Goal: Task Accomplishment & Management: Manage account settings

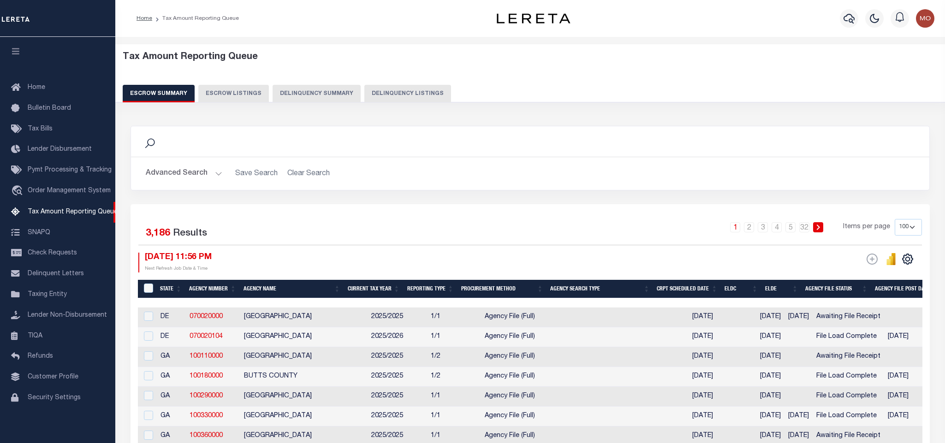
select select "100"
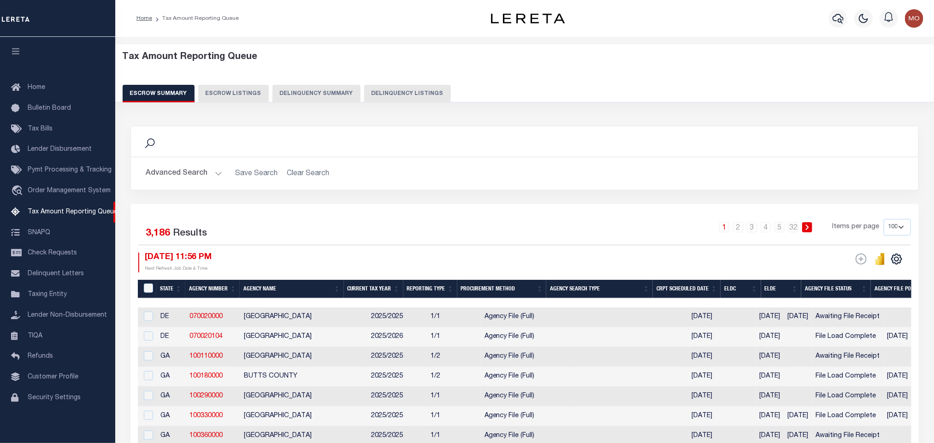
click at [423, 97] on button "Delinquency Listings" at bounding box center [407, 94] width 87 height 18
select select "100"
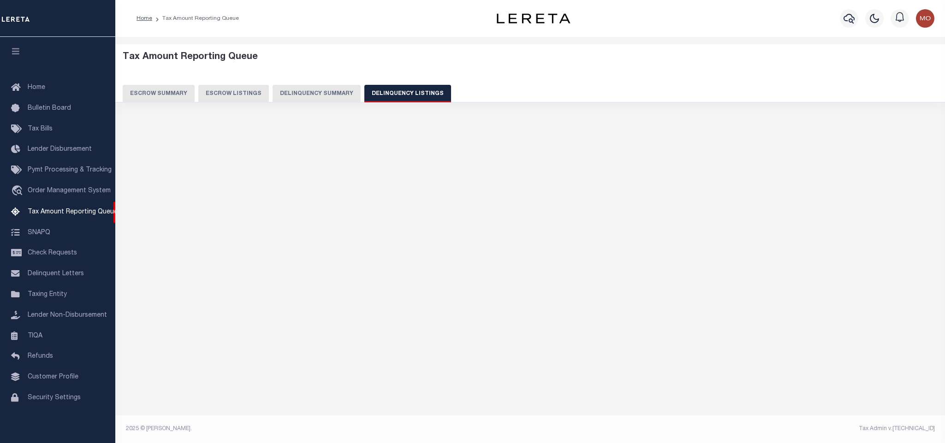
select select "100"
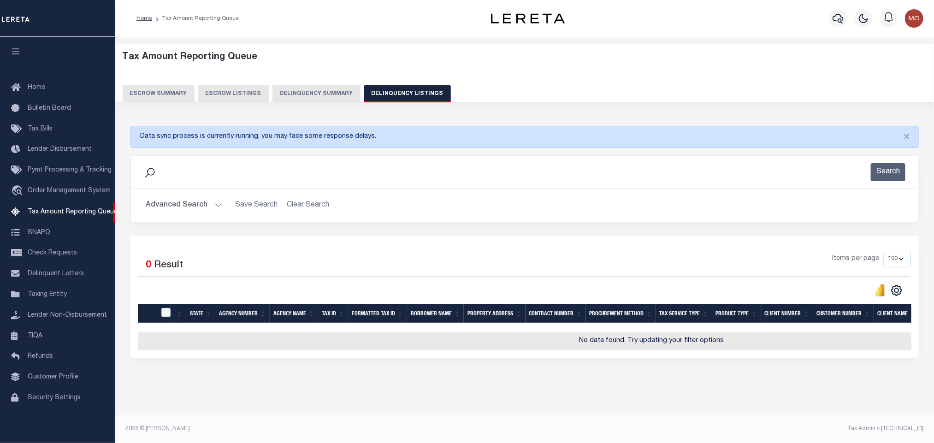
click at [218, 204] on button "Advanced Search" at bounding box center [184, 205] width 77 height 18
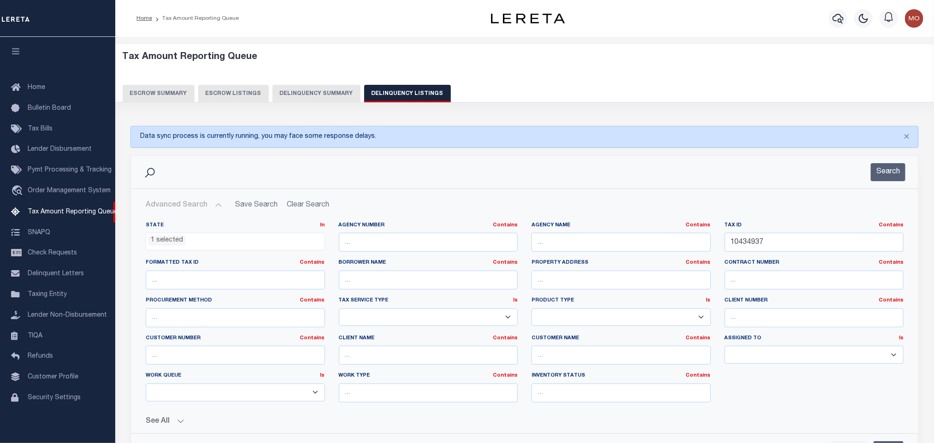
click at [174, 243] on li "1 selected" at bounding box center [166, 241] width 37 height 10
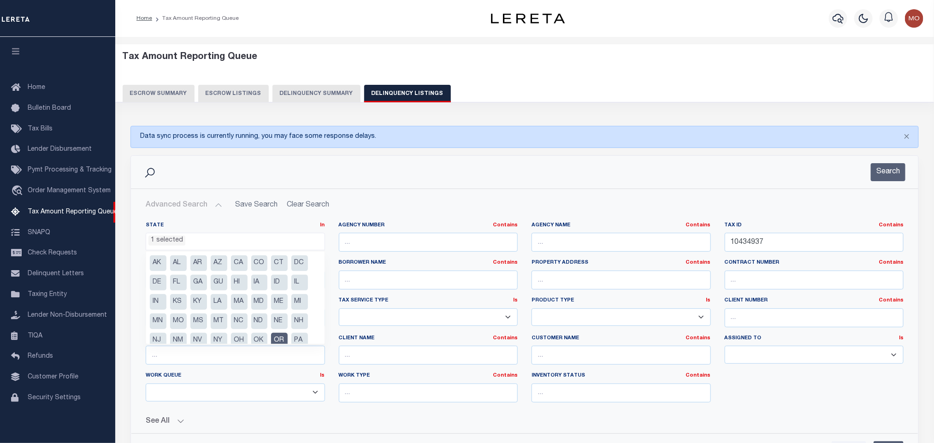
click at [277, 339] on li "OR" at bounding box center [279, 341] width 17 height 16
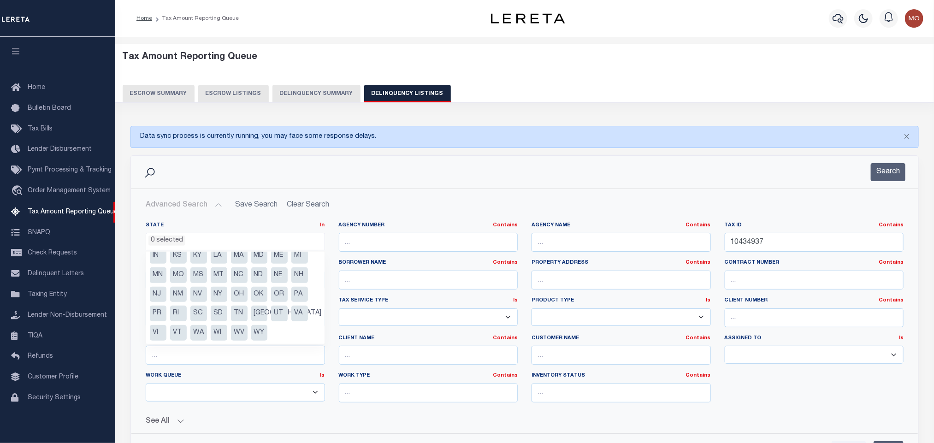
click at [261, 333] on li "WY" at bounding box center [259, 333] width 17 height 16
select select "WY"
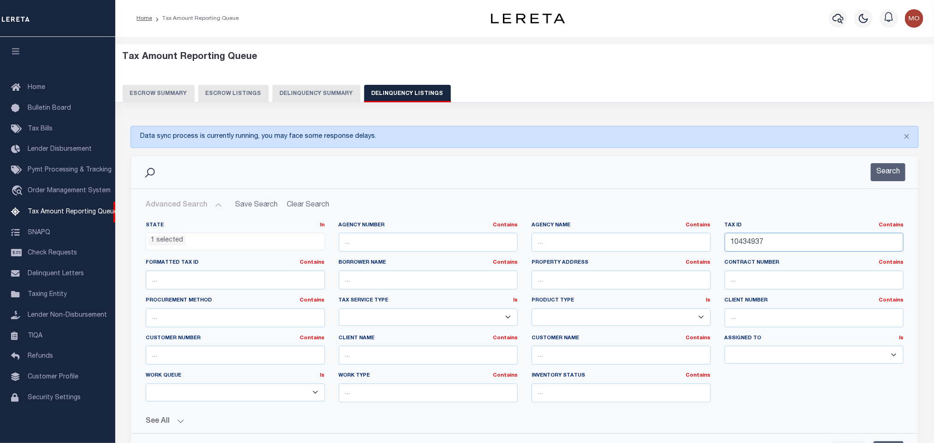
click at [787, 239] on input "10434937" at bounding box center [814, 242] width 179 height 19
drag, startPoint x: 801, startPoint y: 241, endPoint x: 570, endPoint y: 244, distance: 231.5
click at [573, 244] on div "State In In AK AL AR AZ CA CO CT DC DE FL GA GU HI IA ID IL IN KS KY LA MA MD M…" at bounding box center [525, 316] width 772 height 188
paste input "R0035489"
type input "R0035489"
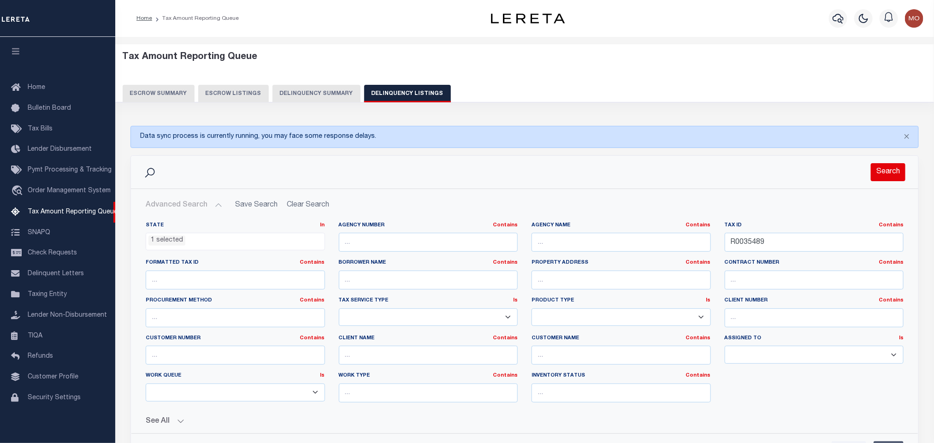
click at [881, 176] on button "Search" at bounding box center [888, 172] width 35 height 18
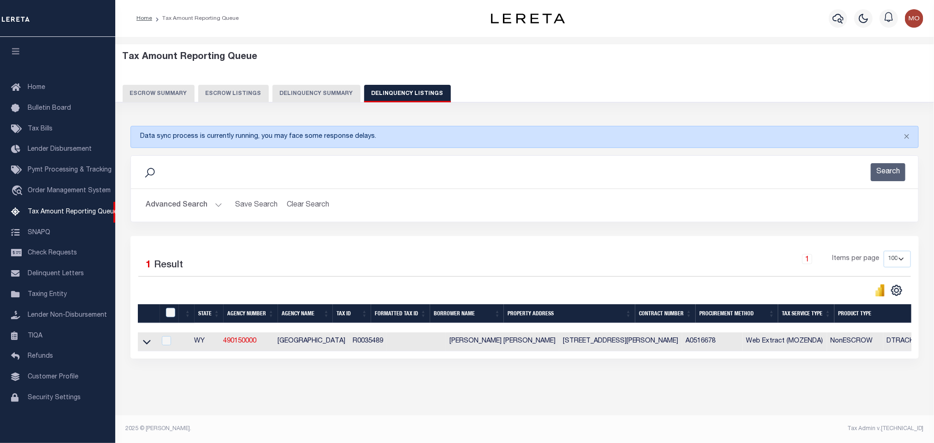
drag, startPoint x: 143, startPoint y: 345, endPoint x: 878, endPoint y: 314, distance: 736.1
click at [143, 345] on icon at bounding box center [147, 342] width 8 height 10
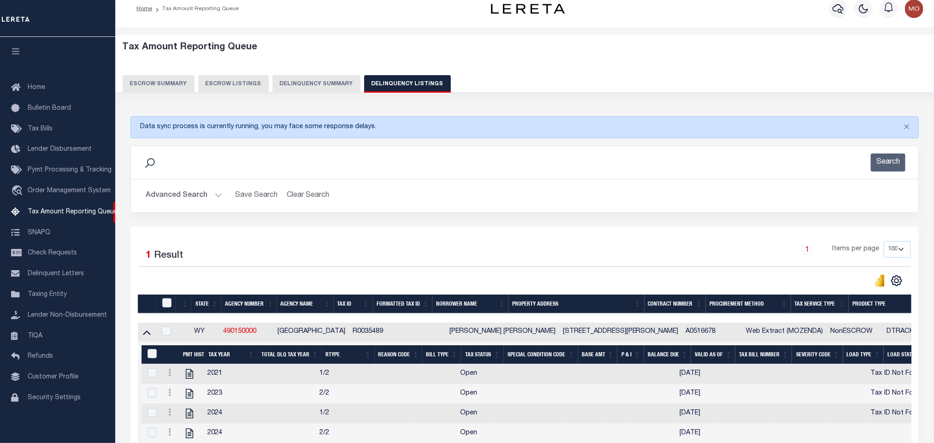
scroll to position [116, 0]
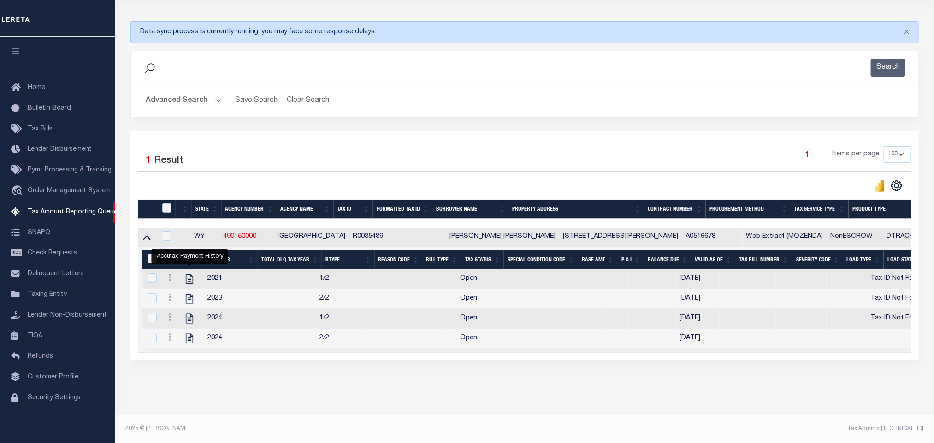
click at [642, 375] on div "Data sync process is currently running, you may face some response delays. Sear…" at bounding box center [525, 200] width 801 height 376
click at [607, 368] on div "Data sync process is currently running, you may face some response delays. Sear…" at bounding box center [525, 200] width 801 height 376
click at [548, 389] on div "Tax Amount Reporting Queue Escrow Summary Escrow Listings In" at bounding box center [524, 178] width 813 height 474
click at [523, 392] on div "Tax Amount Reporting Queue Escrow Summary Escrow Listings In" at bounding box center [524, 178] width 813 height 474
drag, startPoint x: 435, startPoint y: 228, endPoint x: 504, endPoint y: 231, distance: 69.2
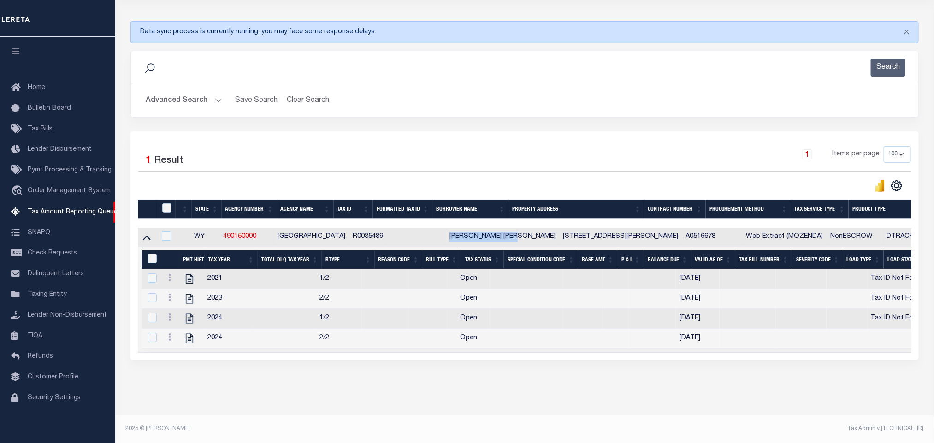
click at [504, 231] on td "THIEL KIP BENJAMIN" at bounding box center [502, 237] width 113 height 19
copy td "THIEL KIP BENJAMIN"
checkbox input "true"
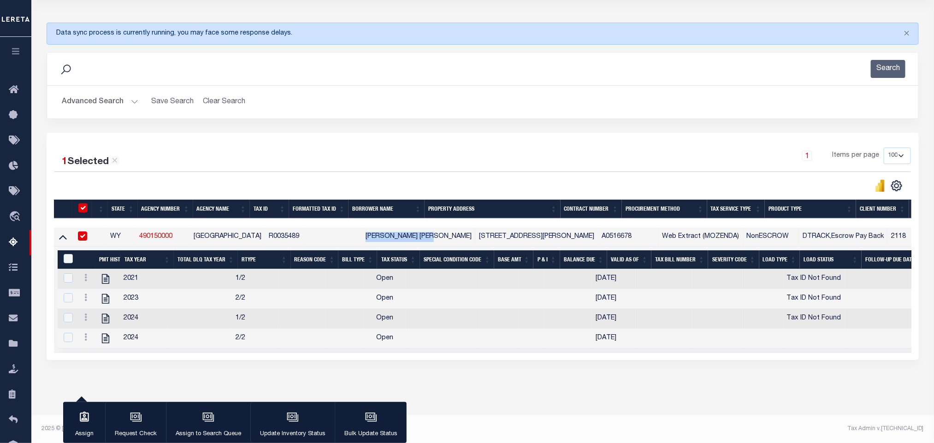
scroll to position [114, 0]
click at [132, 93] on button "Advanced Search" at bounding box center [100, 102] width 77 height 18
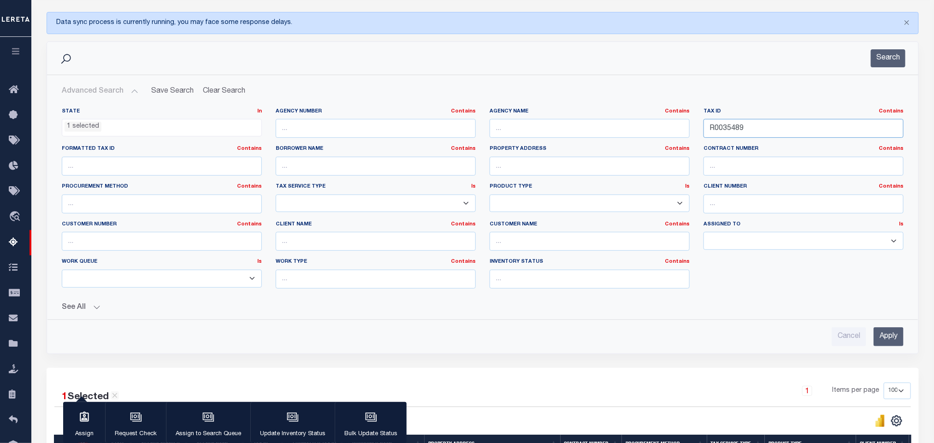
drag, startPoint x: 757, startPoint y: 129, endPoint x: 551, endPoint y: 127, distance: 206.1
click at [551, 127] on div "State In In AK AL AR AZ CA CO CT DC DE FL GA GU HI IA ID IL IN KS KY LA MA MD M…" at bounding box center [483, 202] width 856 height 188
paste input "370911610415"
type input "370911610415"
click at [895, 56] on button "Search" at bounding box center [888, 58] width 35 height 18
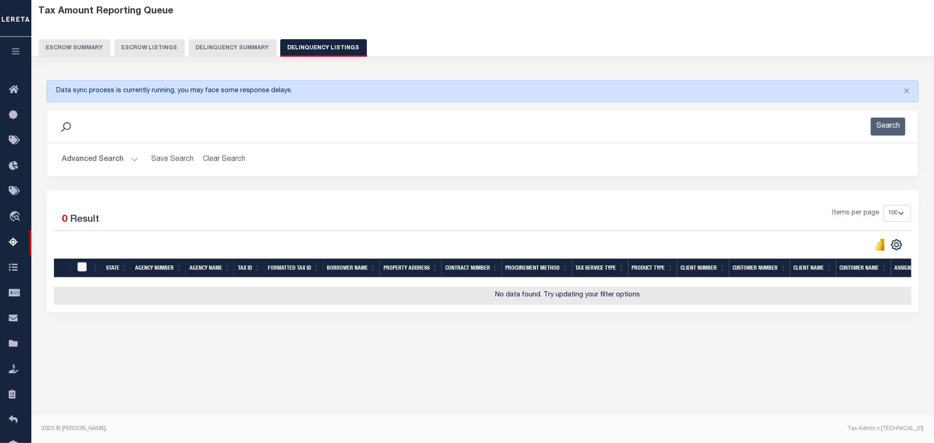
scroll to position [46, 0]
click at [132, 159] on button "Advanced Search" at bounding box center [100, 160] width 77 height 18
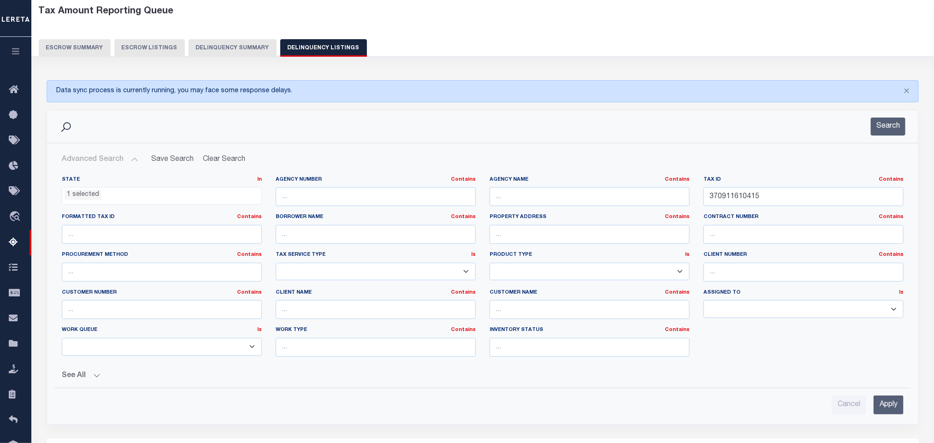
click at [78, 192] on li "1 selected" at bounding box center [83, 195] width 37 height 10
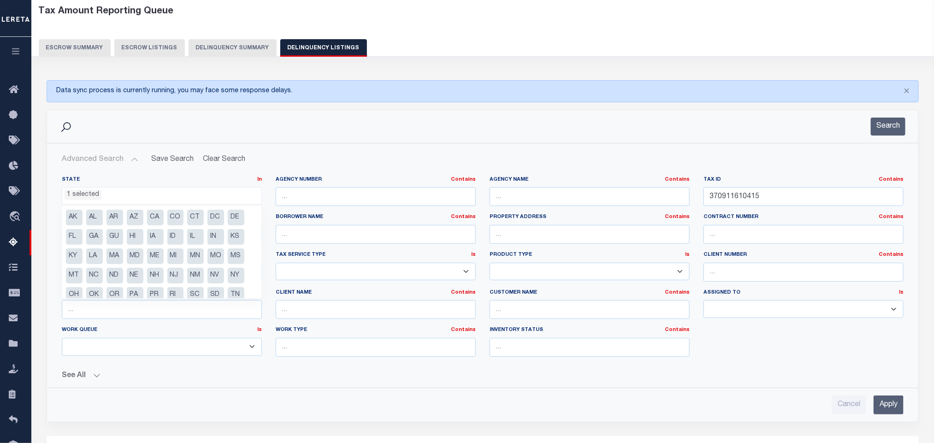
scroll to position [28, 0]
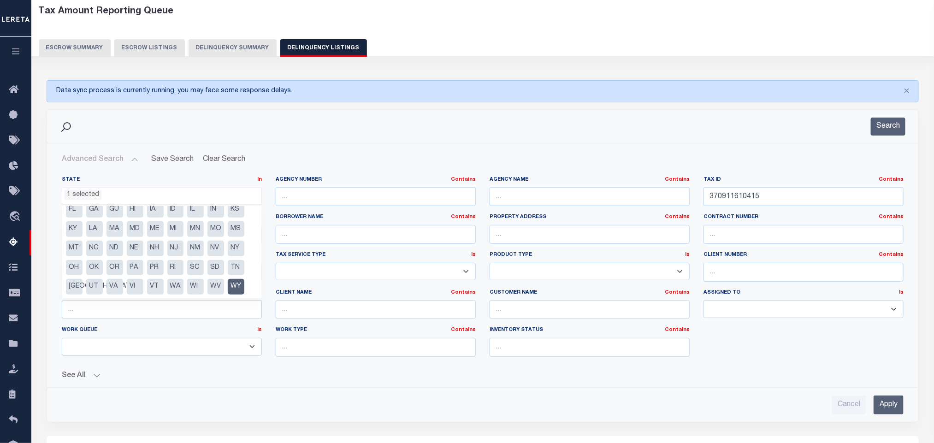
click at [241, 285] on li "WY" at bounding box center [236, 287] width 17 height 16
click at [174, 289] on li "WA" at bounding box center [175, 287] width 17 height 16
select select "WA"
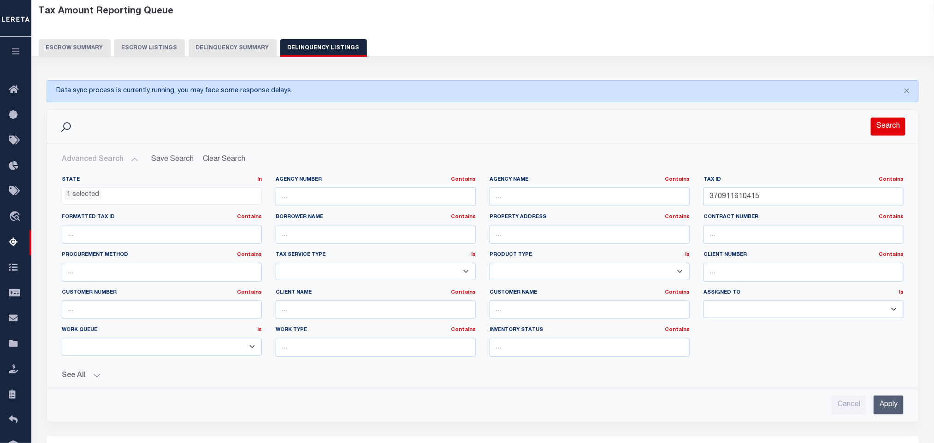
click at [901, 125] on button "Search" at bounding box center [888, 127] width 35 height 18
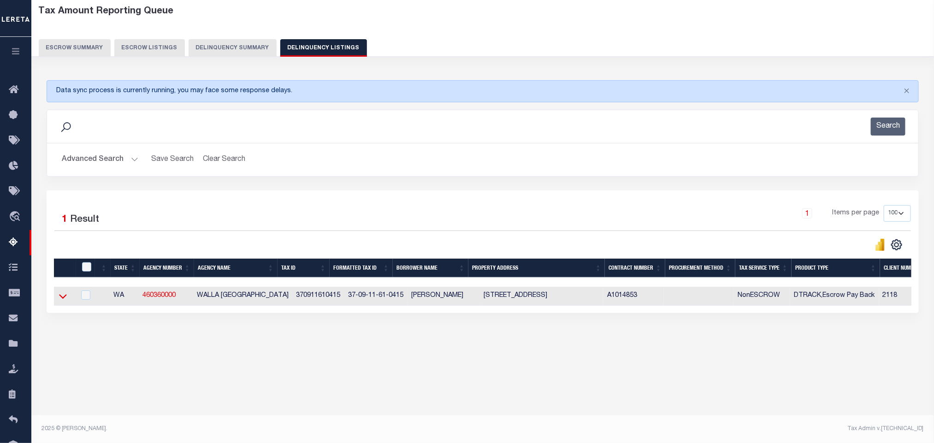
click at [65, 301] on icon at bounding box center [63, 296] width 8 height 10
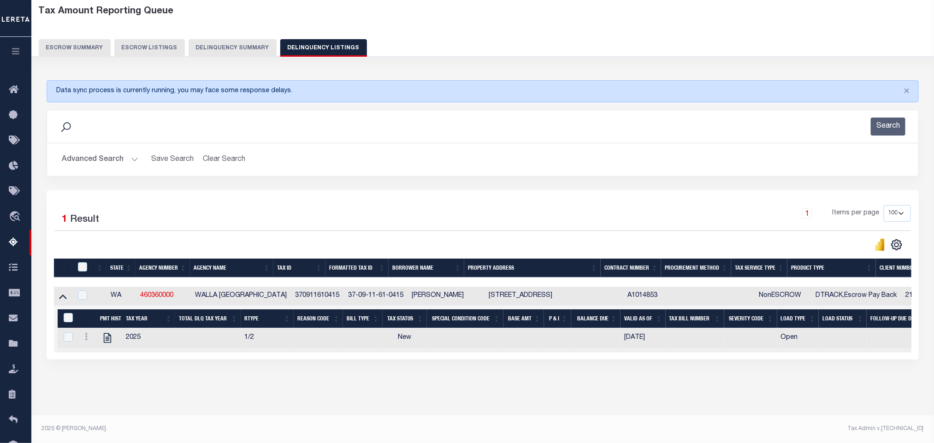
drag, startPoint x: 261, startPoint y: 395, endPoint x: 246, endPoint y: 390, distance: 15.0
click at [261, 387] on div "Data sync process is currently running, you may face some response delays. Sear…" at bounding box center [483, 229] width 885 height 316
click at [131, 163] on button "Advanced Search" at bounding box center [100, 160] width 77 height 18
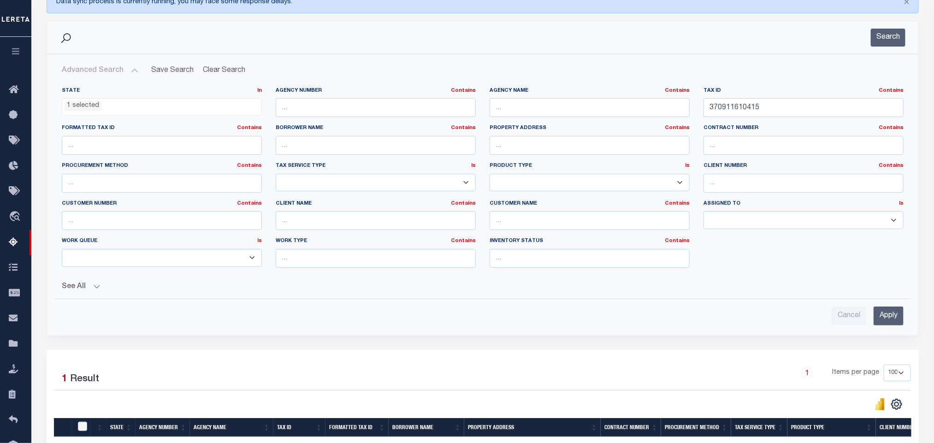
scroll to position [14, 0]
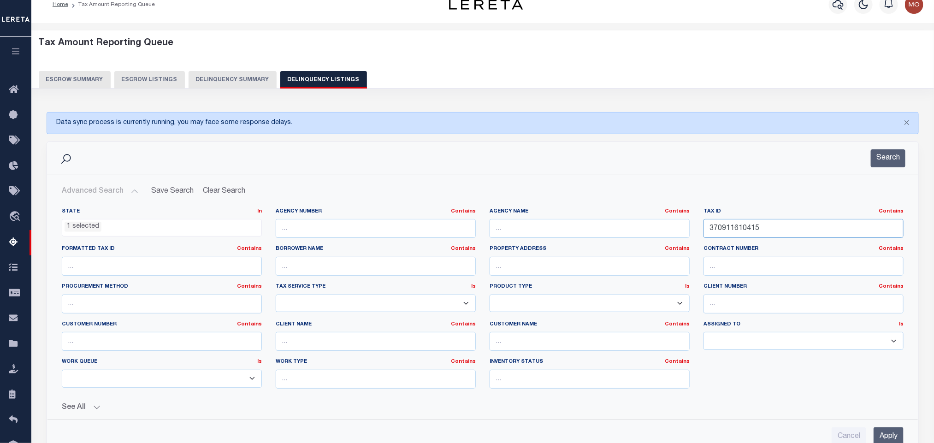
click at [769, 227] on input "370911610415" at bounding box center [804, 228] width 200 height 19
drag, startPoint x: 786, startPoint y: 230, endPoint x: 604, endPoint y: 240, distance: 182.9
click at [607, 239] on div "State In In AK AL AR AZ CA CO CT DC DE FL GA GU HI IA ID IL IN KS KY LA MA MD M…" at bounding box center [483, 302] width 856 height 188
paste input "15253.0164"
click at [876, 155] on button "Search" at bounding box center [888, 158] width 35 height 18
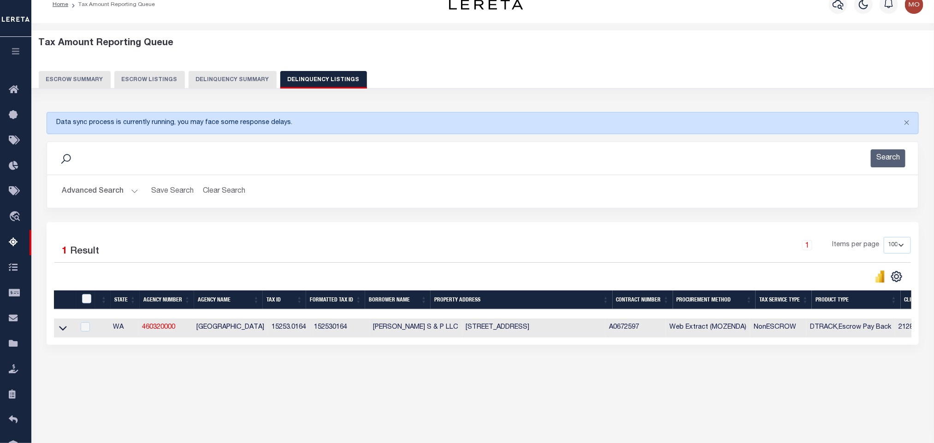
scroll to position [46, 0]
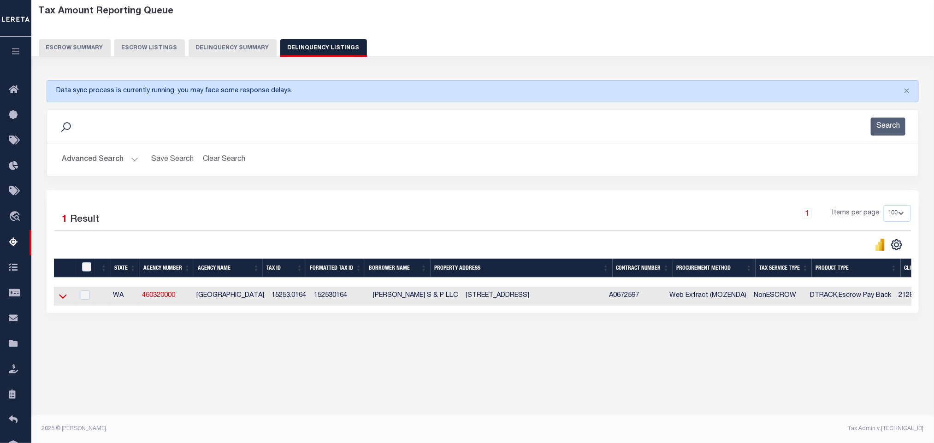
click at [64, 301] on icon at bounding box center [63, 296] width 8 height 10
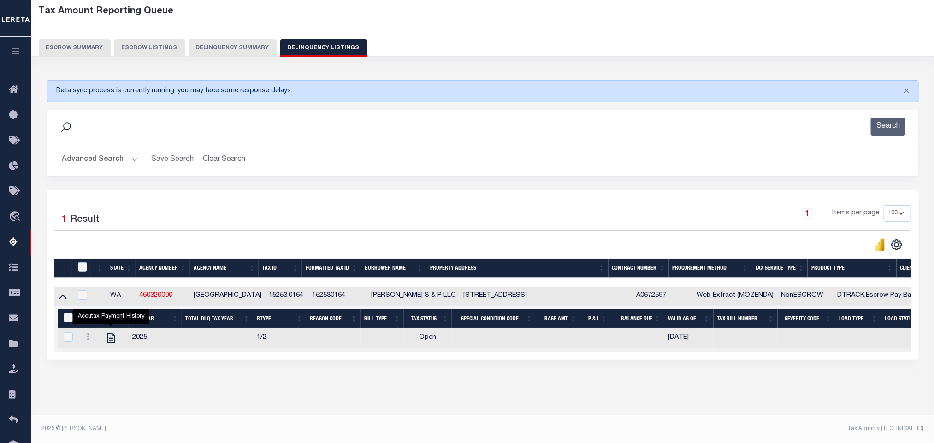
click at [126, 160] on button "Advanced Search" at bounding box center [100, 160] width 77 height 18
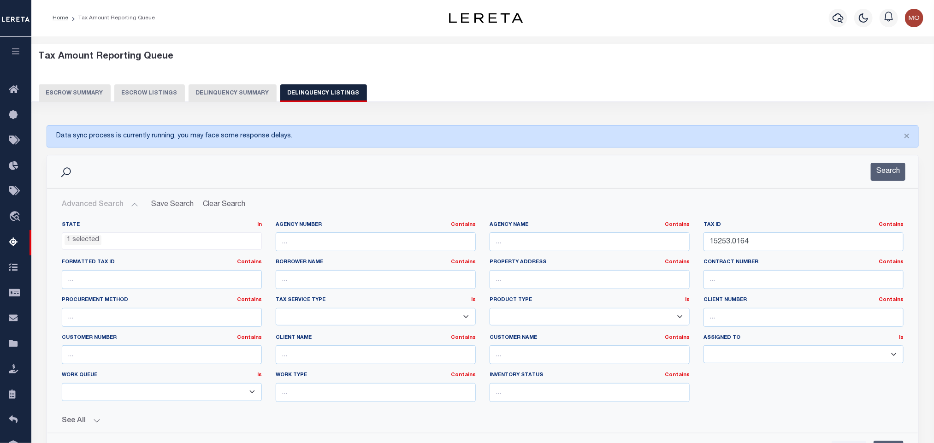
scroll to position [0, 0]
click at [762, 242] on input "15253.0164" at bounding box center [804, 242] width 200 height 19
drag, startPoint x: 779, startPoint y: 249, endPoint x: 567, endPoint y: 257, distance: 212.3
click at [584, 261] on div "State In In AK AL AR AZ CA CO CT DC DE FL GA GU HI IA ID IL IN KS KY LA MA MD M…" at bounding box center [483, 316] width 856 height 188
paste input "9800273001"
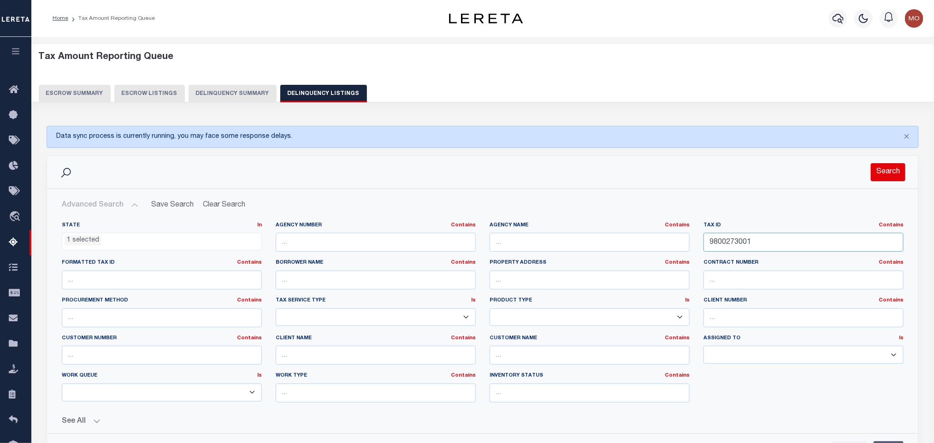
type input "9800273001"
click at [884, 176] on button "Search" at bounding box center [888, 172] width 35 height 18
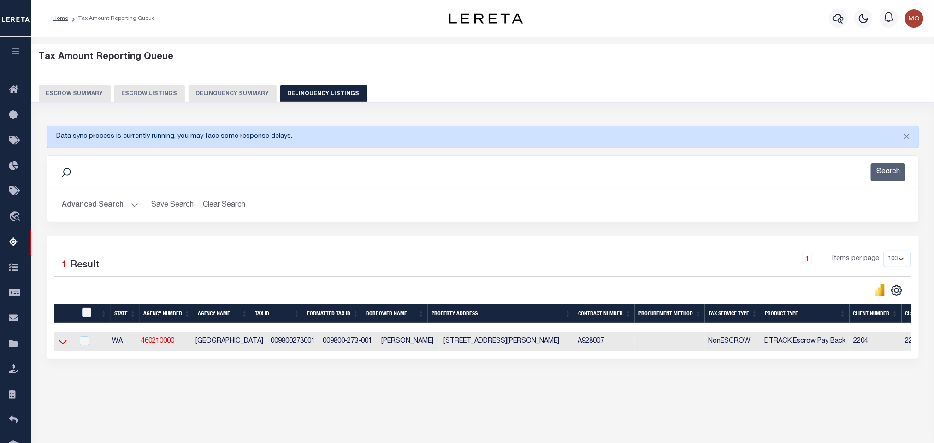
click at [61, 346] on icon at bounding box center [63, 342] width 8 height 10
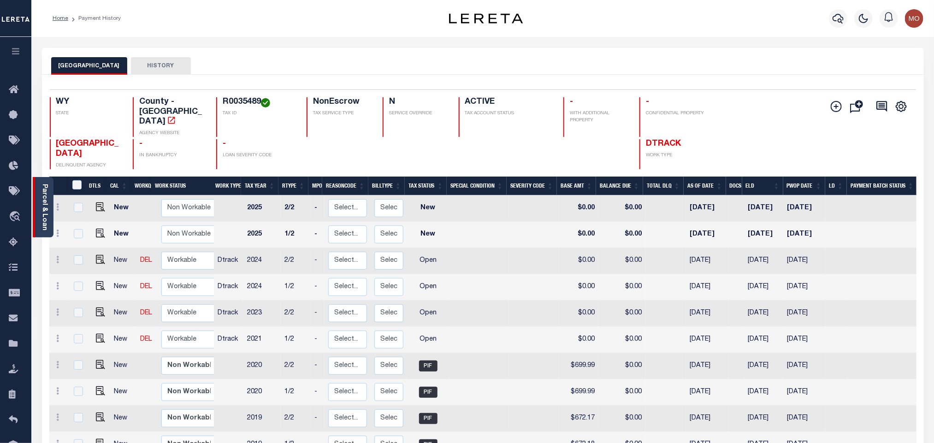
click at [42, 191] on link "Parcel & Loan" at bounding box center [44, 207] width 6 height 47
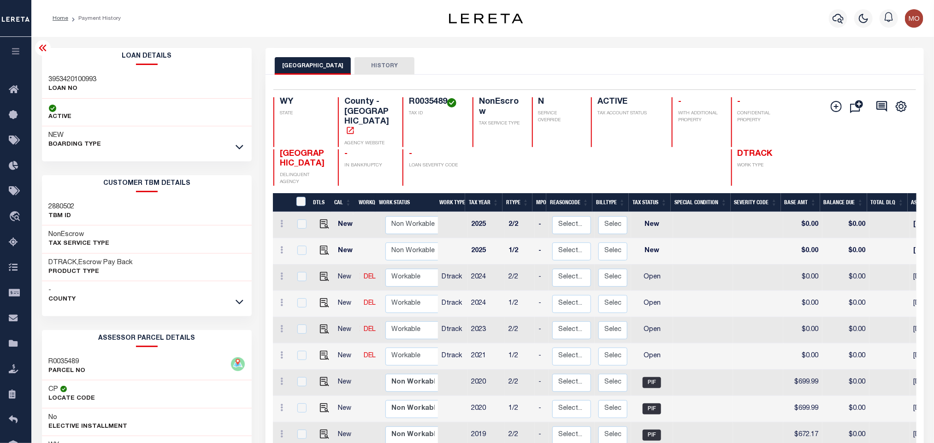
click at [428, 99] on h4 "R0035489" at bounding box center [435, 102] width 53 height 10
copy h4 "R0035489"
click at [322, 351] on img "" at bounding box center [324, 355] width 9 height 9
checkbox input "true"
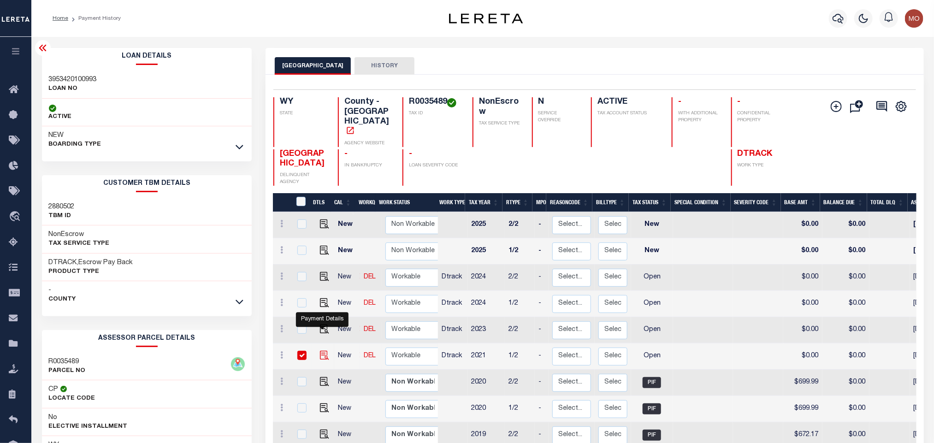
checkbox input "true"
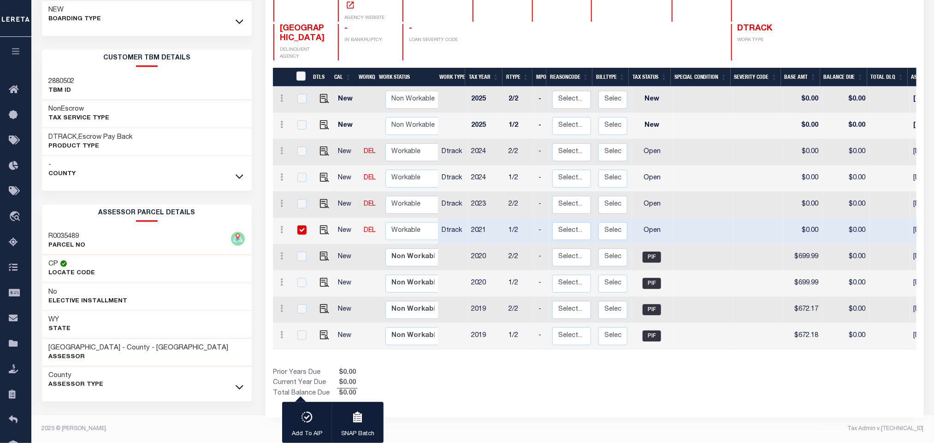
scroll to position [129, 0]
click at [580, 374] on div "Prior Years Due $0.00 Current Year Due $0.00 Total Balance Due $0.00" at bounding box center [434, 383] width 322 height 31
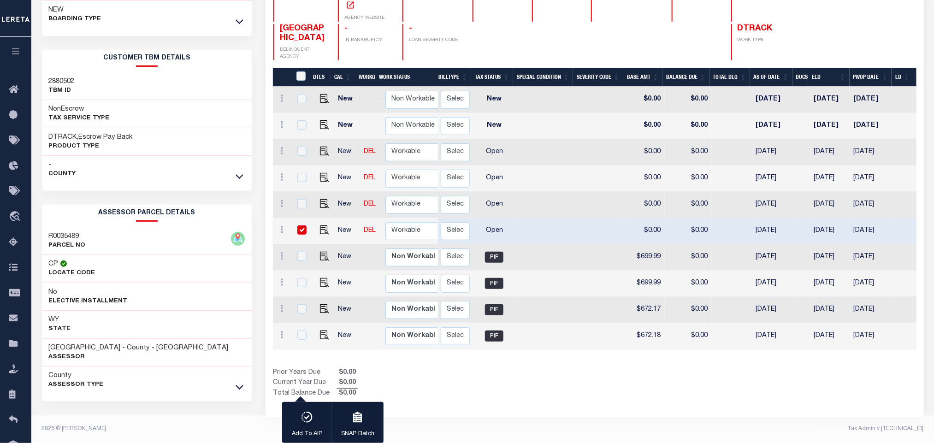
scroll to position [0, 0]
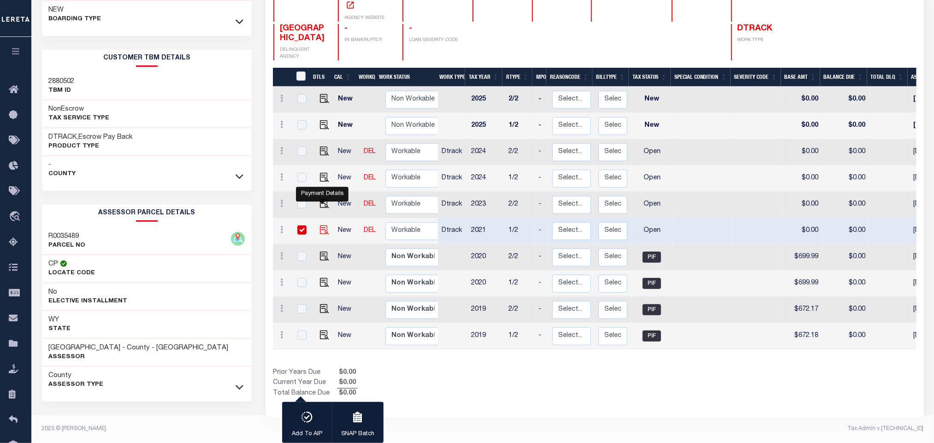
click at [320, 225] on img "" at bounding box center [324, 229] width 9 height 9
checkbox input "false"
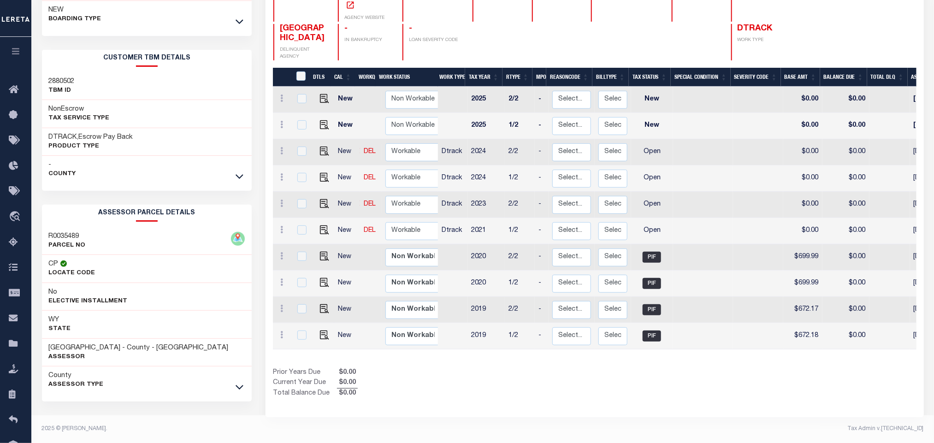
click at [508, 369] on div "Prior Years Due $0.00 Current Year Due $0.00 Total Balance Due $0.00" at bounding box center [434, 383] width 322 height 31
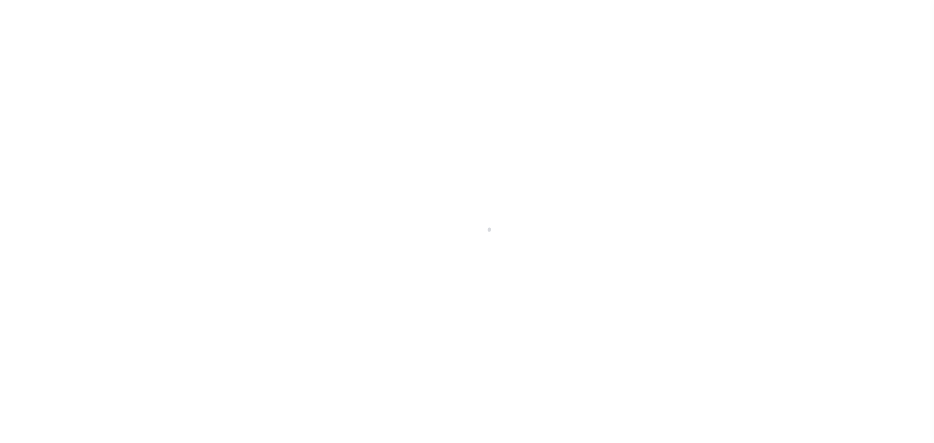
select select "OP2"
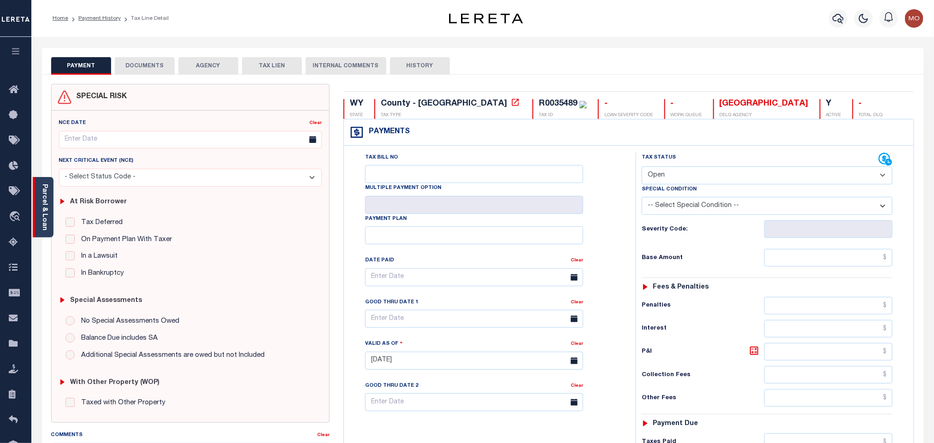
click at [39, 203] on div "Parcel & Loan" at bounding box center [43, 207] width 21 height 60
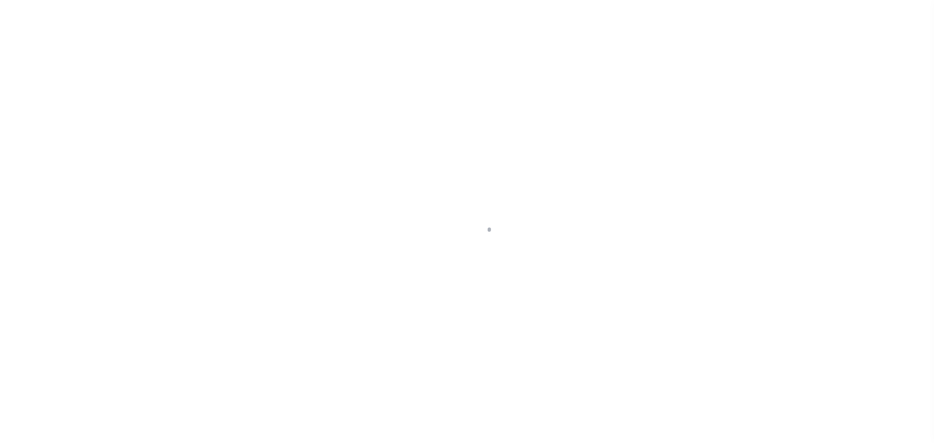
checkbox input "false"
type input "[DATE]"
select select "OP2"
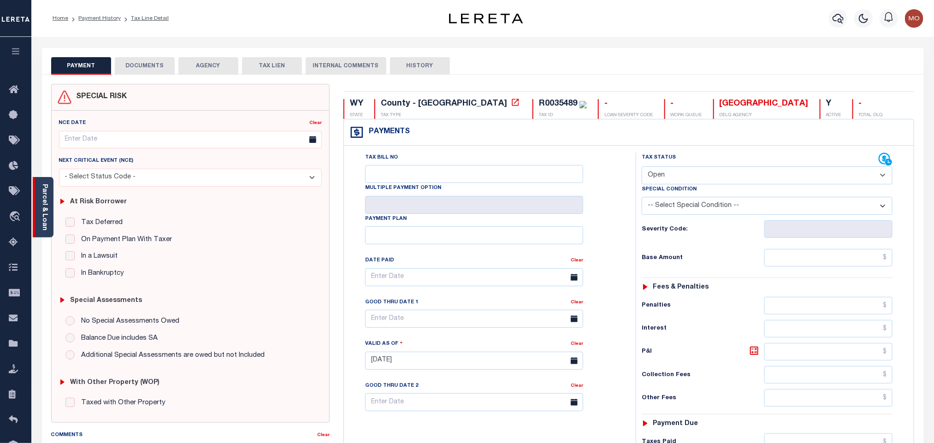
click at [43, 215] on link "Parcel & Loan" at bounding box center [44, 207] width 6 height 47
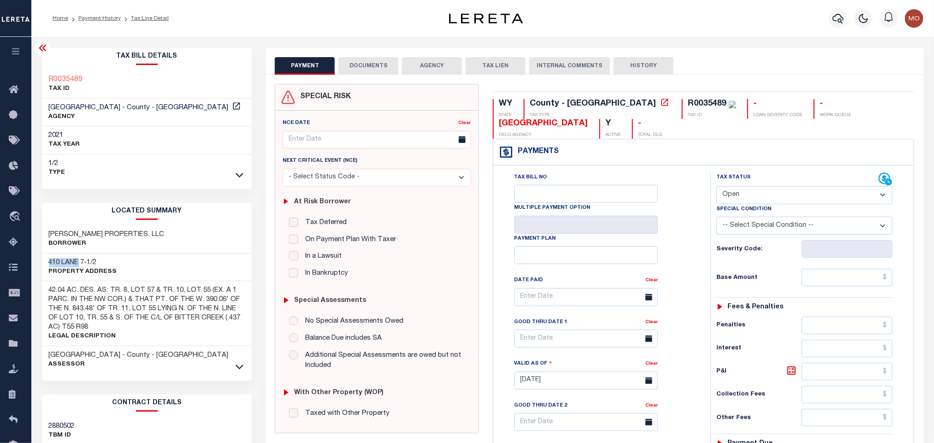
drag, startPoint x: 47, startPoint y: 260, endPoint x: 79, endPoint y: 261, distance: 31.8
click at [79, 261] on div "410 LANE 7-1/2 Property Address" at bounding box center [147, 268] width 210 height 28
copy h3 "410 LANE"
click at [79, 233] on h3 "HAYWOOD PROPERTIES, LLC" at bounding box center [107, 234] width 116 height 9
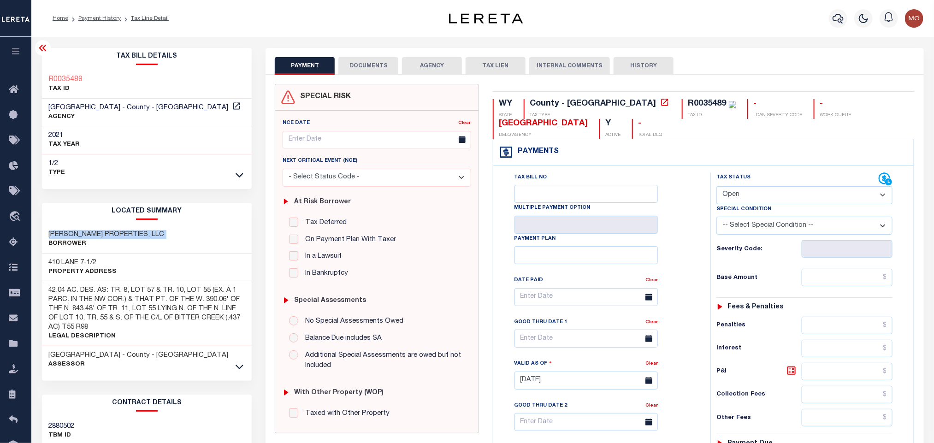
click at [79, 233] on h3 "HAYWOOD PROPERTIES, LLC" at bounding box center [107, 234] width 116 height 9
copy div "HAYWOOD PROPERTIES, LLC"
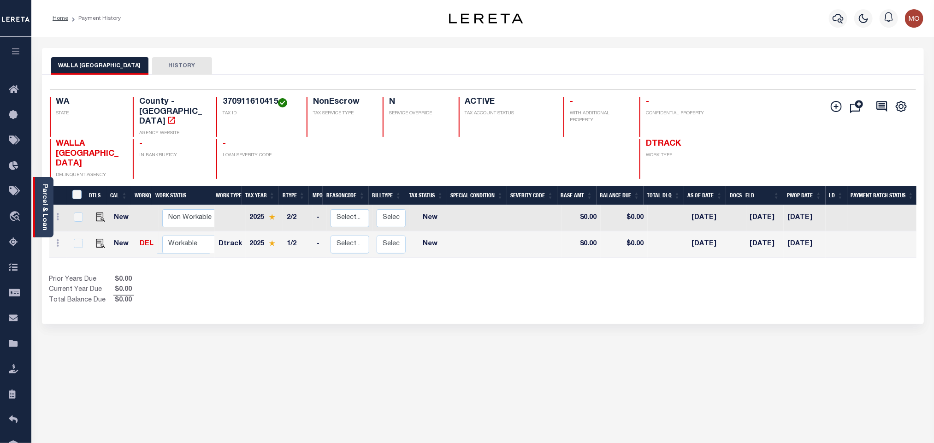
click at [45, 210] on link "Parcel & Loan" at bounding box center [44, 207] width 6 height 47
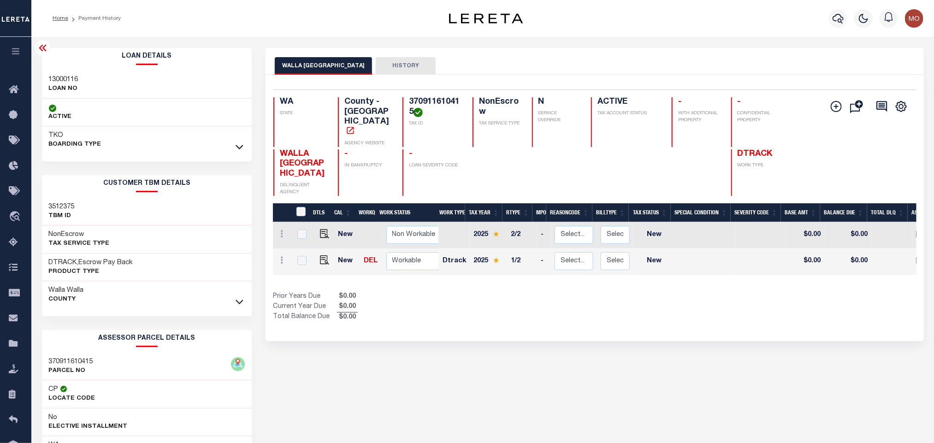
drag, startPoint x: 498, startPoint y: 290, endPoint x: 444, endPoint y: 192, distance: 111.3
click at [498, 292] on div "Prior Years Due $0.00 Current Year Due $0.00 Total Balance Due $0.00" at bounding box center [434, 307] width 322 height 31
click at [433, 101] on h4 "370911610415" at bounding box center [435, 107] width 53 height 20
copy h4 "370911610415"
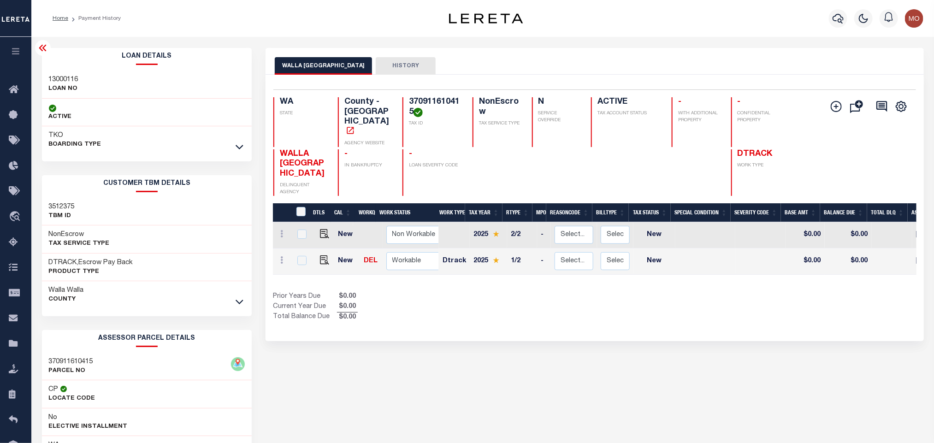
click at [57, 76] on h3 "13000116" at bounding box center [64, 79] width 30 height 9
copy h3 "13000116"
click at [429, 97] on h4 "370911610415" at bounding box center [435, 107] width 53 height 20
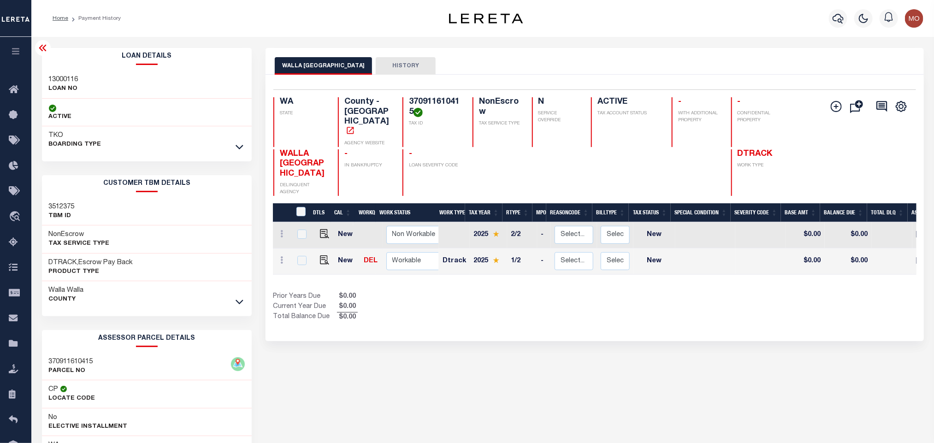
copy h4 "370911610415"
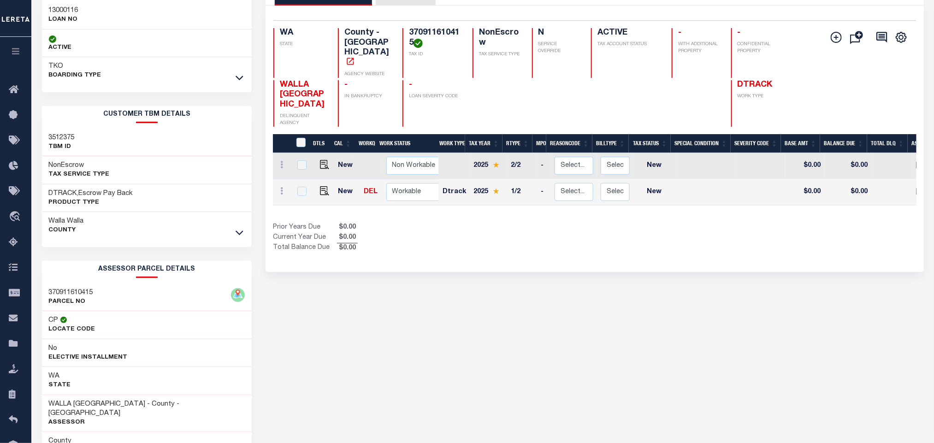
scroll to position [129, 0]
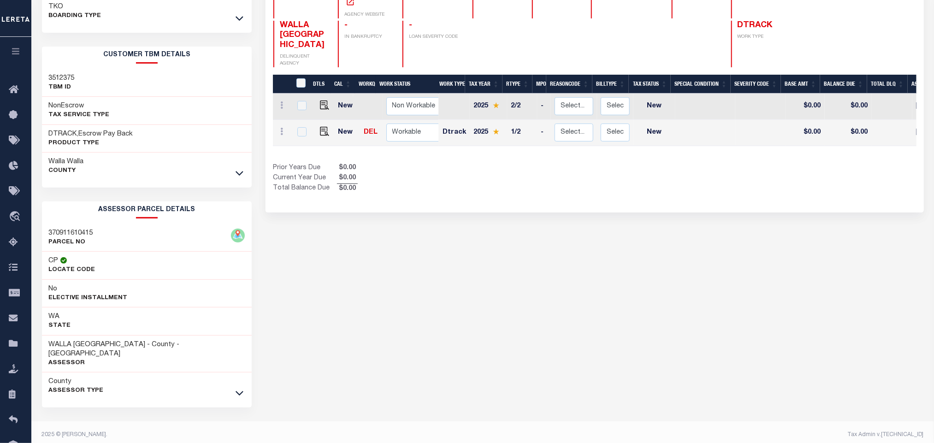
click at [466, 260] on div "WALLA WALLA COUNTY HISTORY Selected 2 Results" at bounding box center [595, 184] width 672 height 530
drag, startPoint x: 47, startPoint y: 345, endPoint x: 126, endPoint y: 349, distance: 78.9
click at [126, 349] on div "WALLA WALLA COUNTY - County - WA Assessor" at bounding box center [147, 354] width 210 height 37
copy h3 "WALLA [GEOGRAPHIC_DATA]"
click at [472, 256] on div "WALLA WALLA COUNTY HISTORY Selected 2 Results" at bounding box center [595, 184] width 672 height 530
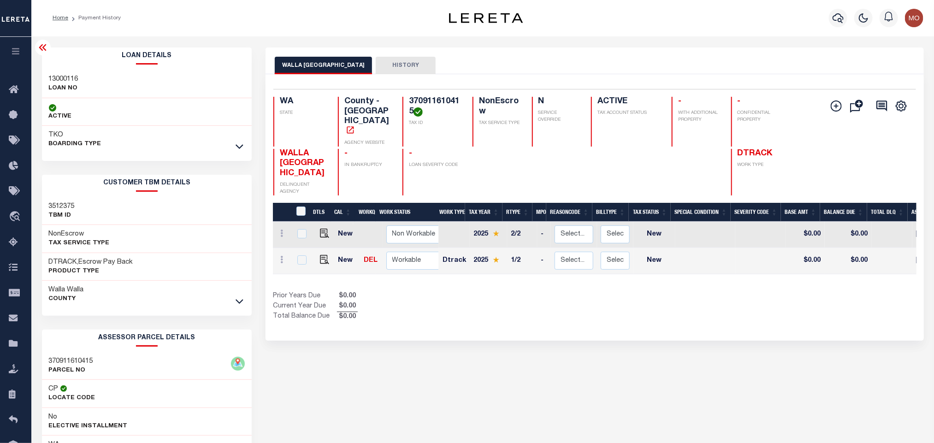
scroll to position [0, 0]
drag, startPoint x: 572, startPoint y: 312, endPoint x: 461, endPoint y: 280, distance: 115.6
click at [572, 312] on div "Selected 2 Results 1 Items per page 25 50 100 WA STATE TAX ID N" at bounding box center [595, 208] width 658 height 267
click at [323, 255] on img "" at bounding box center [324, 259] width 9 height 9
checkbox input "true"
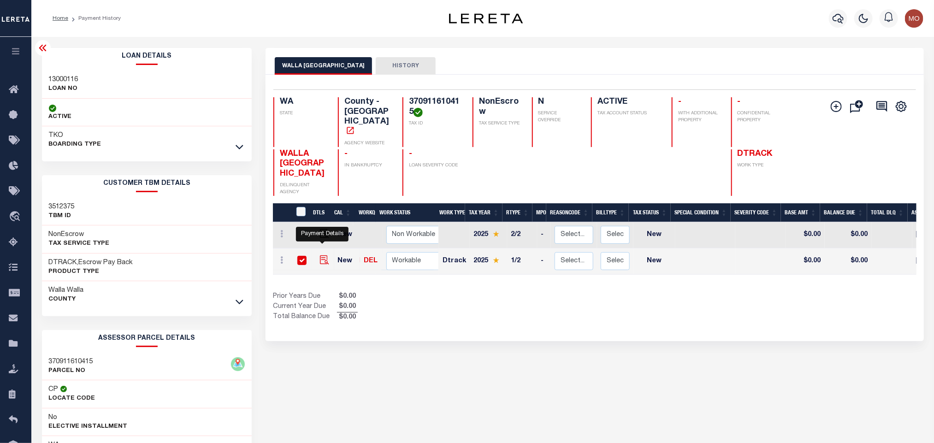
checkbox input "true"
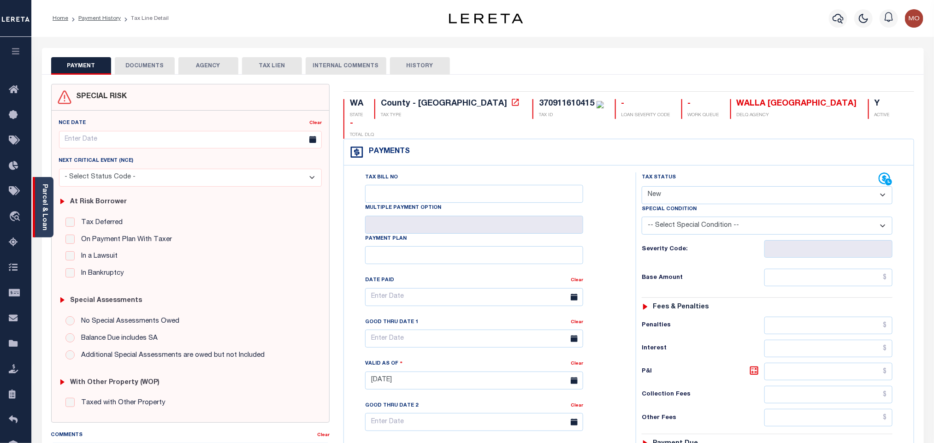
click at [45, 199] on link "Parcel & Loan" at bounding box center [44, 207] width 6 height 47
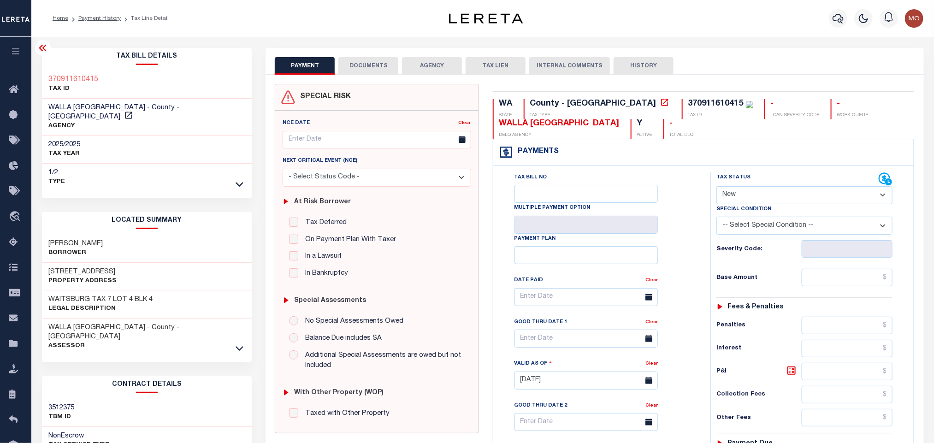
click at [781, 201] on select "- Select Status Code - Open Due/Unpaid Paid Incomplete No Tax Due Internal Refu…" at bounding box center [805, 195] width 176 height 18
select select "PYD"
click at [717, 187] on select "- Select Status Code - Open Due/Unpaid Paid Incomplete No Tax Due Internal Refu…" at bounding box center [805, 195] width 176 height 18
type input "09/12/2025"
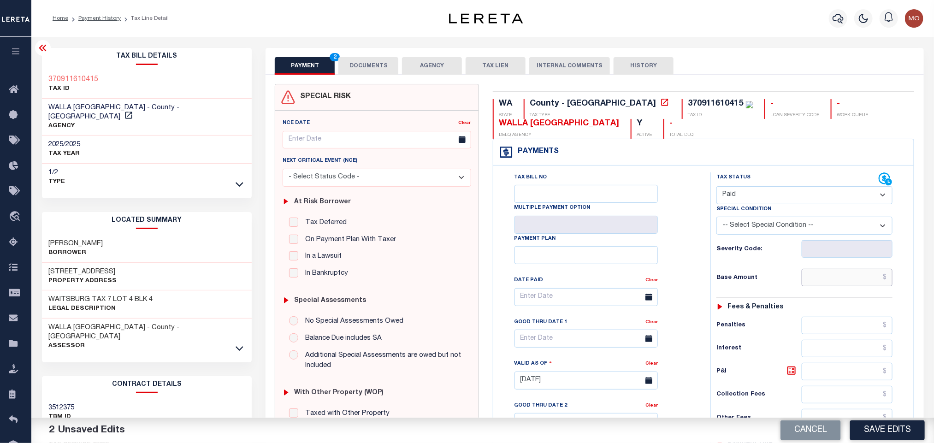
click at [861, 279] on input "text" at bounding box center [847, 278] width 91 height 18
paste input "1416.25"
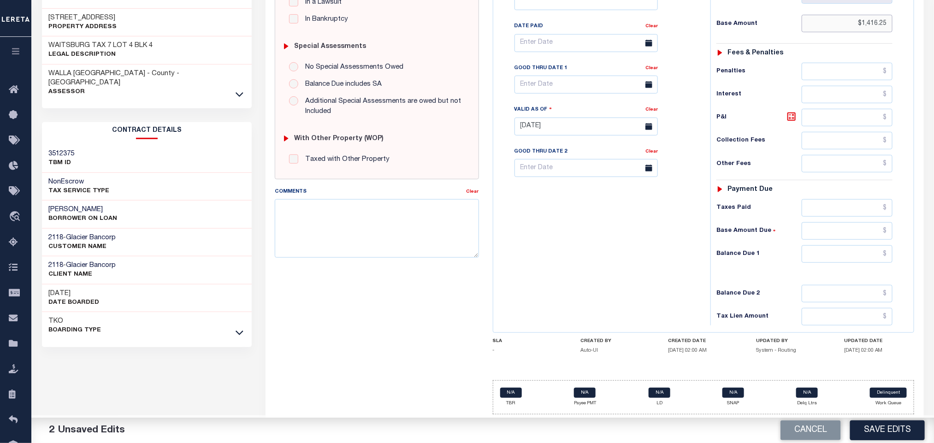
type input "$1,416.25"
click at [820, 252] on input "text" at bounding box center [847, 254] width 91 height 18
type input "$0.00"
drag, startPoint x: 617, startPoint y: 244, endPoint x: 610, endPoint y: 257, distance: 15.1
click at [615, 251] on div "Tax Bill No Multiple Payment Option Payment Plan Clear" at bounding box center [600, 121] width 208 height 407
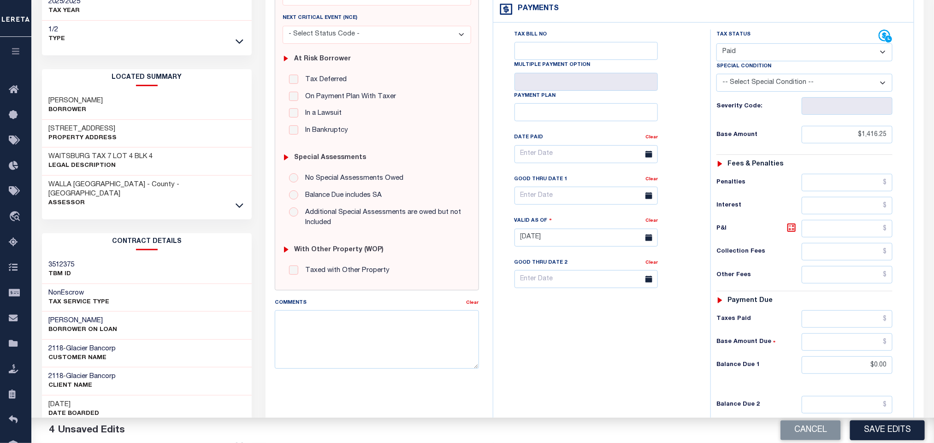
scroll to position [0, 0]
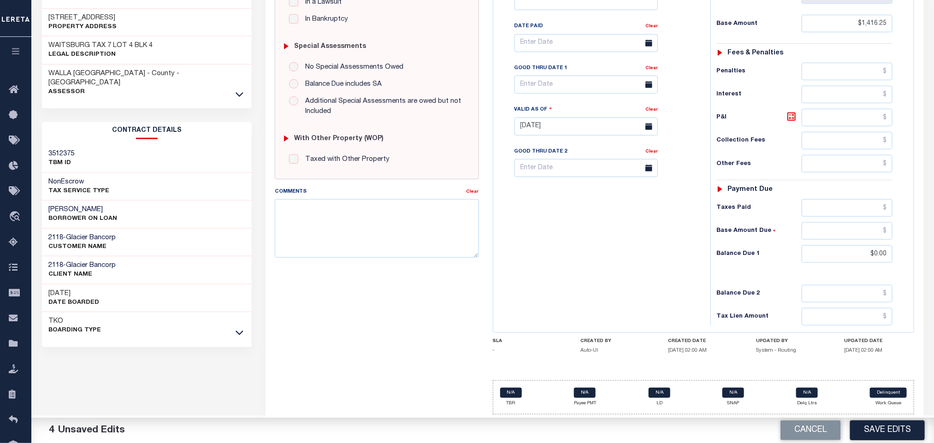
click at [609, 306] on div "Tax Bill No Multiple Payment Option Payment Plan Clear" at bounding box center [600, 121] width 208 height 407
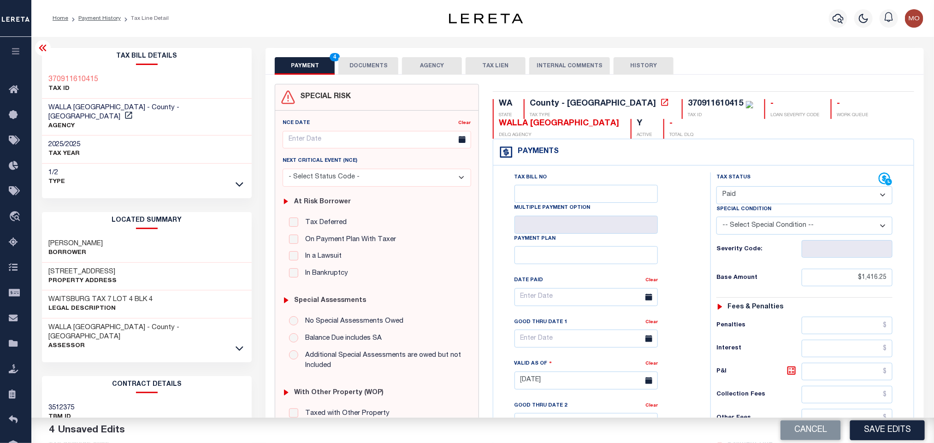
click at [374, 67] on button "DOCUMENTS" at bounding box center [368, 66] width 60 height 18
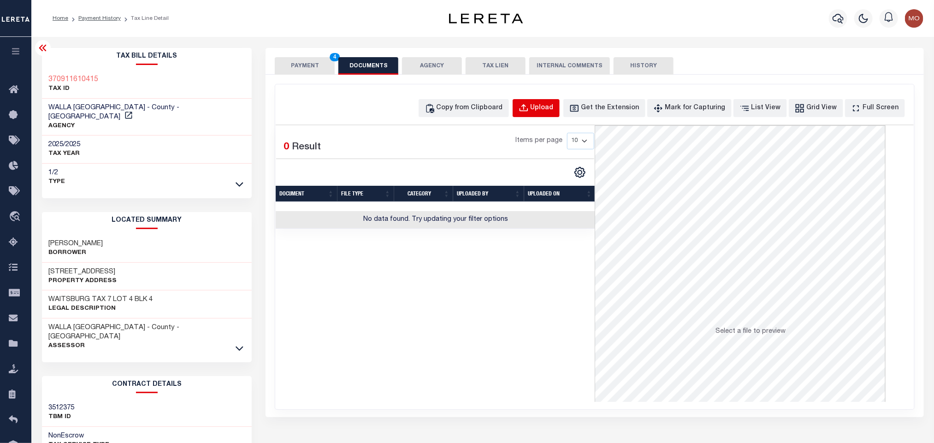
click at [554, 111] on div "Upload" at bounding box center [542, 108] width 23 height 10
select select "POP"
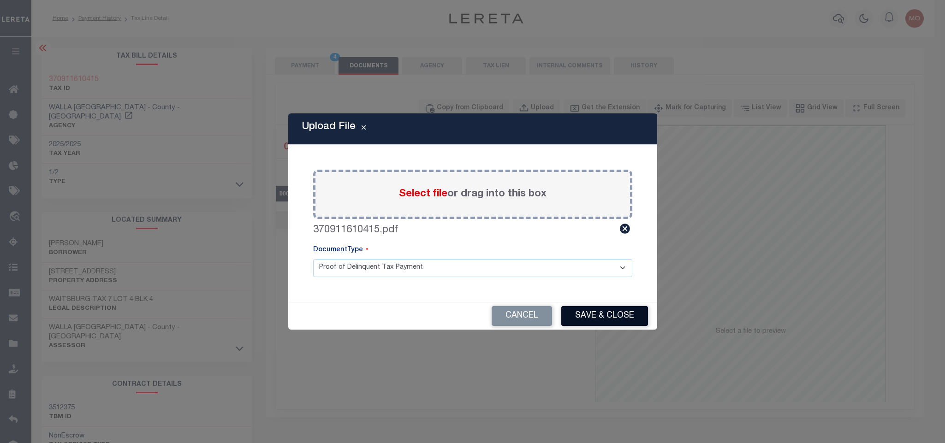
click at [591, 310] on button "Save & Close" at bounding box center [604, 316] width 87 height 20
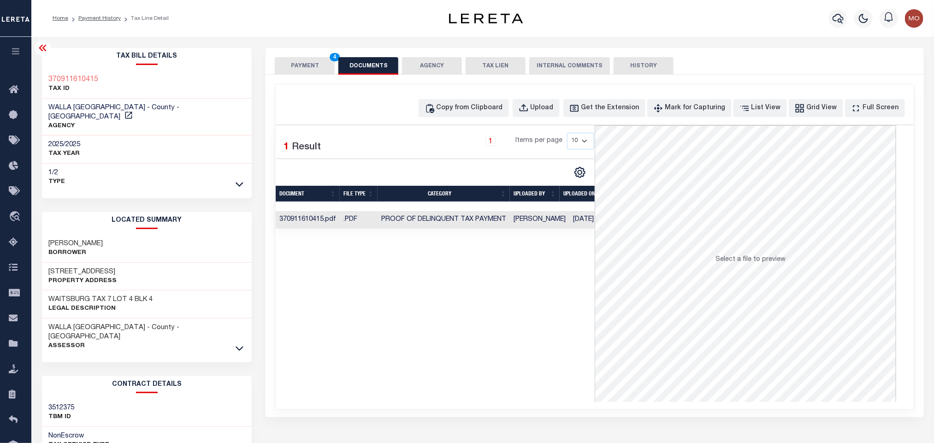
drag, startPoint x: 418, startPoint y: 337, endPoint x: 342, endPoint y: 202, distance: 154.7
click at [418, 337] on div "Selected 1 Result 1 Items per page 10 25 50 100" at bounding box center [435, 263] width 319 height 277
click at [294, 63] on button "PAYMENT 4" at bounding box center [305, 66] width 60 height 18
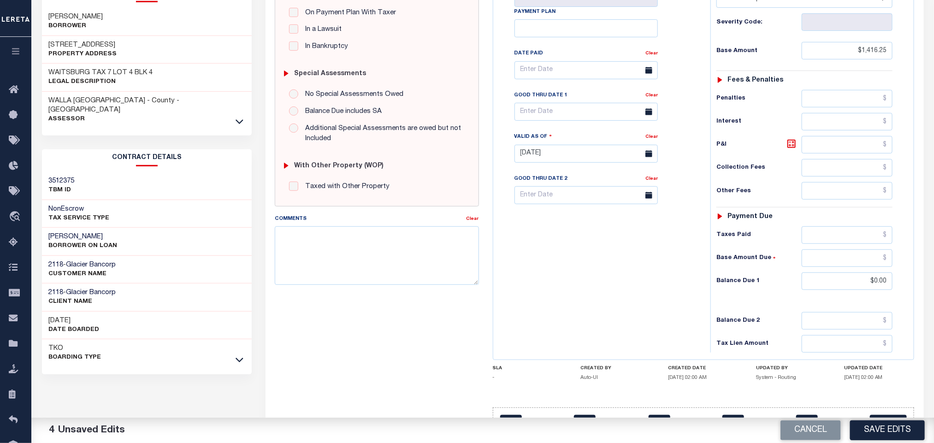
scroll to position [260, 0]
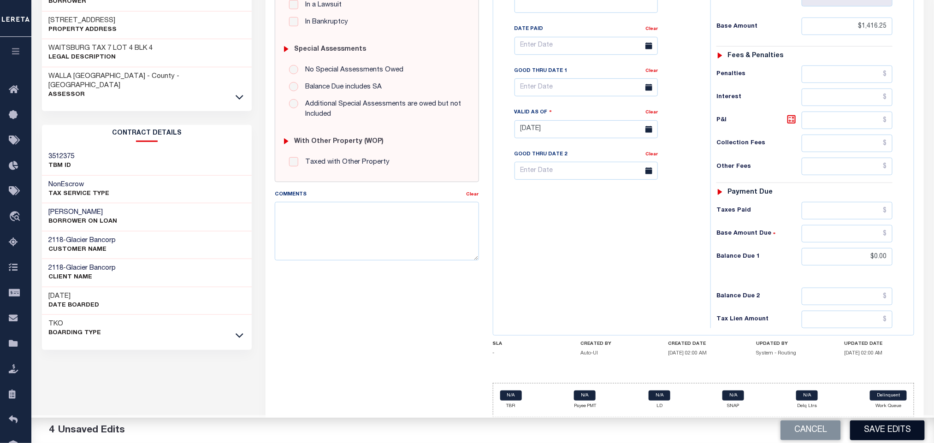
click at [869, 427] on button "Save Edits" at bounding box center [887, 431] width 75 height 20
checkbox input "false"
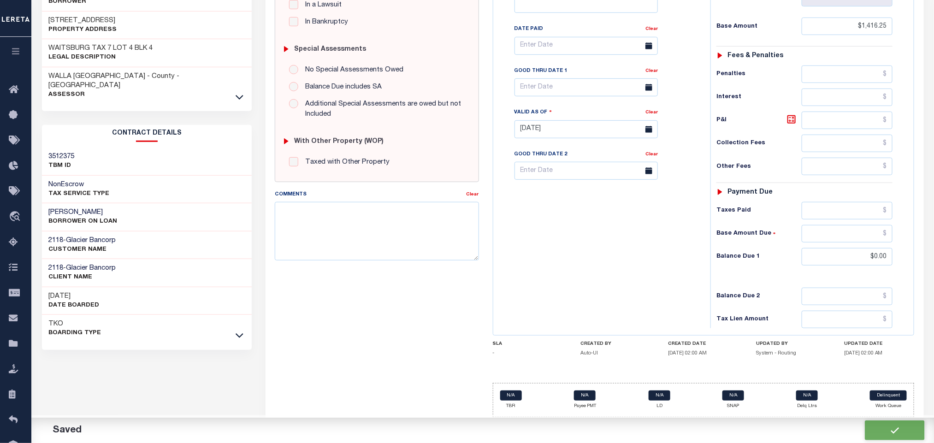
type input "$1,416.25"
type input "$0"
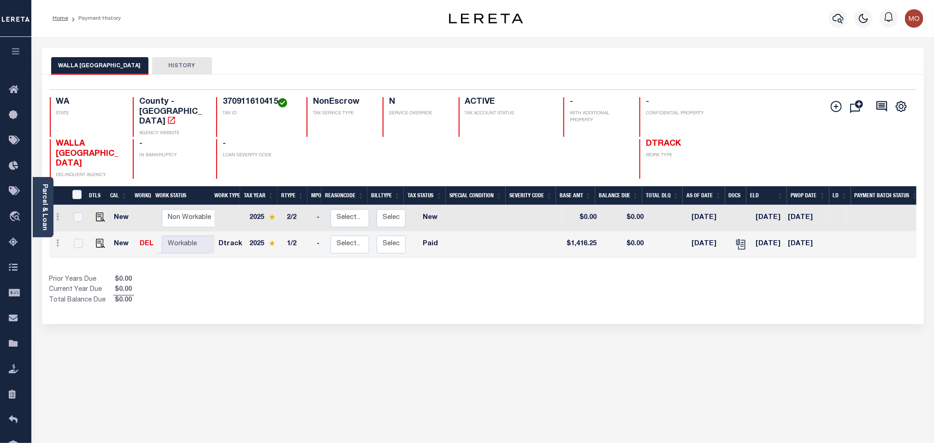
click at [433, 314] on div "WALLA WALLA COUNTY HISTORY Selected 2 Results" at bounding box center [483, 313] width 896 height 530
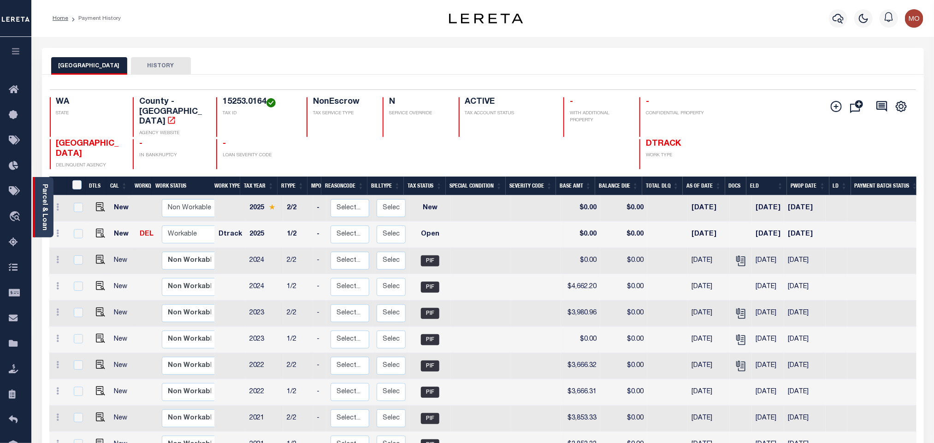
click at [46, 217] on link "Parcel & Loan" at bounding box center [44, 207] width 6 height 47
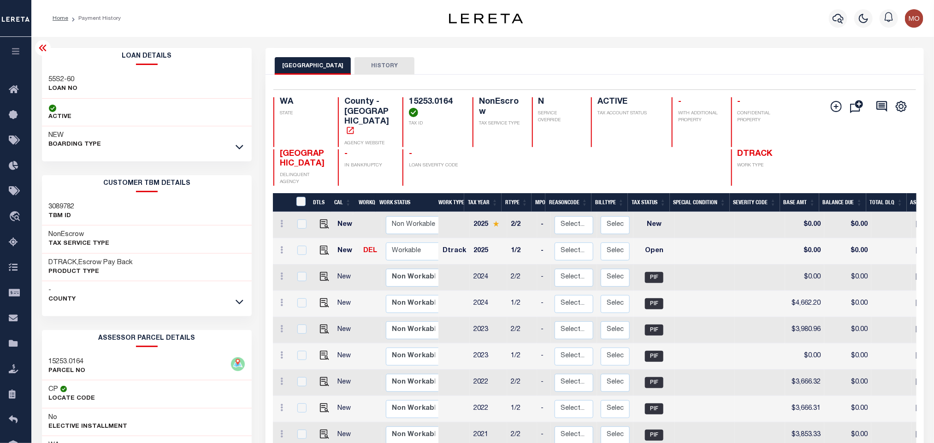
click at [56, 79] on h3 "55S2-60" at bounding box center [63, 79] width 29 height 9
copy div "55S2-60"
click at [422, 101] on h4 "15253.0164" at bounding box center [435, 107] width 53 height 20
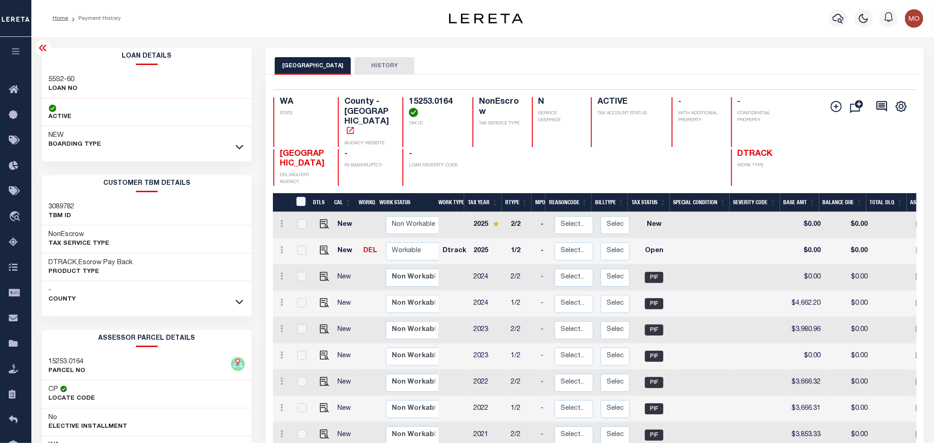
click at [422, 101] on h4 "15253.0164" at bounding box center [435, 107] width 53 height 20
copy div "15253.0164"
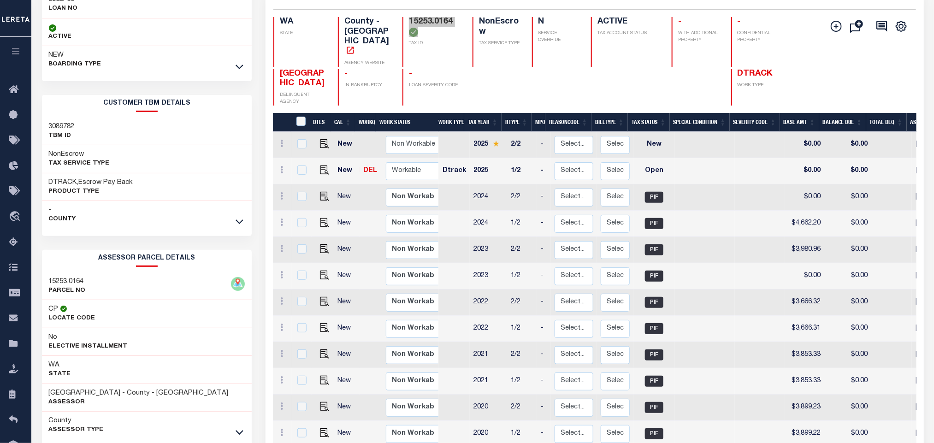
scroll to position [148, 0]
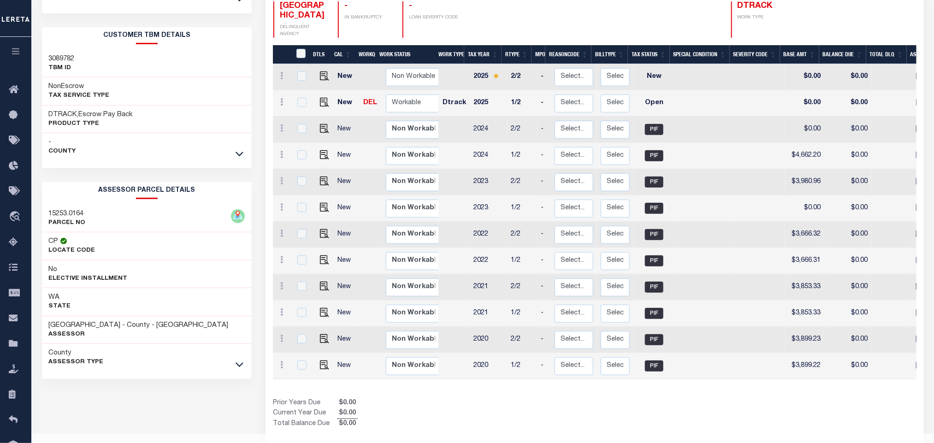
click at [445, 400] on div "Prior Years Due $0.00 Current Year Due $0.00 Total Balance Due $0.00" at bounding box center [434, 413] width 322 height 31
drag, startPoint x: 60, startPoint y: 325, endPoint x: 111, endPoint y: 329, distance: 50.9
click at [111, 329] on div "[GEOGRAPHIC_DATA] - County - [GEOGRAPHIC_DATA] [GEOGRAPHIC_DATA]" at bounding box center [147, 330] width 210 height 28
copy h3 "[GEOGRAPHIC_DATA]"
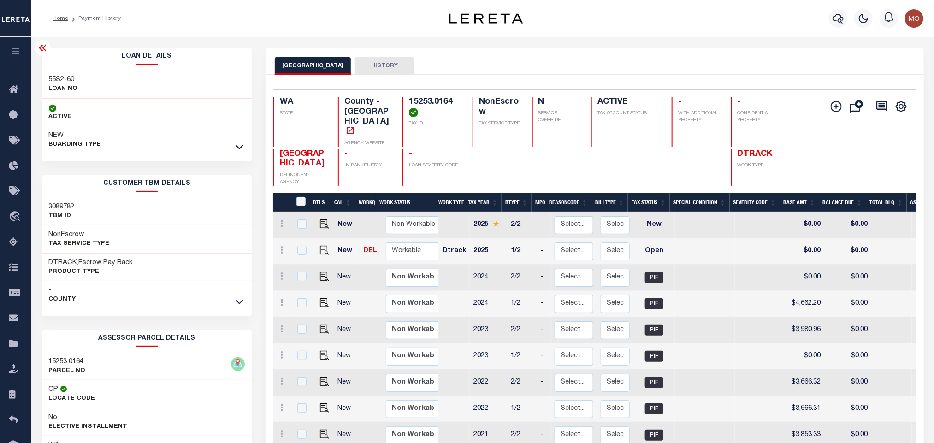
click at [433, 104] on h4 "15253.0164" at bounding box center [435, 107] width 53 height 20
copy h4 "15253.0164"
click at [324, 246] on img "" at bounding box center [324, 250] width 9 height 9
checkbox input "true"
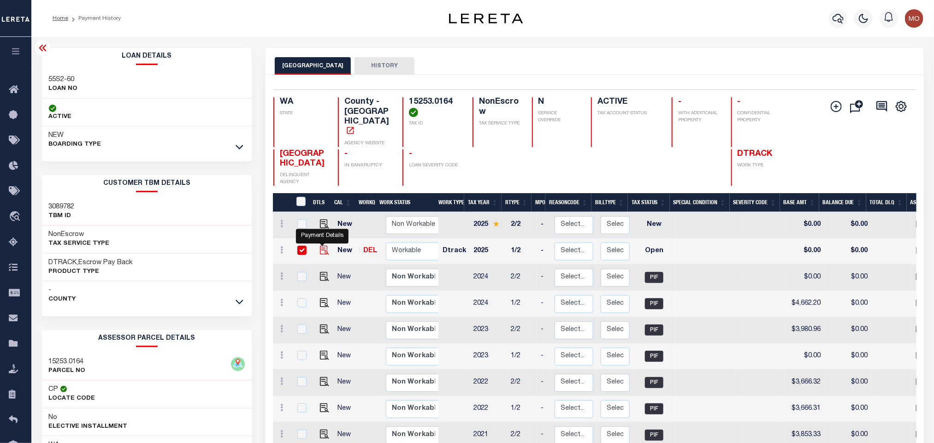
checkbox input "true"
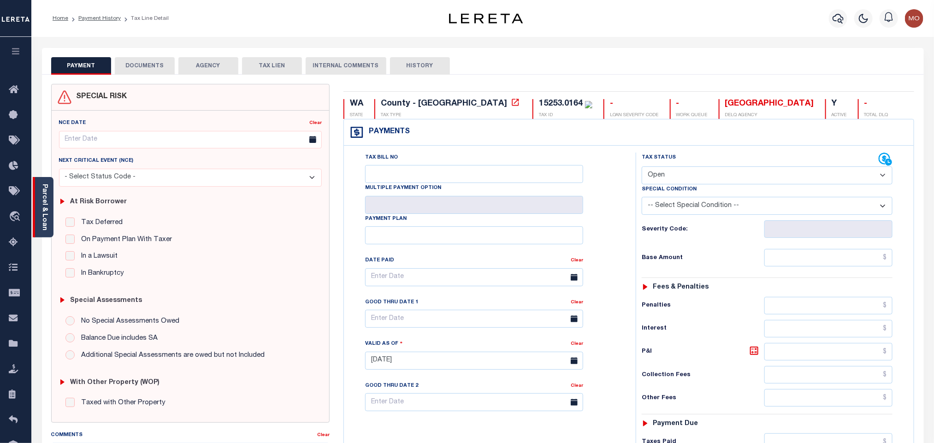
click at [47, 199] on link "Parcel & Loan" at bounding box center [44, 207] width 6 height 47
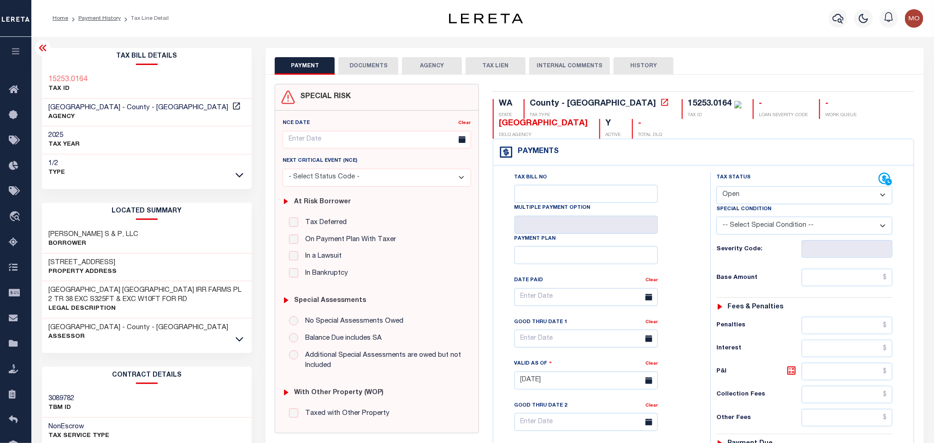
click at [756, 193] on select "- Select Status Code - Open Due/Unpaid Paid Incomplete No Tax Due Internal Refu…" at bounding box center [805, 195] width 176 height 18
select select "PYD"
click at [717, 187] on select "- Select Status Code - Open Due/Unpaid Paid Incomplete No Tax Due Internal Refu…" at bounding box center [805, 195] width 176 height 18
type input "[DATE]"
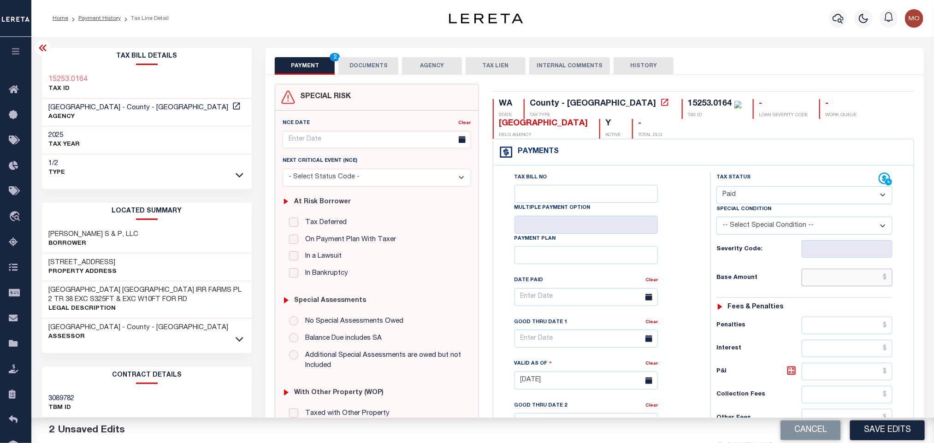
click at [814, 282] on input "text" at bounding box center [847, 278] width 91 height 18
paste input "5,859.52"
type input "$5,859.52"
click at [694, 233] on div "Tax Bill No Multiple Payment Option Payment Plan Clear" at bounding box center [600, 301] width 194 height 259
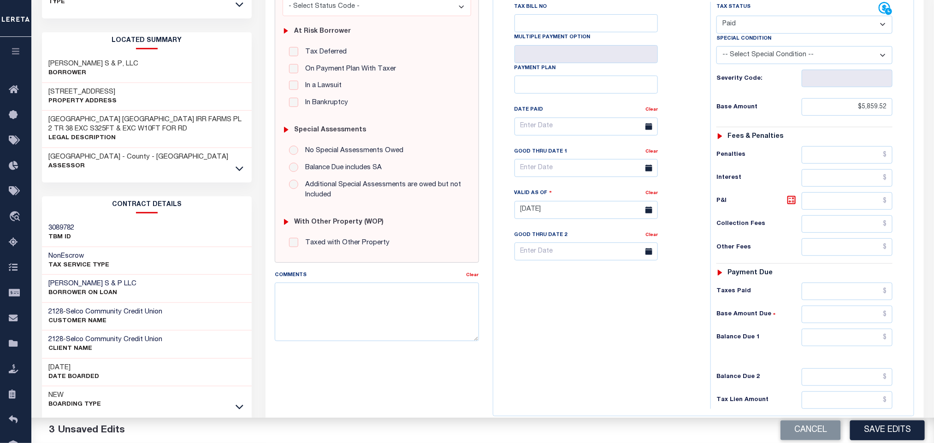
scroll to position [208, 0]
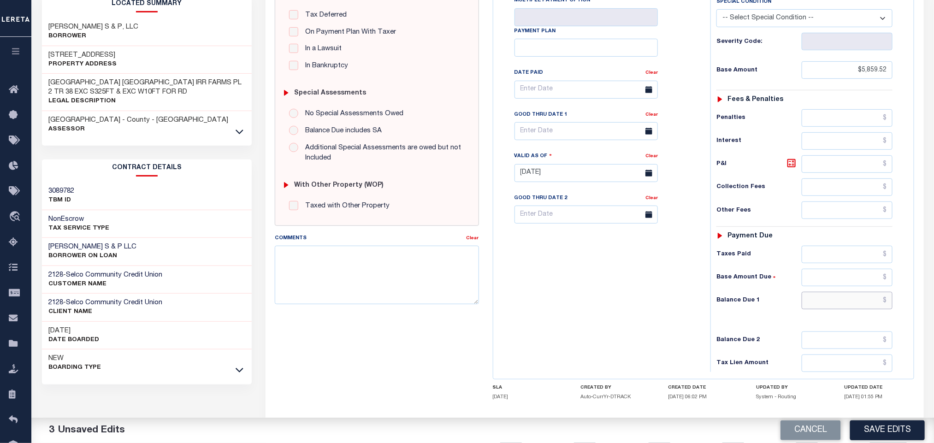
drag, startPoint x: 812, startPoint y: 306, endPoint x: 750, endPoint y: 308, distance: 62.3
click at [812, 306] on input "text" at bounding box center [847, 301] width 91 height 18
type input "$0.00"
drag, startPoint x: 675, startPoint y: 306, endPoint x: 671, endPoint y: 310, distance: 5.6
click at [674, 306] on div "Tax Bill No Multiple Payment Option Payment Plan Clear" at bounding box center [600, 168] width 208 height 407
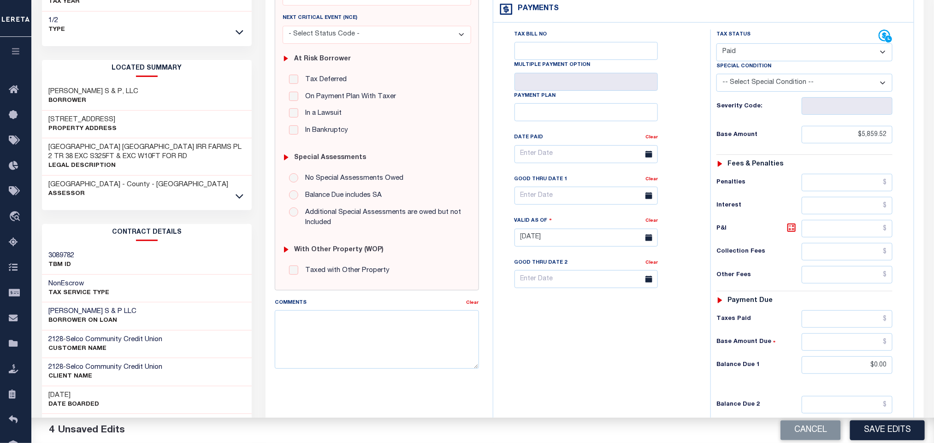
scroll to position [0, 0]
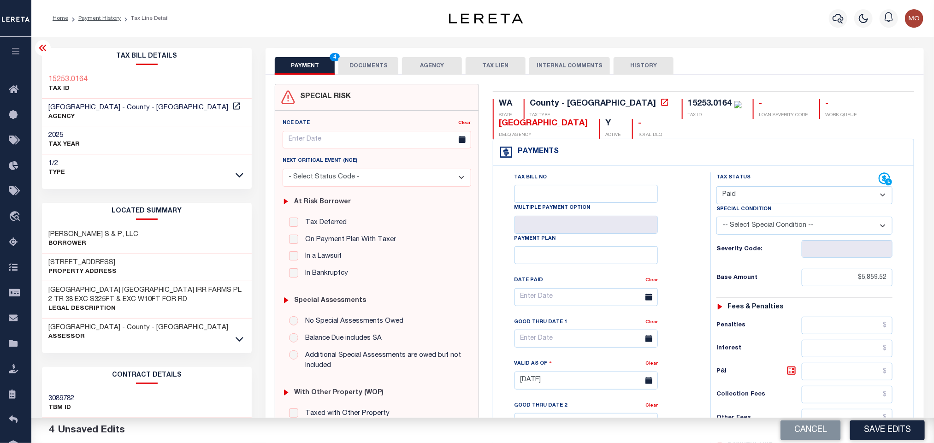
click at [377, 66] on button "DOCUMENTS" at bounding box center [368, 66] width 60 height 18
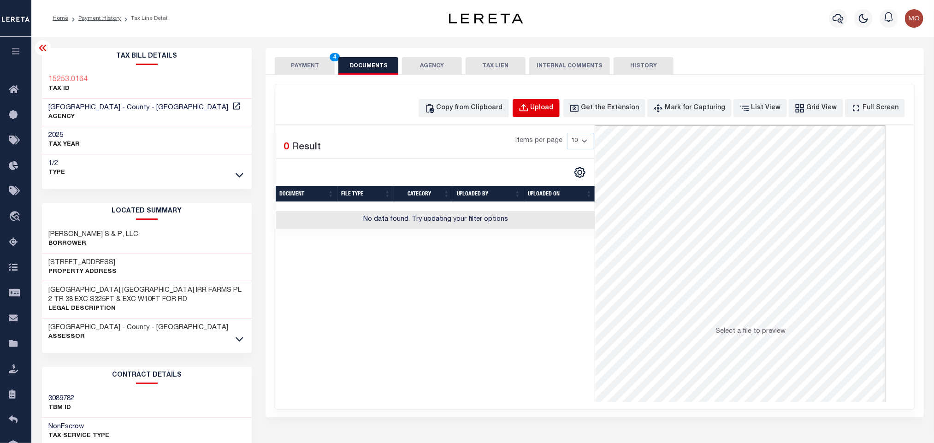
click at [545, 107] on button "Upload" at bounding box center [536, 108] width 47 height 18
select select "POP"
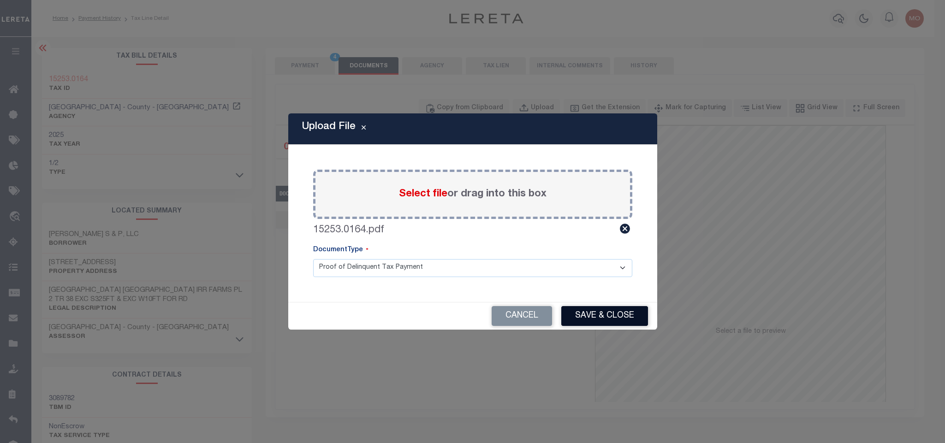
click at [587, 317] on button "Save & Close" at bounding box center [604, 316] width 87 height 20
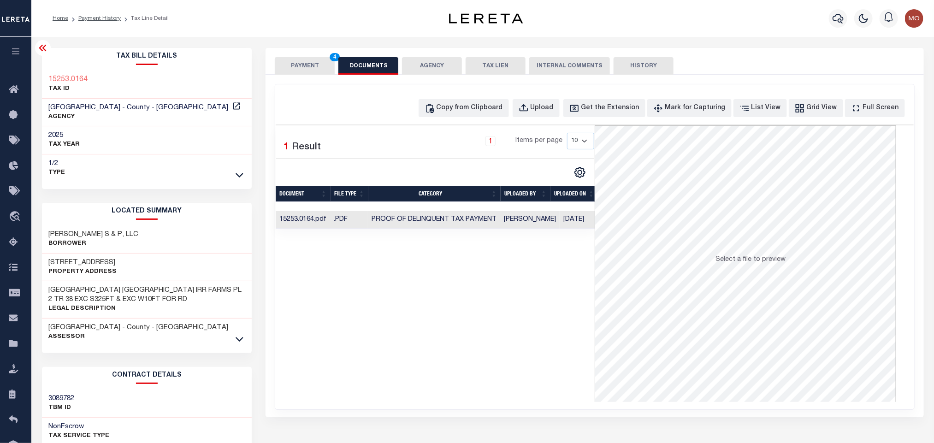
click at [292, 65] on button "PAYMENT 4" at bounding box center [305, 66] width 60 height 18
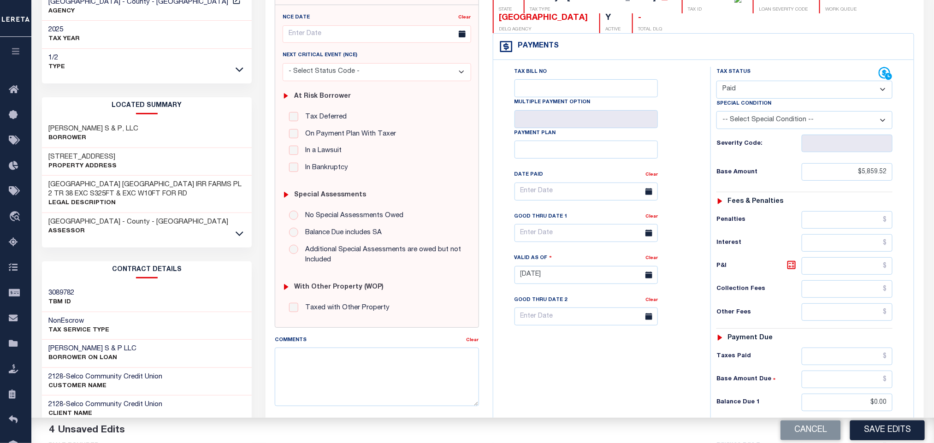
scroll to position [260, 0]
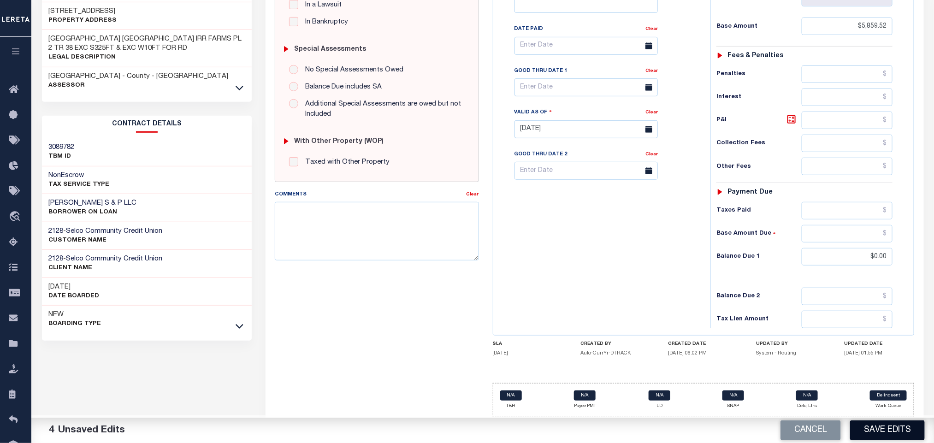
click at [880, 427] on button "Save Edits" at bounding box center [887, 431] width 75 height 20
checkbox input "false"
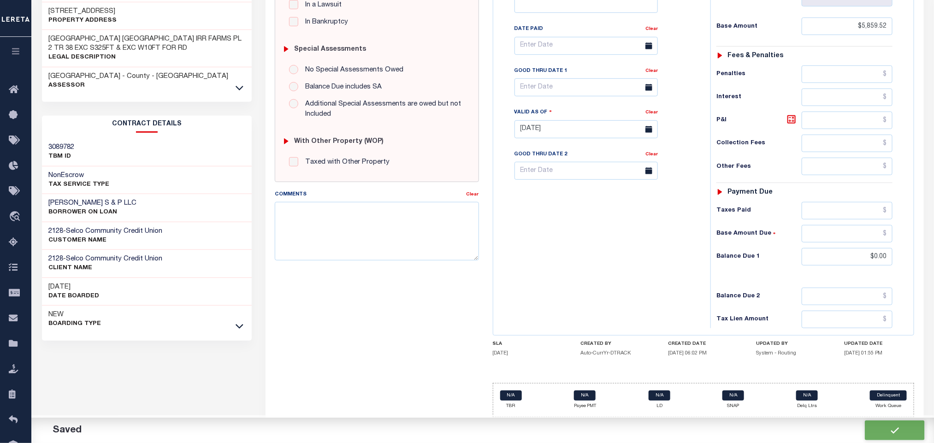
type input "$5,859.52"
type input "$0"
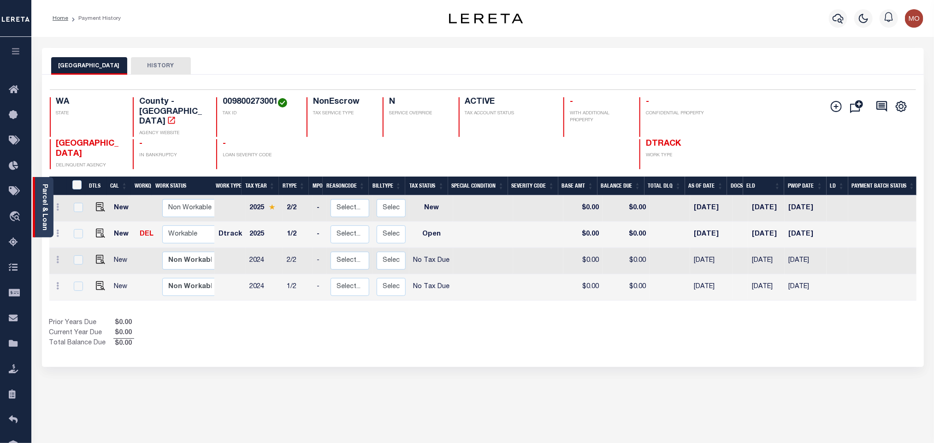
click at [43, 202] on link "Parcel & Loan" at bounding box center [44, 207] width 6 height 47
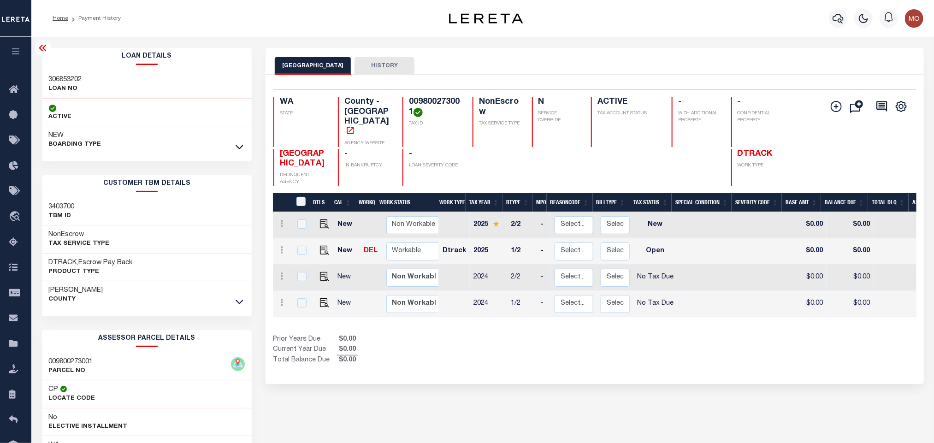
click at [450, 335] on div "Prior Years Due $0.00 Current Year Due $0.00 Total Balance Due $0.00" at bounding box center [434, 350] width 322 height 31
click at [425, 97] on h4 "009800273001" at bounding box center [435, 107] width 53 height 20
copy h4 "009800273001"
click at [432, 103] on h4 "009800273001" at bounding box center [435, 107] width 53 height 20
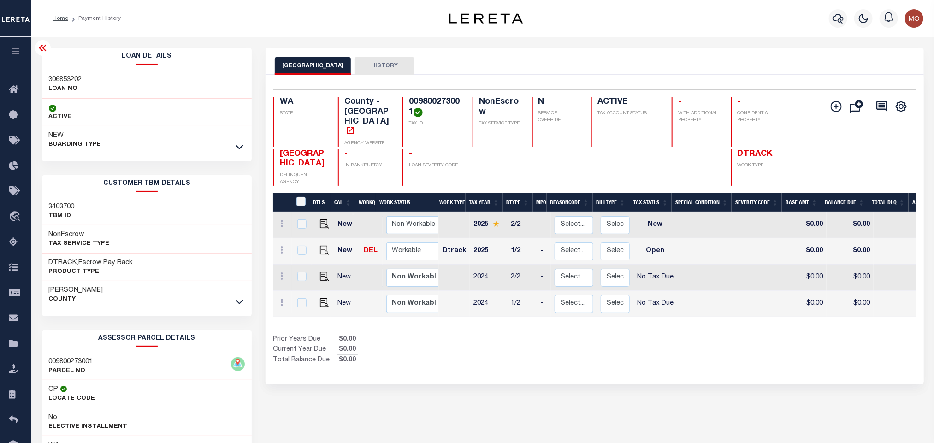
click at [432, 103] on h4 "009800273001" at bounding box center [435, 107] width 53 height 20
click at [64, 80] on h3 "306853202" at bounding box center [65, 79] width 33 height 9
copy h3 "306853202"
click at [427, 101] on h4 "009800273001" at bounding box center [435, 107] width 53 height 20
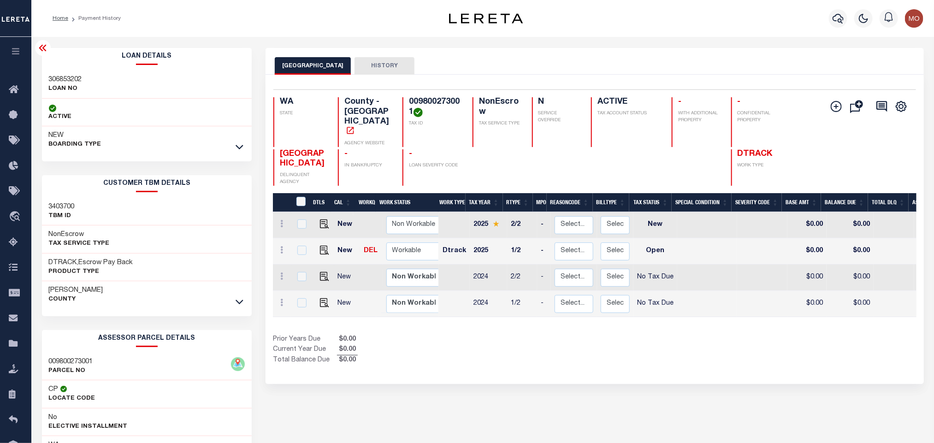
click at [427, 101] on h4 "009800273001" at bounding box center [435, 107] width 53 height 20
copy h4 "009800273001"
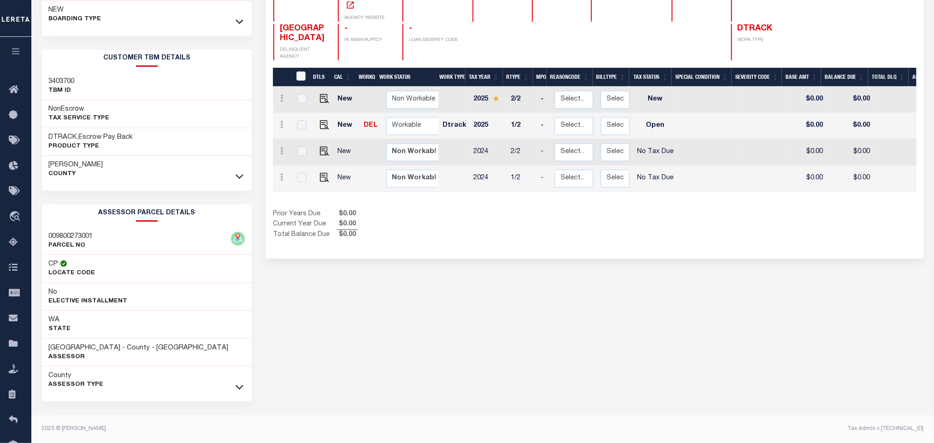
scroll to position [129, 0]
click at [365, 320] on div "LEWIS COUNTY HISTORY Selected 4 Results" at bounding box center [595, 183] width 672 height 521
drag, startPoint x: 59, startPoint y: 344, endPoint x: 98, endPoint y: 346, distance: 38.8
click at [98, 346] on div "[GEOGRAPHIC_DATA] - County - [GEOGRAPHIC_DATA] Assessor" at bounding box center [147, 353] width 210 height 28
copy h3 "[GEOGRAPHIC_DATA]"
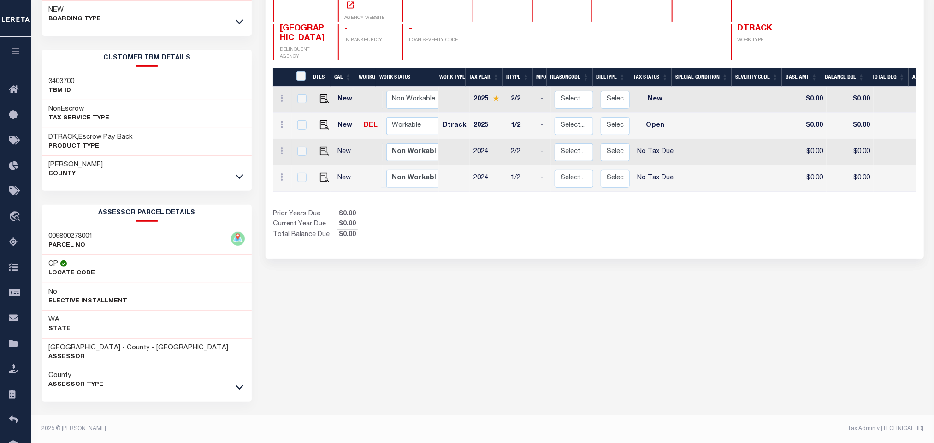
drag, startPoint x: 599, startPoint y: 263, endPoint x: 588, endPoint y: 275, distance: 16.7
click at [599, 263] on div "LEWIS COUNTY HISTORY Selected 4 Results" at bounding box center [595, 183] width 672 height 521
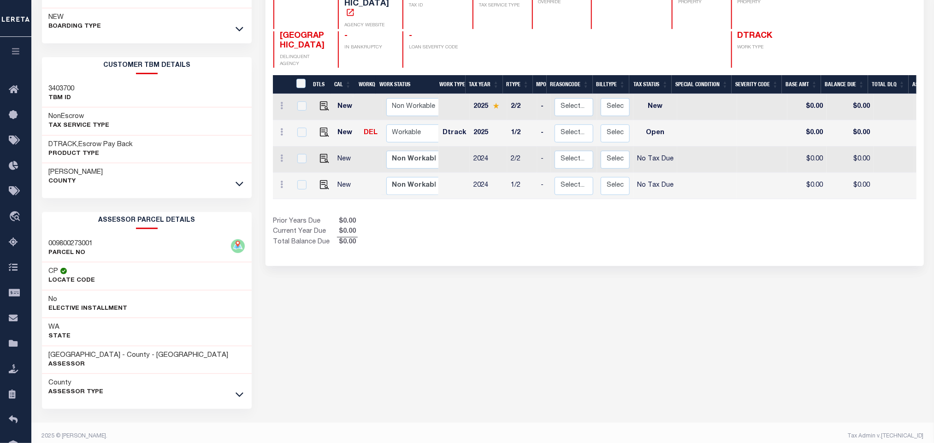
scroll to position [0, 0]
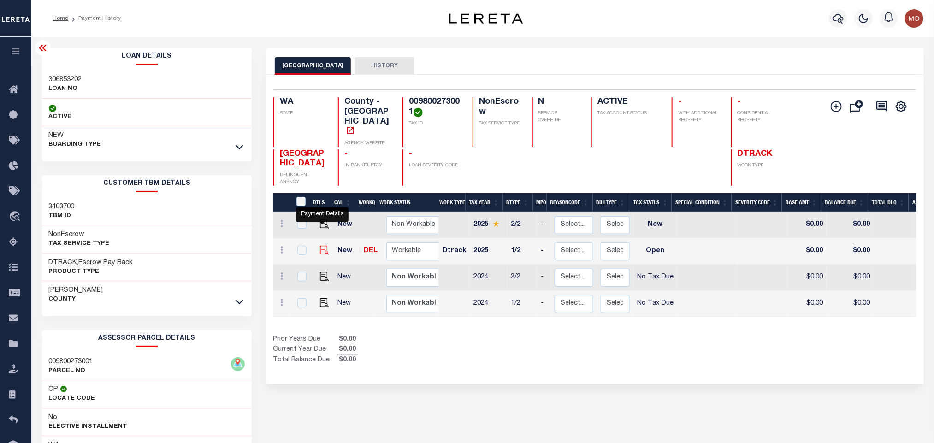
click at [323, 246] on img "" at bounding box center [324, 250] width 9 height 9
checkbox input "true"
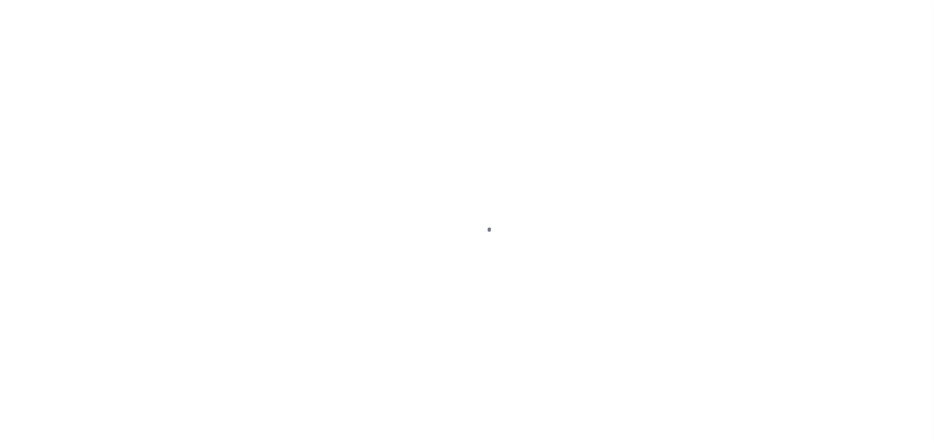
checkbox input "false"
type input "[DATE]"
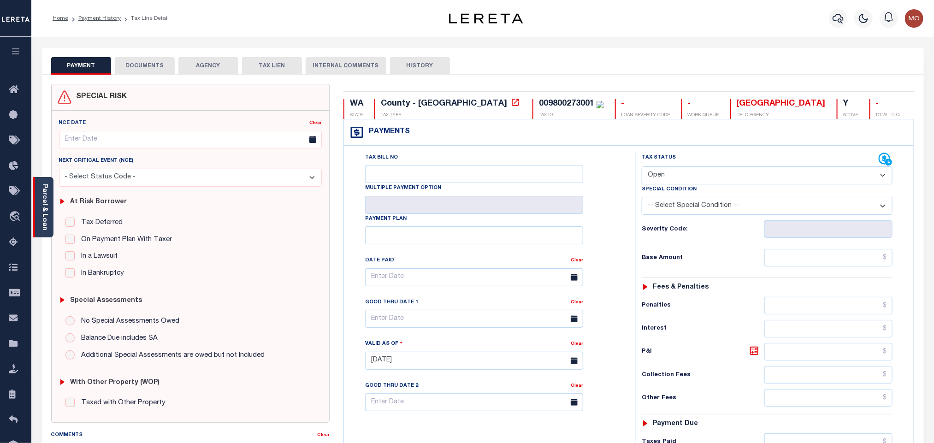
click at [46, 189] on link "Parcel & Loan" at bounding box center [44, 207] width 6 height 47
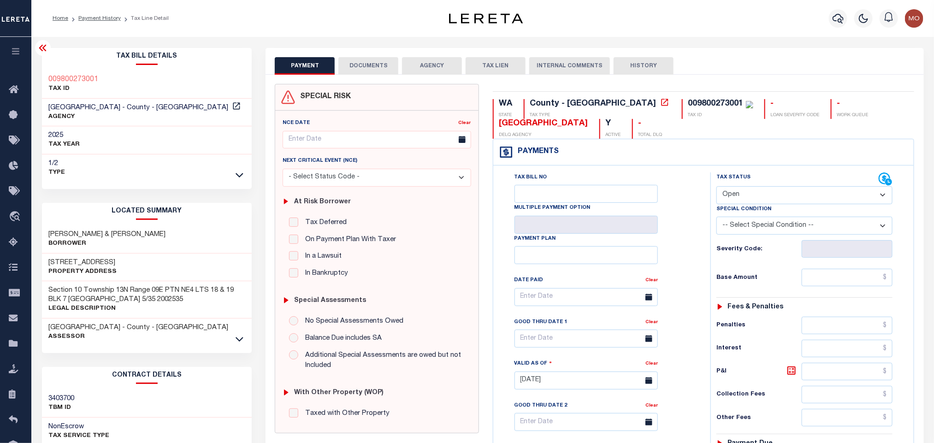
click at [779, 202] on select "- Select Status Code - Open Due/Unpaid Paid Incomplete No Tax Due Internal Refu…" at bounding box center [805, 195] width 176 height 18
select select "PYD"
click at [717, 187] on select "- Select Status Code - Open Due/Unpaid Paid Incomplete No Tax Due Internal Refu…" at bounding box center [805, 195] width 176 height 18
type input "[DATE]"
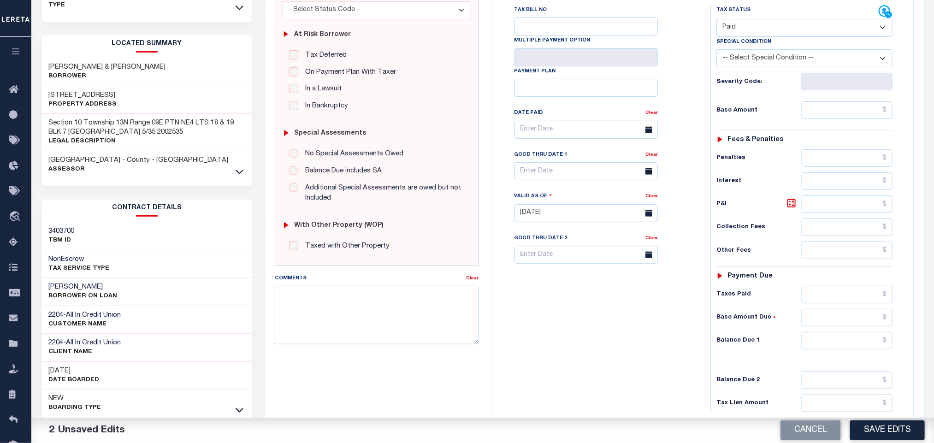
scroll to position [55, 0]
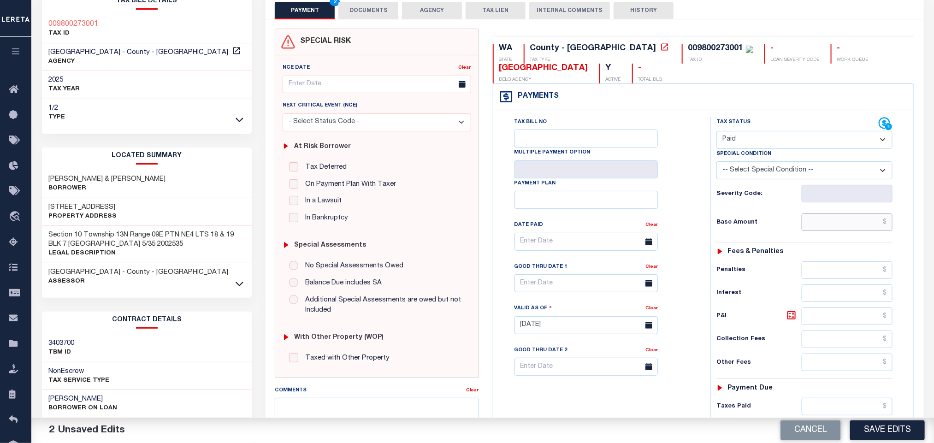
click at [811, 231] on input "text" at bounding box center [847, 222] width 91 height 18
paste input "473.73"
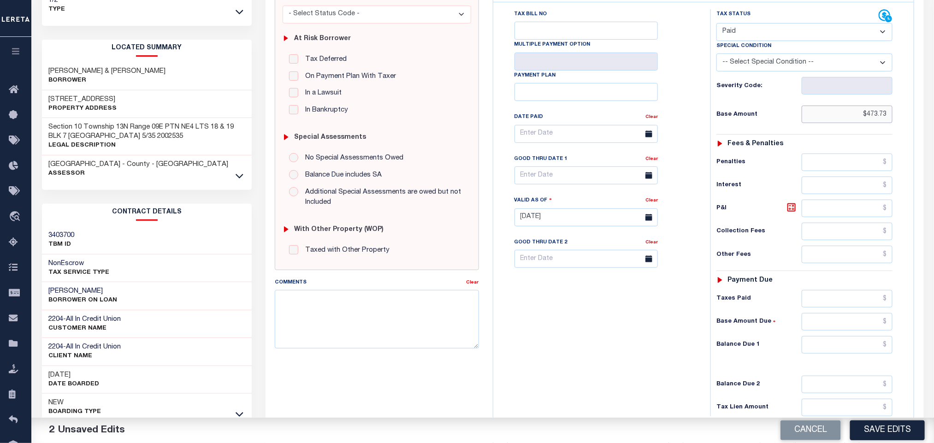
scroll to position [263, 0]
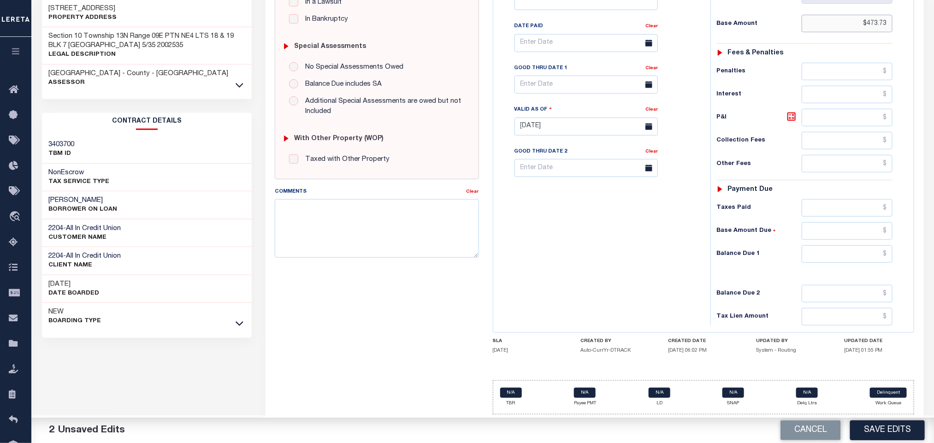
type input "$473.73"
click at [828, 251] on input "text" at bounding box center [847, 254] width 91 height 18
type input "$0.00"
click at [623, 288] on div "Tax Bill No Multiple Payment Option Payment Plan Clear" at bounding box center [600, 121] width 208 height 407
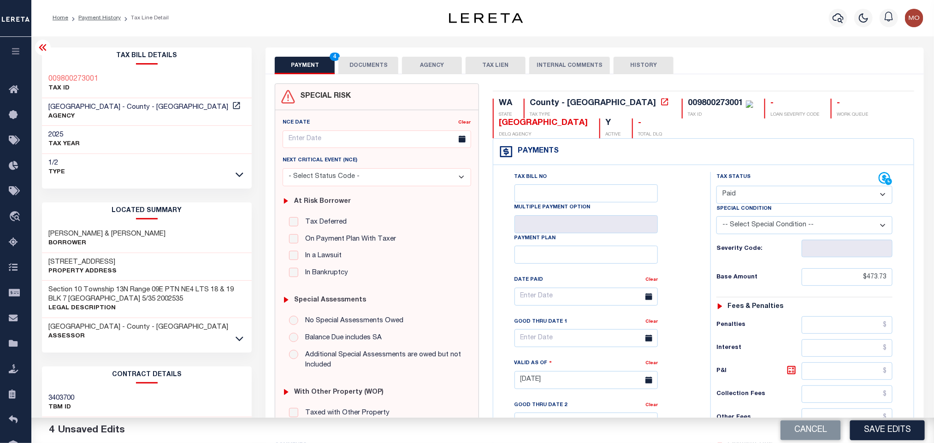
scroll to position [0, 0]
click at [678, 215] on div "Tax Bill No Multiple Payment Option Payment Plan Clear" at bounding box center [600, 301] width 194 height 259
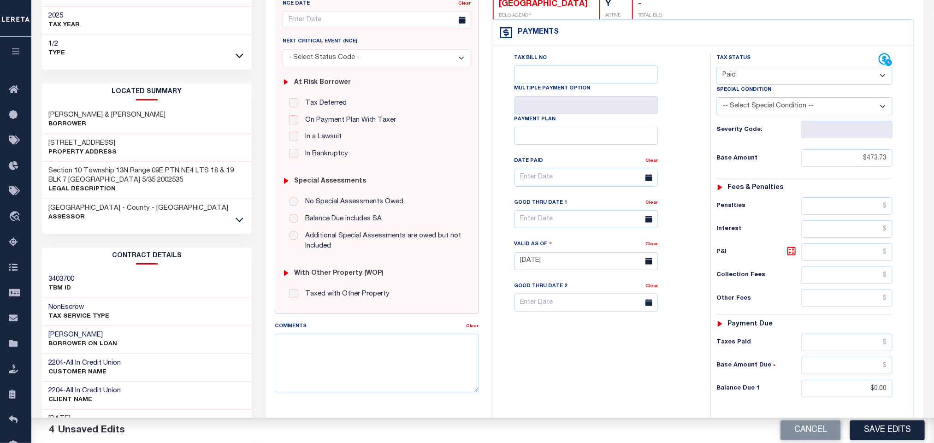
scroll to position [263, 0]
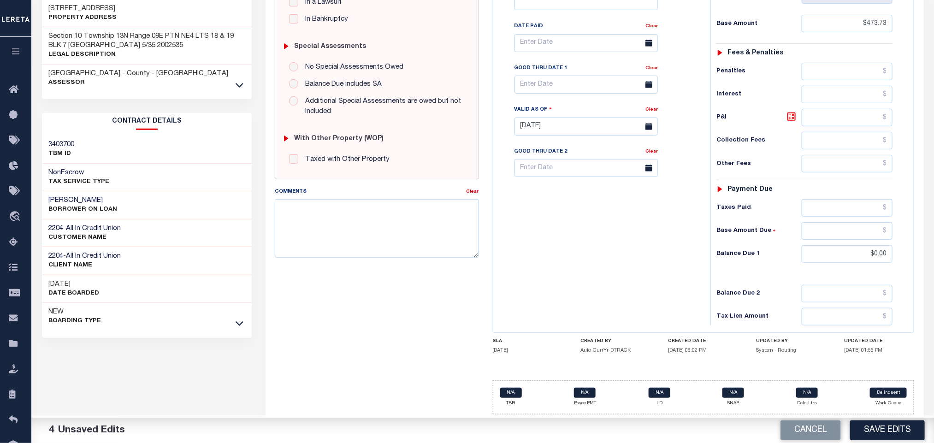
click at [598, 308] on div "Tax Bill No Multiple Payment Option Payment Plan Clear" at bounding box center [600, 121] width 208 height 407
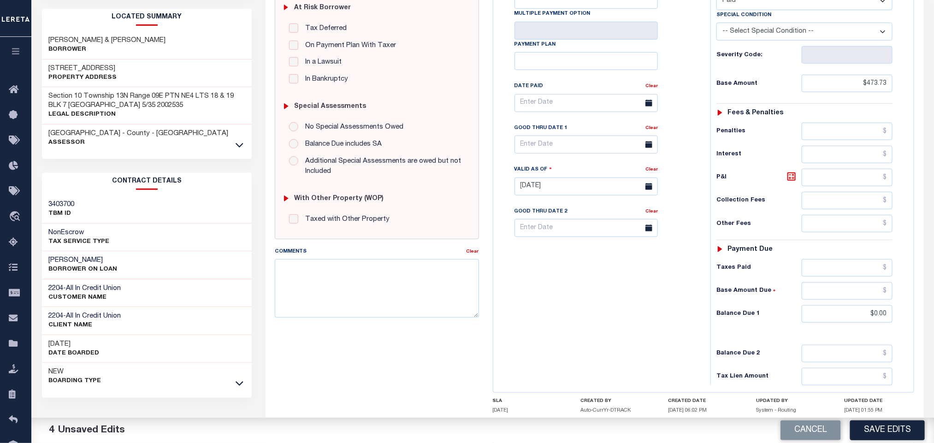
scroll to position [0, 0]
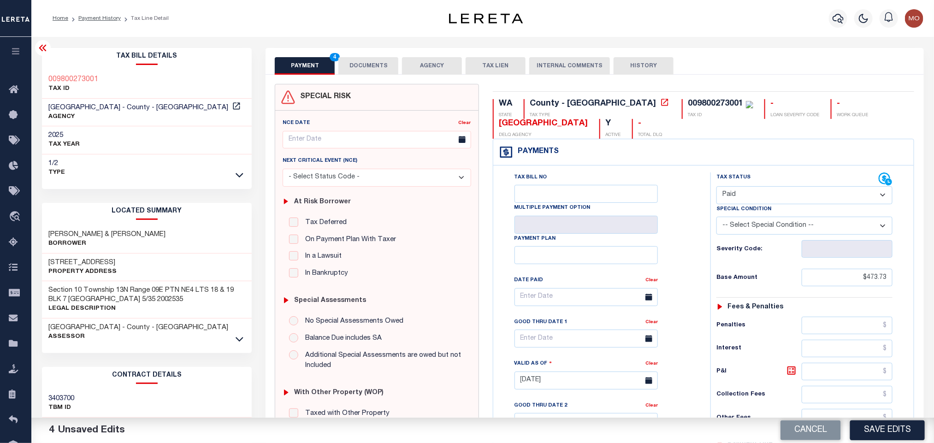
click at [363, 71] on button "DOCUMENTS" at bounding box center [368, 66] width 60 height 18
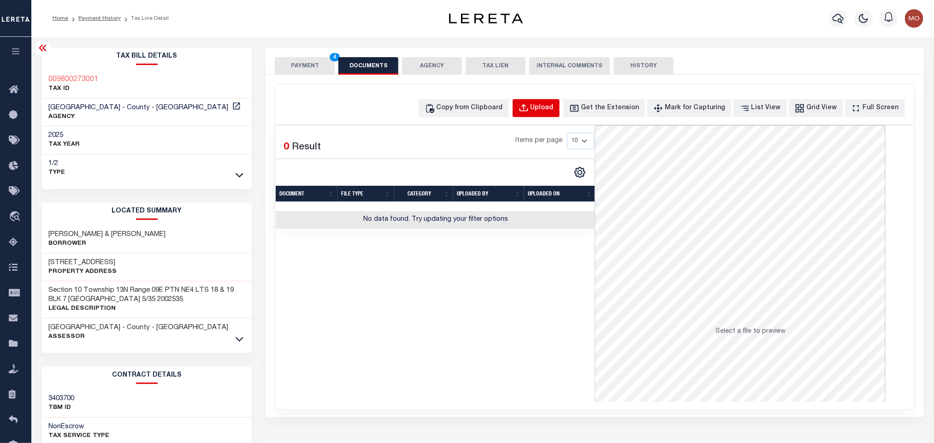
click at [551, 107] on div "Upload" at bounding box center [542, 108] width 23 height 10
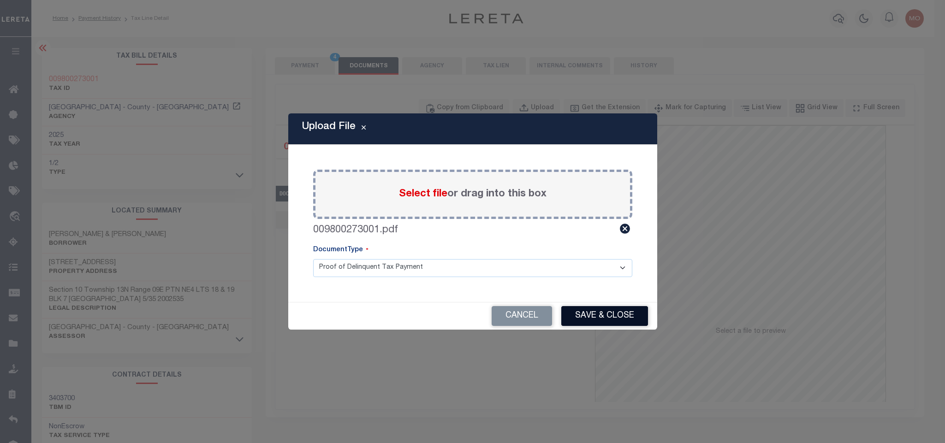
click at [587, 313] on button "Save & Close" at bounding box center [604, 316] width 87 height 20
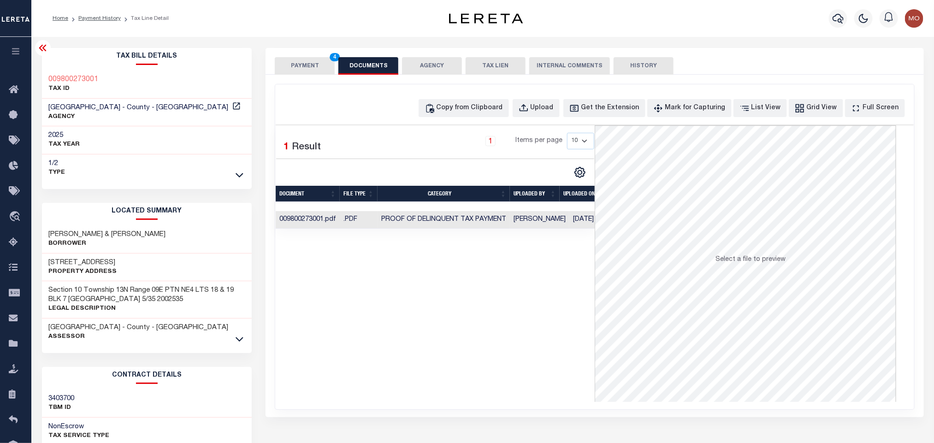
click at [288, 62] on button "PAYMENT 4" at bounding box center [305, 66] width 60 height 18
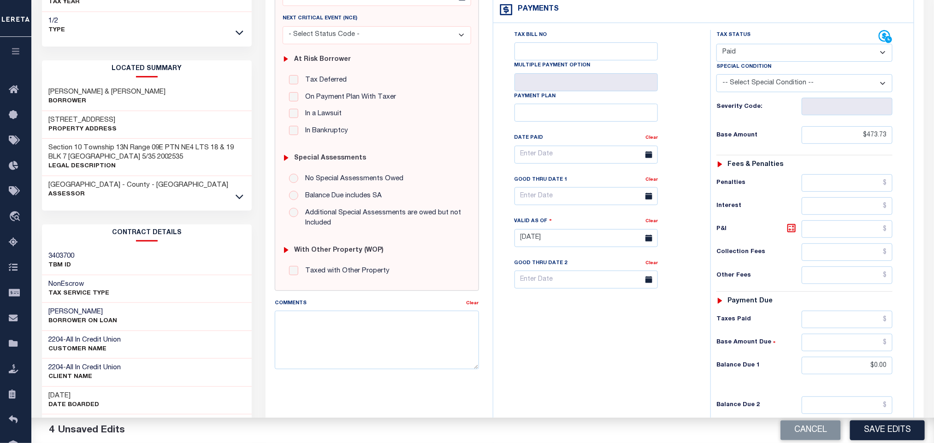
scroll to position [260, 0]
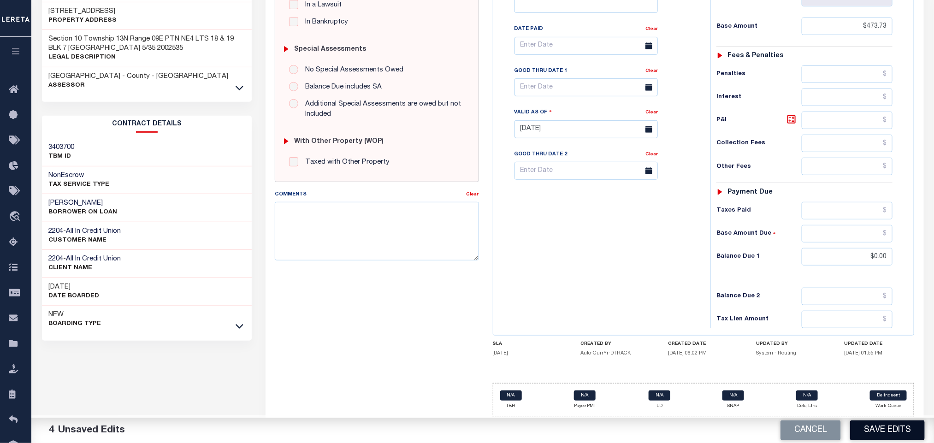
click at [883, 436] on button "Save Edits" at bounding box center [887, 431] width 75 height 20
checkbox input "false"
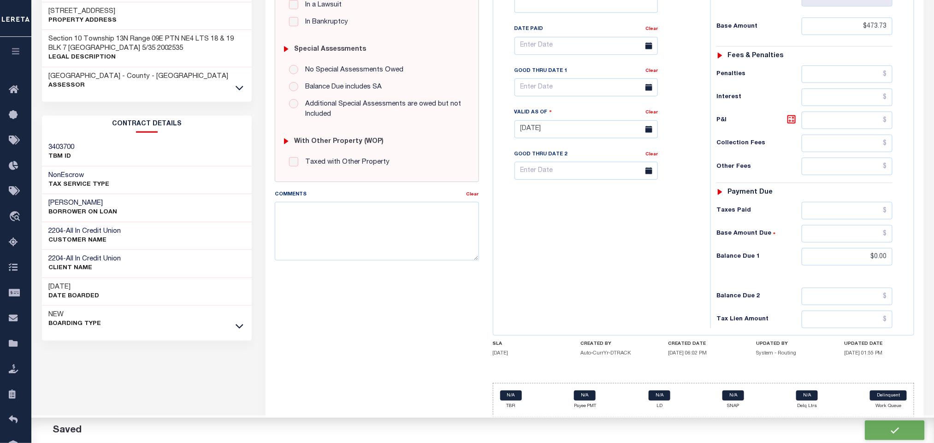
type input "$473.73"
type input "$0"
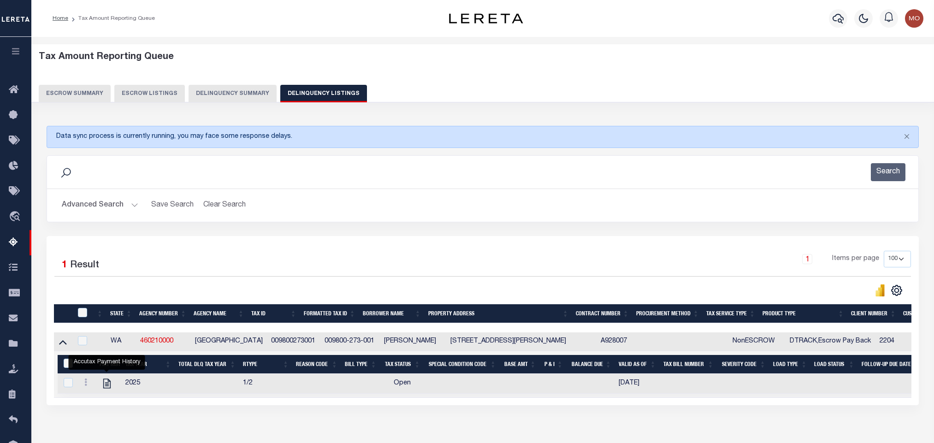
select select "WA"
select select "100"
click at [133, 209] on button "Advanced Search" at bounding box center [100, 205] width 77 height 18
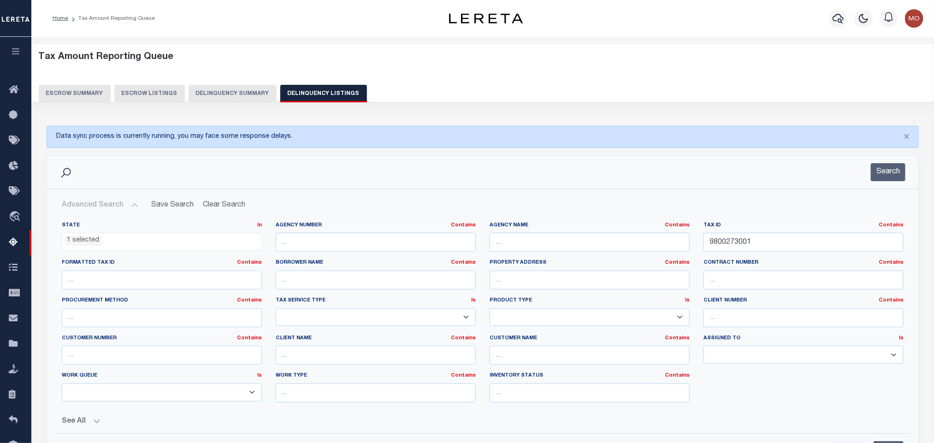
scroll to position [307, 0]
drag, startPoint x: 623, startPoint y: 249, endPoint x: 566, endPoint y: 249, distance: 56.3
click at [567, 249] on div "State In In AK AL AR AZ CA CO CT DC DE FL GA GU HI IA ID IL IN KS KY LA MA MD M…" at bounding box center [483, 316] width 856 height 188
paste input "16250120902005"
type input "16250120902005"
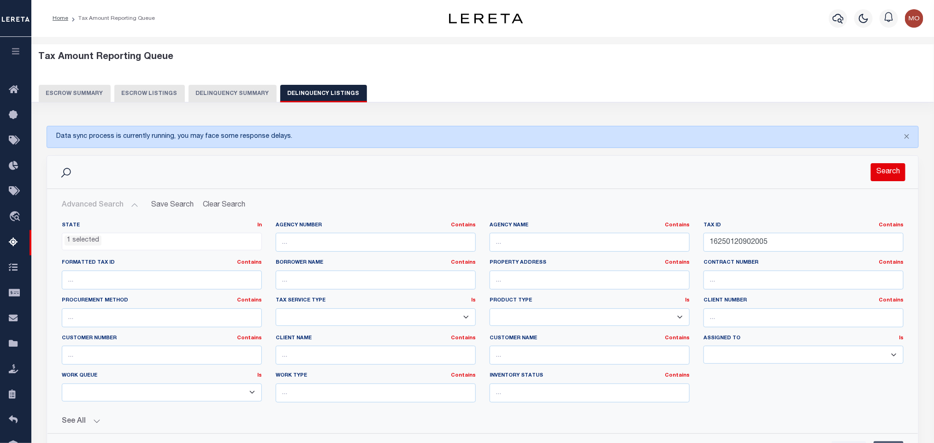
click at [877, 176] on button "Search" at bounding box center [888, 172] width 35 height 18
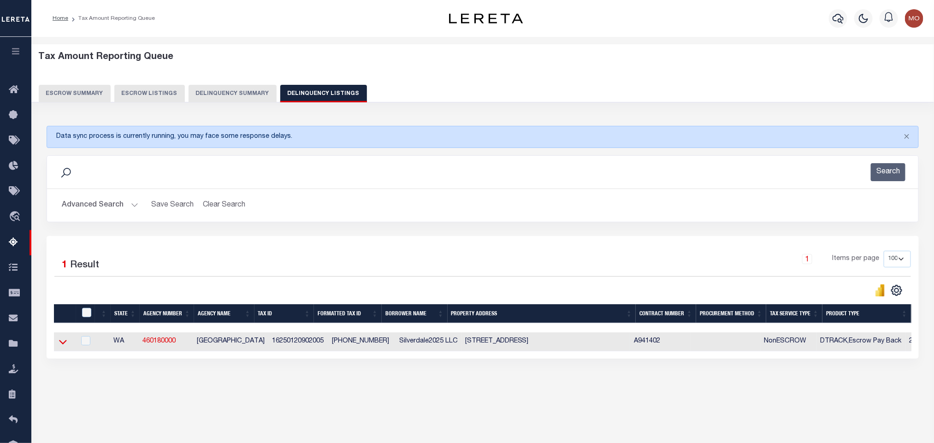
click at [62, 344] on icon at bounding box center [63, 342] width 8 height 5
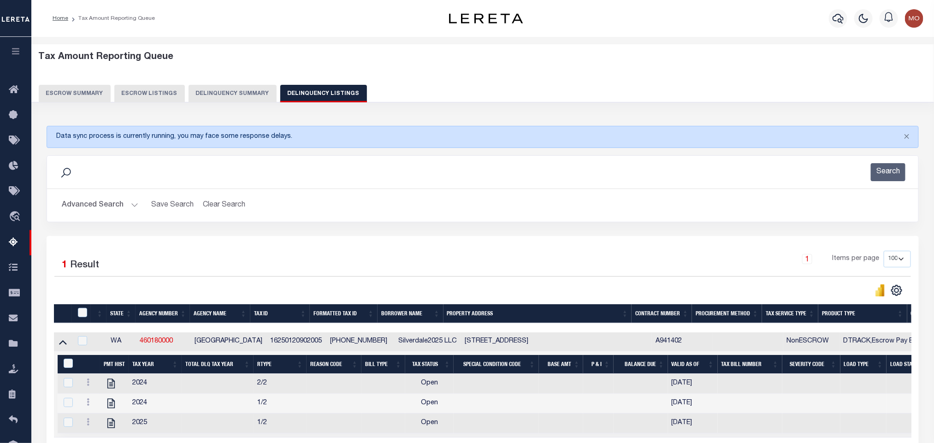
click at [274, 346] on td "16250120902005" at bounding box center [297, 341] width 60 height 19
checkbox input "false"
copy td "16250120902005"
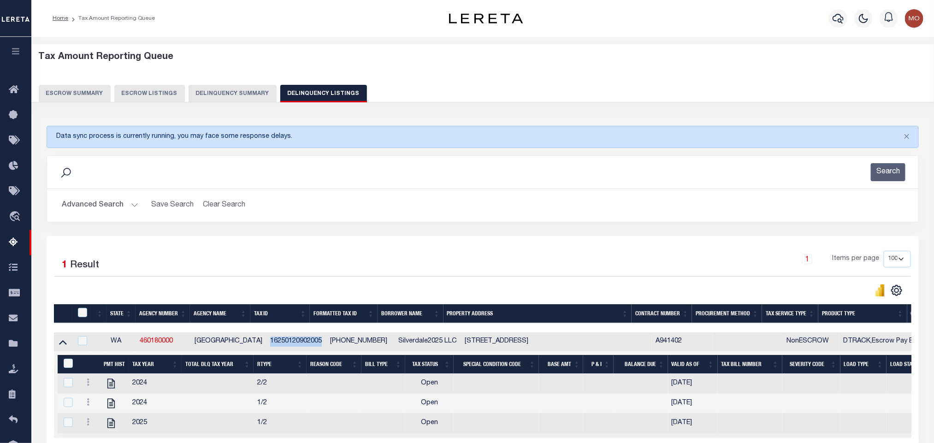
click at [131, 208] on button "Advanced Search" at bounding box center [100, 205] width 77 height 18
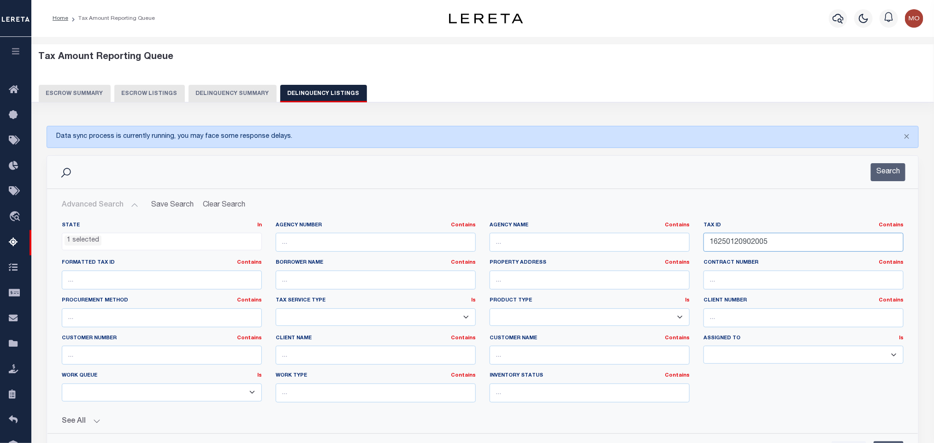
click at [777, 247] on input "16250120902005" at bounding box center [804, 242] width 200 height 19
drag, startPoint x: 790, startPoint y: 243, endPoint x: 526, endPoint y: 241, distance: 264.7
click at [526, 241] on div "State In In AK AL AR AZ CA CO CT DC DE FL GA GU HI IA ID IL IN KS KY LA MA MD M…" at bounding box center [483, 316] width 856 height 188
paste input "22221920040"
click at [894, 181] on button "Search" at bounding box center [888, 172] width 35 height 18
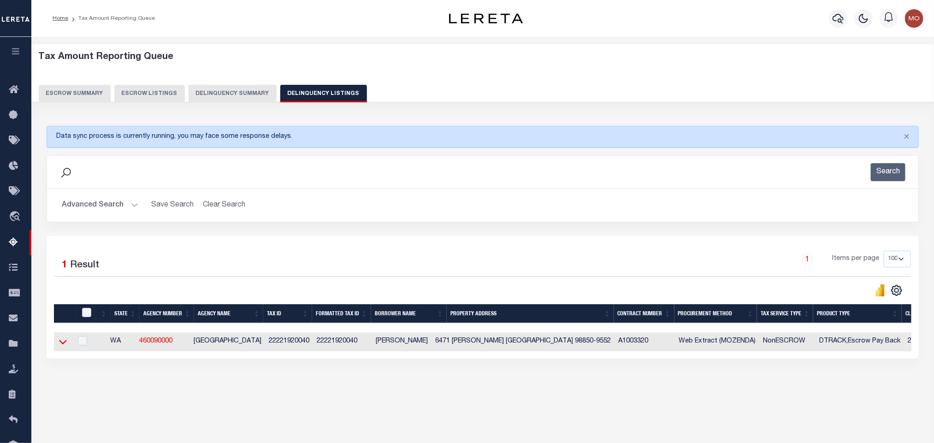
click at [64, 347] on icon at bounding box center [63, 342] width 8 height 10
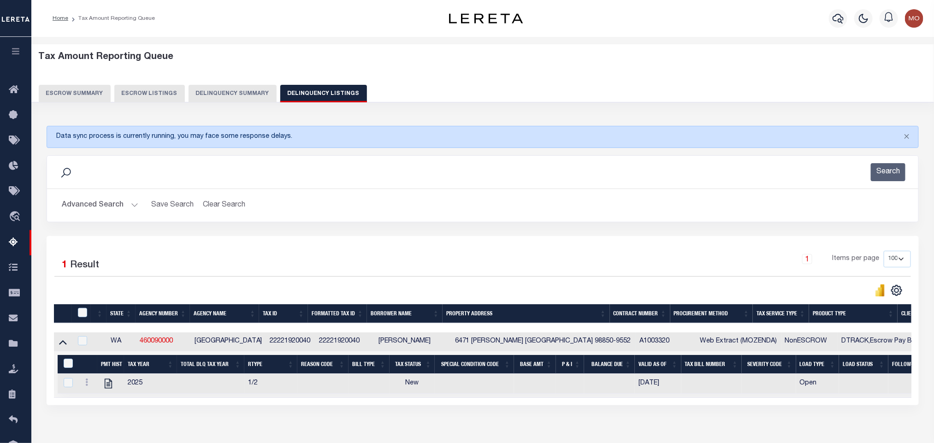
click at [136, 207] on button "Advanced Search" at bounding box center [100, 205] width 77 height 18
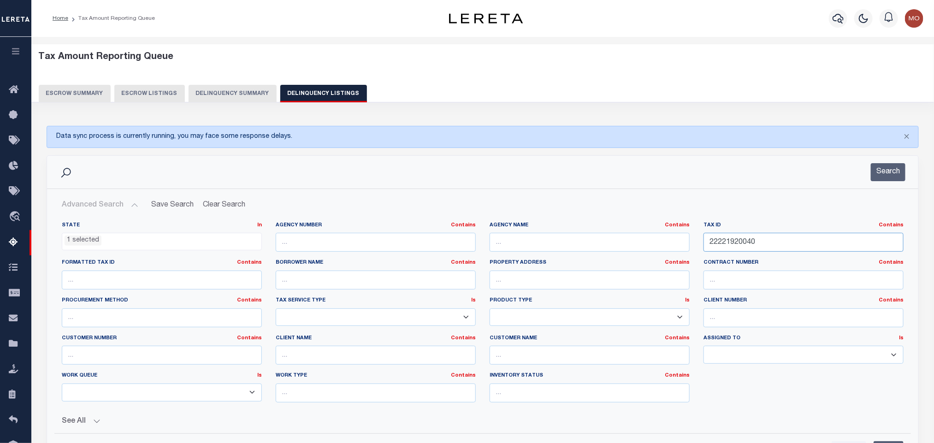
click at [761, 248] on input "22221920040" at bounding box center [804, 242] width 200 height 19
drag, startPoint x: 792, startPoint y: 246, endPoint x: 480, endPoint y: 249, distance: 311.7
click at [496, 250] on div "State In In AK AL AR AZ CA CO CT DC DE FL GA GU HI IA ID IL IN KS KY LA MA MD M…" at bounding box center [483, 316] width 856 height 188
paste input "82126608186"
type input "282126608186"
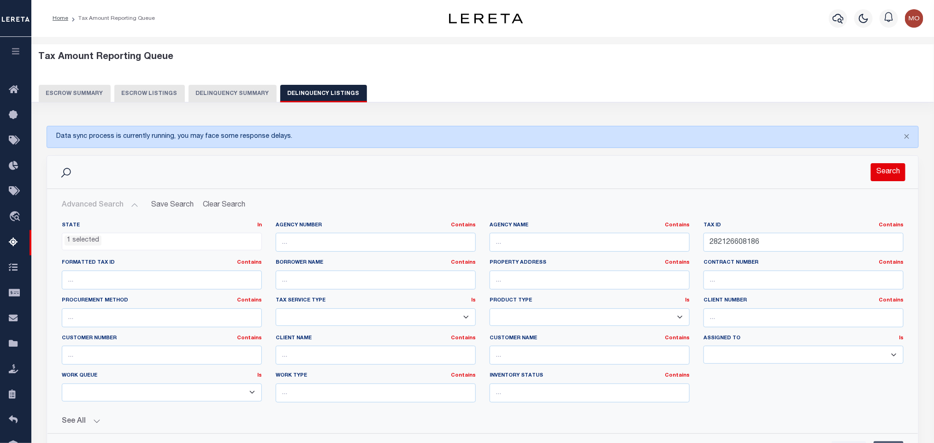
click at [876, 172] on button "Search" at bounding box center [888, 172] width 35 height 18
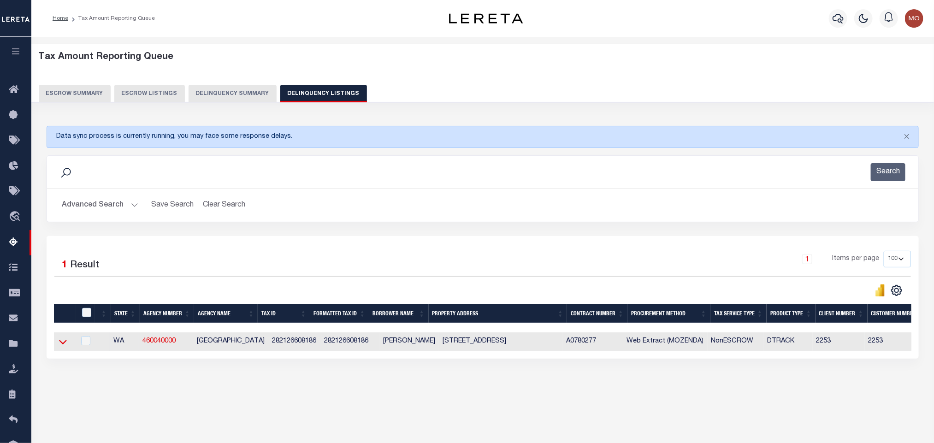
click at [60, 344] on icon at bounding box center [63, 342] width 8 height 5
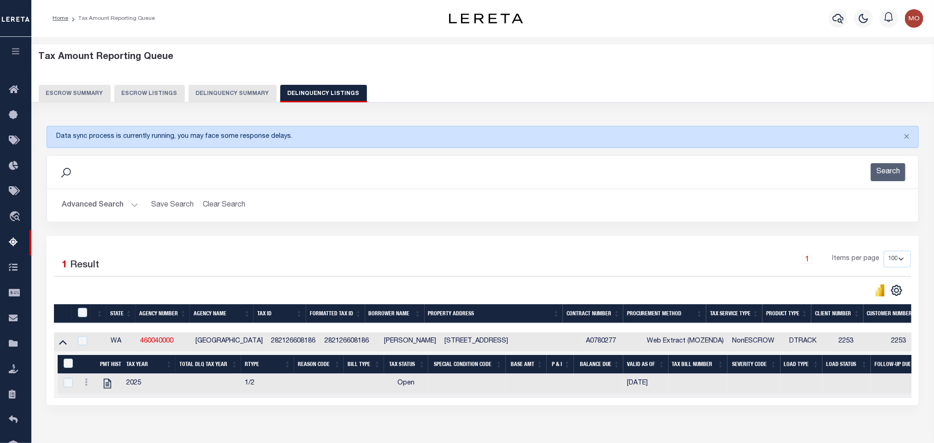
click at [133, 206] on button "Advanced Search" at bounding box center [100, 205] width 77 height 18
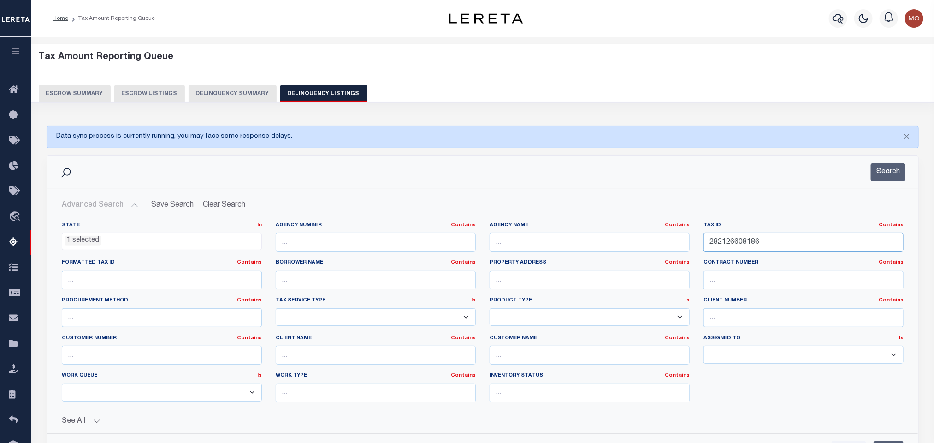
drag, startPoint x: 771, startPoint y: 246, endPoint x: 551, endPoint y: 253, distance: 220.1
click at [566, 254] on div "State In In AK AL AR AZ CA CO CT DC DE FL GA GU HI IA ID IL IN KS KY LA MA MD M…" at bounding box center [483, 316] width 856 height 188
click at [887, 177] on button "Search" at bounding box center [888, 172] width 35 height 18
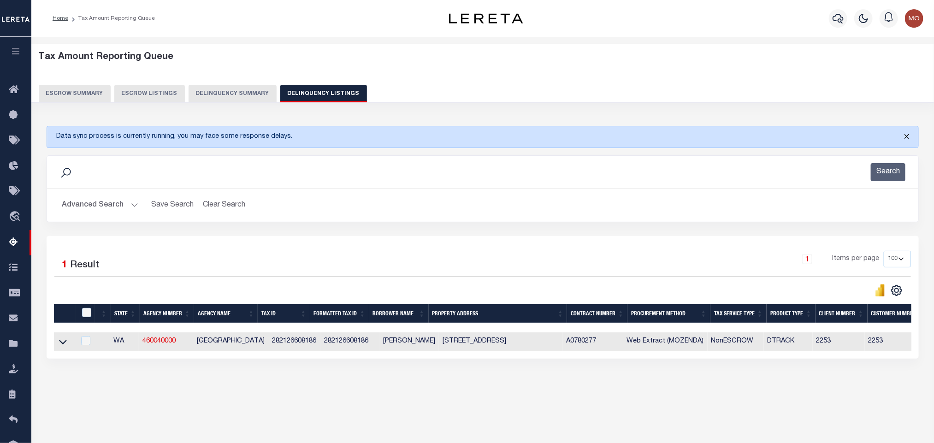
click at [905, 138] on button "Close" at bounding box center [906, 136] width 23 height 20
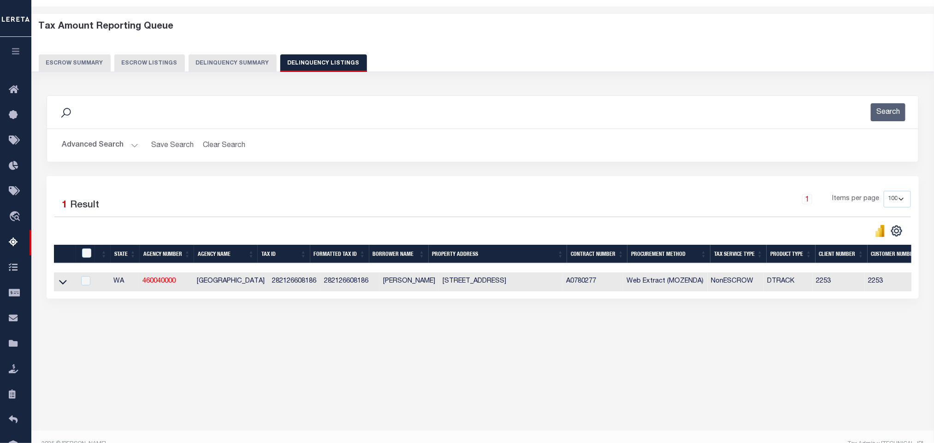
scroll to position [46, 0]
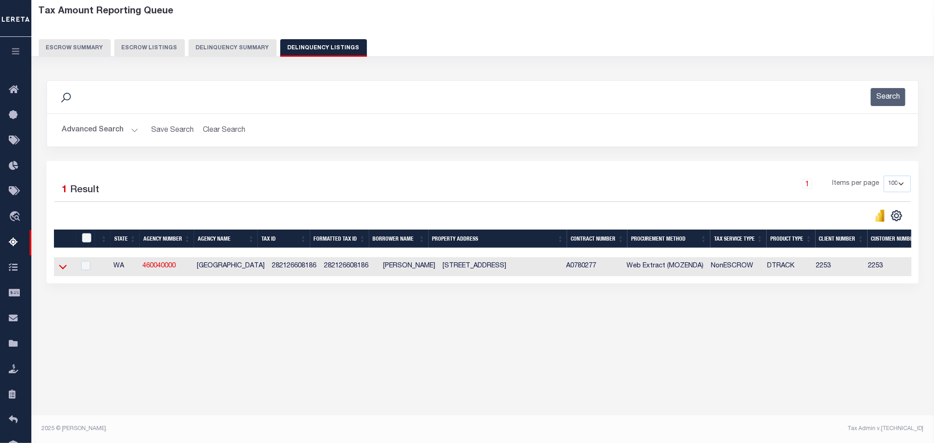
click at [62, 270] on icon at bounding box center [63, 267] width 8 height 10
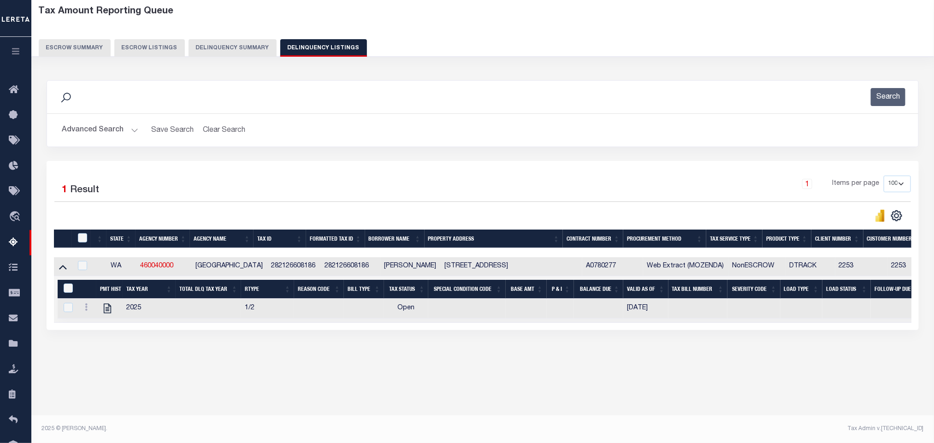
click at [339, 269] on td "282126608186" at bounding box center [351, 266] width 60 height 19
checkbox input "true"
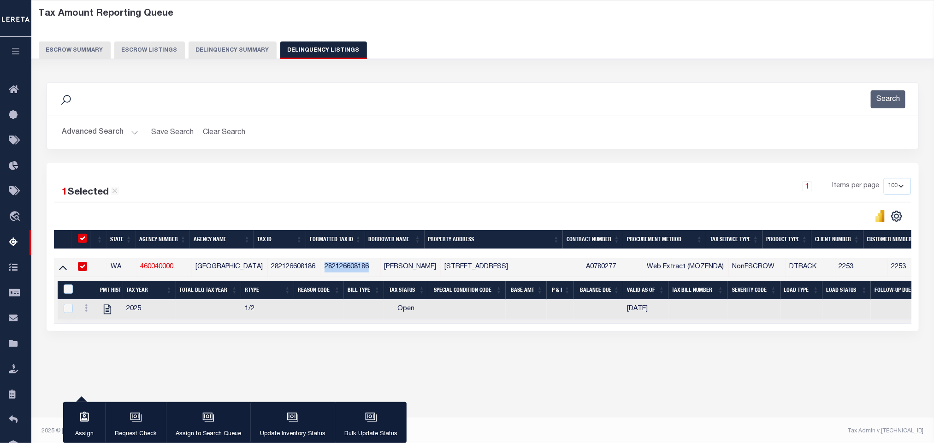
click at [339, 269] on td "282126608186" at bounding box center [351, 267] width 60 height 19
checkbox input "false"
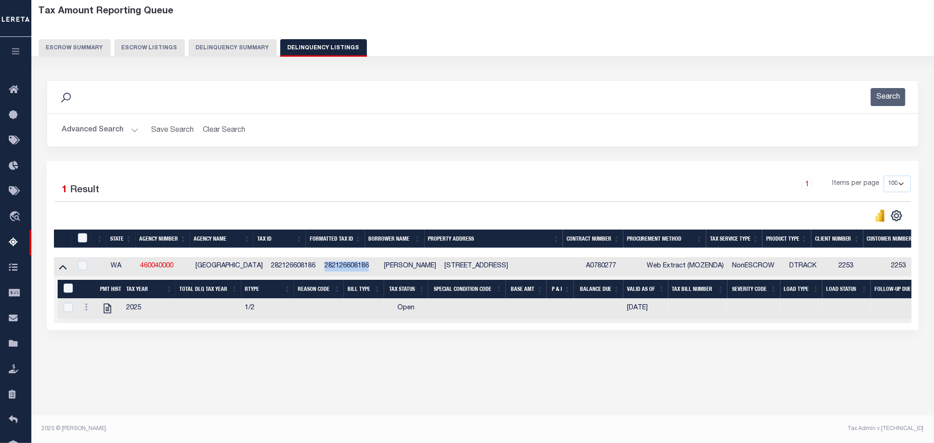
copy td "282126608186"
click at [132, 129] on button "Advanced Search" at bounding box center [100, 130] width 77 height 18
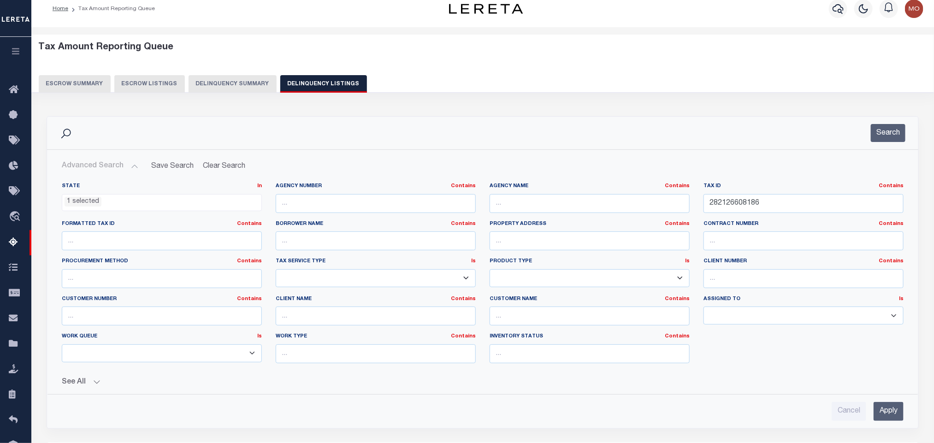
scroll to position [2, 0]
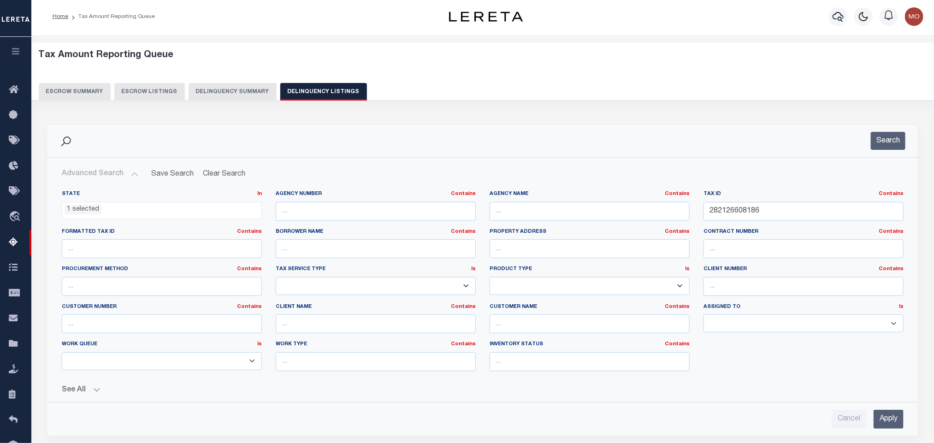
click at [83, 206] on li "1 selected" at bounding box center [83, 210] width 37 height 10
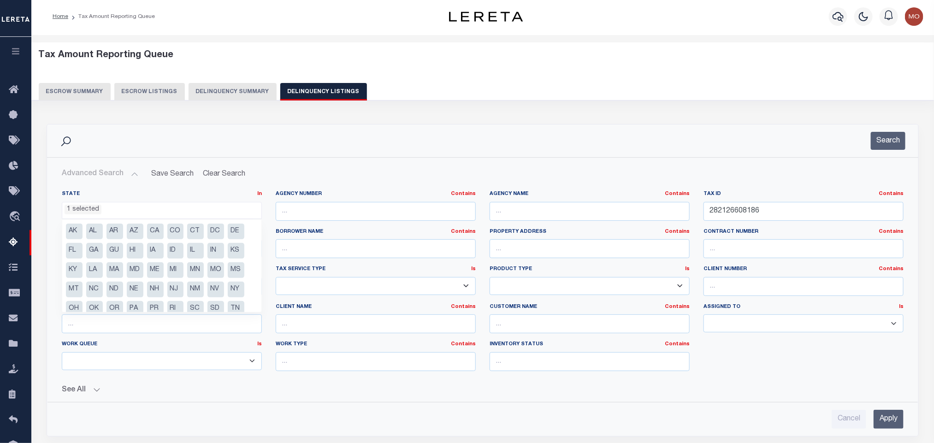
scroll to position [28, 0]
click at [176, 297] on li "WA" at bounding box center [175, 301] width 17 height 16
click at [111, 302] on li "VA" at bounding box center [115, 301] width 17 height 16
select select "VA"
click at [761, 203] on input "282126608186" at bounding box center [804, 211] width 200 height 19
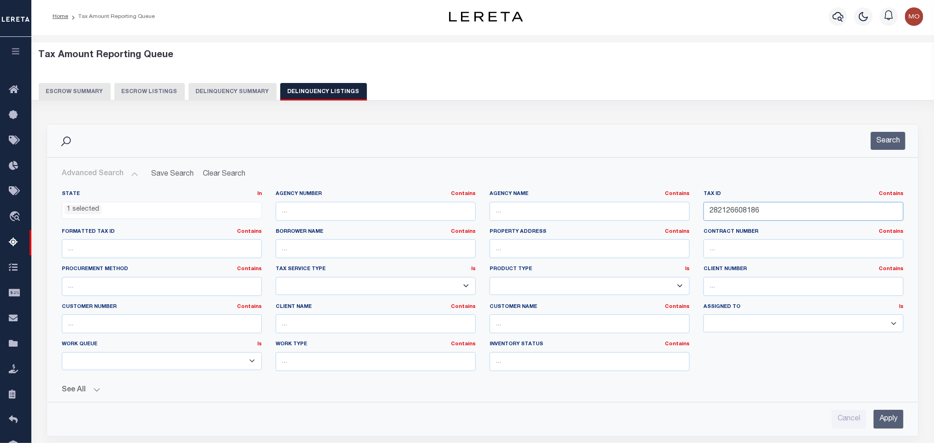
drag, startPoint x: 779, startPoint y: 212, endPoint x: 630, endPoint y: 219, distance: 149.6
click at [630, 219] on div "State In In AK AL AR AZ CA CO CT DC DE FL GA GU HI IA ID IL IN KS KY LA MA MD M…" at bounding box center [483, 284] width 856 height 188
paste input "5874"
drag, startPoint x: 888, startPoint y: 141, endPoint x: 930, endPoint y: 136, distance: 42.3
click at [888, 142] on button "Search" at bounding box center [888, 141] width 35 height 18
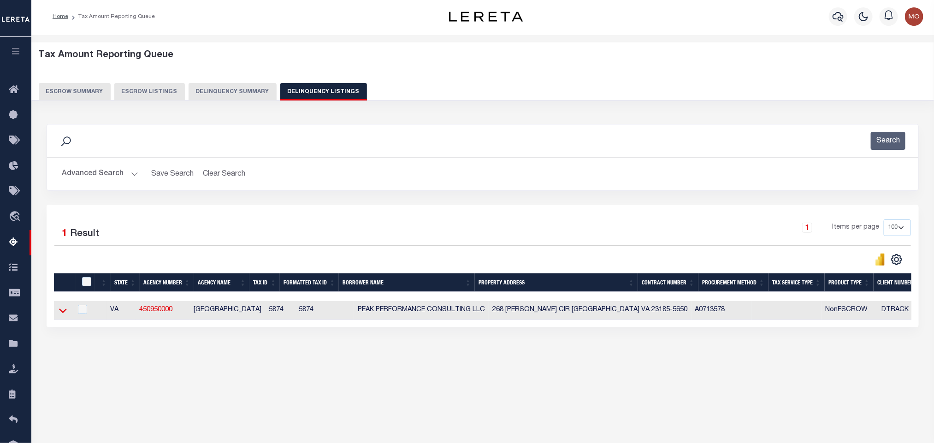
click at [62, 314] on icon at bounding box center [63, 311] width 8 height 10
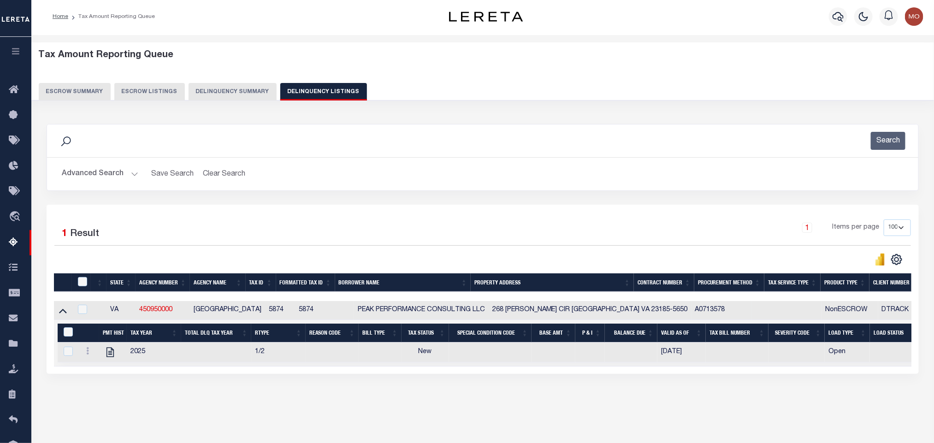
click at [133, 171] on button "Advanced Search" at bounding box center [100, 174] width 77 height 18
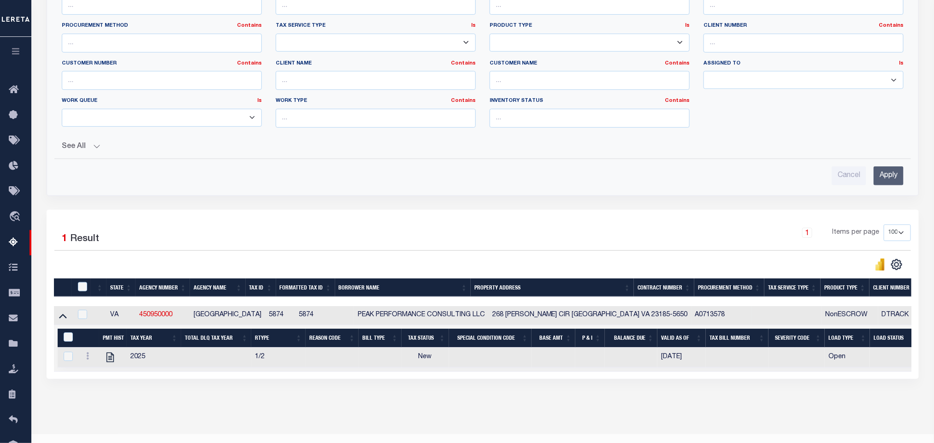
scroll to position [5, 0]
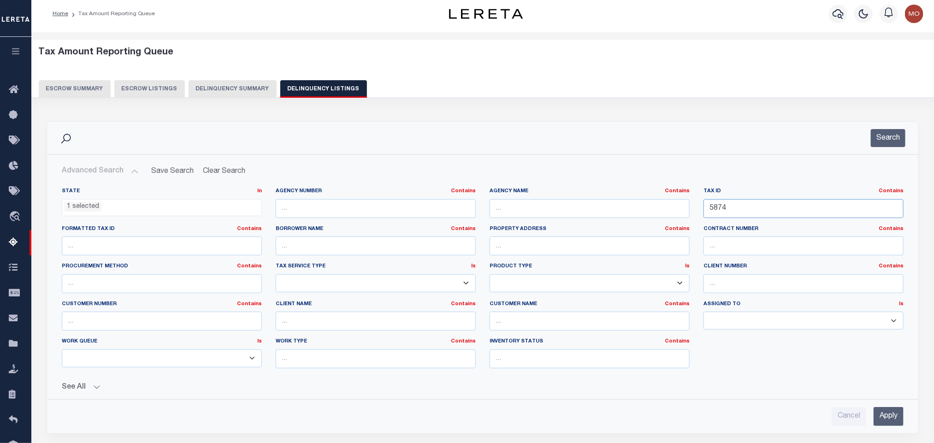
drag, startPoint x: 772, startPoint y: 210, endPoint x: 520, endPoint y: 234, distance: 253.3
click at [532, 234] on div "State In In AK AL AR AZ CA CO CT DC DE FL GA GU HI IA ID IL IN KS KY LA MA MD M…" at bounding box center [483, 282] width 856 height 188
paste input "20100331507"
type input "20100331507"
click at [94, 206] on li "1 selected" at bounding box center [83, 207] width 37 height 10
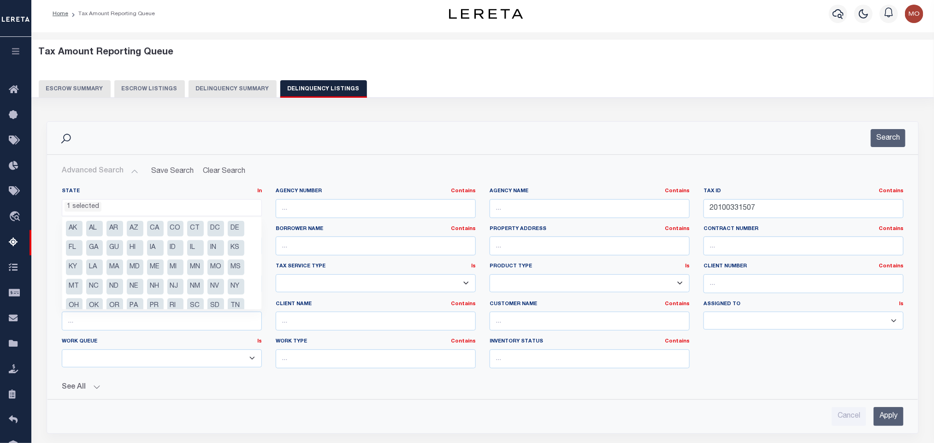
scroll to position [28, 0]
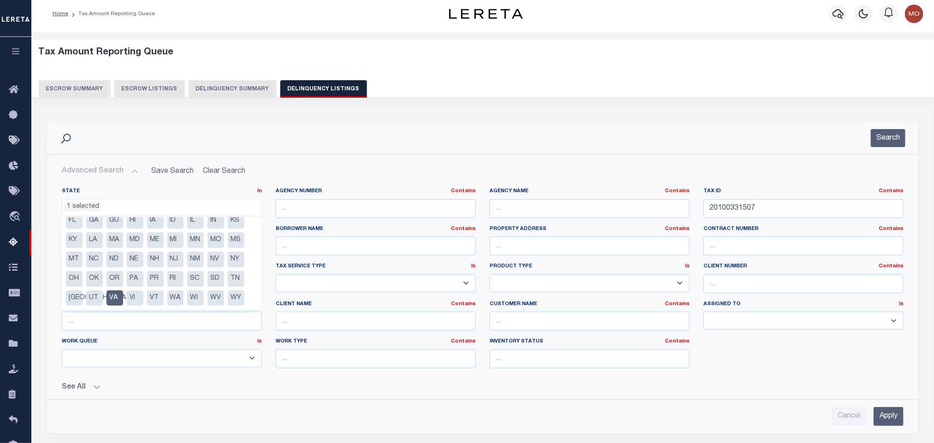
click at [116, 301] on li "VA" at bounding box center [115, 299] width 17 height 16
click at [172, 299] on li "WA" at bounding box center [175, 299] width 17 height 16
select select "WA"
click at [877, 139] on button "Search" at bounding box center [888, 138] width 35 height 18
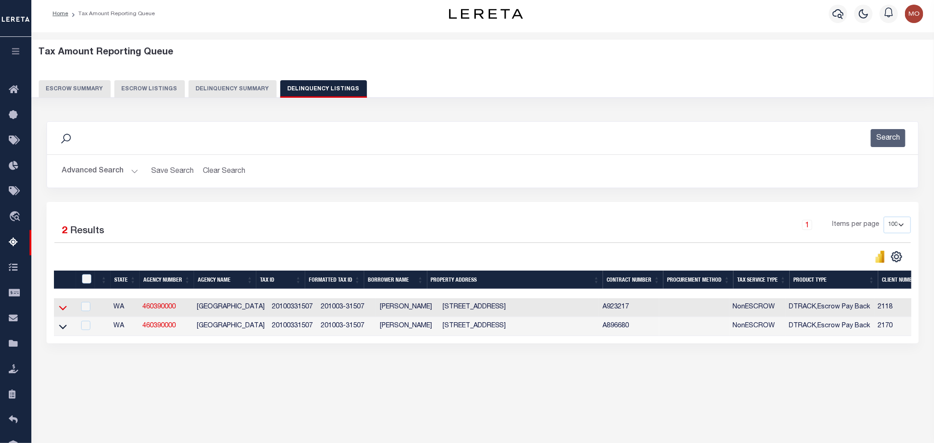
click at [62, 311] on icon at bounding box center [63, 308] width 8 height 5
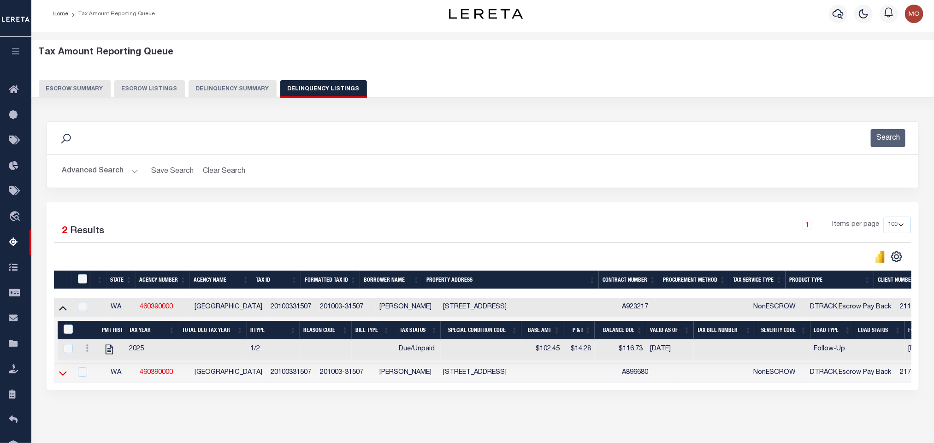
click at [62, 376] on icon at bounding box center [63, 373] width 8 height 5
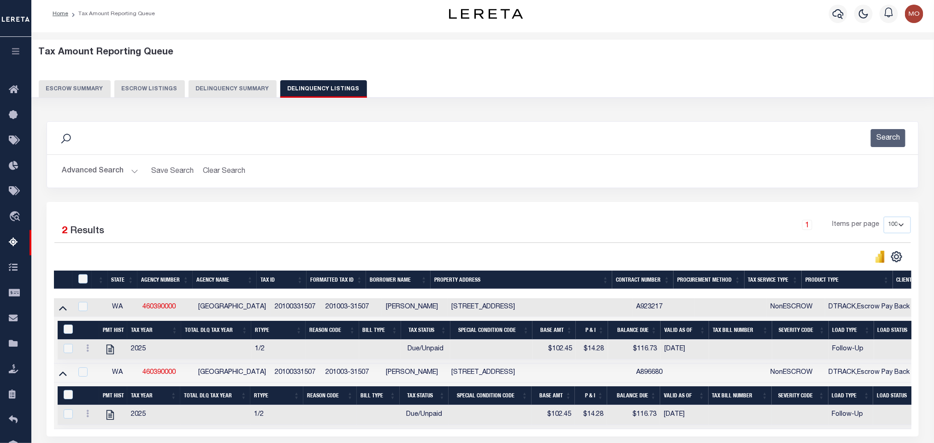
scroll to position [93, 0]
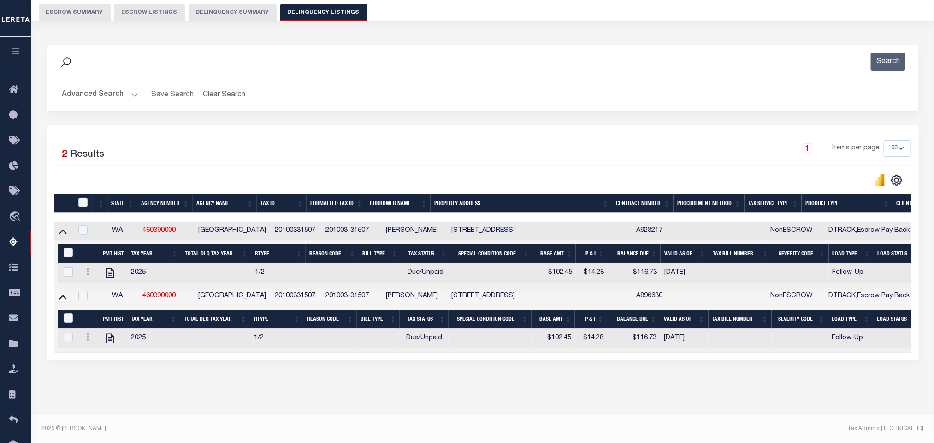
click at [130, 86] on button "Advanced Search" at bounding box center [100, 95] width 77 height 18
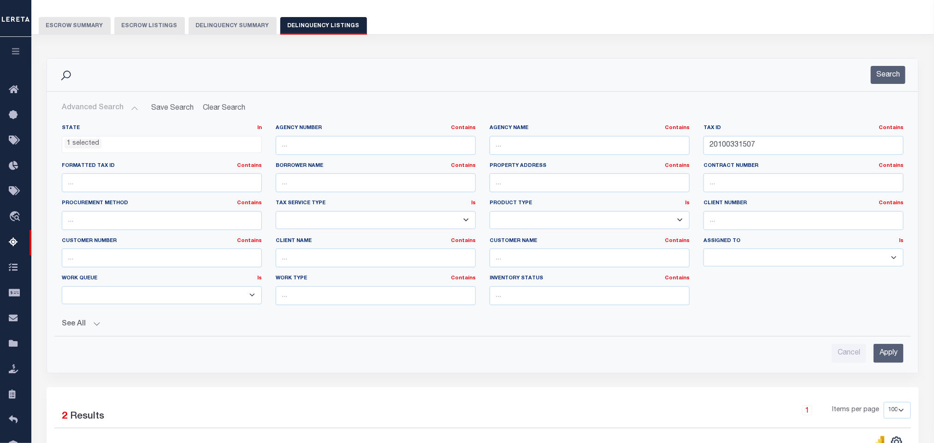
scroll to position [0, 0]
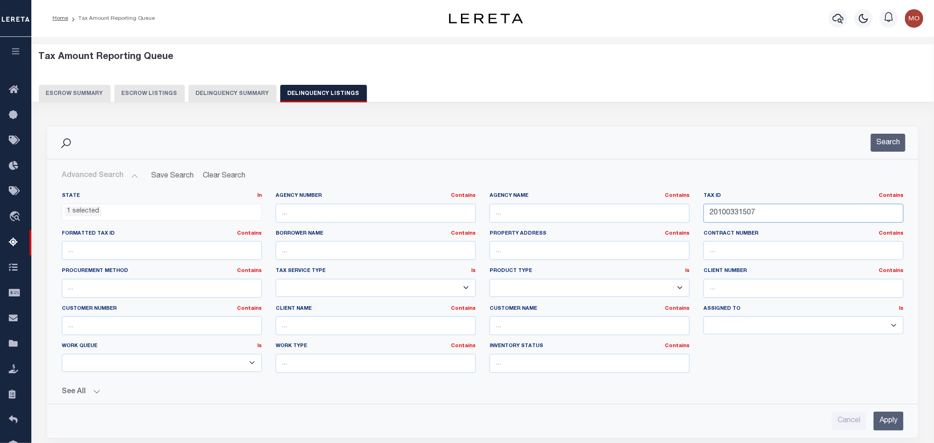
drag, startPoint x: 772, startPoint y: 215, endPoint x: 783, endPoint y: 217, distance: 11.3
click at [771, 215] on input "20100331507" at bounding box center [804, 213] width 200 height 19
drag, startPoint x: 534, startPoint y: 209, endPoint x: 457, endPoint y: 202, distance: 77.3
click at [486, 208] on div "State In In AK AL AR AZ CA CO CT DC DE FL GA GU HI IA ID IL IN KS KY LA MA MD M…" at bounding box center [483, 286] width 856 height 188
click at [887, 144] on button "Search" at bounding box center [888, 143] width 35 height 18
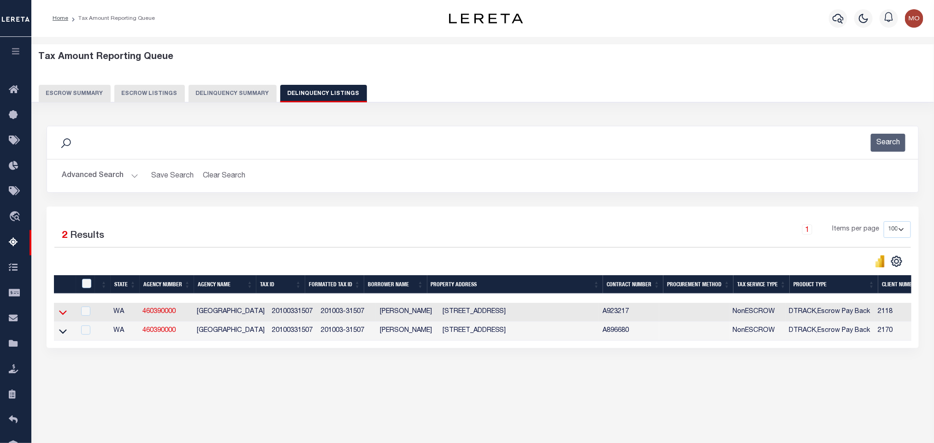
click at [59, 315] on icon at bounding box center [63, 313] width 8 height 5
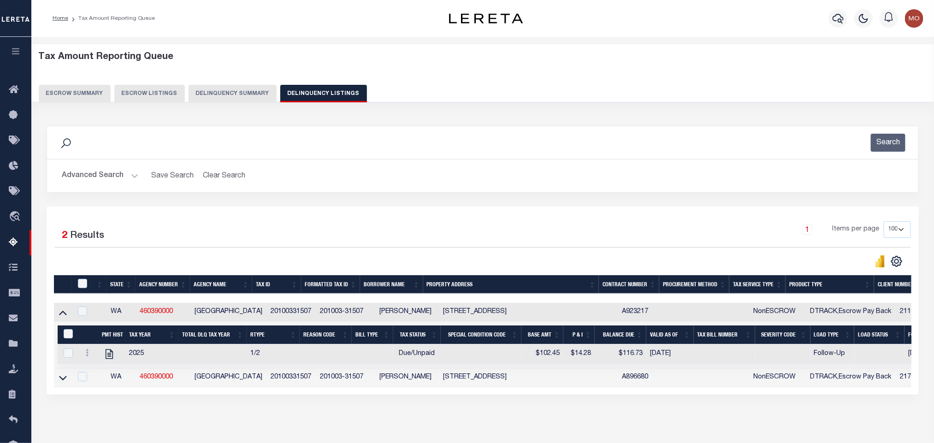
click at [135, 178] on button "Advanced Search" at bounding box center [100, 176] width 77 height 18
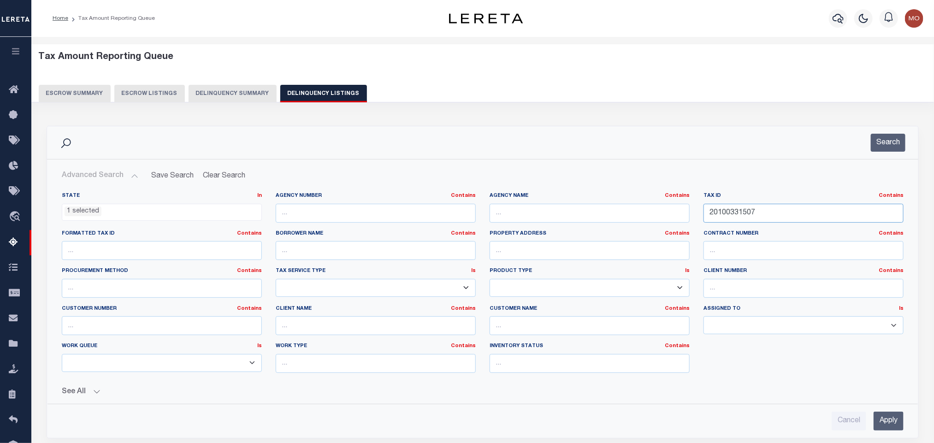
drag, startPoint x: 771, startPoint y: 216, endPoint x: 519, endPoint y: 203, distance: 252.1
click at [547, 207] on div "State In In AK AL AR AZ CA CO CT DC DE FL GA GU HI IA ID IL IN KS KY LA MA MD M…" at bounding box center [483, 286] width 856 height 188
paste input "1405000060315"
type input "1405000060315"
click at [85, 214] on li "1 selected" at bounding box center [83, 212] width 37 height 10
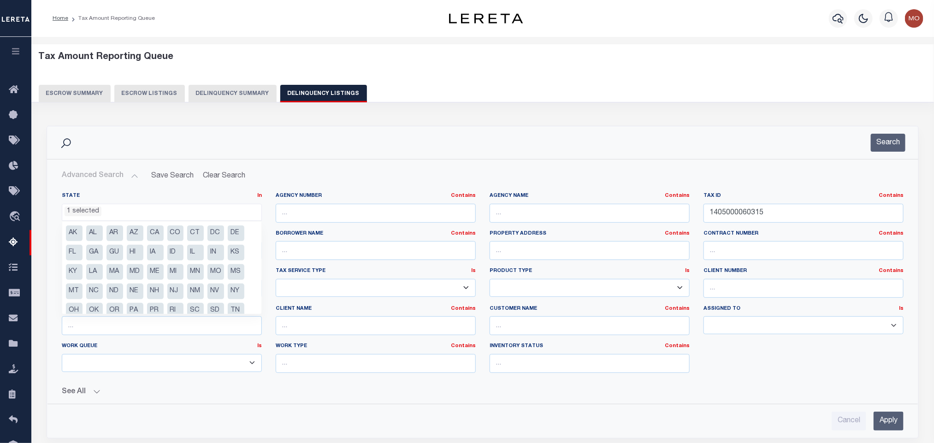
scroll to position [28, 0]
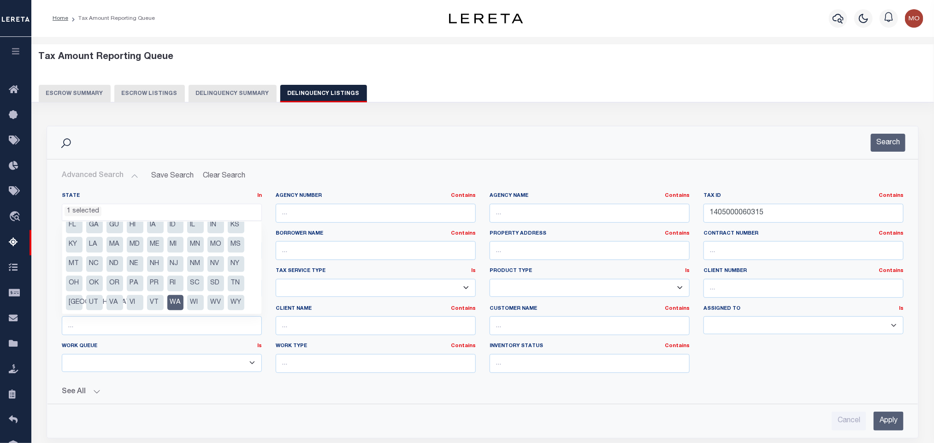
click at [178, 303] on li "WA" at bounding box center [175, 303] width 17 height 16
click at [237, 245] on li "MS" at bounding box center [236, 245] width 17 height 16
select select "MS"
click at [399, 164] on div "Advanced Search Save Search Clear Search tblassign_wrapper_dynamictable_____Def…" at bounding box center [483, 299] width 872 height 279
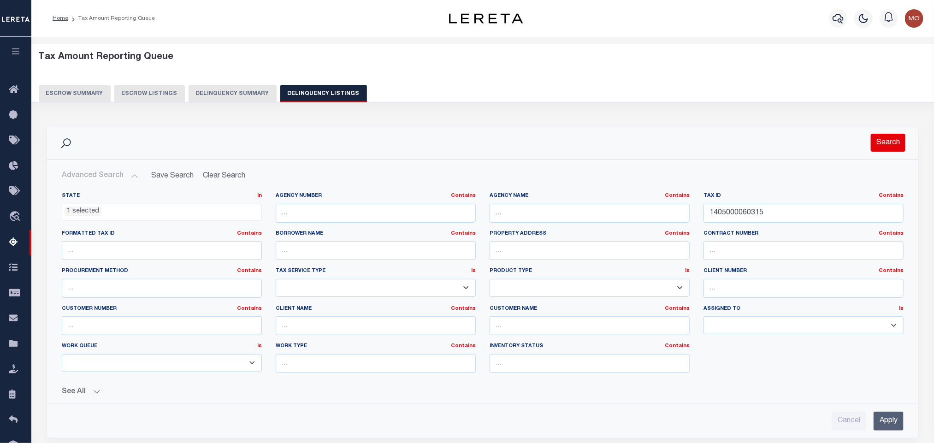
click at [887, 144] on button "Search" at bounding box center [888, 143] width 35 height 18
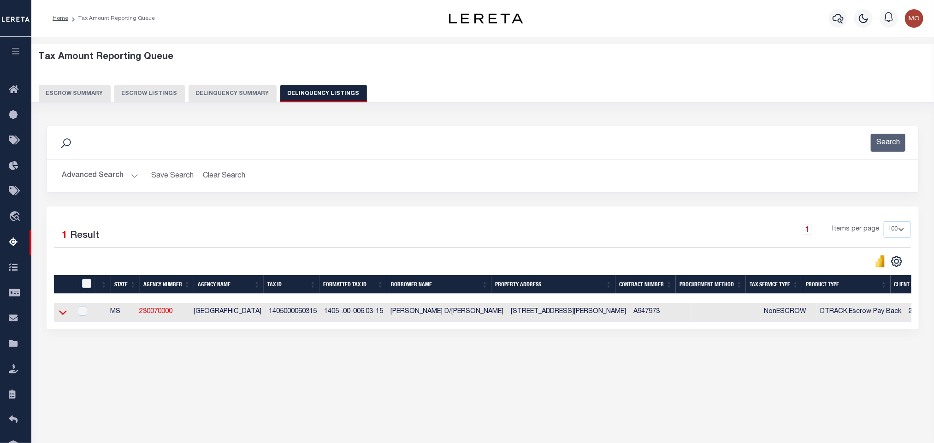
click at [60, 317] on icon at bounding box center [63, 313] width 8 height 10
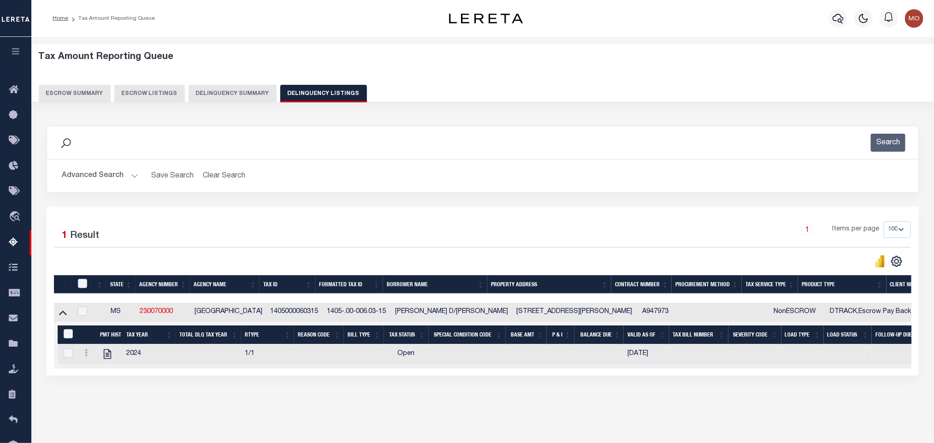
click at [133, 175] on button "Advanced Search" at bounding box center [100, 176] width 77 height 18
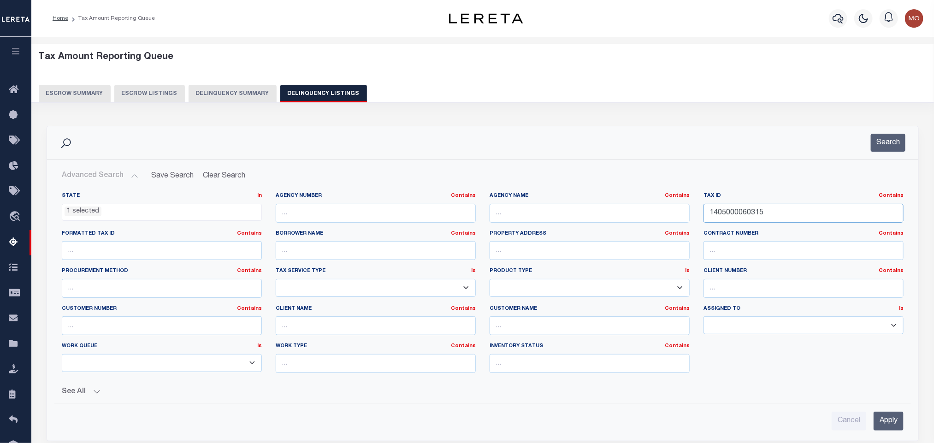
drag, startPoint x: 749, startPoint y: 222, endPoint x: 519, endPoint y: 217, distance: 229.7
click at [556, 225] on div "State In In AK AL AR AZ CA CO CT DC DE FL GA GU HI IA ID IL IN KS KY LA MA MD M…" at bounding box center [483, 286] width 856 height 188
paste input "2234"
type input "2234"
click at [895, 142] on button "Search" at bounding box center [888, 143] width 35 height 18
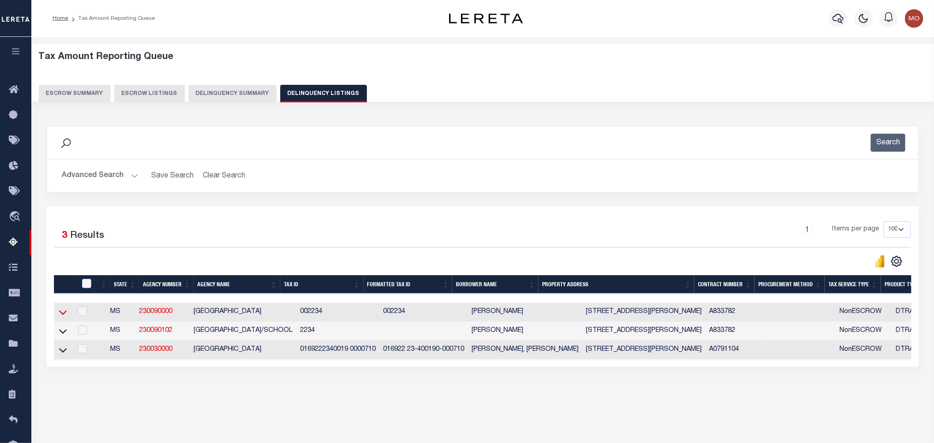
click at [61, 314] on icon at bounding box center [63, 313] width 8 height 10
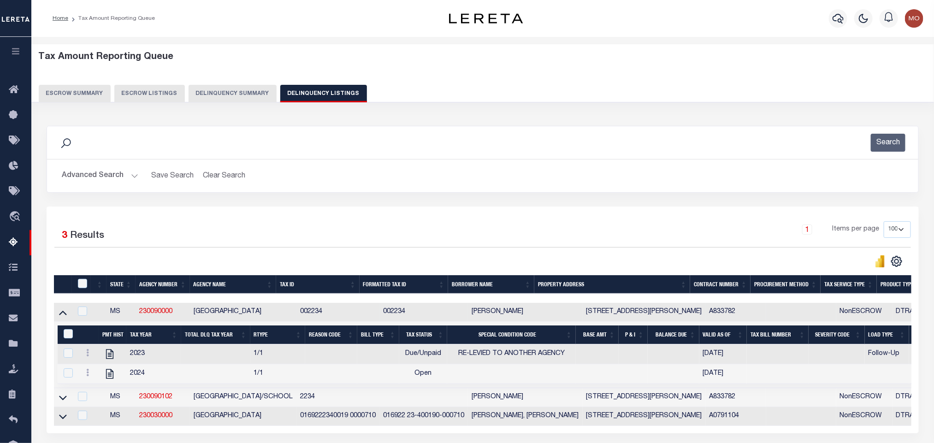
click at [133, 178] on button "Advanced Search" at bounding box center [100, 176] width 77 height 18
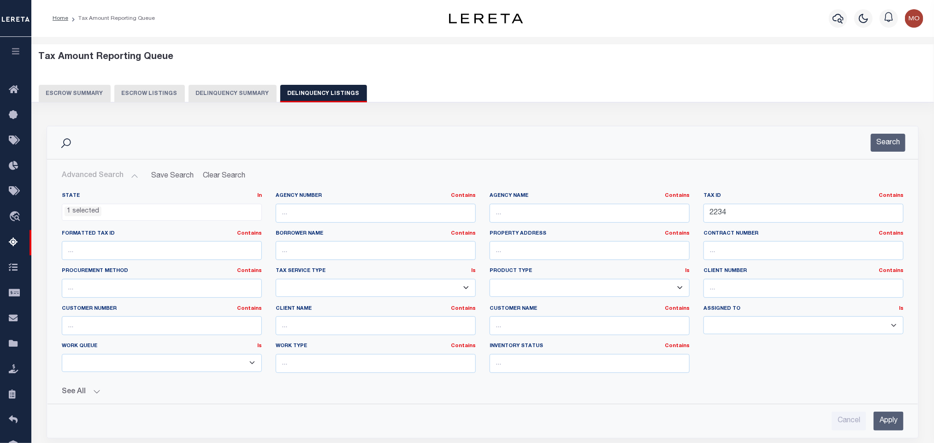
click at [79, 215] on li "1 selected" at bounding box center [83, 212] width 37 height 10
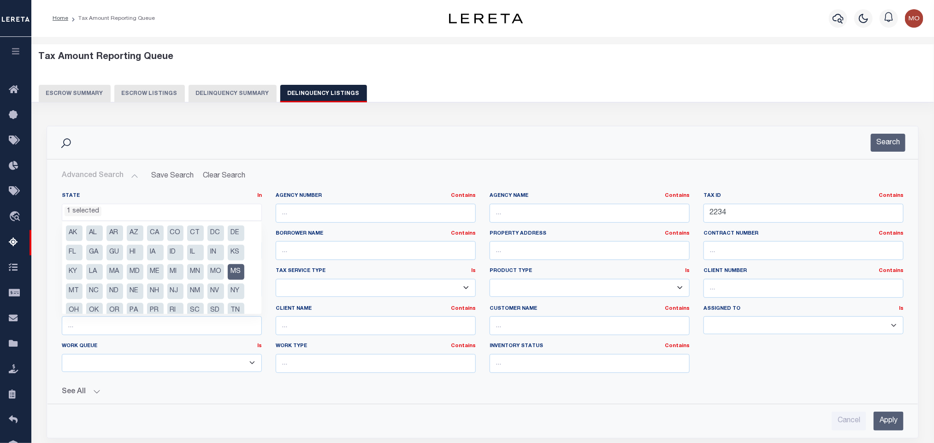
click at [237, 271] on li "MS" at bounding box center [236, 272] width 17 height 16
select select "MS"
click at [432, 142] on div "Search" at bounding box center [482, 143] width 857 height 18
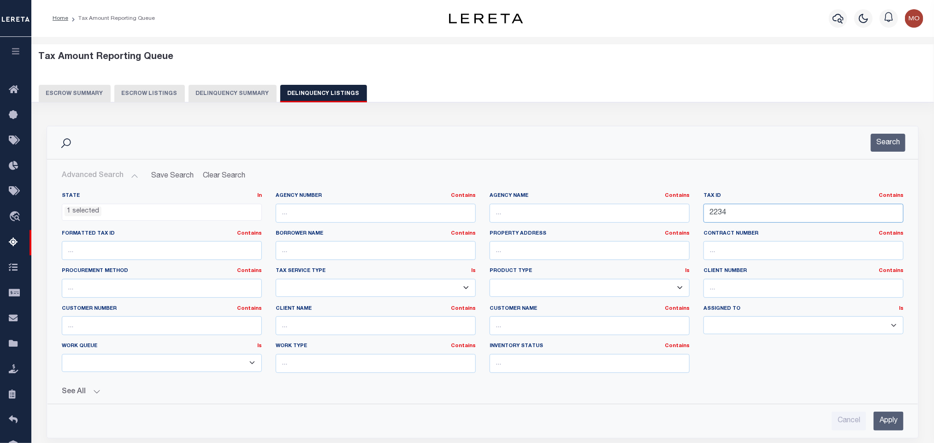
drag, startPoint x: 717, startPoint y: 215, endPoint x: 609, endPoint y: 208, distance: 108.1
click at [609, 208] on div "State In In AK AL AR AZ CA CO CT DC DE FL GA GU HI IA ID IL IN KS KY LA MA MD M…" at bounding box center [483, 286] width 856 height 188
paste input "0054861302 090 005 00"
type input "0054861302 090 005 00"
click at [894, 139] on button "Search" at bounding box center [888, 143] width 35 height 18
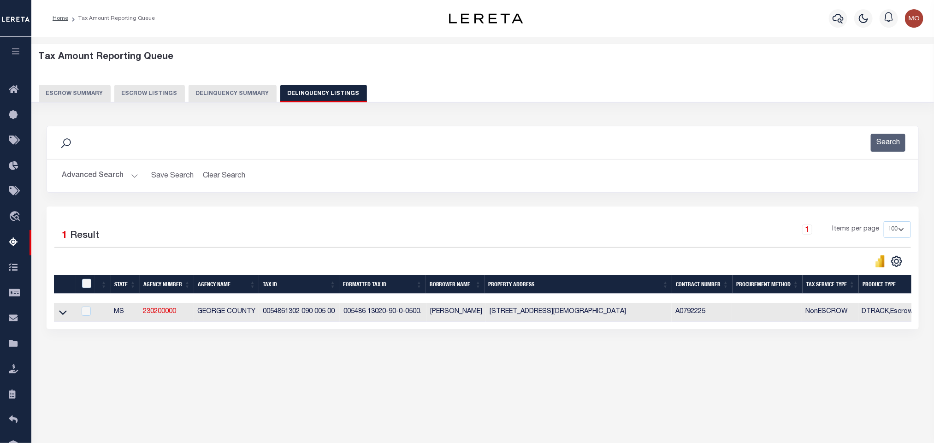
click at [360, 371] on div "Tax Amount Reporting Queue Escrow Summary Escrow Listings In" at bounding box center [482, 215] width 897 height 338
drag, startPoint x: 344, startPoint y: 317, endPoint x: 365, endPoint y: 319, distance: 20.8
click at [365, 319] on td "005486 13020-90-0-0500." at bounding box center [383, 312] width 87 height 19
checkbox input "true"
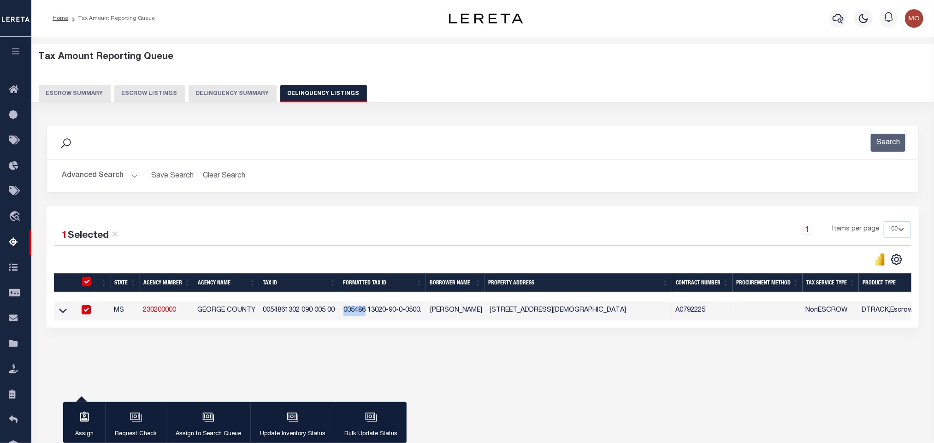
copy td "005486"
click at [133, 180] on button "Advanced Search" at bounding box center [100, 176] width 77 height 18
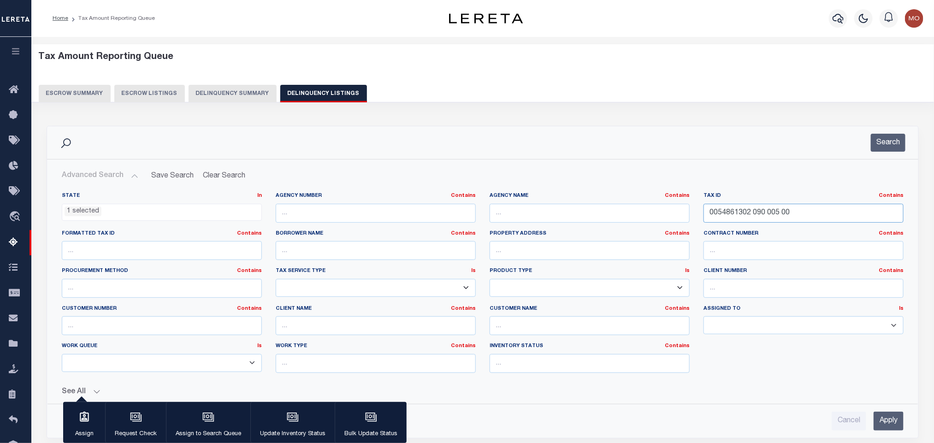
click at [808, 217] on input "0054861302 090 005 00" at bounding box center [804, 213] width 200 height 19
drag, startPoint x: 832, startPoint y: 212, endPoint x: 500, endPoint y: 206, distance: 332.1
click at [508, 207] on div "State In In AK AL AR AZ CA CO CT DC DE FL GA GU HI IA ID IL IN KS KY LA MA MD M…" at bounding box center [483, 286] width 856 height 188
paste input "13222160 000020303"
type input "013222160 000020303"
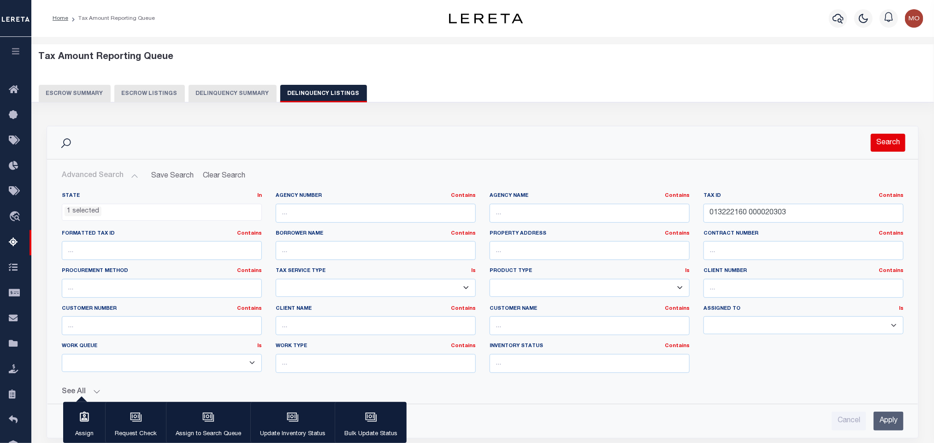
click at [882, 142] on button "Search" at bounding box center [888, 143] width 35 height 18
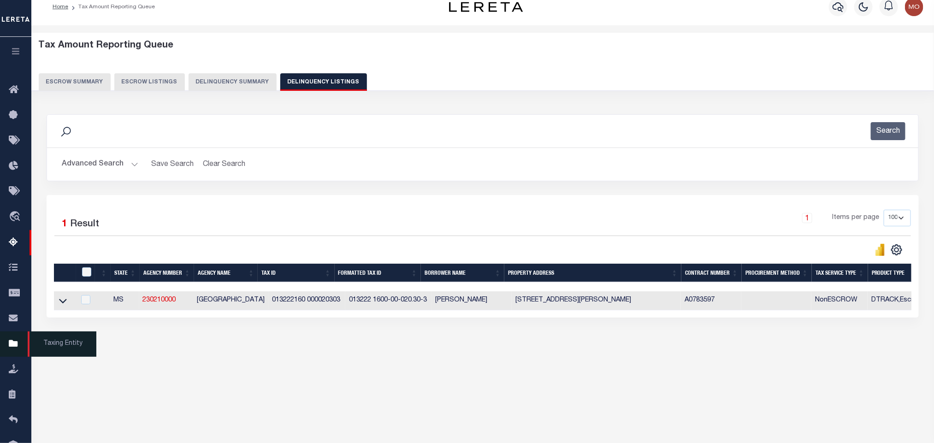
scroll to position [46, 0]
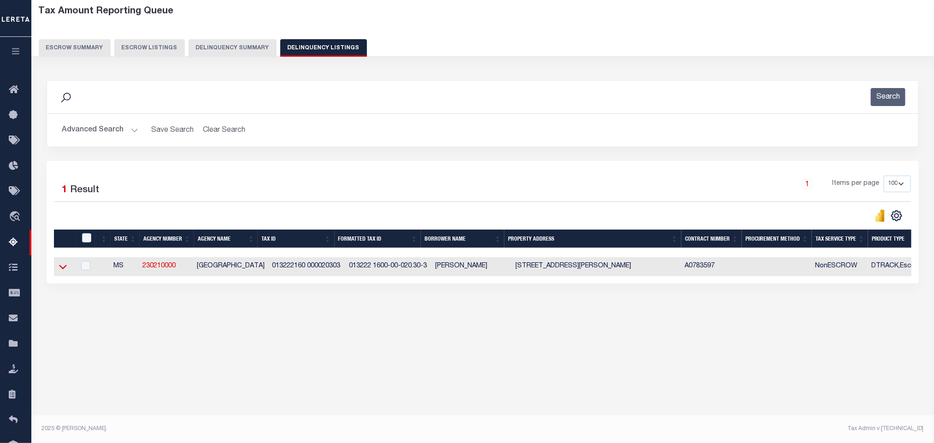
click at [65, 270] on icon at bounding box center [63, 267] width 8 height 5
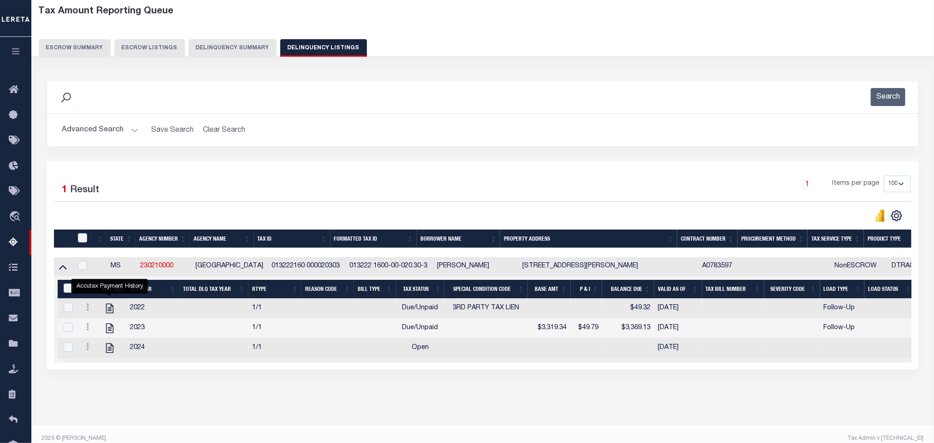
click at [136, 130] on button "Advanced Search" at bounding box center [100, 130] width 77 height 18
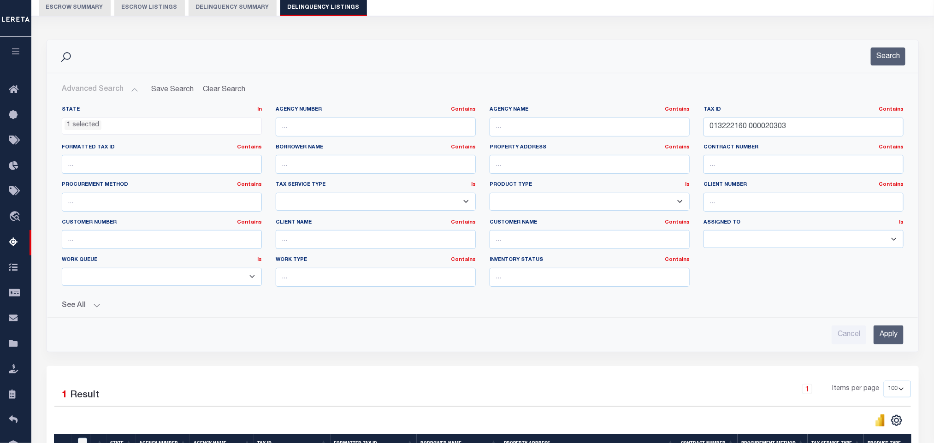
scroll to position [0, 0]
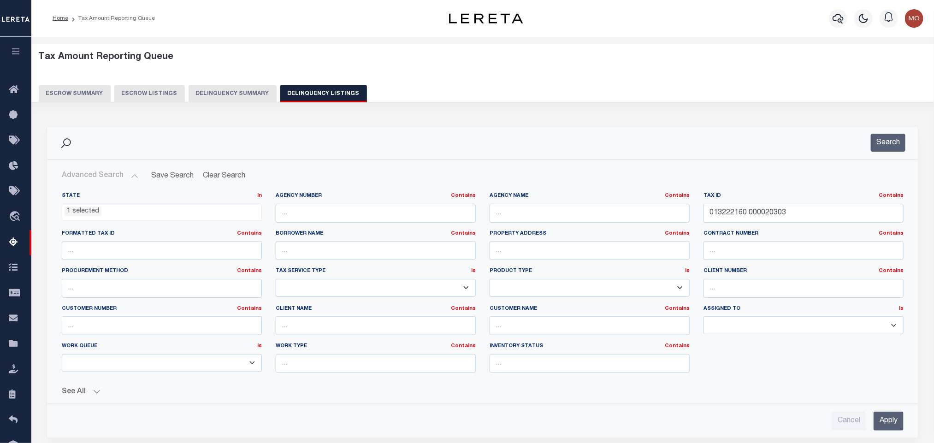
click at [82, 209] on li "1 selected" at bounding box center [83, 212] width 37 height 10
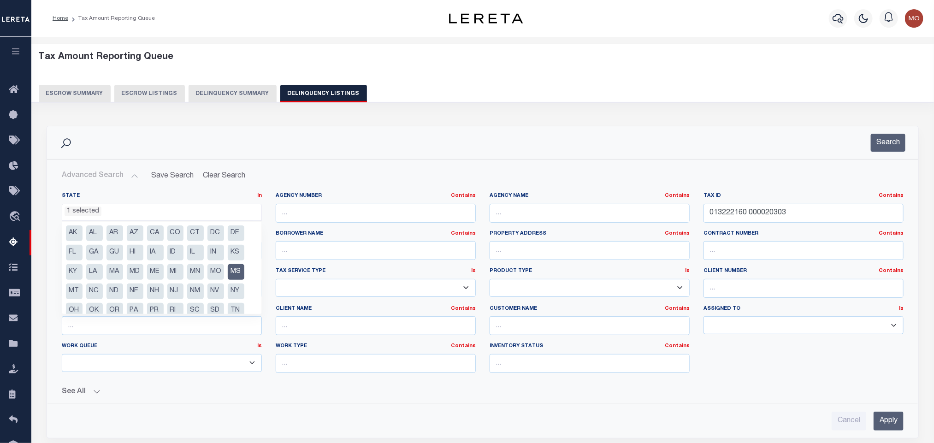
click at [237, 272] on li "MS" at bounding box center [236, 272] width 17 height 16
click at [90, 292] on li "NC" at bounding box center [94, 292] width 17 height 16
select select "NC"
click at [410, 141] on div "Search" at bounding box center [482, 143] width 857 height 18
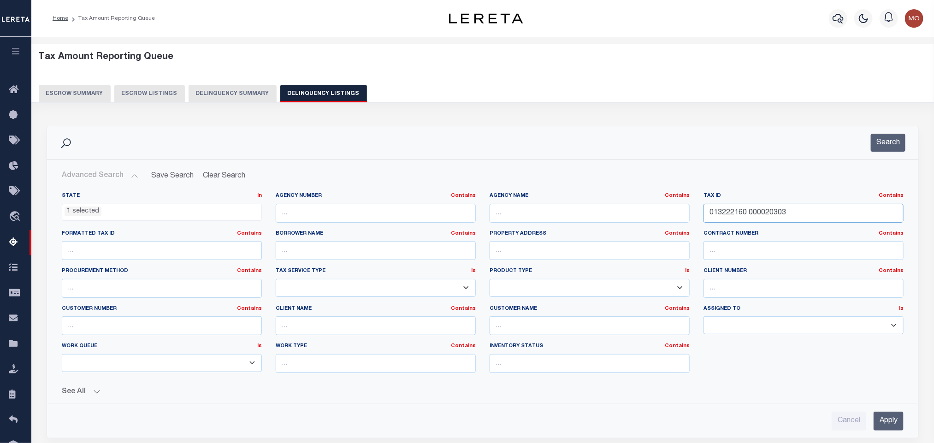
click at [795, 216] on input "013222160 000020303" at bounding box center [804, 213] width 200 height 19
drag, startPoint x: 802, startPoint y: 215, endPoint x: 667, endPoint y: 217, distance: 135.6
click at [667, 217] on div "State In In AK AL AR AZ CA CO CT DC DE FL GA GU HI IA ID IL IN KS KY LA MA MD M…" at bounding box center [483, 286] width 856 height 188
paste input "700625"
click at [875, 142] on button "Search" at bounding box center [888, 143] width 35 height 18
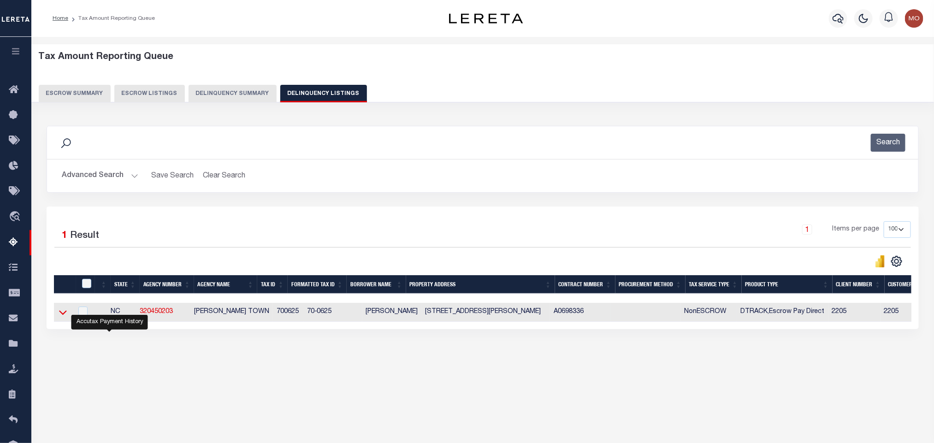
click at [60, 315] on icon at bounding box center [63, 313] width 8 height 5
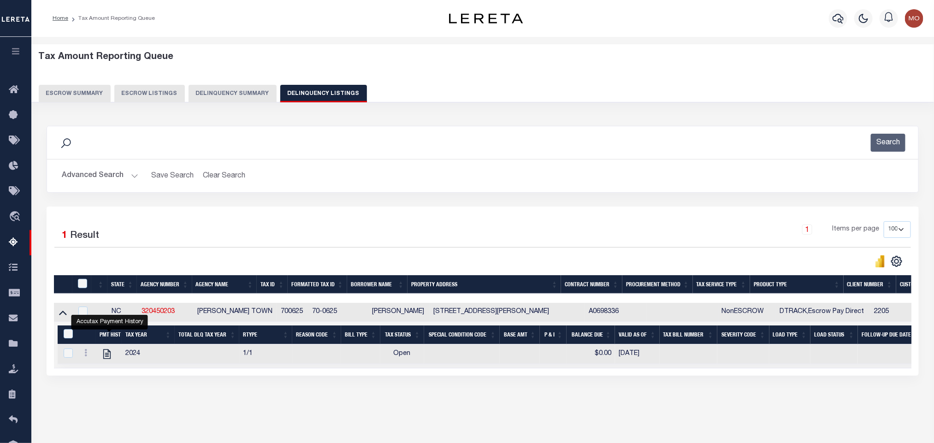
click at [135, 180] on button "Advanced Search" at bounding box center [100, 176] width 77 height 18
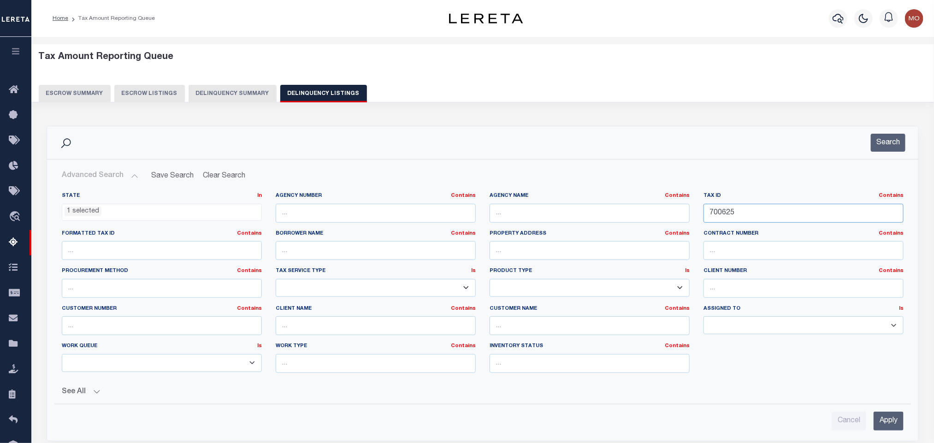
drag, startPoint x: 735, startPoint y: 219, endPoint x: 572, endPoint y: 213, distance: 163.3
click at [599, 218] on div "State In In AK AL AR AZ CA CO CT DC DE FL GA GU HI IA ID IL IN KS KY LA MA MD M…" at bounding box center [483, 286] width 856 height 188
paste input "600788"
type input "600788"
click at [895, 141] on button "Search" at bounding box center [888, 143] width 35 height 18
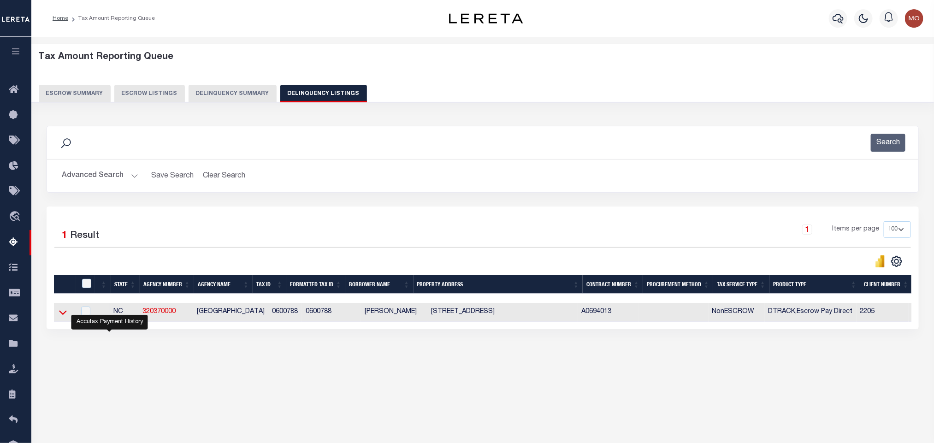
click at [60, 315] on icon at bounding box center [63, 313] width 8 height 5
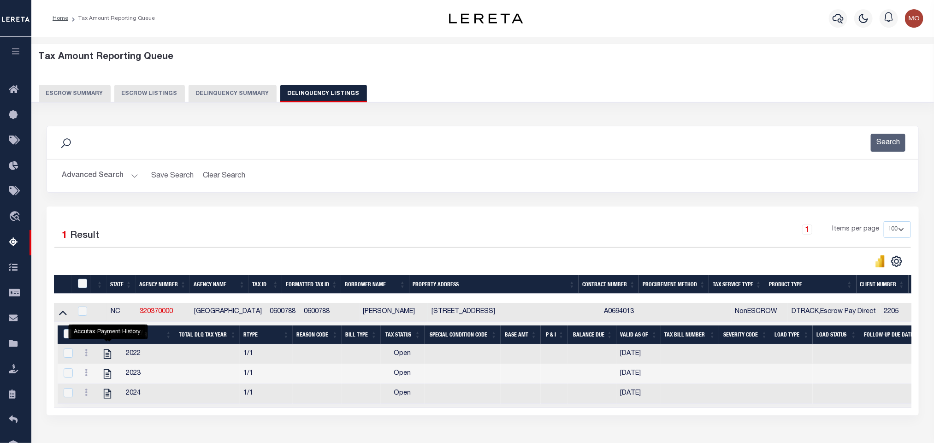
click at [134, 178] on button "Advanced Search" at bounding box center [100, 176] width 77 height 18
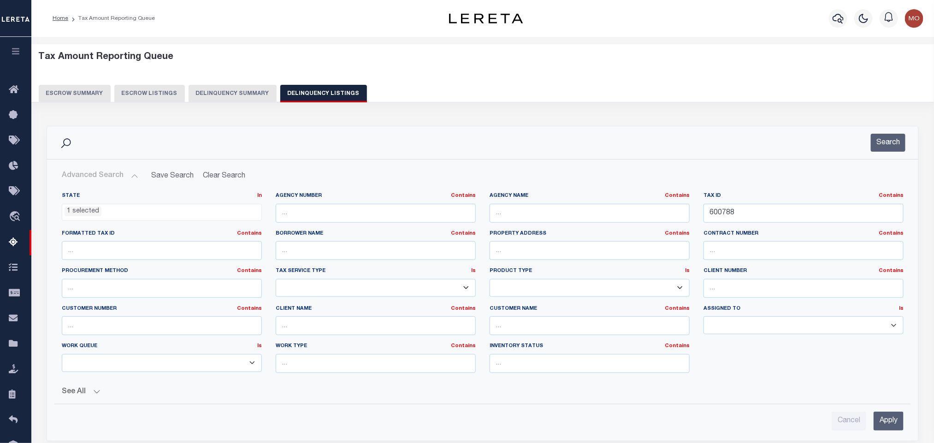
click at [93, 213] on li "1 selected" at bounding box center [83, 212] width 37 height 10
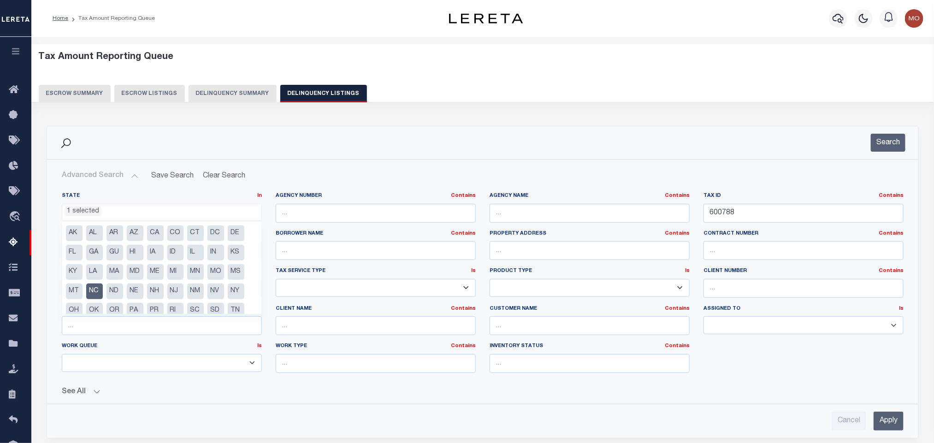
click at [99, 291] on li "NC" at bounding box center [94, 292] width 17 height 16
click at [114, 289] on li "ND" at bounding box center [115, 292] width 17 height 16
select select "ND"
click at [327, 161] on div "Advanced Search Save Search Clear Search tblassign_wrapper_dynamictable_____Def…" at bounding box center [483, 299] width 872 height 279
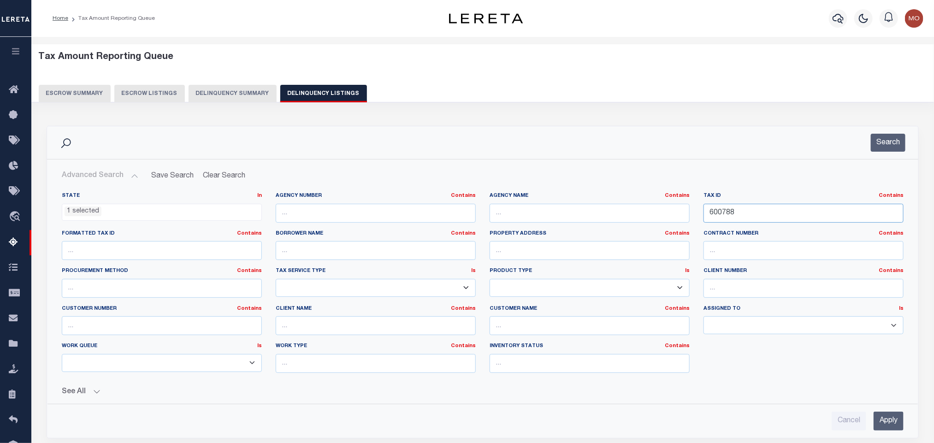
drag, startPoint x: 768, startPoint y: 216, endPoint x: 515, endPoint y: 216, distance: 252.7
click at [567, 223] on div "State In In AK AL AR AZ CA CO CT DC DE FL GA GU HI IA ID IL IN KS KY LA MA MD M…" at bounding box center [483, 286] width 856 height 188
paste input "1017000057000"
click at [883, 141] on button "Search" at bounding box center [888, 143] width 35 height 18
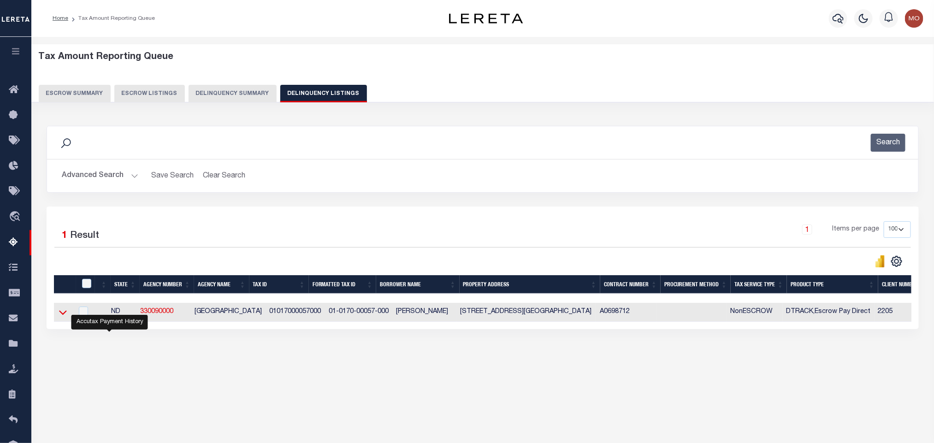
click at [64, 315] on icon at bounding box center [63, 313] width 8 height 5
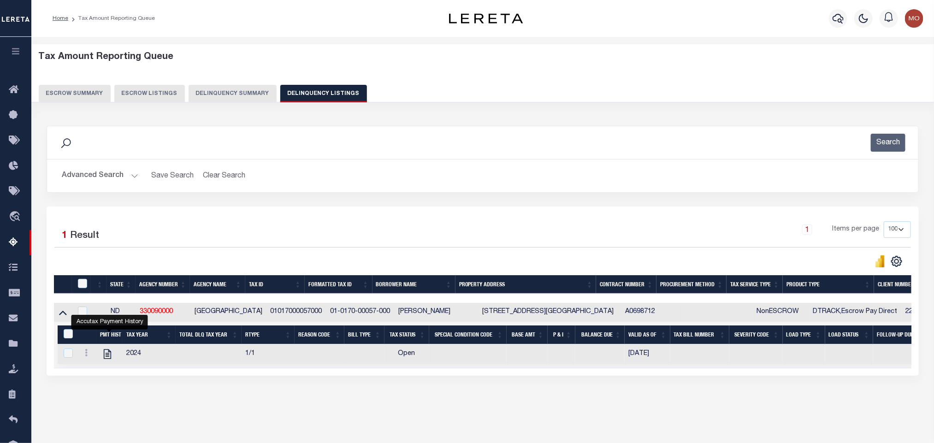
click at [130, 175] on button "Advanced Search" at bounding box center [100, 176] width 77 height 18
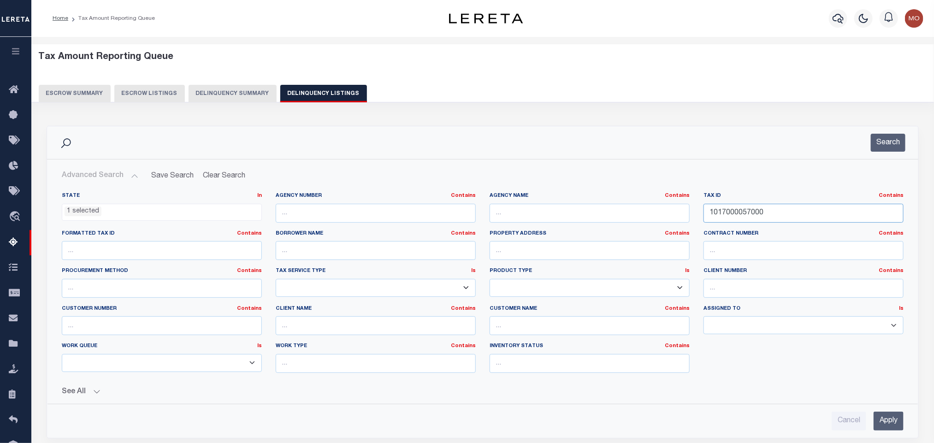
drag, startPoint x: 779, startPoint y: 213, endPoint x: 572, endPoint y: 213, distance: 207.0
click at [578, 215] on div "State In In AK AL AR AZ CA CO CT DC DE FL GA GU HI IA ID IL IN KS KY LA MA MD M…" at bounding box center [483, 286] width 856 height 188
paste input "65-373"
click at [894, 144] on button "Search" at bounding box center [888, 143] width 35 height 18
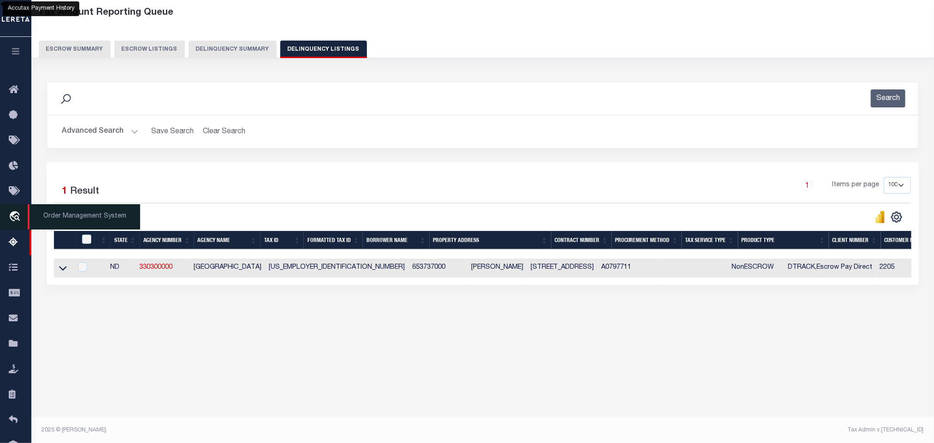
scroll to position [46, 0]
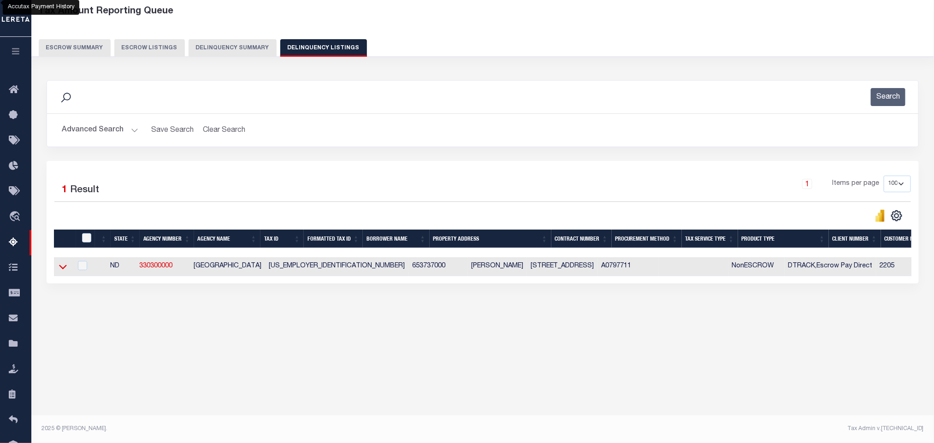
click at [63, 272] on icon at bounding box center [63, 267] width 8 height 10
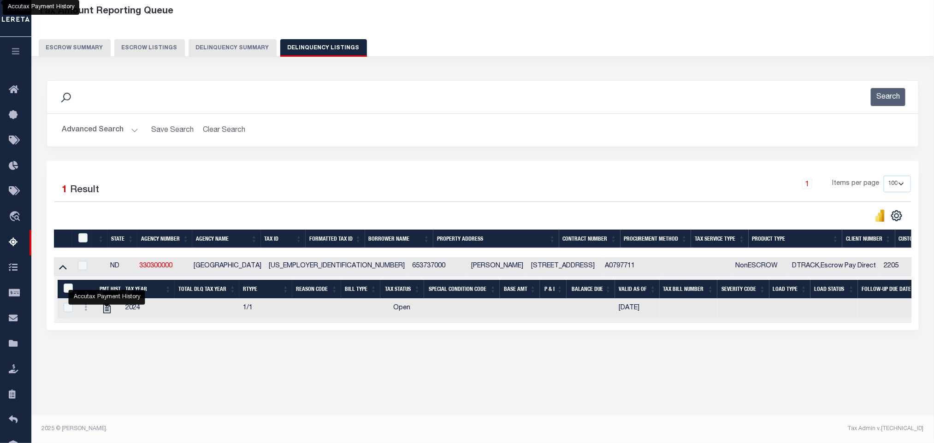
click at [136, 129] on button "Advanced Search" at bounding box center [100, 130] width 77 height 18
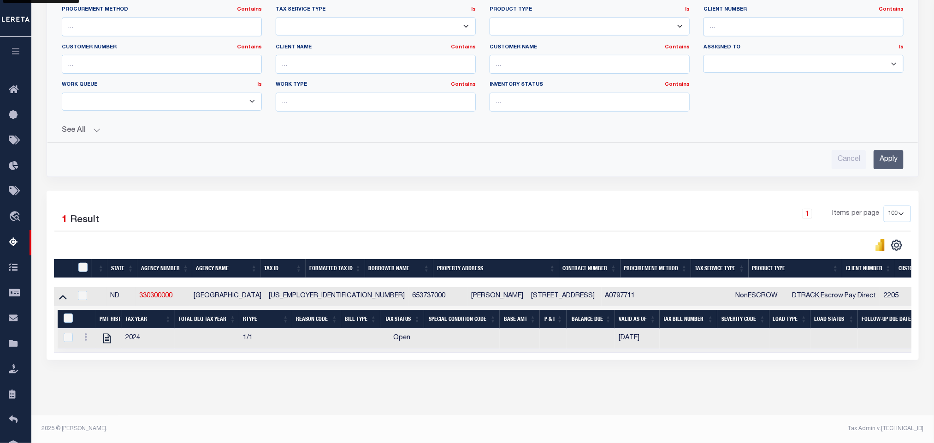
scroll to position [2, 0]
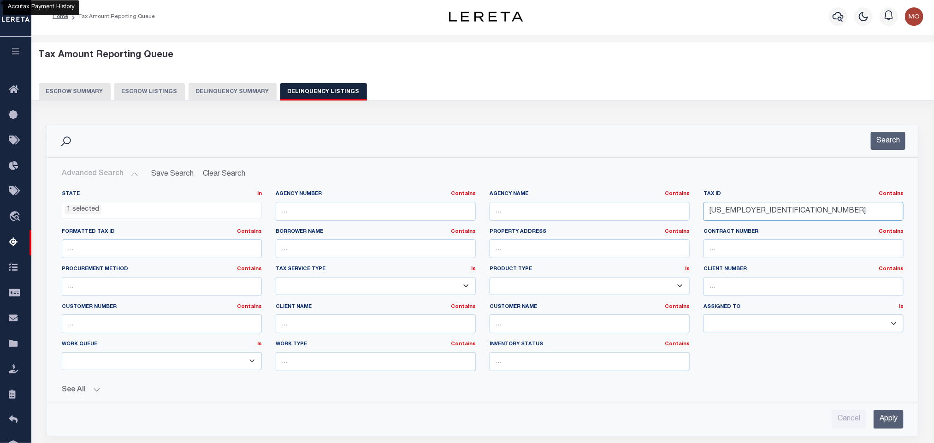
click at [764, 209] on input "65-3737000" at bounding box center [804, 211] width 200 height 19
drag, startPoint x: 754, startPoint y: 221, endPoint x: 605, endPoint y: 238, distance: 150.3
click at [605, 238] on div "State In In AK AL AR AZ CA CO CT DC DE FL GA GU HI IA ID IL IN KS KY LA MA MD M…" at bounding box center [483, 284] width 856 height 188
paste input "MI133520400082"
type input "MI133520400082"
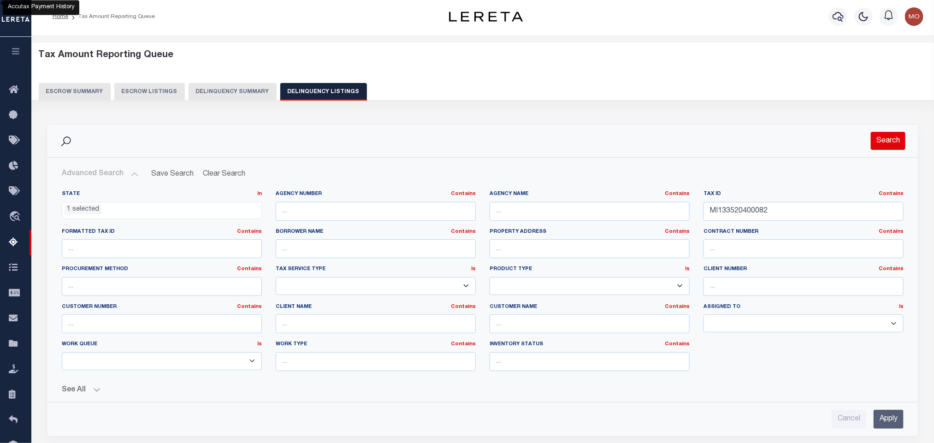
click at [883, 142] on button "Search" at bounding box center [888, 141] width 35 height 18
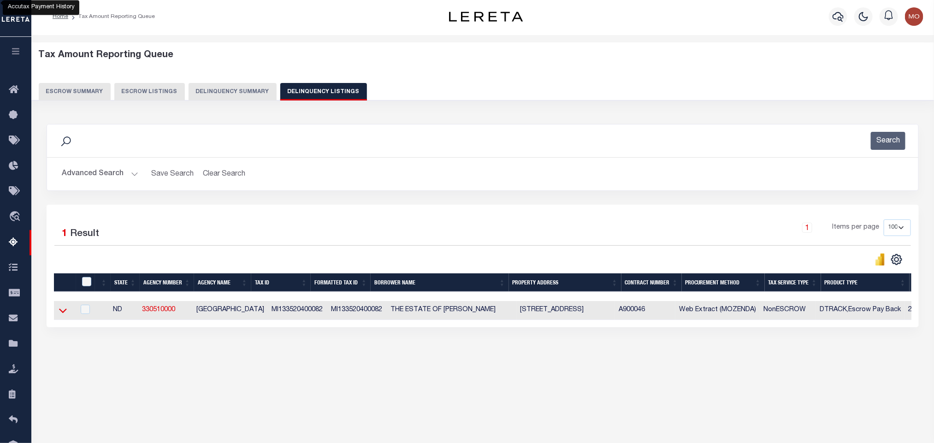
click at [60, 314] on icon at bounding box center [63, 311] width 8 height 5
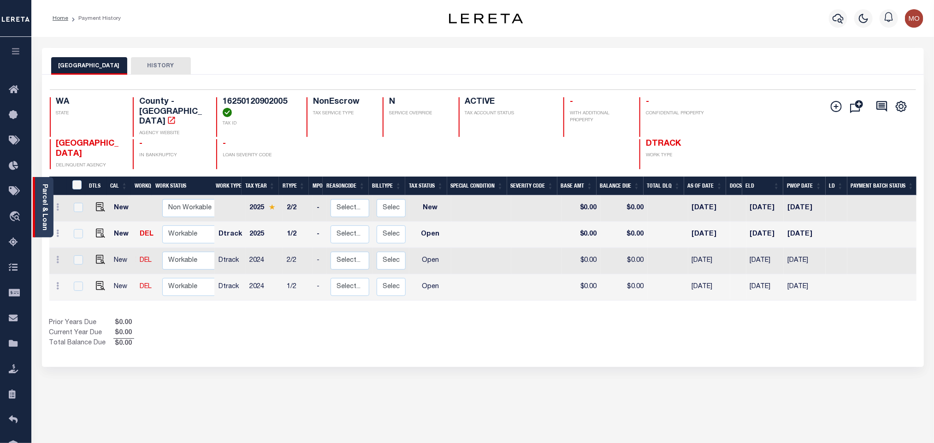
click at [41, 201] on link "Parcel & Loan" at bounding box center [44, 207] width 6 height 47
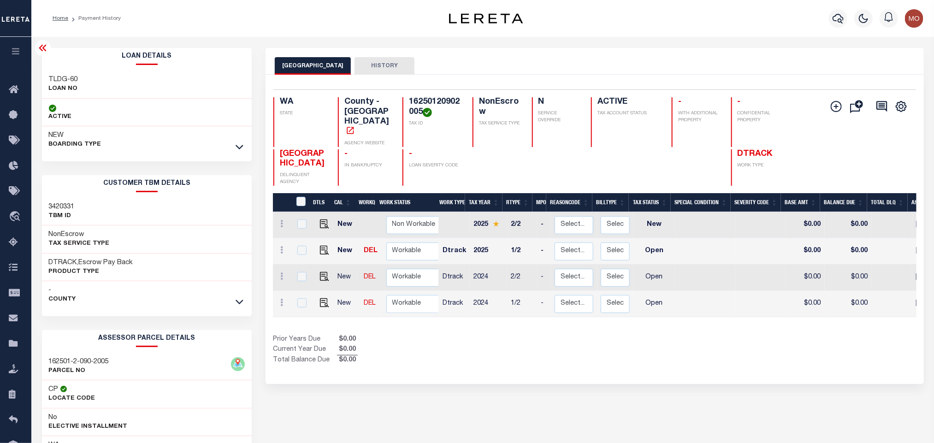
click at [66, 78] on h3 "TLDG-60" at bounding box center [63, 79] width 29 height 9
copy div "TLDG-60"
click at [414, 101] on h4 "16250120902005" at bounding box center [435, 107] width 53 height 20
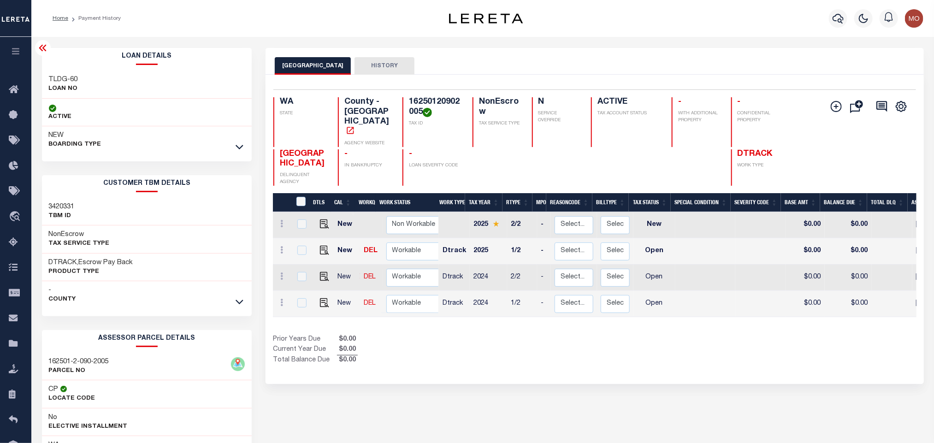
click at [414, 101] on h4 "16250120902005" at bounding box center [435, 107] width 53 height 20
copy h4 "16250120902005"
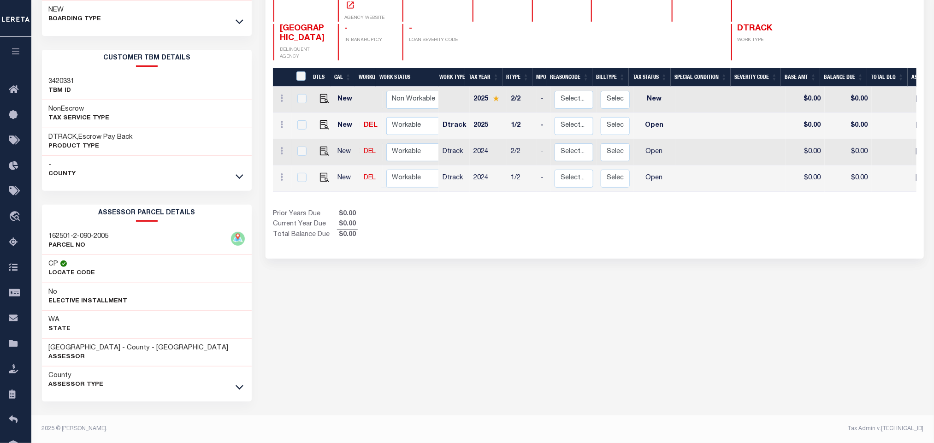
click at [523, 300] on div "KITSAP COUNTY HISTORY Selected 4 Results" at bounding box center [595, 183] width 672 height 521
drag, startPoint x: 49, startPoint y: 349, endPoint x: 101, endPoint y: 346, distance: 52.6
click at [101, 346] on h3 "KITSAP COUNTY - County - WA" at bounding box center [139, 348] width 180 height 9
copy h3 "[GEOGRAPHIC_DATA]"
click at [590, 317] on div "KITSAP COUNTY HISTORY Selected 4 Results" at bounding box center [595, 183] width 672 height 521
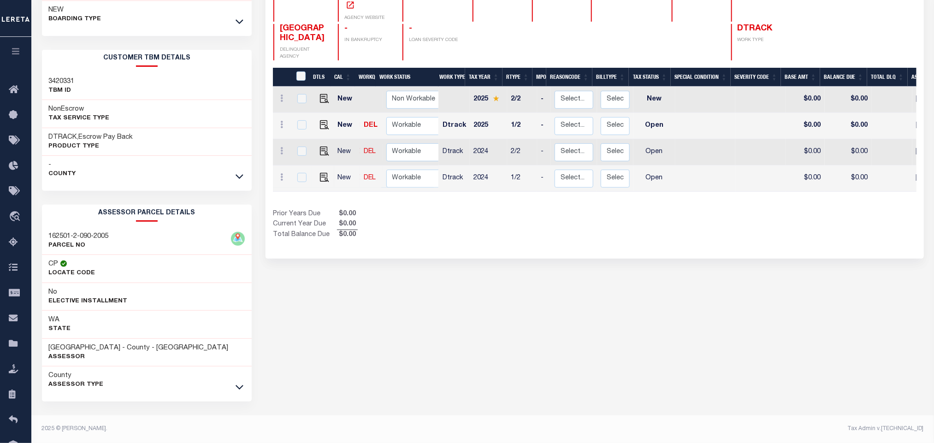
click at [316, 175] on link at bounding box center [322, 178] width 14 height 6
checkbox input "true"
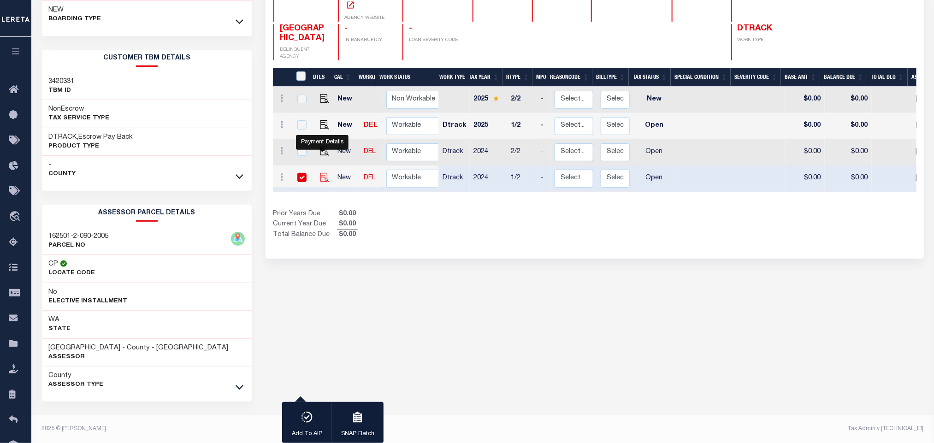
click at [320, 173] on img "" at bounding box center [324, 177] width 9 height 9
checkbox input "false"
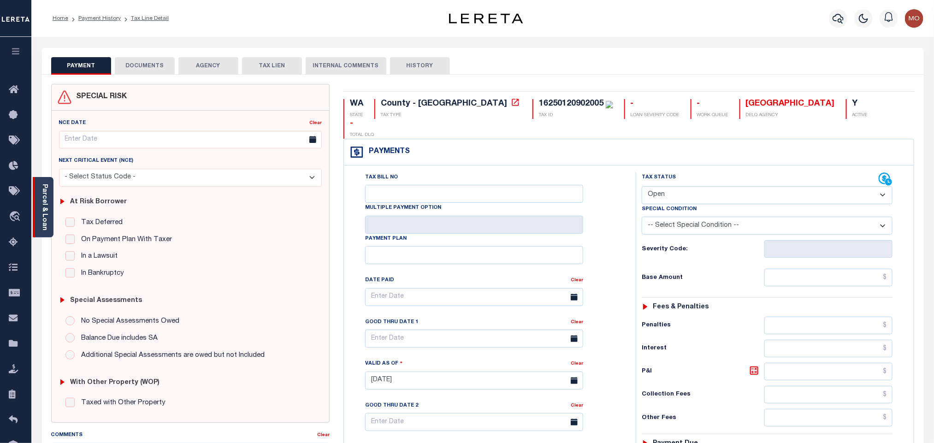
click at [42, 203] on link "Parcel & Loan" at bounding box center [44, 207] width 6 height 47
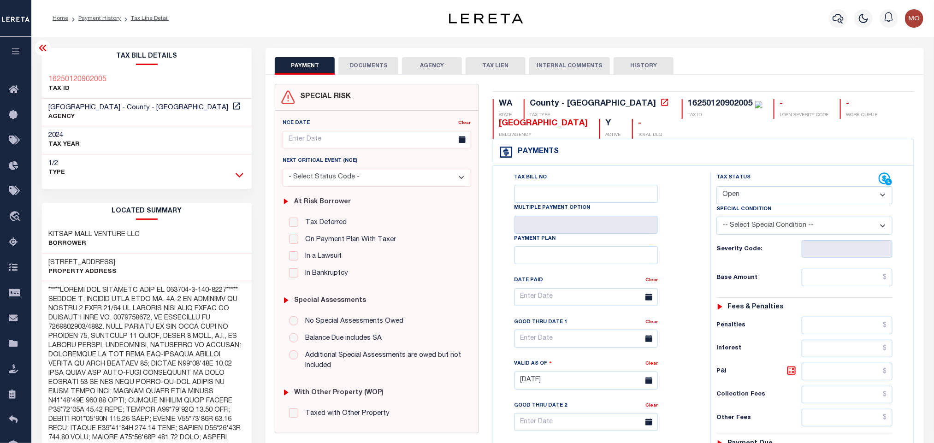
click at [242, 175] on icon at bounding box center [240, 175] width 8 height 5
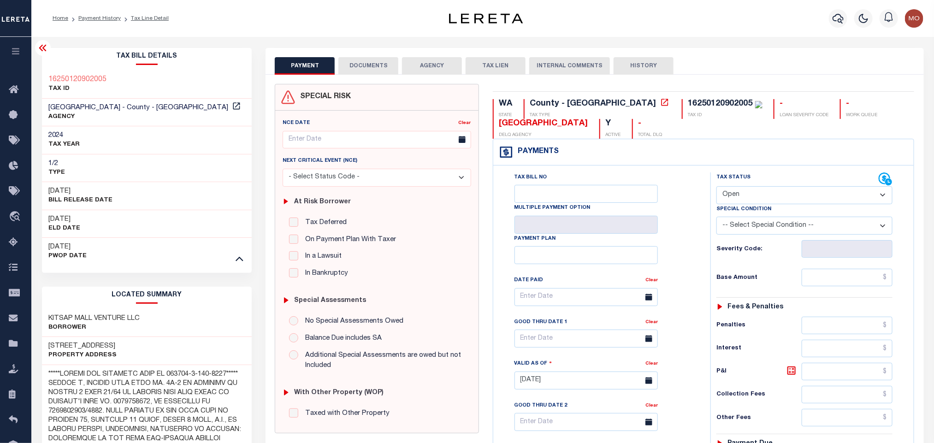
click at [761, 197] on select "- Select Status Code - Open Due/Unpaid Paid Incomplete No Tax Due Internal Refu…" at bounding box center [805, 195] width 176 height 18
select select "PYD"
click at [717, 187] on select "- Select Status Code - Open Due/Unpaid Paid Incomplete No Tax Due Internal Refu…" at bounding box center [805, 195] width 176 height 18
type input "[DATE]"
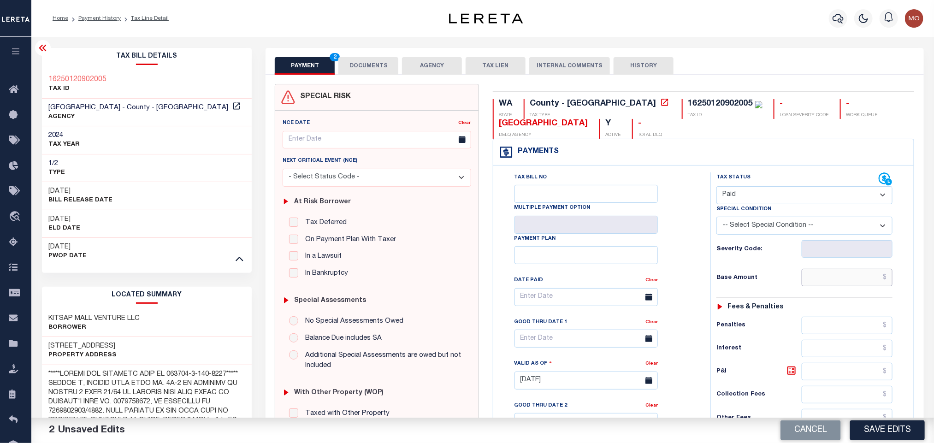
click at [824, 279] on input "text" at bounding box center [847, 278] width 91 height 18
paste input "6,250.59"
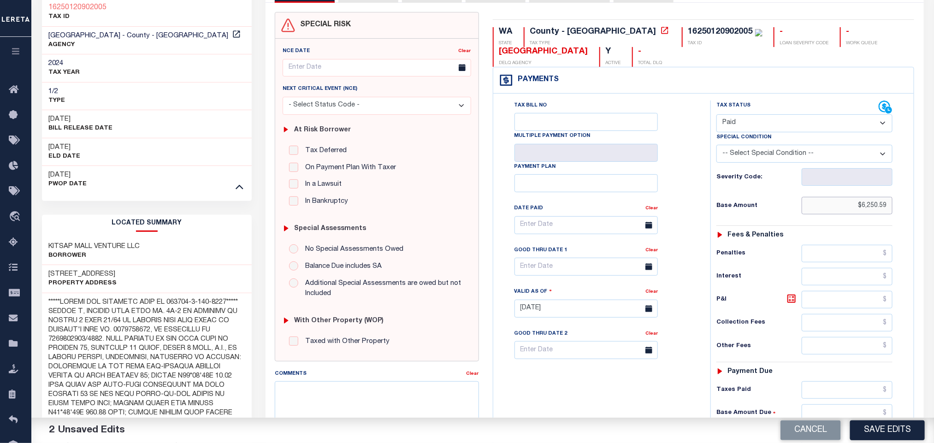
scroll to position [346, 0]
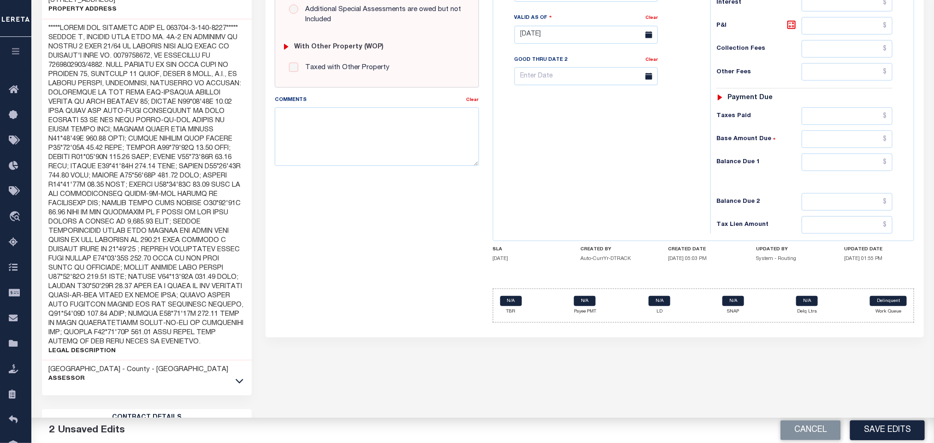
type input "$6,250.59"
click at [830, 169] on input "text" at bounding box center [847, 163] width 91 height 18
type input "$0.00"
click at [583, 176] on div "Tax Bill No Multiple Payment Option Payment Plan Clear" at bounding box center [600, 30] width 208 height 407
click at [447, 138] on textarea "Comments" at bounding box center [377, 136] width 204 height 58
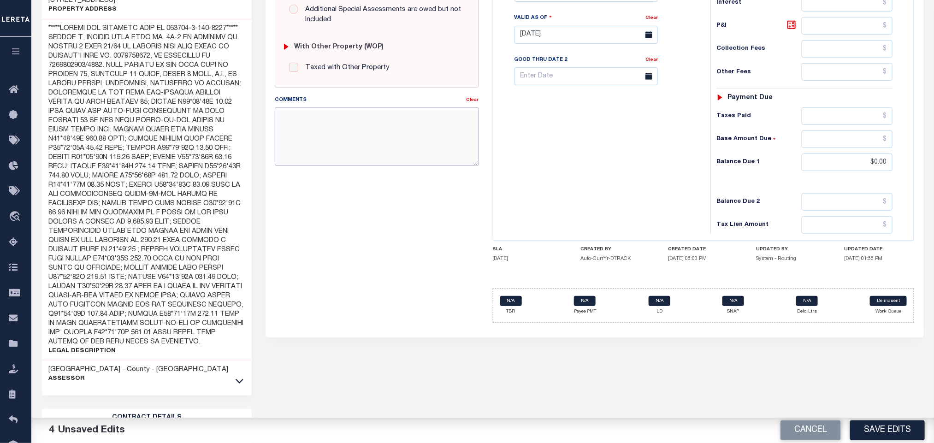
paste textarea "Please refer 2024 2/2 line for Tax Supporting Document"
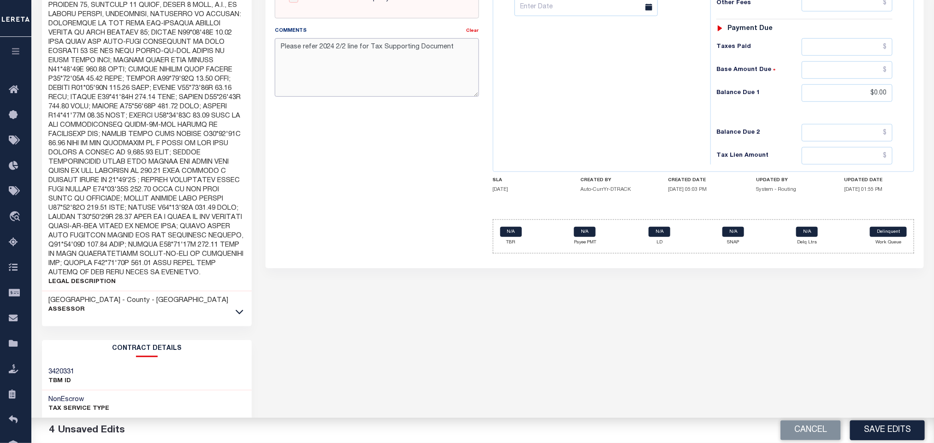
scroll to position [138, 0]
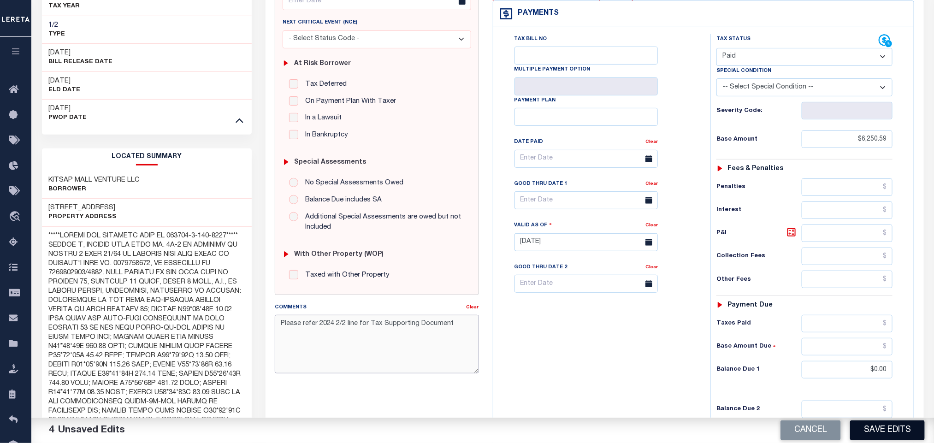
type textarea "Please refer 2024 2/2 line for Tax Supporting Document"
click at [884, 427] on button "Save Edits" at bounding box center [887, 431] width 75 height 20
checkbox input "false"
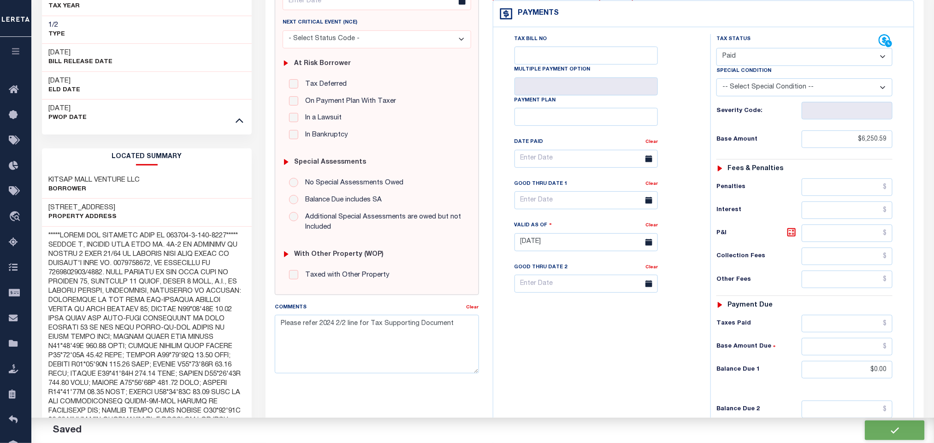
checkbox input "false"
type input "$6,250.59"
type input "$0"
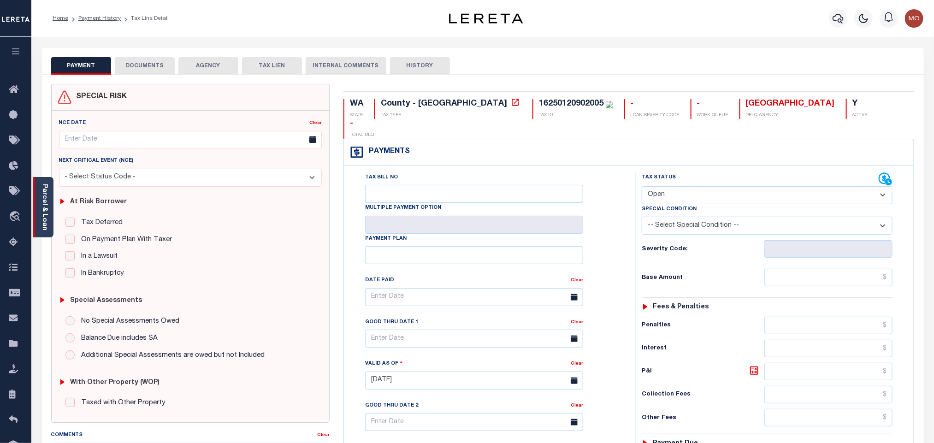
click at [43, 197] on link "Parcel & Loan" at bounding box center [44, 207] width 6 height 47
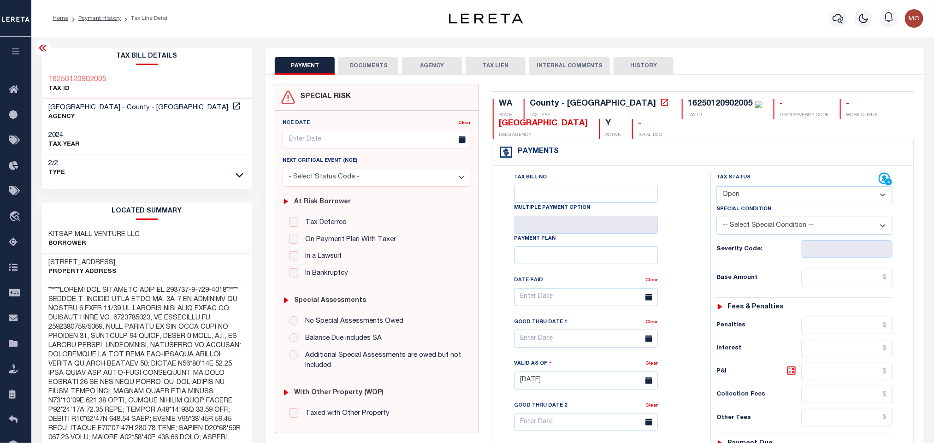
click at [747, 194] on select "- Select Status Code - Open Due/Unpaid Paid Incomplete No Tax Due Internal Refu…" at bounding box center [805, 195] width 176 height 18
select select "PYD"
click at [717, 187] on select "- Select Status Code - Open Due/Unpaid Paid Incomplete No Tax Due Internal Refu…" at bounding box center [805, 195] width 176 height 18
type input "[DATE]"
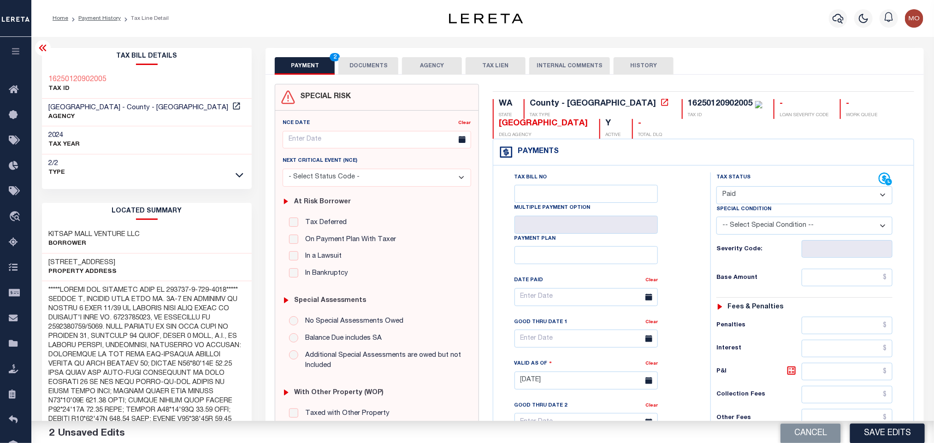
click at [677, 230] on div "Tax Bill No Multiple Payment Option Payment Plan Clear" at bounding box center [600, 301] width 194 height 259
click at [815, 279] on input "text" at bounding box center [847, 278] width 91 height 18
paste input "6,250.59"
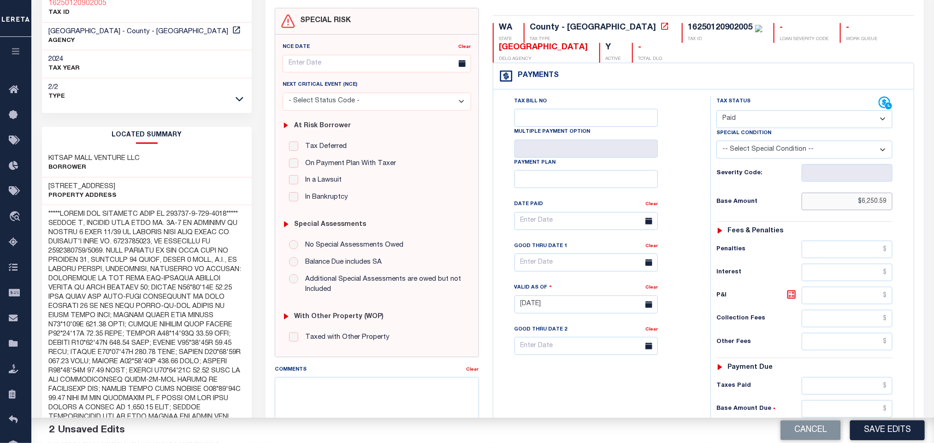
scroll to position [277, 0]
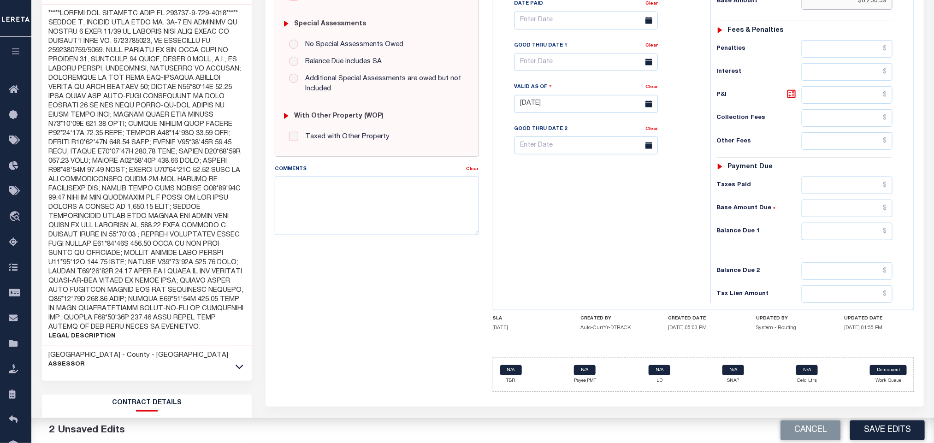
type input "$6,250.59"
click at [812, 239] on input "text" at bounding box center [847, 232] width 91 height 18
type input "$0.00"
click at [577, 215] on div "Tax Bill No Multiple Payment Option Payment Plan Clear" at bounding box center [600, 99] width 208 height 407
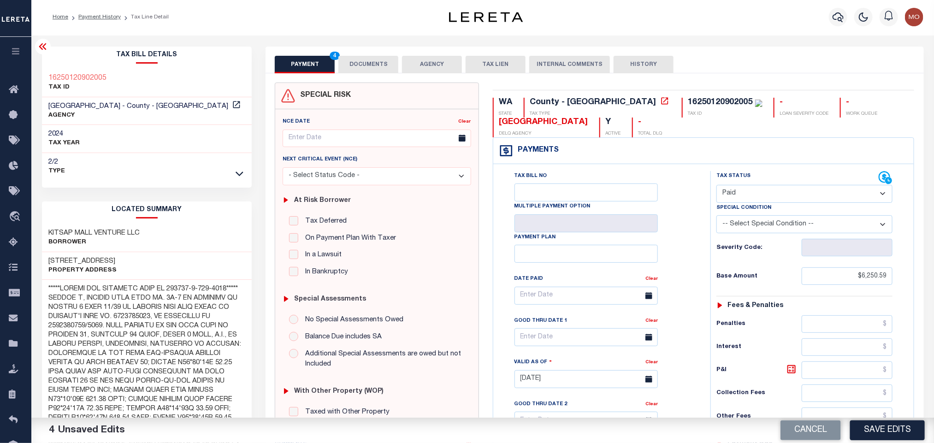
scroll to position [0, 0]
click at [698, 204] on div "Tax Bill No Multiple Payment Option Payment Plan Clear" at bounding box center [600, 375] width 208 height 407
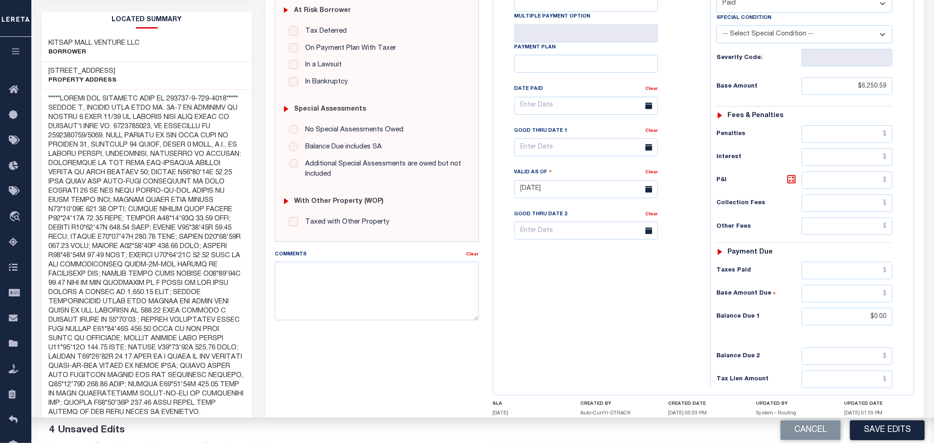
scroll to position [160, 0]
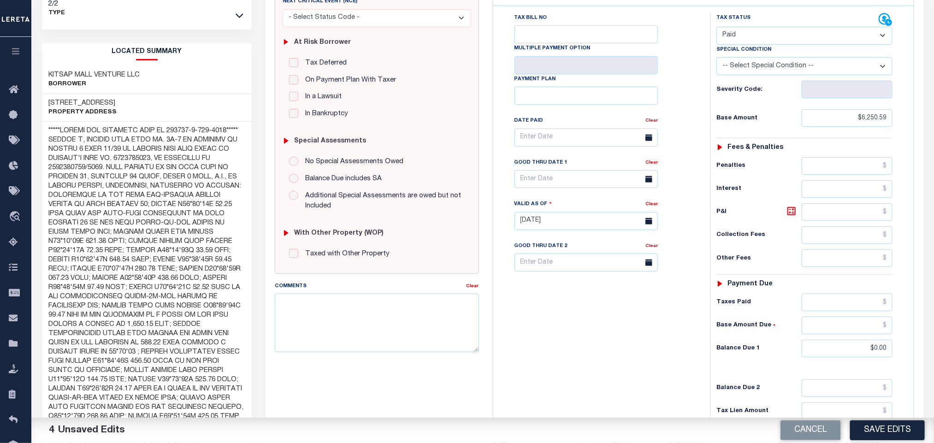
click at [575, 356] on div "Tax Bill No Multiple Payment Option Payment Plan Clear" at bounding box center [600, 216] width 208 height 407
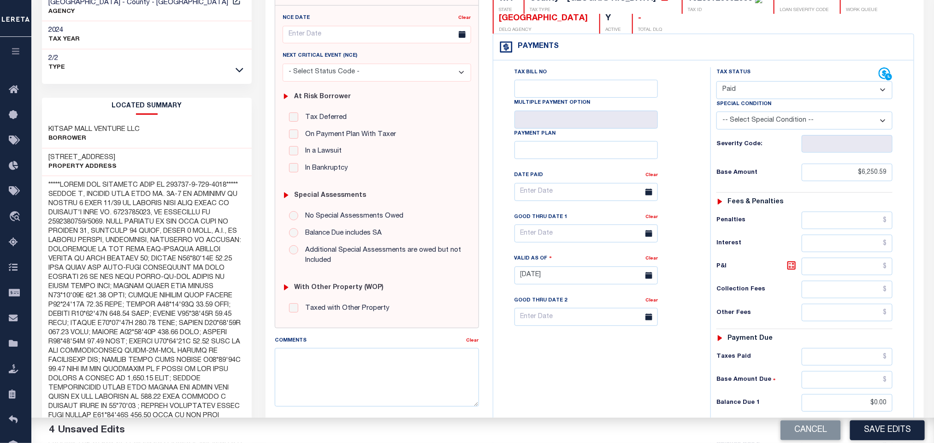
scroll to position [208, 0]
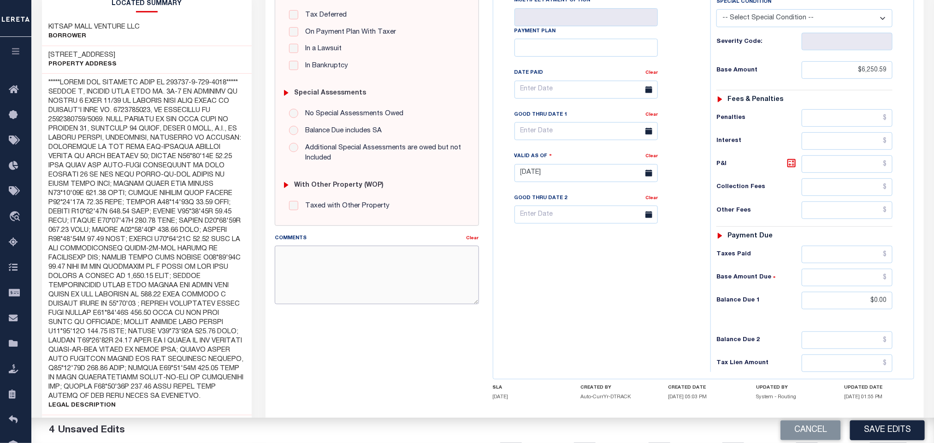
paste textarea "Please refer 2024 1/2 line for Tax Supporting Document"
click at [356, 258] on textarea "Please refer 2024 1/2 line for Tax Supporting Document" at bounding box center [377, 275] width 204 height 58
click at [329, 261] on textarea "Please refer 2024 1/2 line for Tax Supporting Document" at bounding box center [377, 275] width 204 height 58
type textarea "Please refer 2025 1/2 line for Tax Supporting Document"
click at [655, 297] on div "Tax Bill No Multiple Payment Option Payment Plan Clear" at bounding box center [600, 168] width 208 height 407
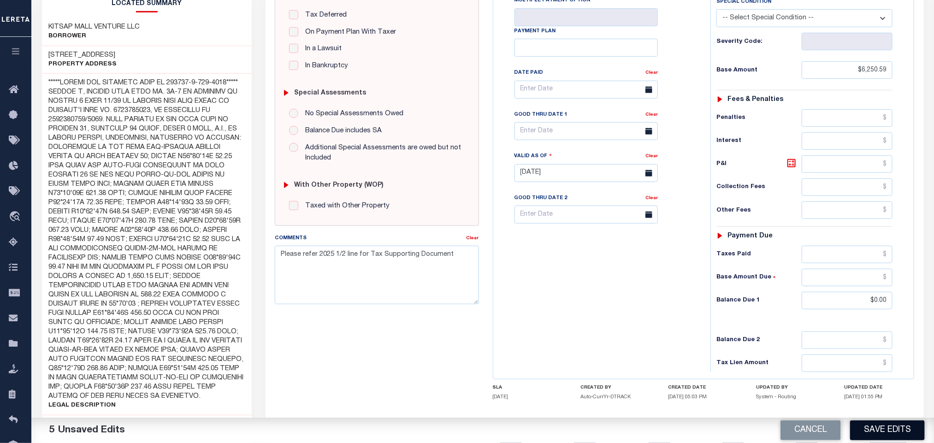
click at [863, 429] on button "Save Edits" at bounding box center [887, 431] width 75 height 20
checkbox input "false"
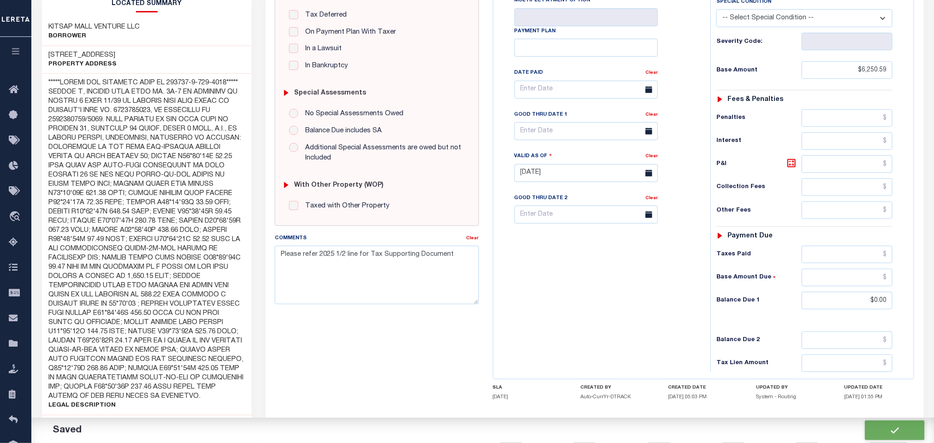
type input "$6,250.59"
type input "$0"
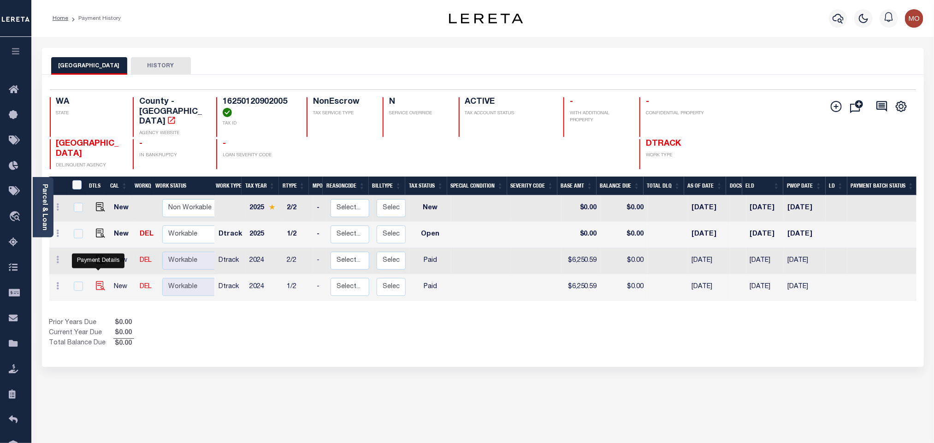
click at [96, 281] on img "" at bounding box center [100, 285] width 9 height 9
checkbox input "true"
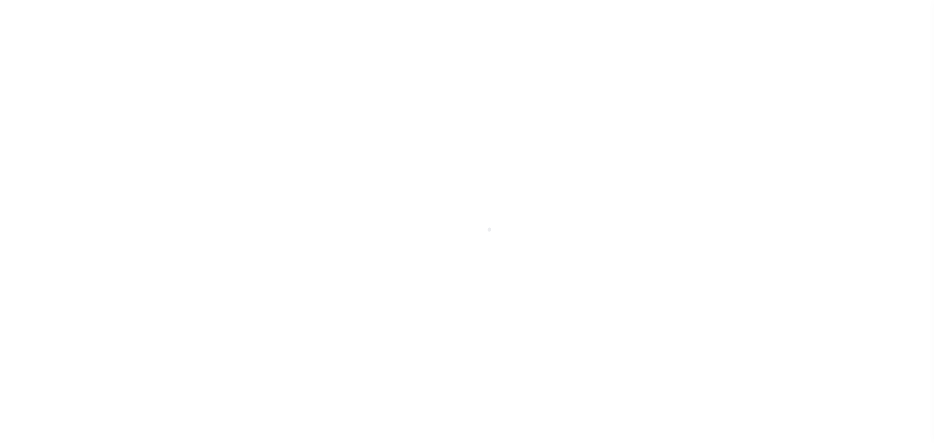
select select "PYD"
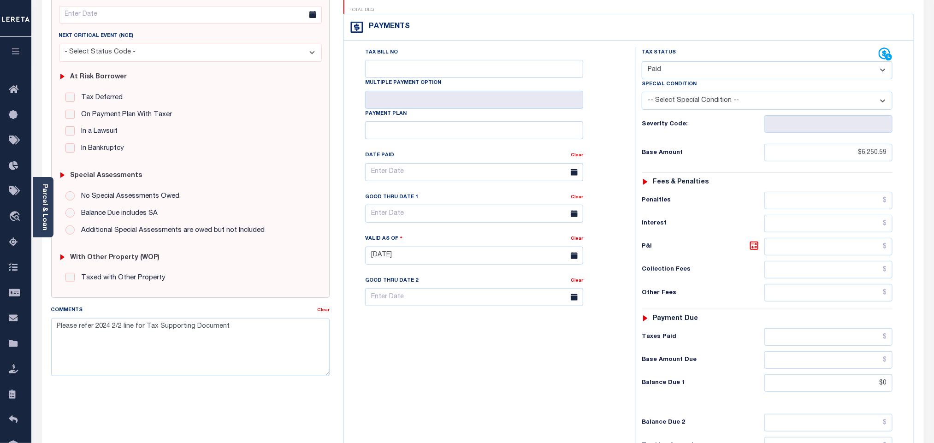
scroll to position [346, 0]
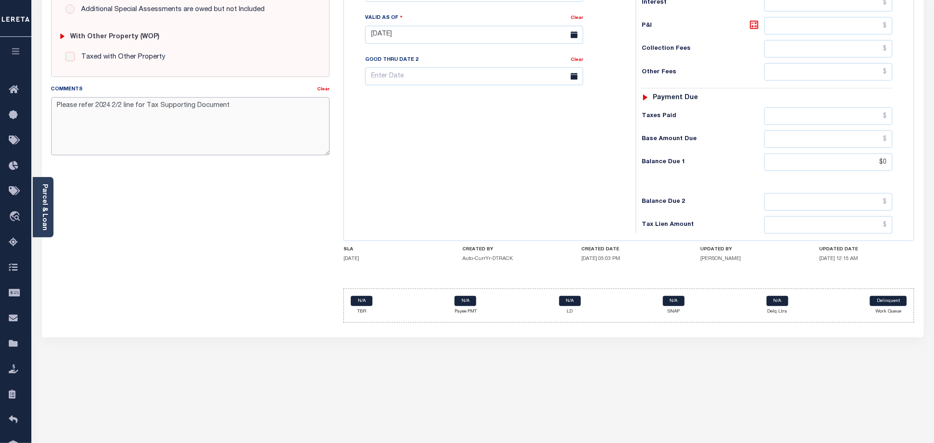
click at [108, 110] on textarea "Please refer 2024 2/2 line for Tax Supporting Document" at bounding box center [190, 126] width 279 height 58
click at [114, 111] on textarea "Please refer 2025 2/2 line for Tax Supporting Document" at bounding box center [190, 126] width 279 height 58
type textarea "Please refer 2025 1/2 line for Tax Supporting Document"
click at [412, 145] on div "Tax Bill No Multiple Payment Option Payment Plan Clear" at bounding box center [487, 30] width 283 height 407
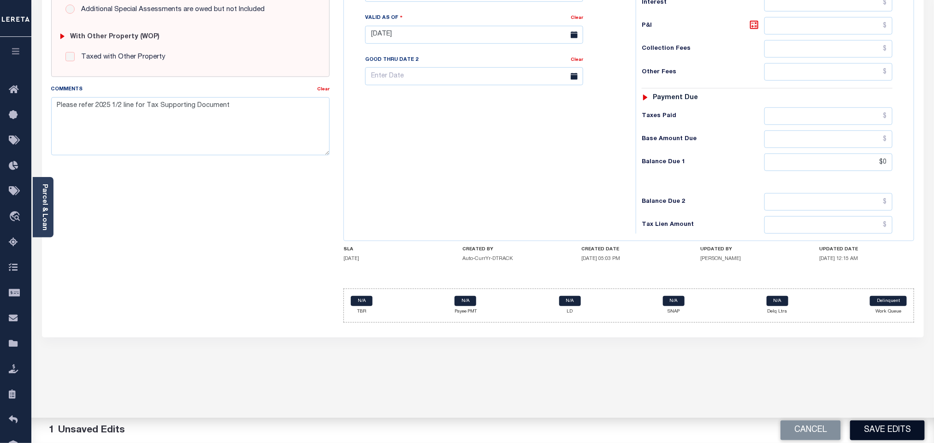
click at [885, 431] on button "Save Edits" at bounding box center [887, 431] width 75 height 20
checkbox input "false"
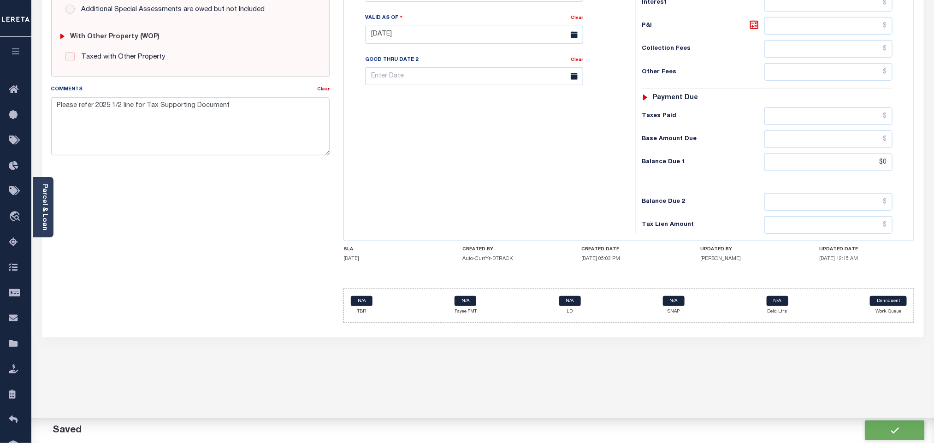
type input "$6,250.59"
type input "$0"
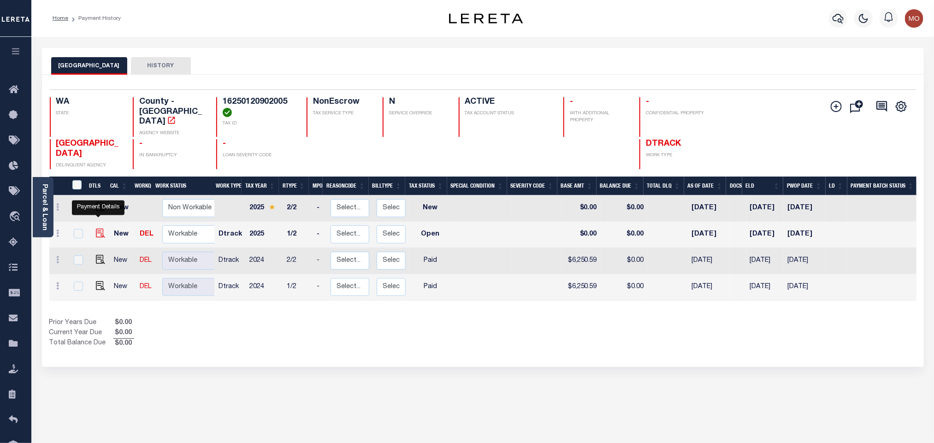
click at [96, 229] on img "" at bounding box center [100, 233] width 9 height 9
checkbox input "true"
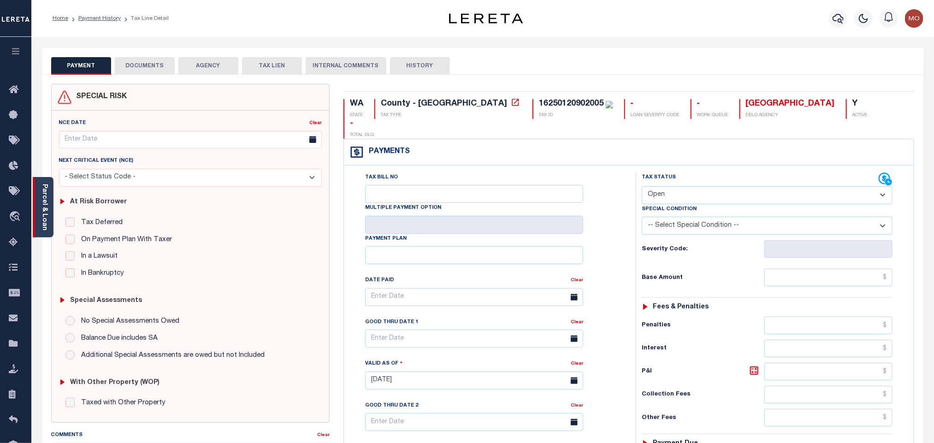
click at [41, 205] on link "Parcel & Loan" at bounding box center [44, 207] width 6 height 47
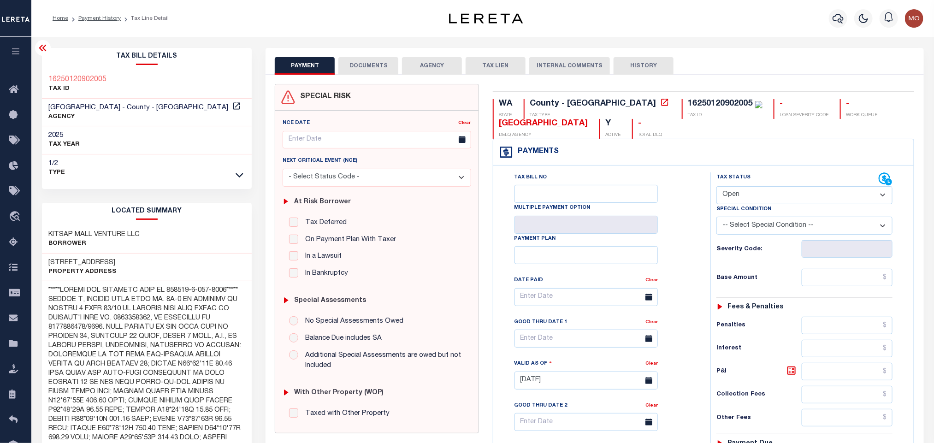
click at [753, 197] on select "- Select Status Code - Open Due/Unpaid Paid Incomplete No Tax Due Internal Refu…" at bounding box center [805, 195] width 176 height 18
select select "PYD"
click at [717, 187] on select "- Select Status Code - Open Due/Unpaid Paid Incomplete No Tax Due Internal Refu…" at bounding box center [805, 195] width 176 height 18
type input "[DATE]"
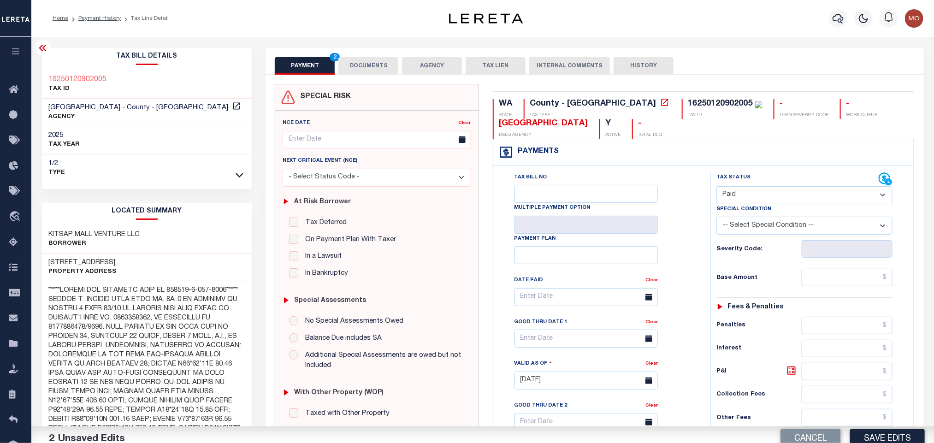
click at [681, 245] on div "Tax Bill No Multiple Payment Option Payment Plan Clear" at bounding box center [600, 301] width 194 height 259
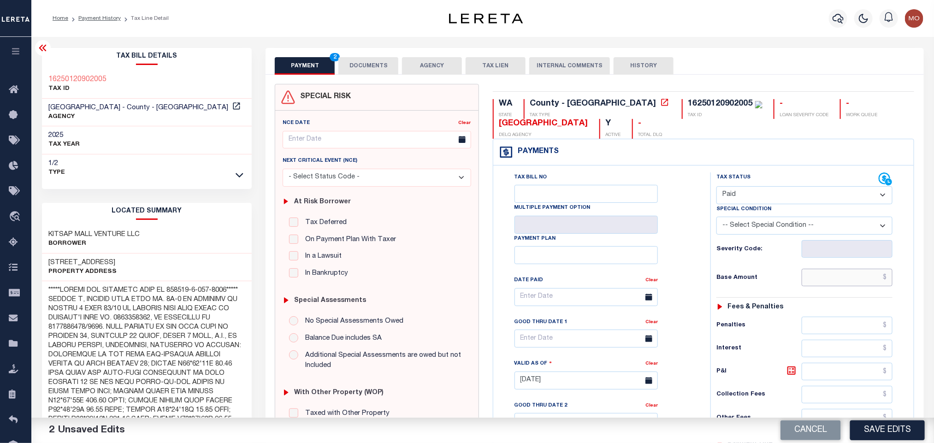
click at [819, 285] on input "text" at bounding box center [847, 278] width 91 height 18
paste input "6,345.32"
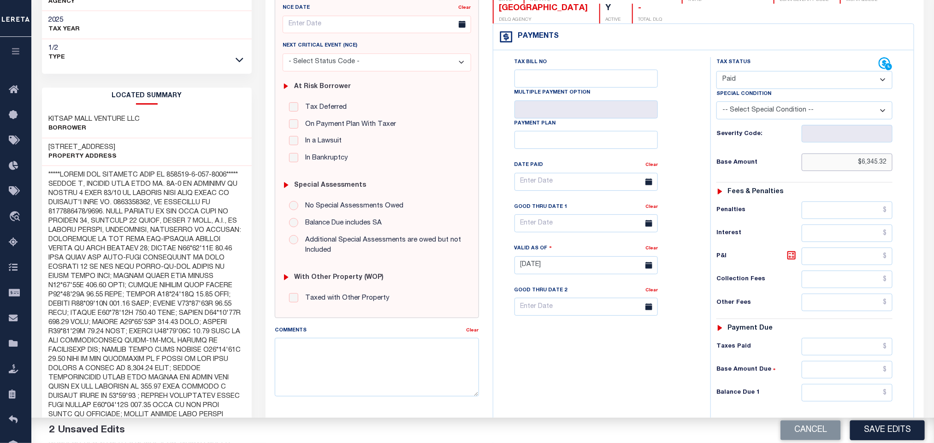
scroll to position [277, 0]
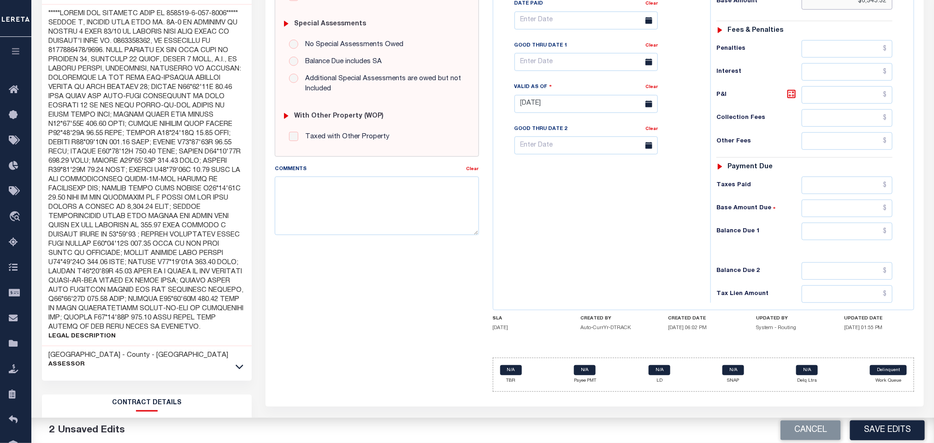
type input "$6,345.32"
click at [832, 240] on input "text" at bounding box center [847, 232] width 91 height 18
type input "$0.00"
drag, startPoint x: 644, startPoint y: 244, endPoint x: 640, endPoint y: 249, distance: 6.0
click at [642, 245] on div "Tax Bill No Multiple Payment Option Payment Plan Clear" at bounding box center [600, 99] width 208 height 407
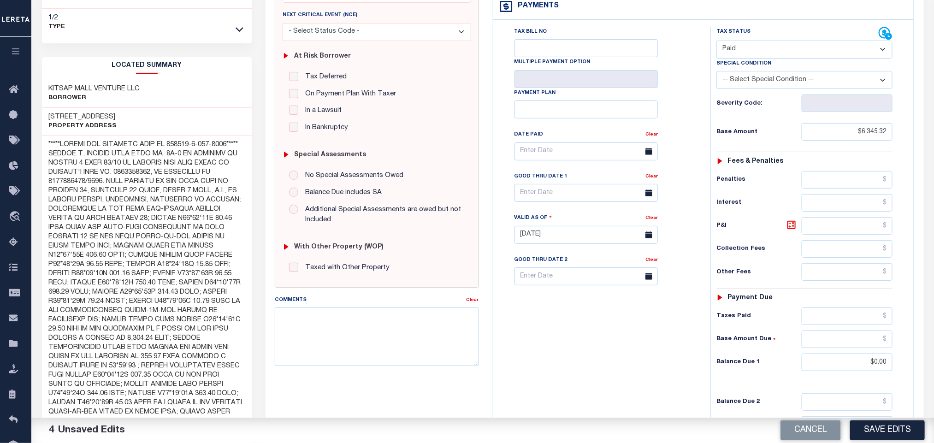
scroll to position [0, 0]
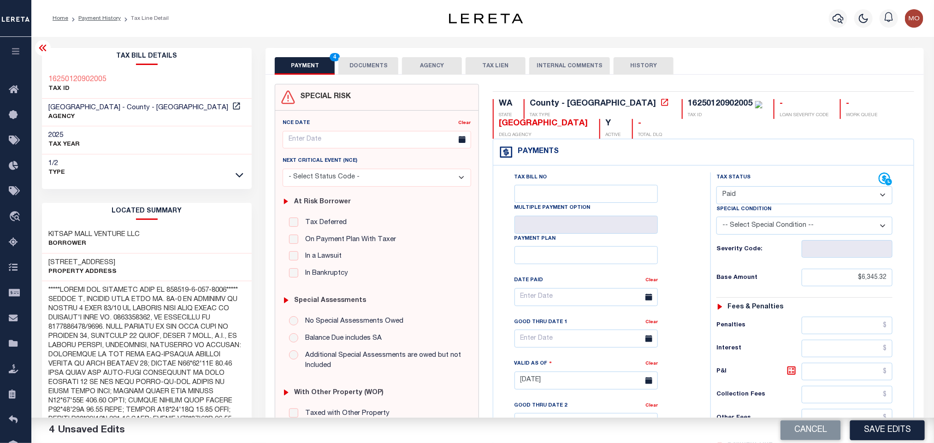
click at [379, 65] on button "DOCUMENTS" at bounding box center [368, 66] width 60 height 18
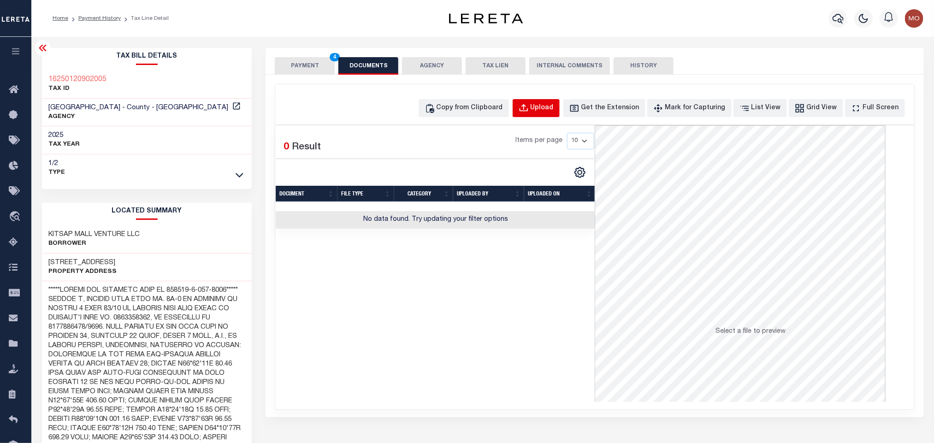
click at [547, 110] on div "Upload" at bounding box center [542, 108] width 23 height 10
select select "POP"
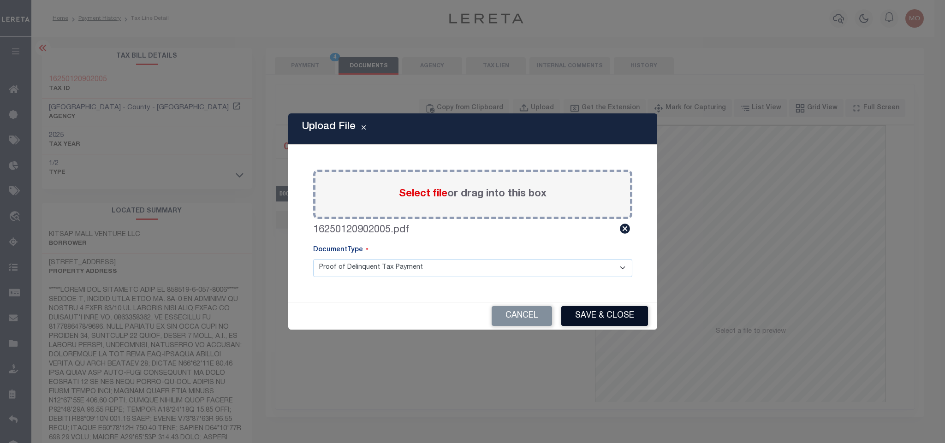
click at [596, 317] on button "Save & Close" at bounding box center [604, 316] width 87 height 20
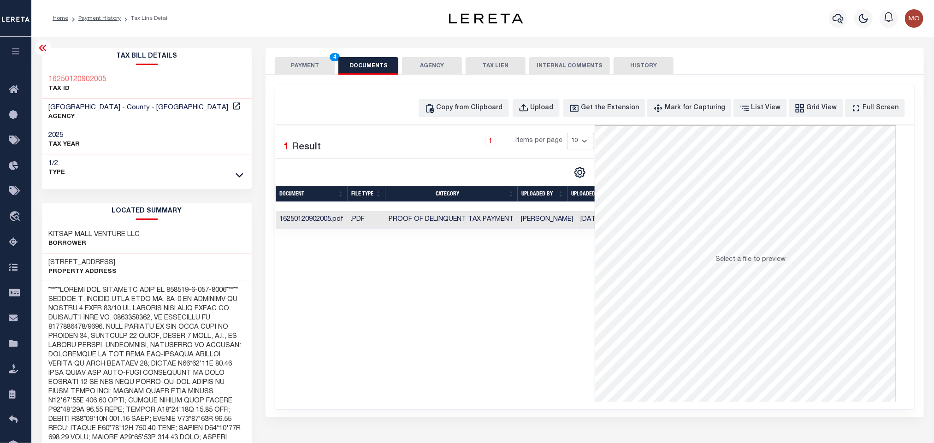
click at [515, 301] on div "Selected 1 Result 1 Items per page 10 25 50 100" at bounding box center [435, 263] width 319 height 277
click at [306, 61] on button "PAYMENT 4" at bounding box center [305, 66] width 60 height 18
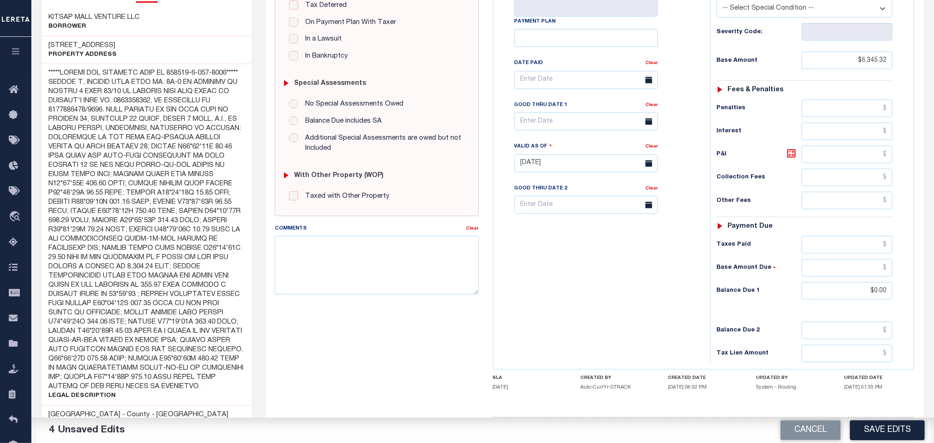
scroll to position [277, 0]
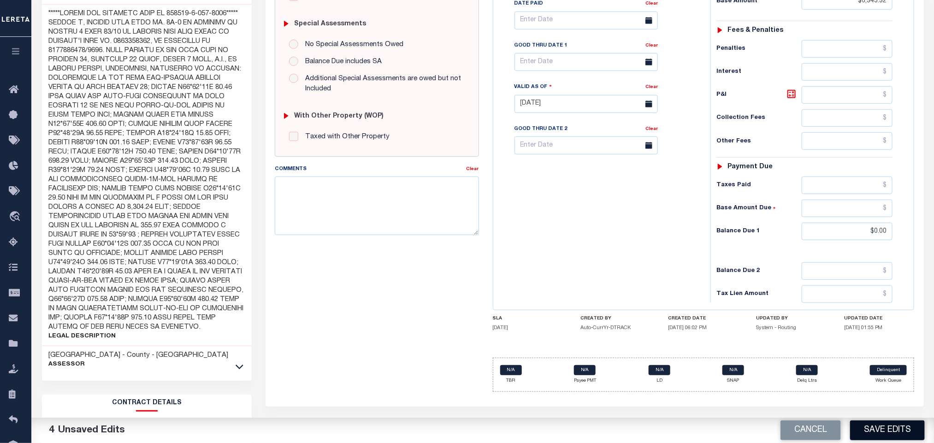
click at [880, 433] on button "Save Edits" at bounding box center [887, 431] width 75 height 20
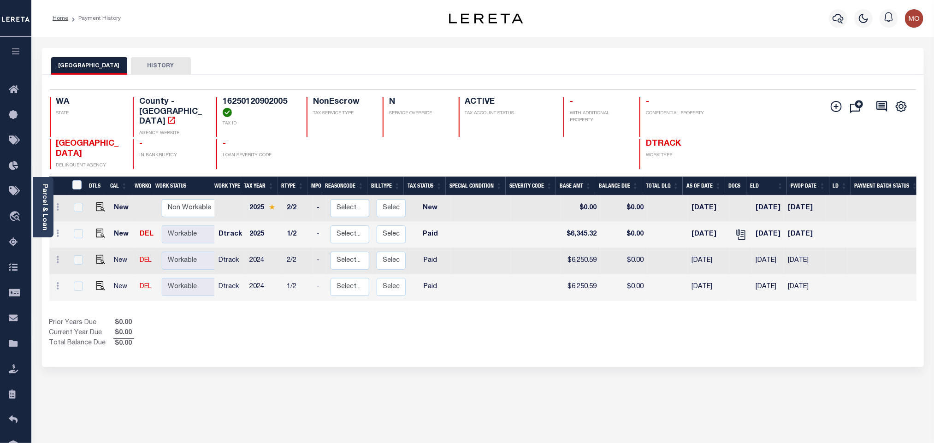
click at [513, 386] on div "KITSAP COUNTY HISTORY Selected 4 Results" at bounding box center [483, 308] width 896 height 521
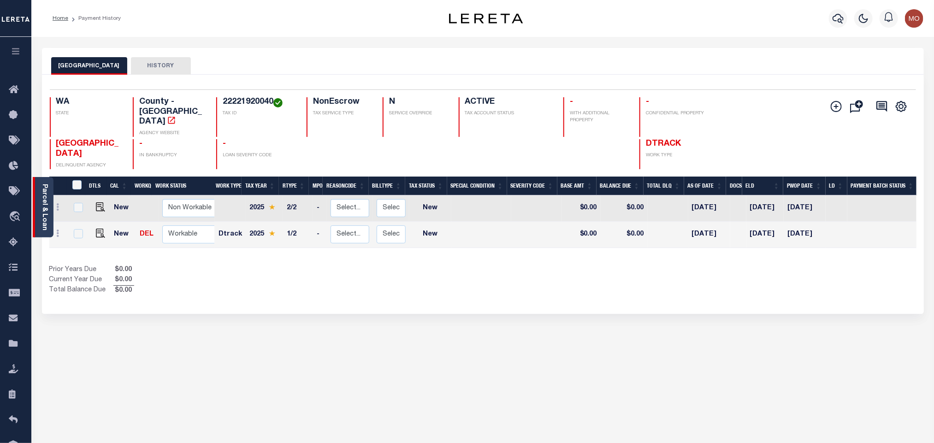
click at [46, 200] on link "Parcel & Loan" at bounding box center [44, 207] width 6 height 47
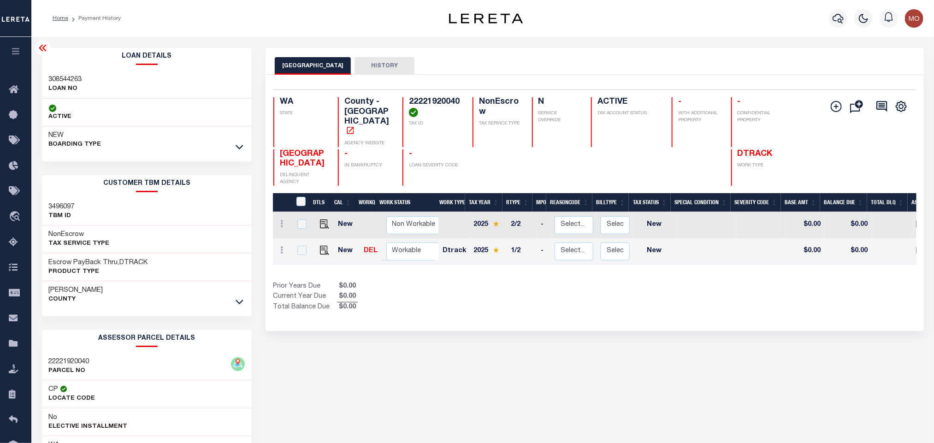
click at [435, 102] on h4 "22221920040" at bounding box center [435, 107] width 53 height 20
copy h4 "22221920040"
click at [529, 282] on div "Prior Years Due $0.00 Current Year Due $0.00 Total Balance Due $0.00" at bounding box center [434, 297] width 322 height 31
click at [64, 82] on h3 "308544263" at bounding box center [65, 79] width 33 height 9
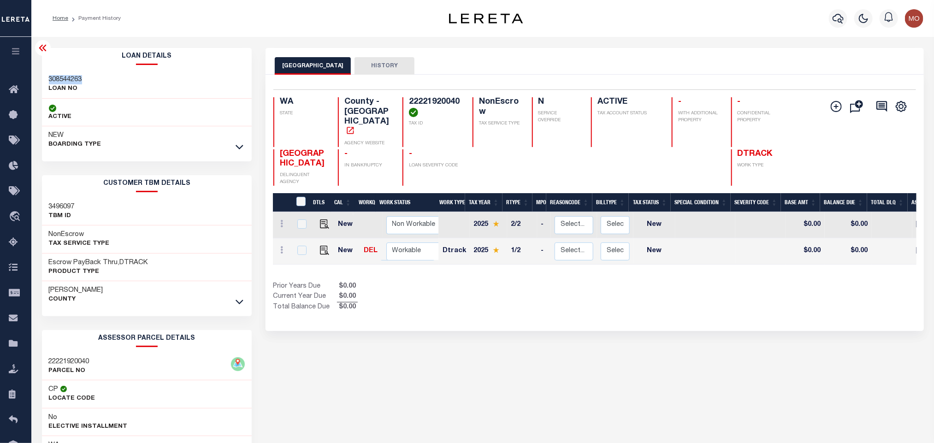
click at [64, 82] on h3 "308544263" at bounding box center [65, 79] width 33 height 9
copy h3 "308544263"
click at [427, 102] on h4 "22221920040" at bounding box center [435, 107] width 53 height 20
copy h4 "22221920040"
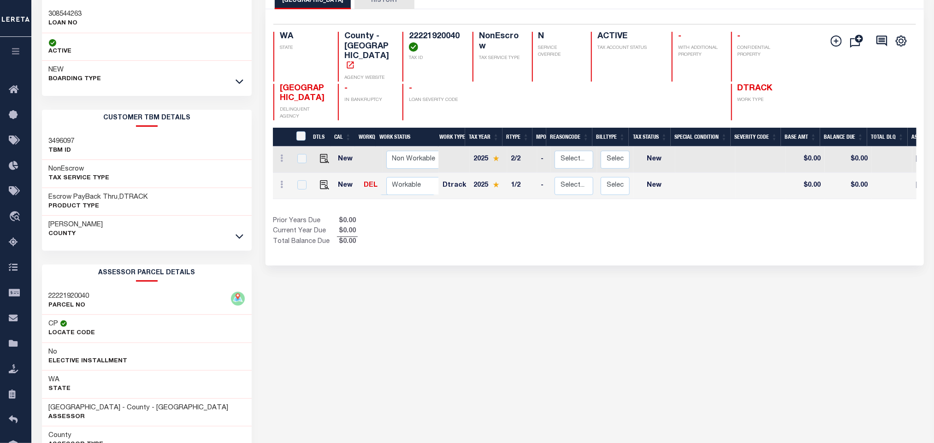
scroll to position [129, 0]
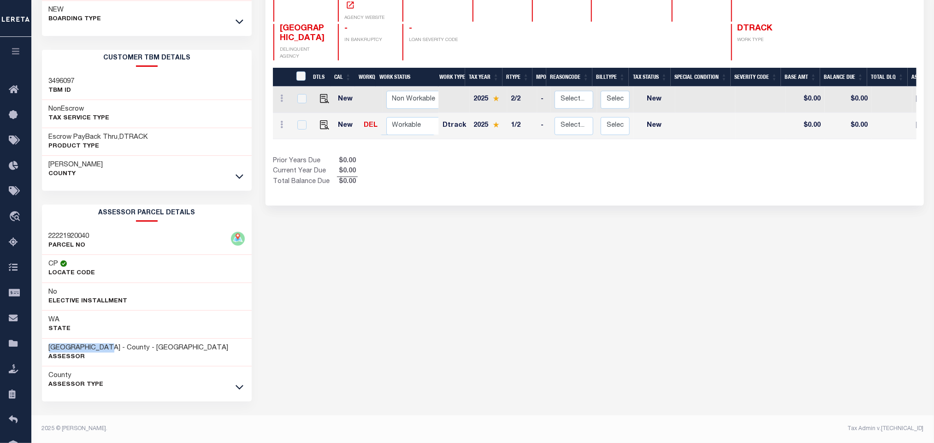
drag, startPoint x: 43, startPoint y: 346, endPoint x: 113, endPoint y: 349, distance: 70.6
click at [113, 349] on div "[GEOGRAPHIC_DATA] - County - [GEOGRAPHIC_DATA] Assessor" at bounding box center [147, 353] width 210 height 28
copy h3 "[GEOGRAPHIC_DATA]"
click at [518, 261] on div "DOUGLAS COUNTY HISTORY Selected 2 Results" at bounding box center [595, 183] width 672 height 521
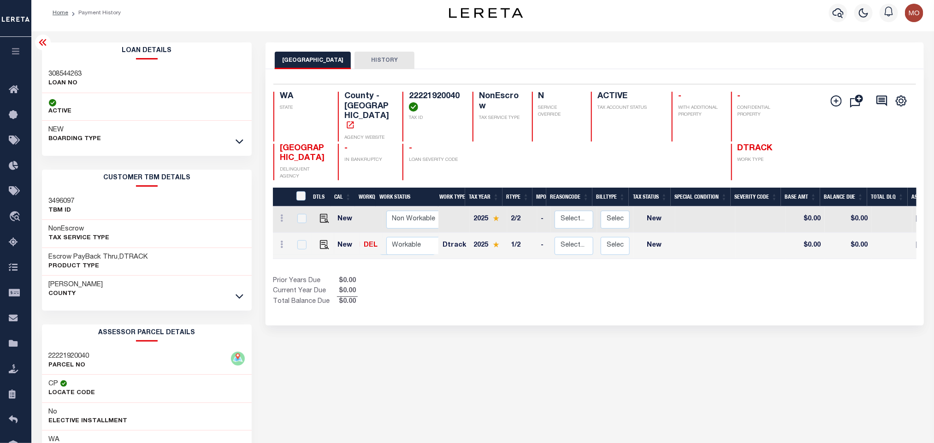
scroll to position [0, 0]
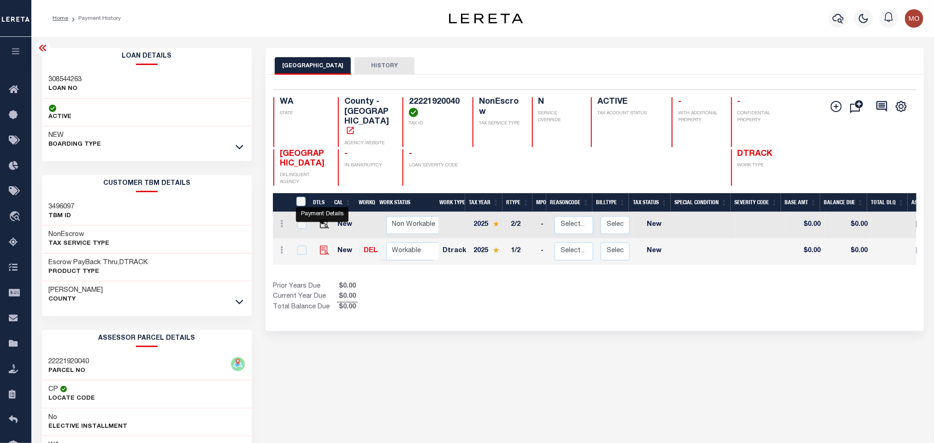
click at [321, 246] on img "" at bounding box center [324, 250] width 9 height 9
checkbox input "true"
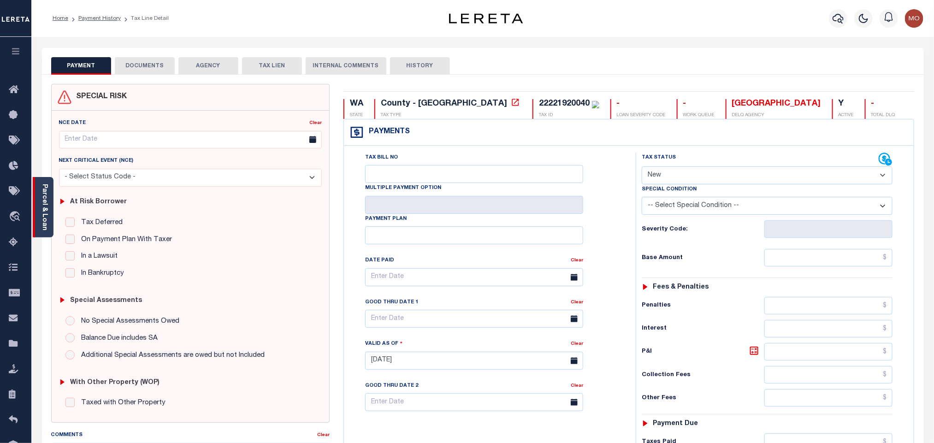
click at [41, 207] on link "Parcel & Loan" at bounding box center [44, 207] width 6 height 47
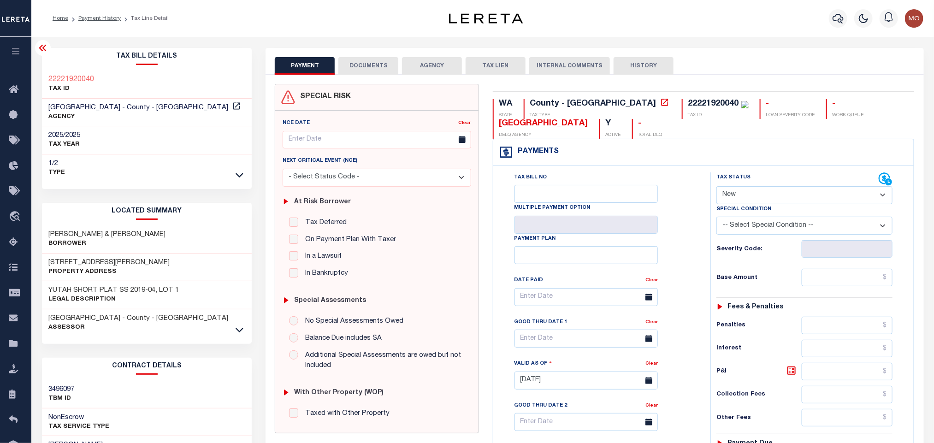
click at [233, 177] on div "1/2 Type" at bounding box center [147, 168] width 210 height 28
click at [238, 177] on icon at bounding box center [240, 175] width 8 height 10
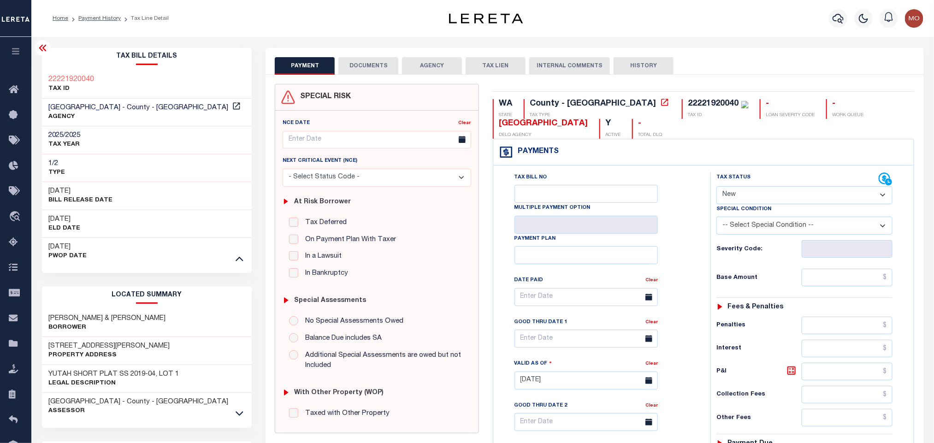
click at [753, 197] on select "- Select Status Code - Open Due/Unpaid Paid Incomplete No Tax Due Internal Refu…" at bounding box center [805, 195] width 176 height 18
select select "PYD"
click at [717, 187] on select "- Select Status Code - Open Due/Unpaid Paid Incomplete No Tax Due Internal Refu…" at bounding box center [805, 195] width 176 height 18
type input "[DATE]"
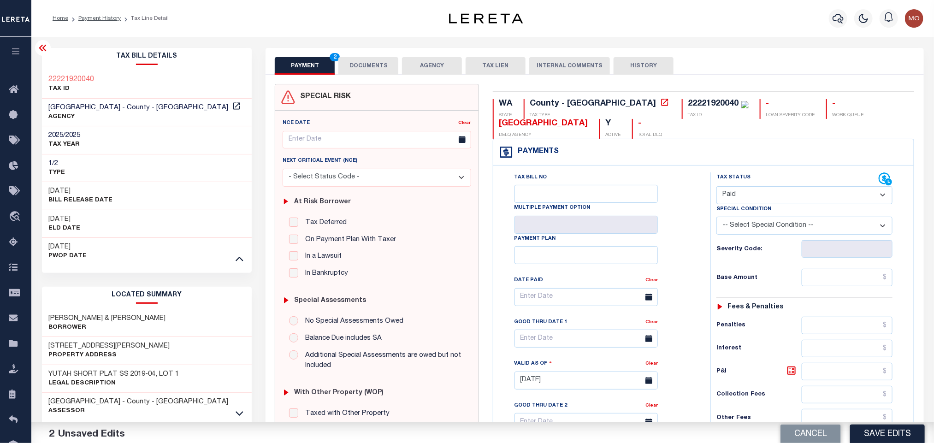
click at [691, 243] on div "Tax Bill No Multiple Payment Option Payment Plan Clear" at bounding box center [600, 301] width 194 height 259
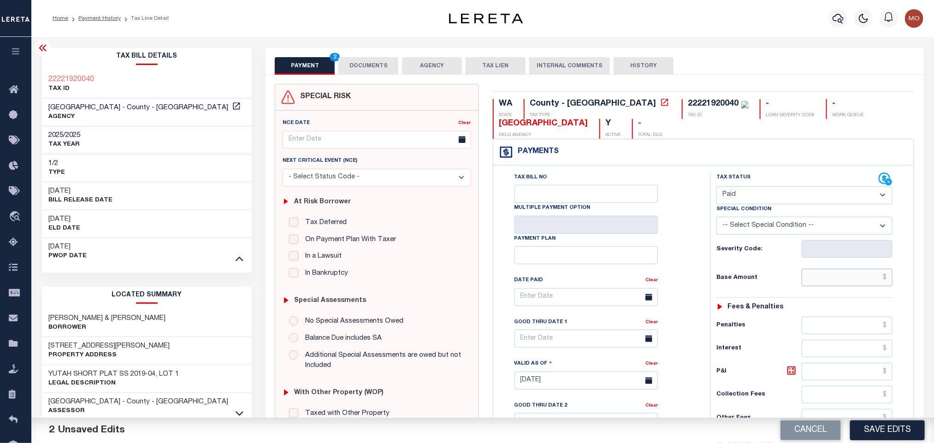
click at [806, 275] on input "text" at bounding box center [847, 278] width 91 height 18
paste input "720.05"
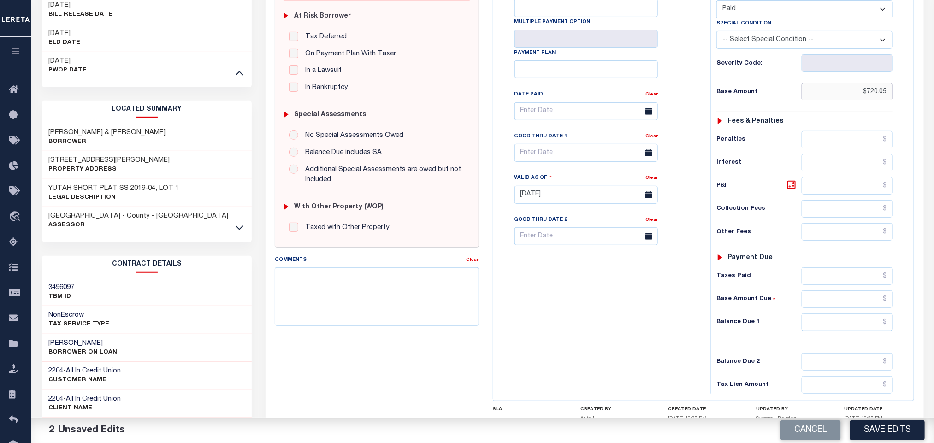
scroll to position [267, 0]
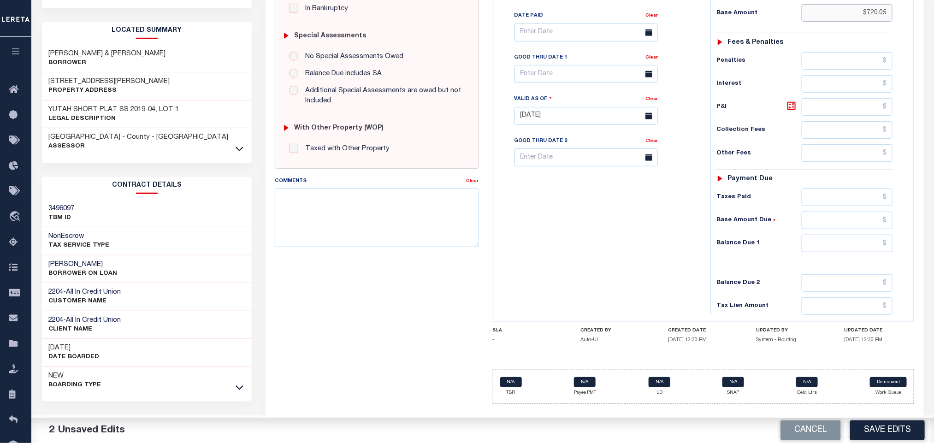
type input "$720.05"
click at [828, 252] on input "text" at bounding box center [847, 244] width 91 height 18
type input "$0.00"
click at [641, 253] on div "Tax Bill No Multiple Payment Option Payment Plan Clear" at bounding box center [600, 111] width 208 height 407
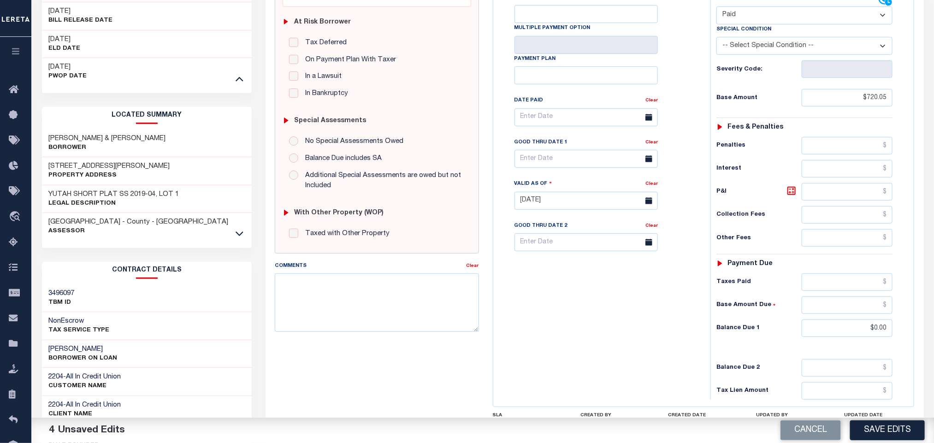
scroll to position [0, 0]
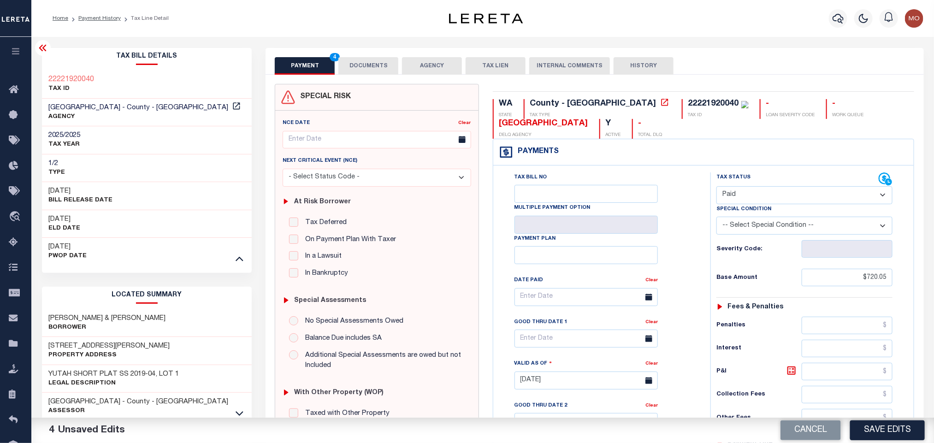
click at [356, 61] on button "DOCUMENTS" at bounding box center [368, 66] width 60 height 18
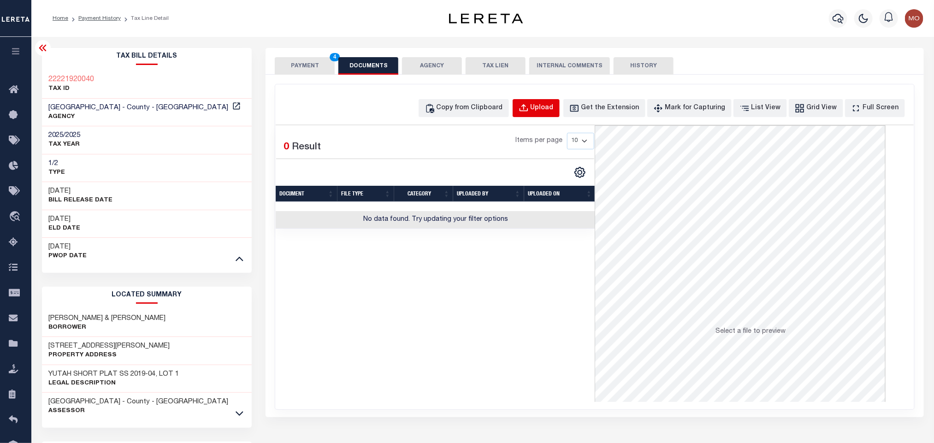
click at [554, 107] on div "Upload" at bounding box center [542, 108] width 23 height 10
select select "POP"
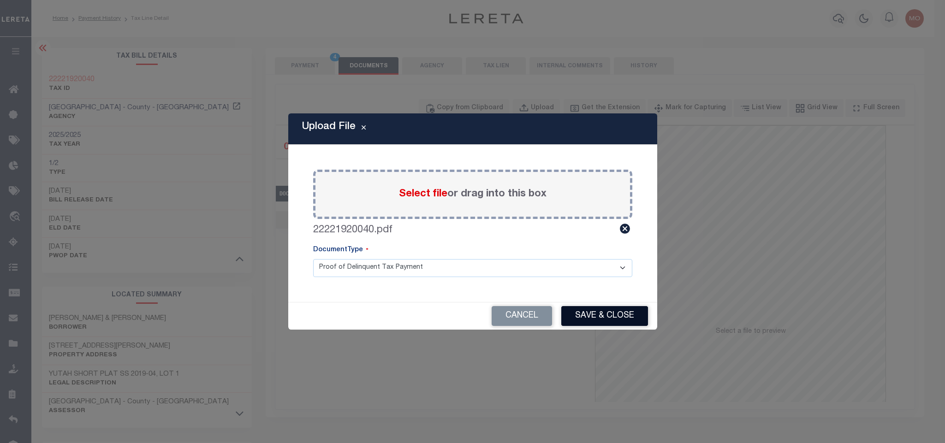
click at [619, 315] on button "Save & Close" at bounding box center [604, 316] width 87 height 20
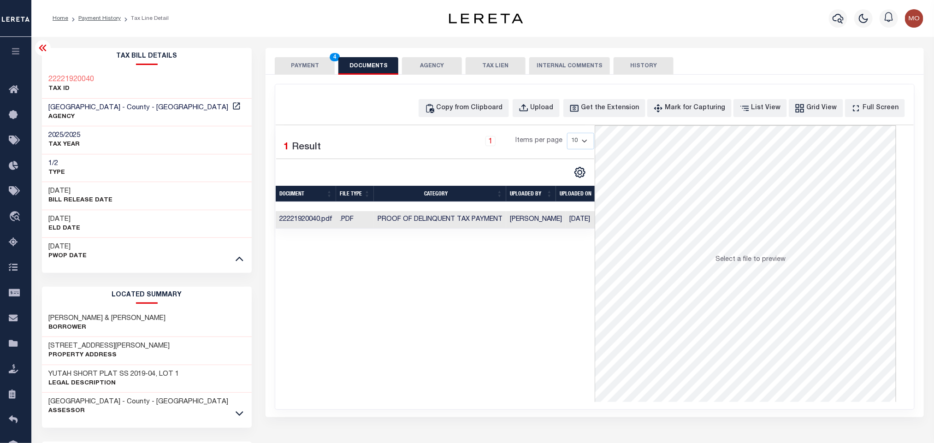
drag, startPoint x: 295, startPoint y: 59, endPoint x: 304, endPoint y: 8, distance: 51.1
click at [295, 59] on button "PAYMENT 4" at bounding box center [305, 66] width 60 height 18
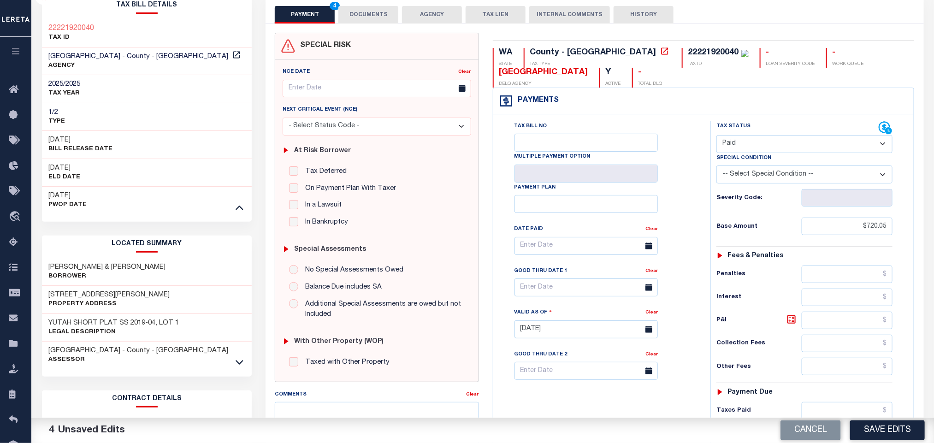
scroll to position [267, 0]
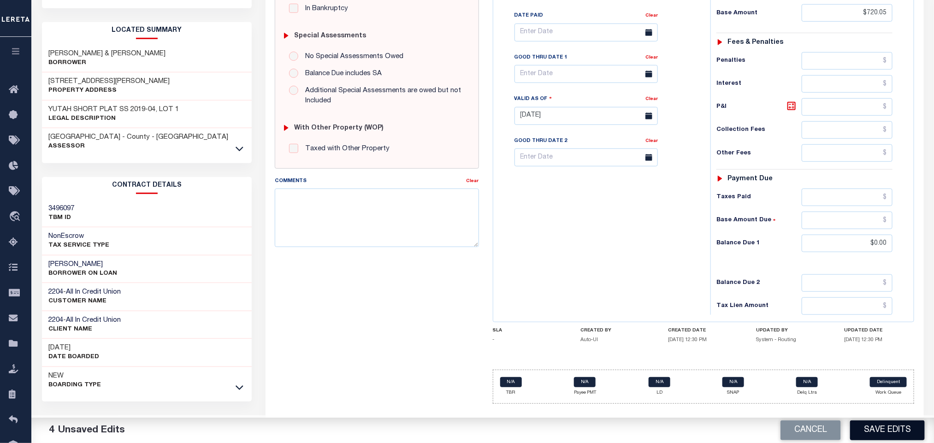
click at [872, 432] on button "Save Edits" at bounding box center [887, 431] width 75 height 20
checkbox input "false"
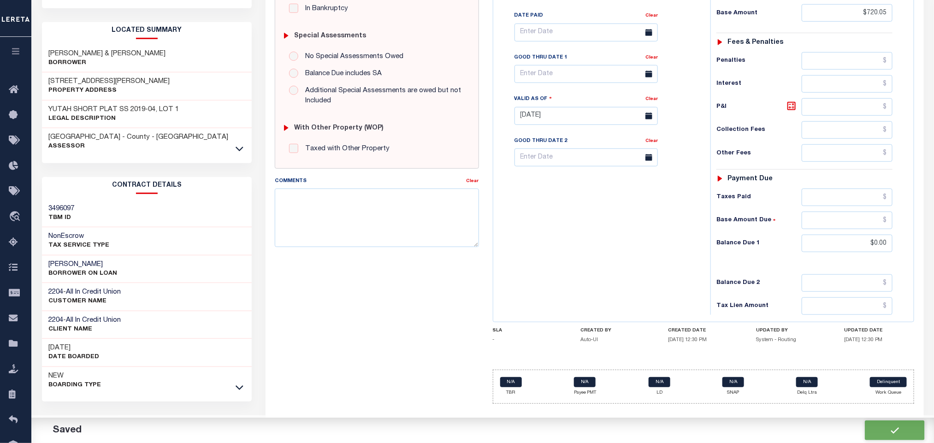
type input "$720.05"
type input "$0"
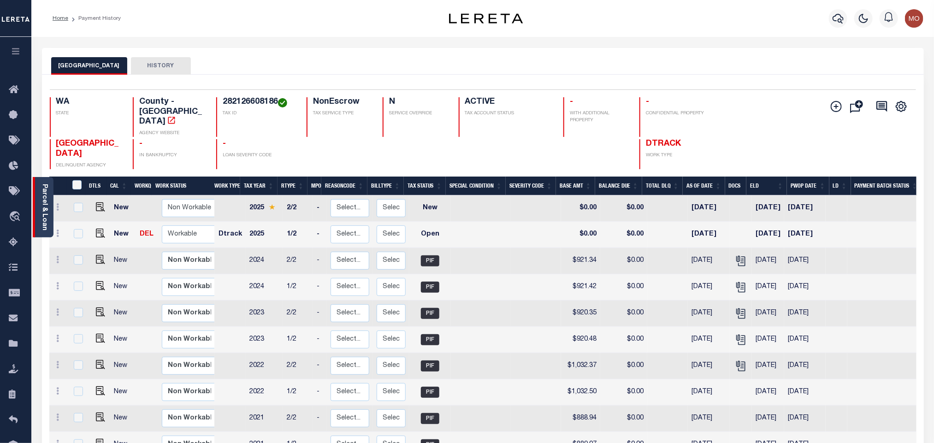
click at [45, 196] on link "Parcel & Loan" at bounding box center [44, 207] width 6 height 47
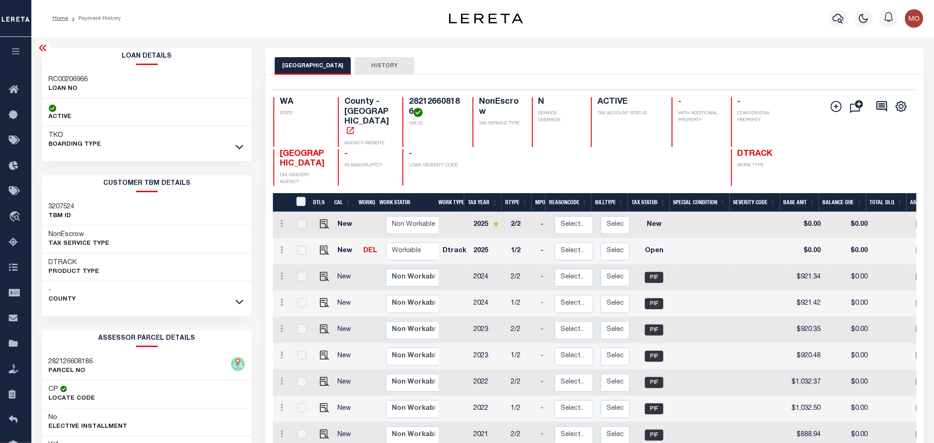
click at [80, 79] on h3 "RC00206966" at bounding box center [68, 79] width 39 height 9
copy h3 "RC00206966"
click at [433, 103] on h4 "282126608186" at bounding box center [435, 107] width 53 height 20
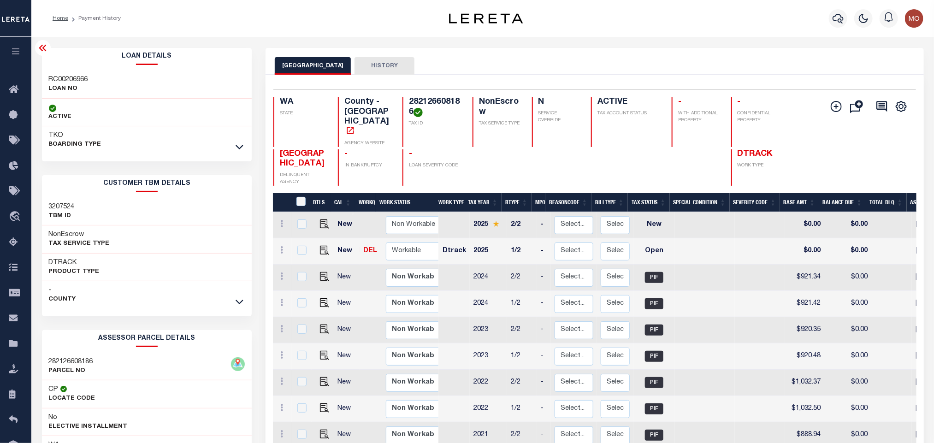
copy h4 "282126608186"
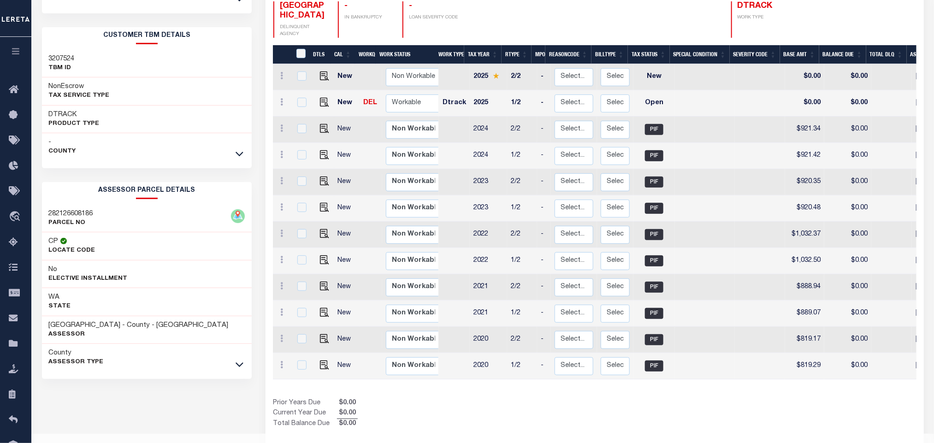
click at [462, 398] on div "Prior Years Due $0.00 Current Year Due $0.00 Total Balance Due $0.00" at bounding box center [434, 413] width 322 height 31
drag, startPoint x: 47, startPoint y: 328, endPoint x: 105, endPoint y: 327, distance: 57.6
click at [105, 327] on div "CHELAN COUNTY - County - WA Assessor" at bounding box center [147, 330] width 210 height 28
copy h3 "[GEOGRAPHIC_DATA]"
click at [646, 398] on div "Show Tax Lines before Bill Release Date Prior Years Due $0.00 Current Year Due …" at bounding box center [594, 413] width 643 height 31
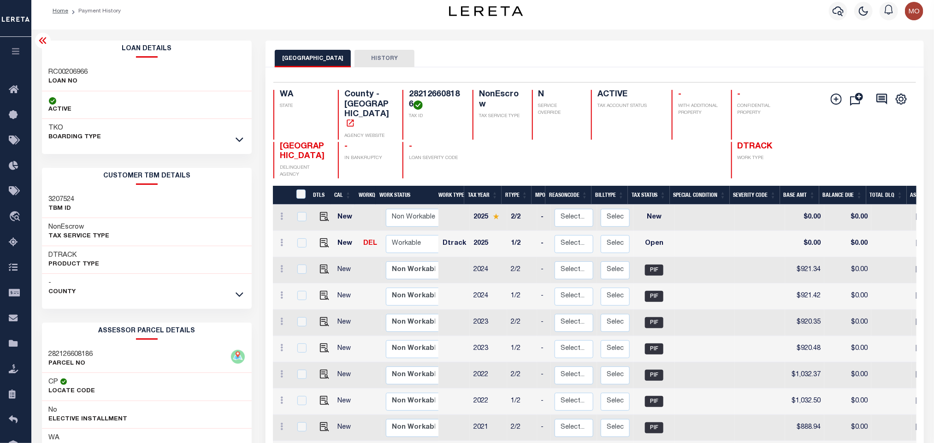
scroll to position [0, 0]
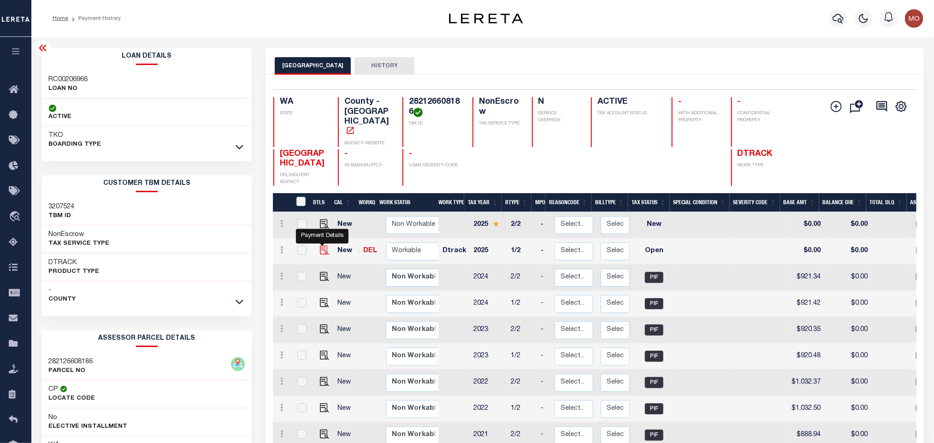
click at [322, 246] on img "" at bounding box center [324, 250] width 9 height 9
checkbox input "true"
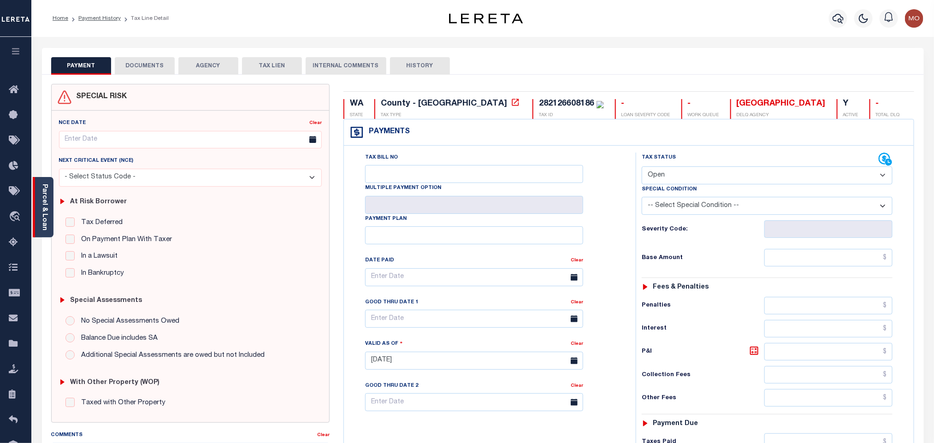
click at [44, 197] on link "Parcel & Loan" at bounding box center [44, 207] width 6 height 47
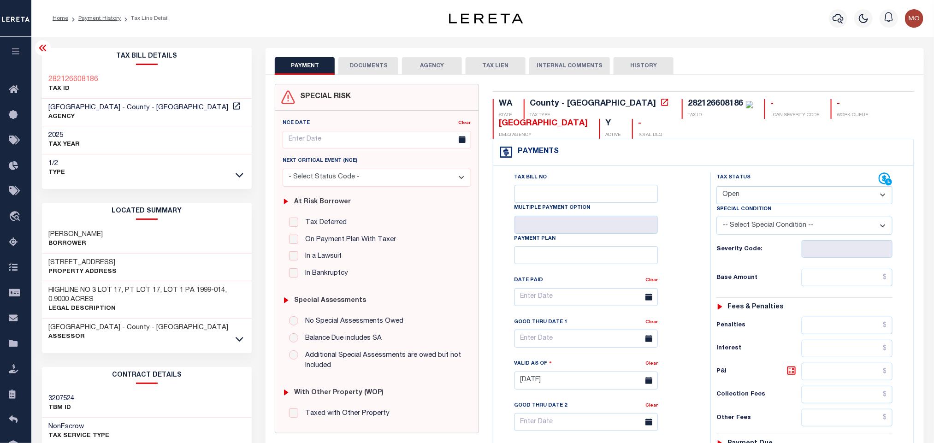
click at [768, 200] on select "- Select Status Code - Open Due/Unpaid Paid Incomplete No Tax Due Internal Refu…" at bounding box center [805, 195] width 176 height 18
select select "PYD"
click at [717, 187] on select "- Select Status Code - Open Due/Unpaid Paid Incomplete No Tax Due Internal Refu…" at bounding box center [805, 195] width 176 height 18
type input "[DATE]"
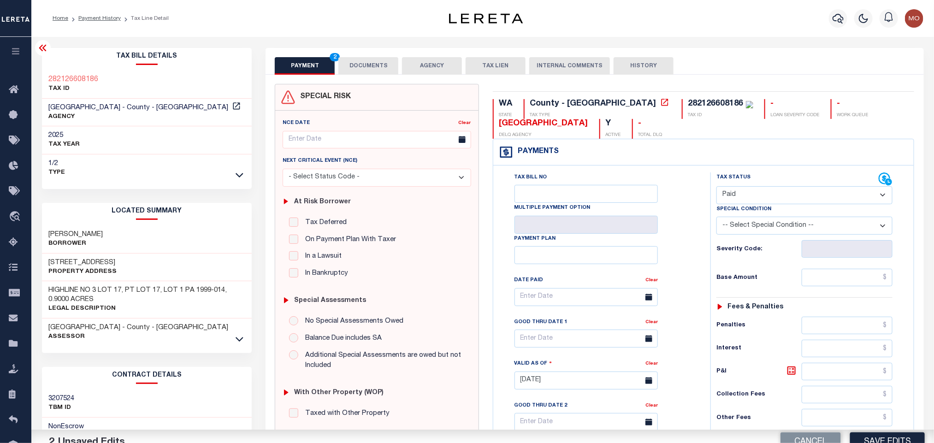
click at [678, 241] on div "Tax Bill No Multiple Payment Option Payment Plan Clear" at bounding box center [600, 301] width 194 height 259
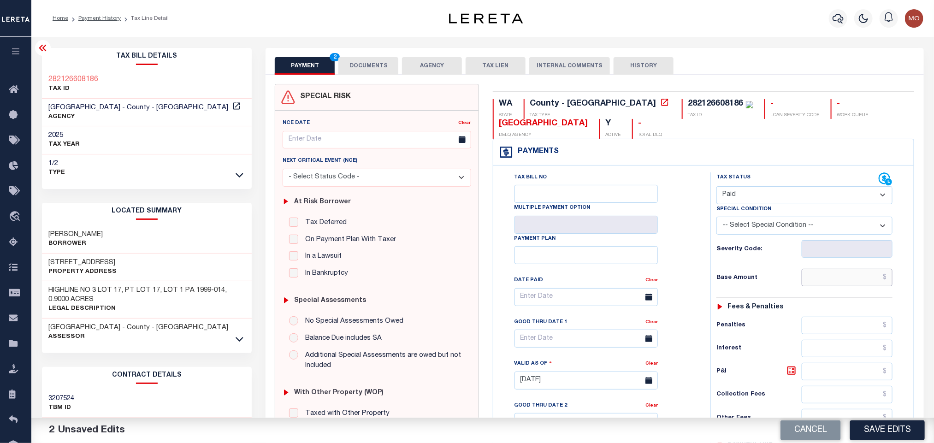
click at [824, 286] on input "text" at bounding box center [847, 278] width 91 height 18
paste input "976.87"
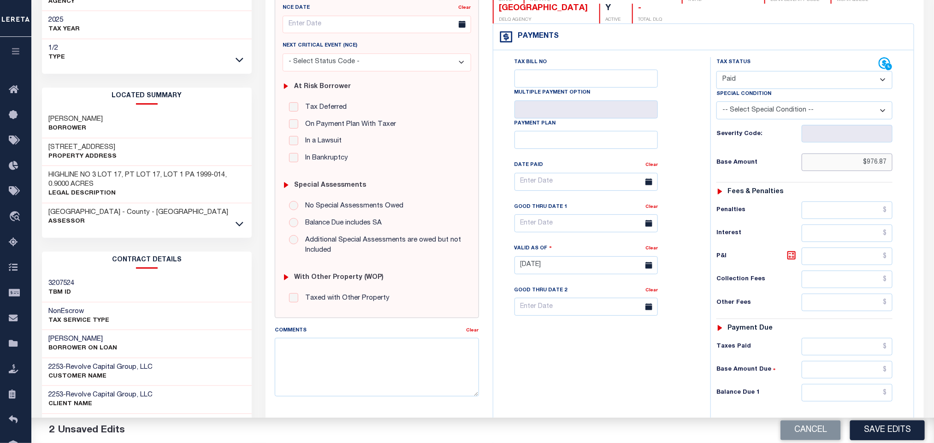
scroll to position [263, 0]
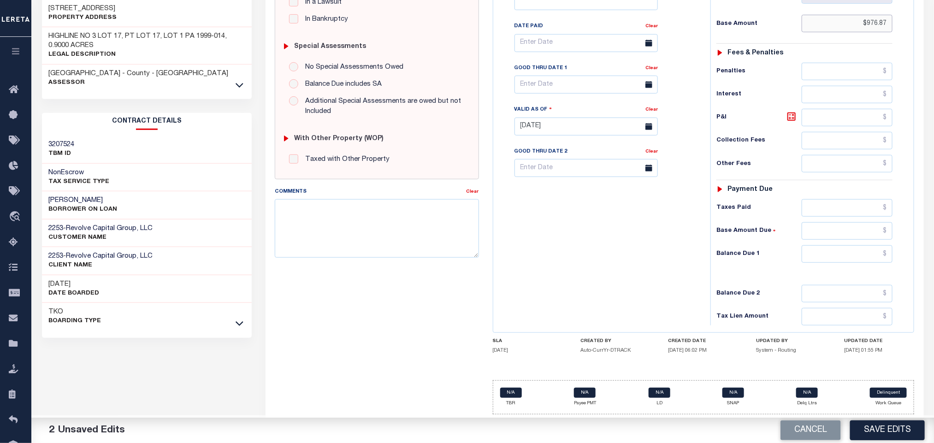
type input "$976.87"
drag, startPoint x: 833, startPoint y: 256, endPoint x: 826, endPoint y: 261, distance: 8.9
click at [830, 259] on input "text" at bounding box center [847, 254] width 91 height 18
type input "$0.00"
click at [694, 255] on div "Tax Bill No Multiple Payment Option Payment Plan Clear" at bounding box center [600, 121] width 208 height 407
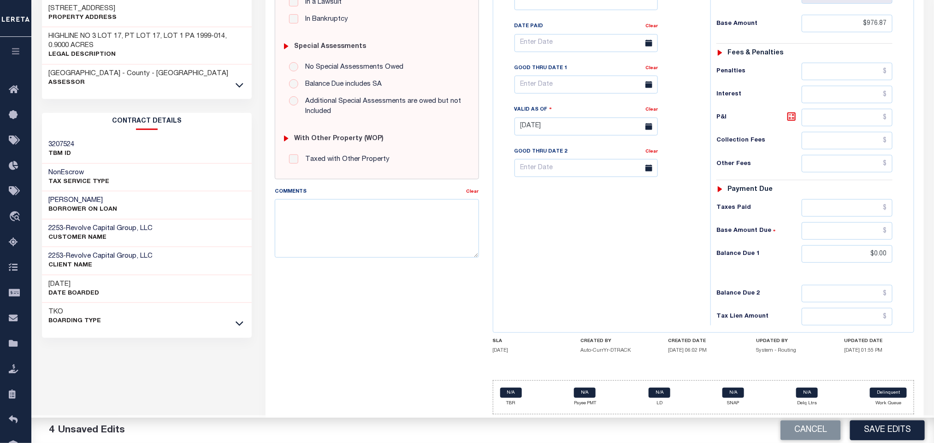
drag, startPoint x: 579, startPoint y: 252, endPoint x: 537, endPoint y: 250, distance: 41.5
click at [579, 252] on div "Tax Bill No Multiple Payment Option Payment Plan Clear" at bounding box center [600, 121] width 208 height 407
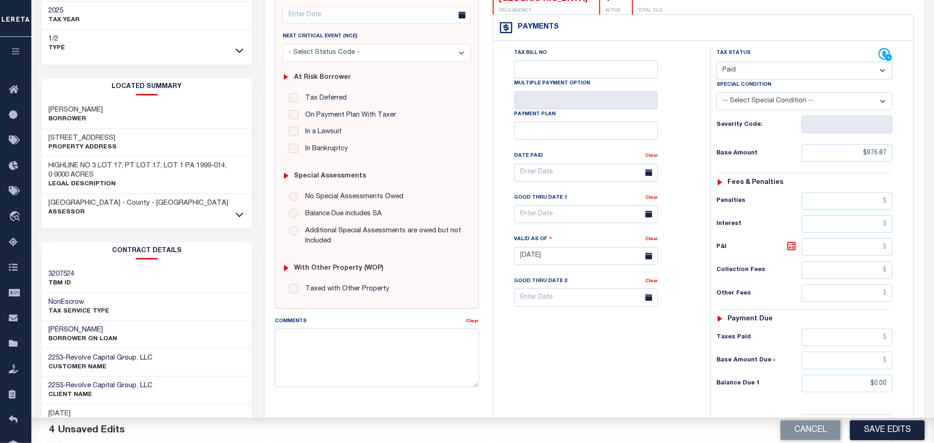
scroll to position [0, 0]
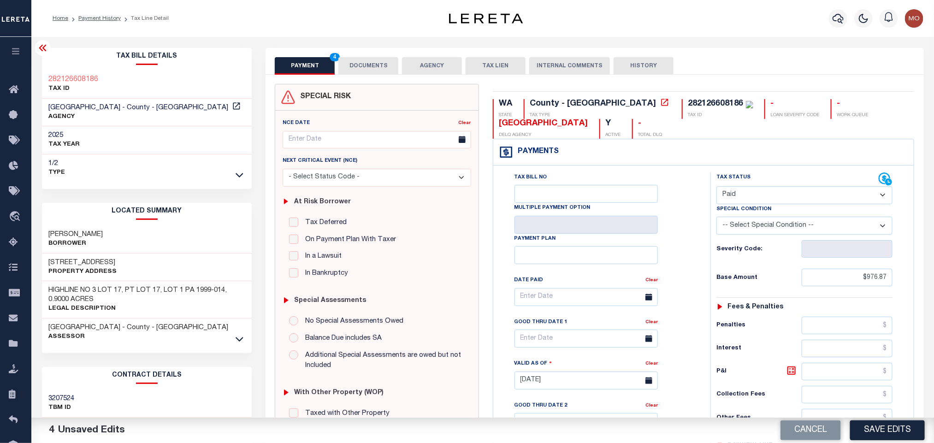
click at [373, 72] on button "DOCUMENTS" at bounding box center [368, 66] width 60 height 18
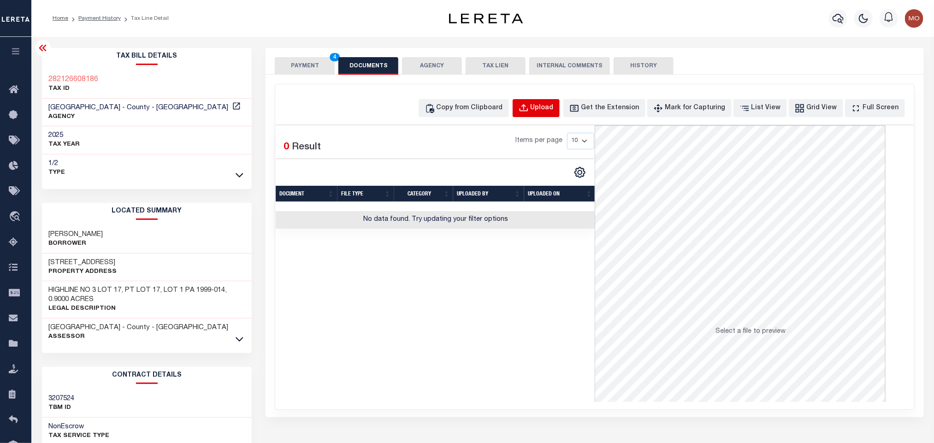
click at [547, 110] on div "Upload" at bounding box center [542, 108] width 23 height 10
select select "POP"
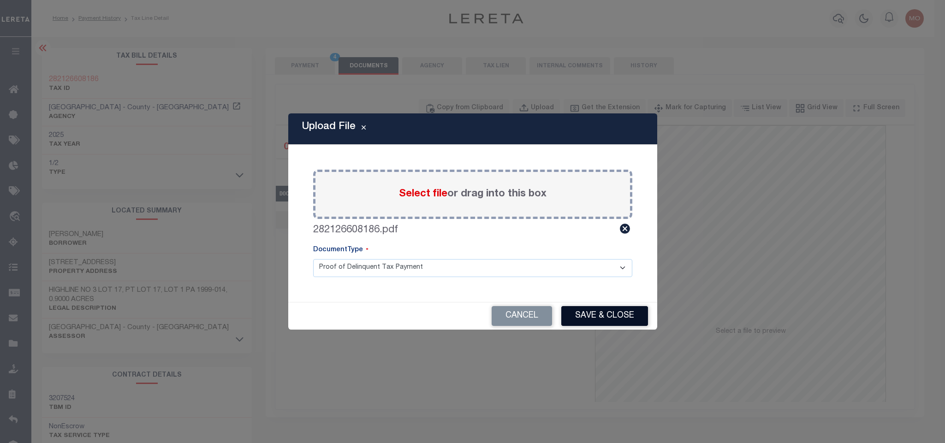
click at [591, 317] on button "Save & Close" at bounding box center [604, 316] width 87 height 20
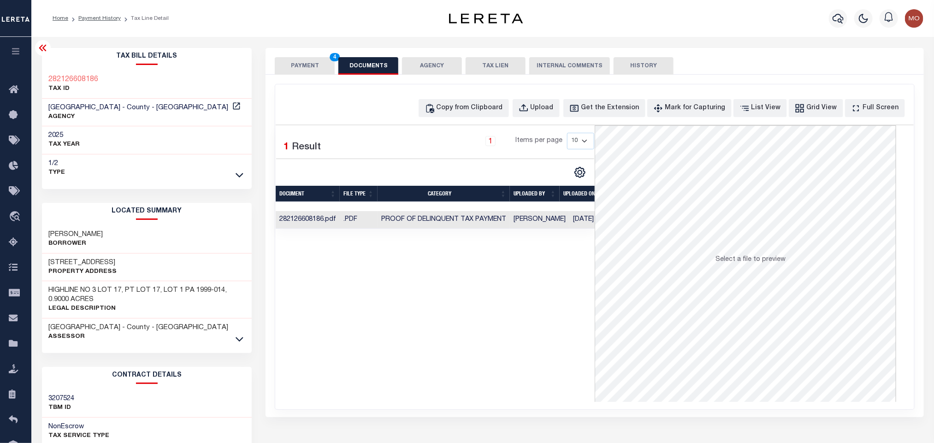
click at [311, 63] on button "PAYMENT 4" at bounding box center [305, 66] width 60 height 18
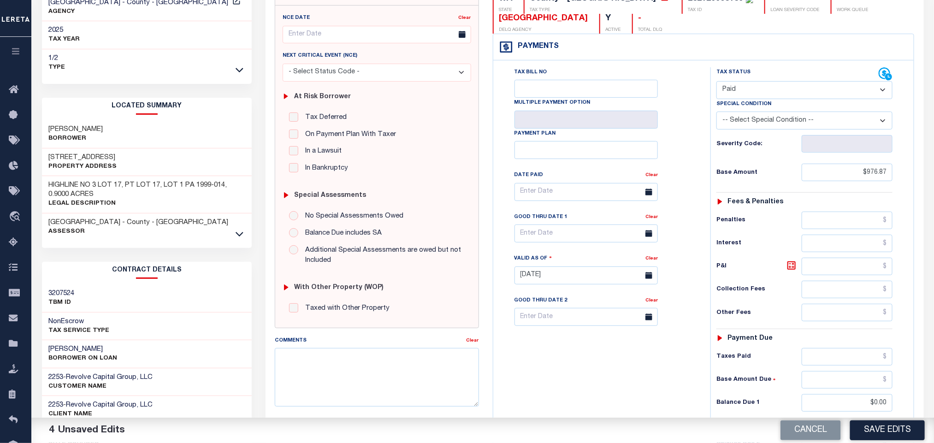
scroll to position [260, 0]
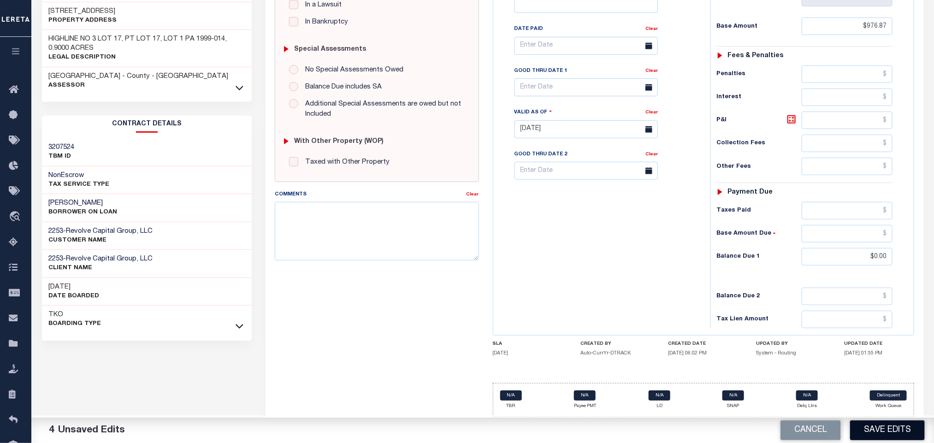
click at [888, 433] on button "Save Edits" at bounding box center [887, 431] width 75 height 20
checkbox input "false"
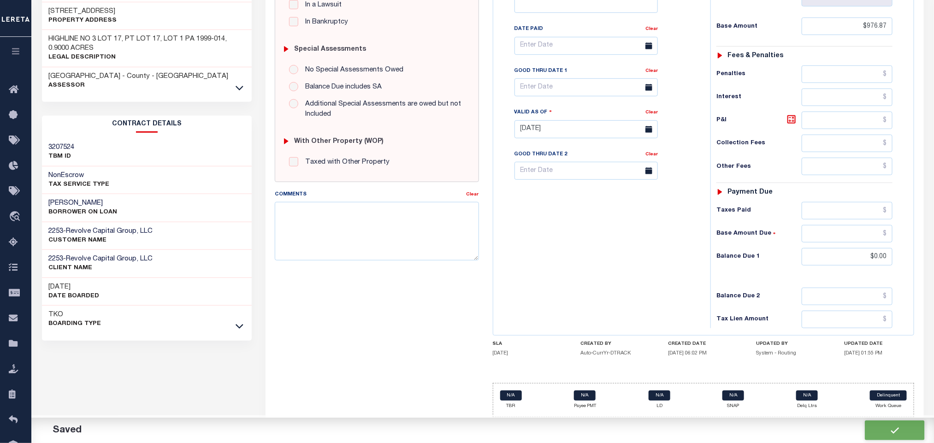
type input "$976.87"
type input "$0"
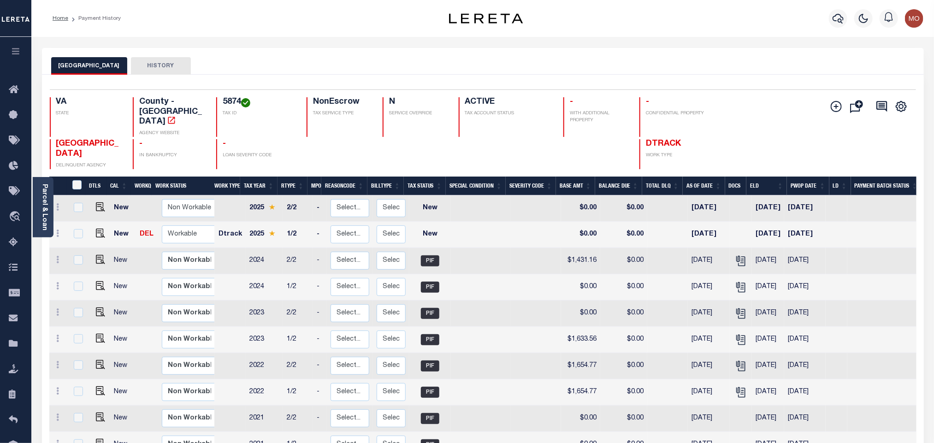
drag, startPoint x: 48, startPoint y: 206, endPoint x: 422, endPoint y: 133, distance: 381.1
click at [48, 206] on div "Parcel & Loan" at bounding box center [43, 207] width 21 height 60
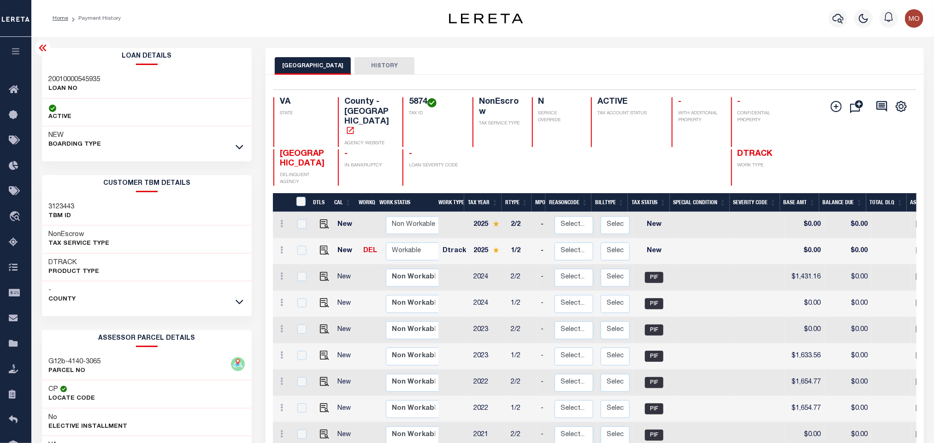
click at [82, 82] on h3 "20010000545935" at bounding box center [75, 79] width 52 height 9
copy h3 "20010000545935"
click at [414, 101] on h4 "5874" at bounding box center [435, 102] width 53 height 10
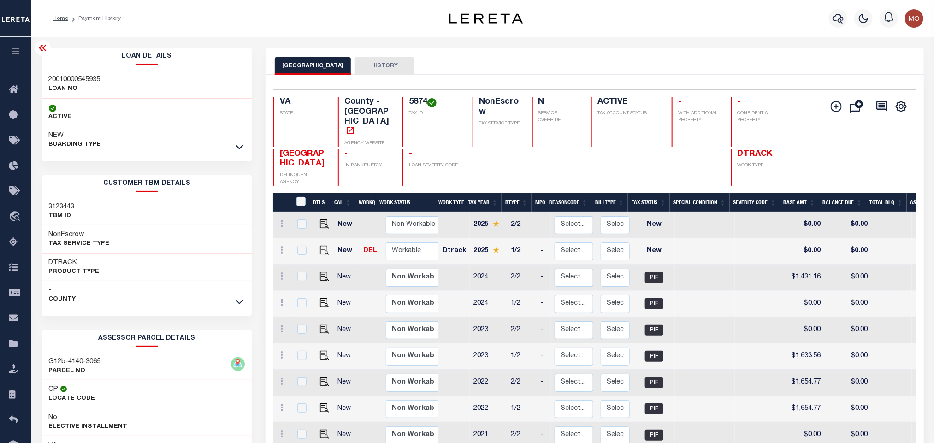
copy h4 "5874"
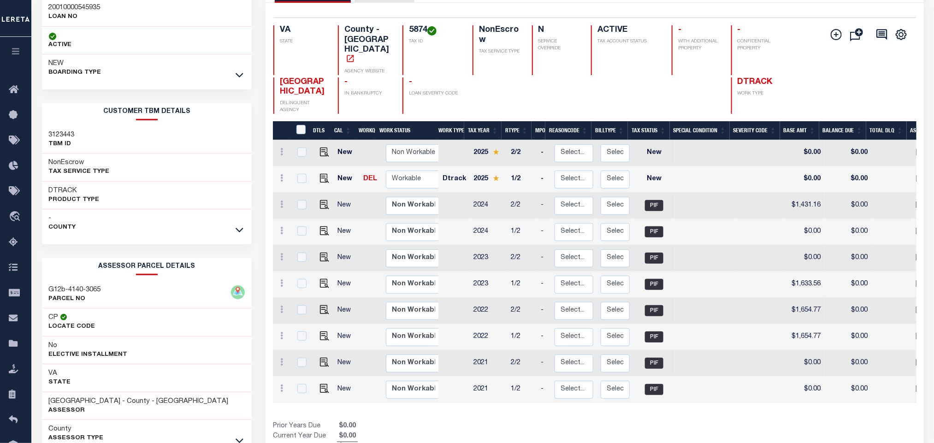
scroll to position [129, 0]
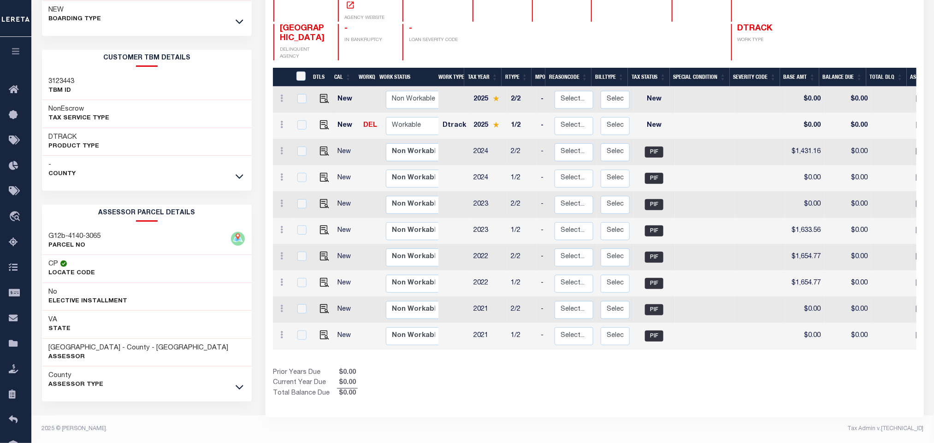
drag, startPoint x: 552, startPoint y: 397, endPoint x: 219, endPoint y: 376, distance: 334.5
click at [551, 397] on div "YORK COUNTY HISTORY Selected 10 1" at bounding box center [595, 183] width 672 height 521
drag, startPoint x: 50, startPoint y: 349, endPoint x: 98, endPoint y: 347, distance: 48.5
click at [98, 347] on h3 "YORK COUNTY - County - VA" at bounding box center [139, 348] width 180 height 9
copy h3 "[GEOGRAPHIC_DATA]"
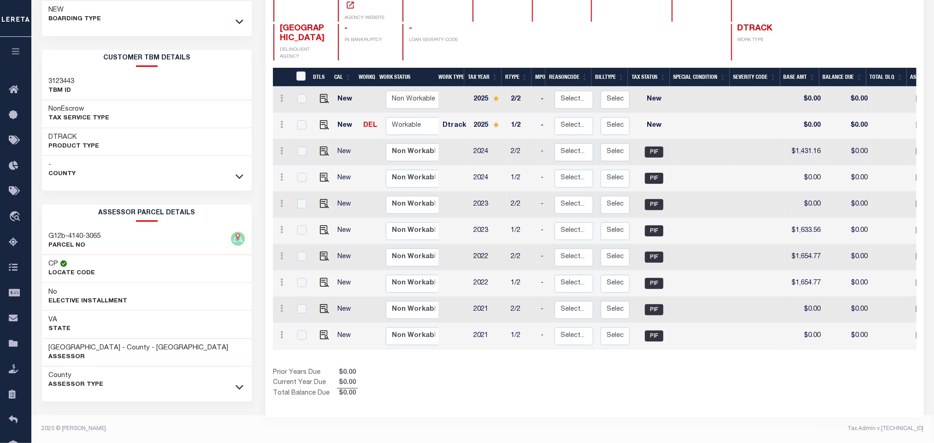
drag, startPoint x: 594, startPoint y: 361, endPoint x: 508, endPoint y: 294, distance: 109.0
click at [594, 368] on div "Prior Years Due $0.00 Current Year Due $0.00 Total Balance Due $0.00" at bounding box center [434, 383] width 322 height 31
click at [320, 120] on img "" at bounding box center [324, 124] width 9 height 9
checkbox input "true"
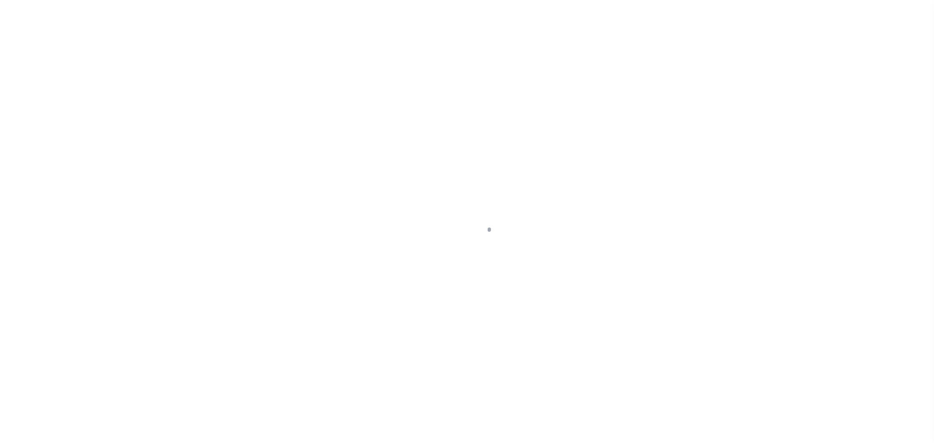
checkbox input "false"
type input "[DATE]"
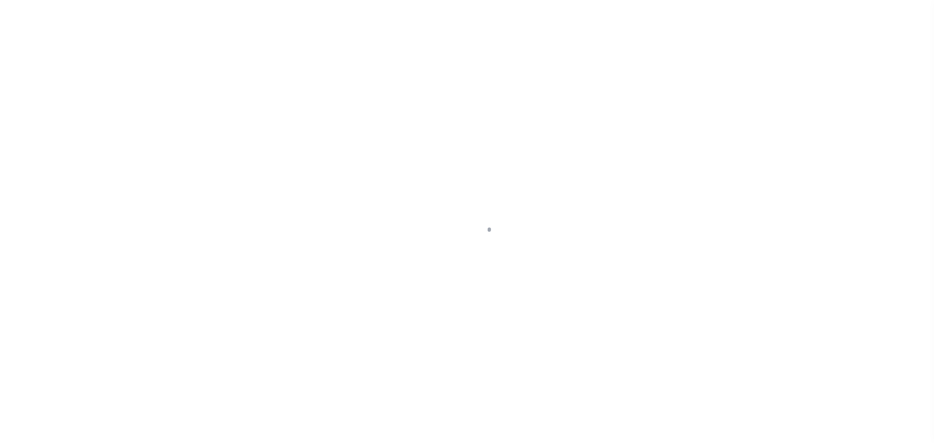
select select "NW2"
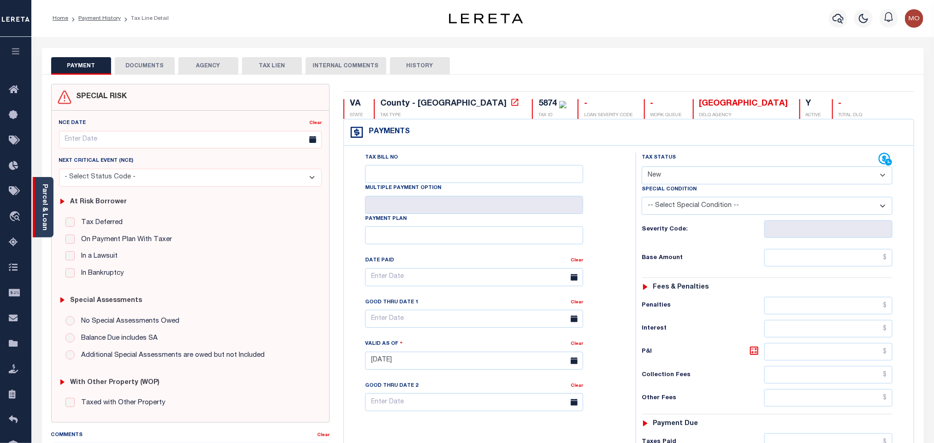
click at [48, 194] on div "Parcel & Loan" at bounding box center [43, 207] width 21 height 60
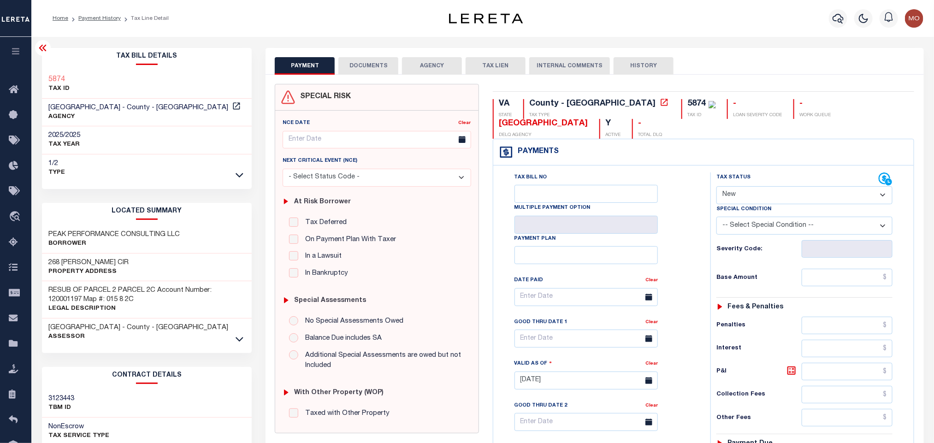
click at [440, 63] on button "AGENCY" at bounding box center [432, 66] width 60 height 18
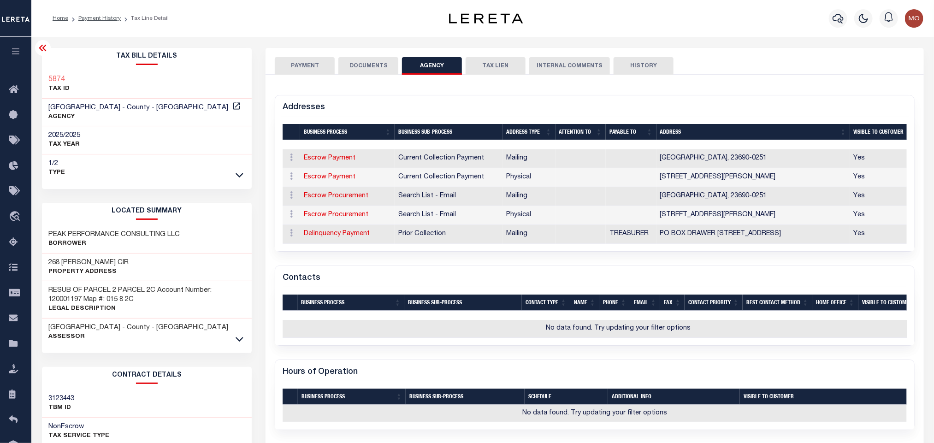
click at [375, 62] on button "DOCUMENTS" at bounding box center [368, 66] width 60 height 18
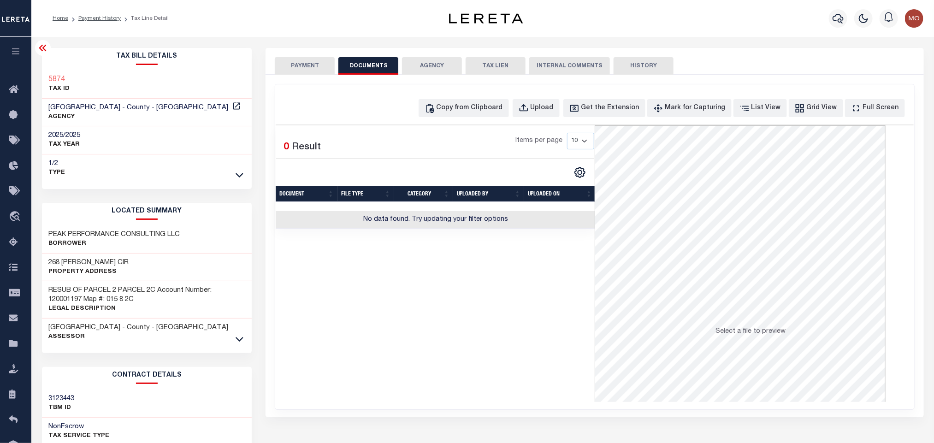
click at [560, 70] on button "INTERNAL COMMENTS" at bounding box center [569, 66] width 81 height 18
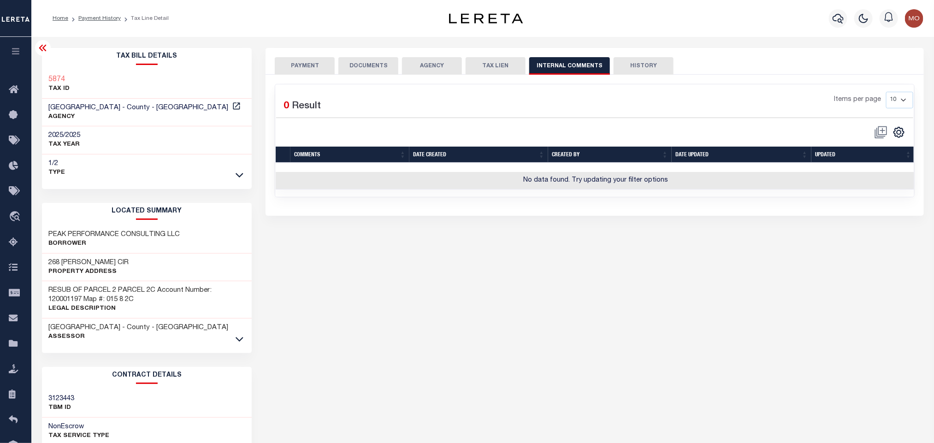
click at [490, 66] on button "TAX LIEN" at bounding box center [496, 66] width 60 height 18
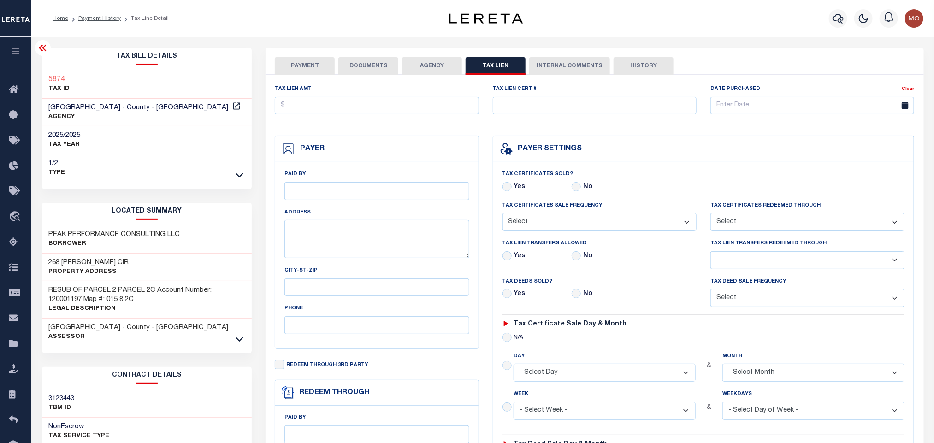
checkbox input "false"
radio input "true"
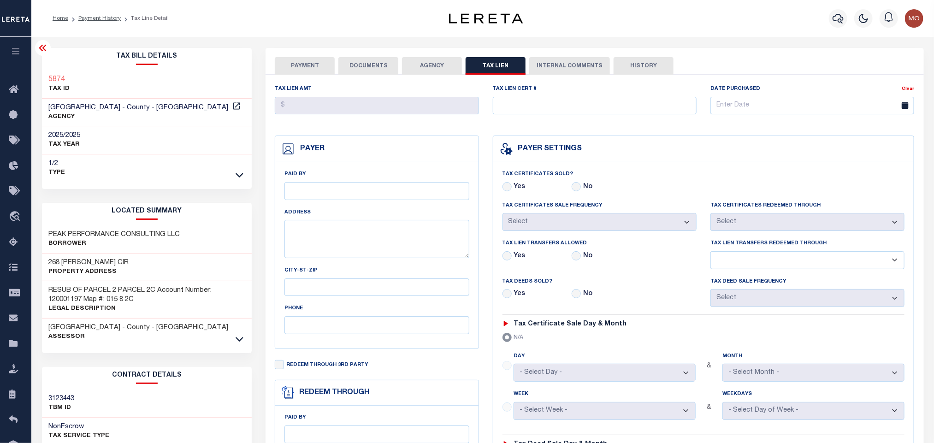
click at [630, 65] on button "HISTORY" at bounding box center [644, 66] width 60 height 18
select select "50"
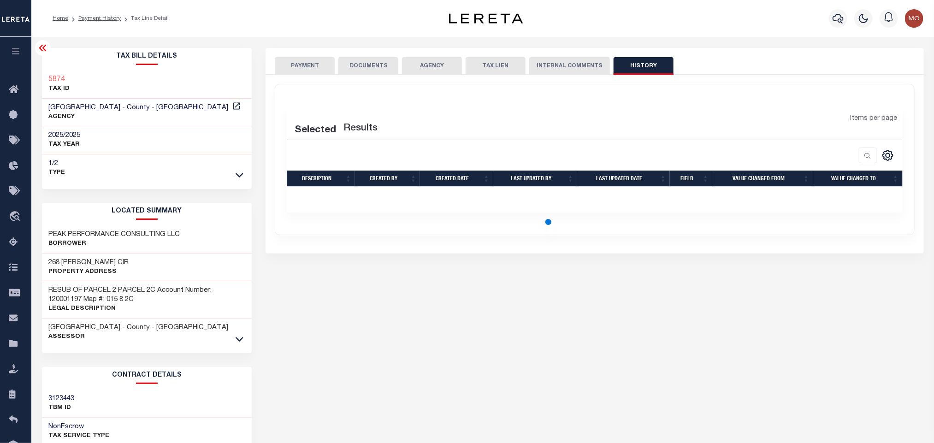
select select "50"
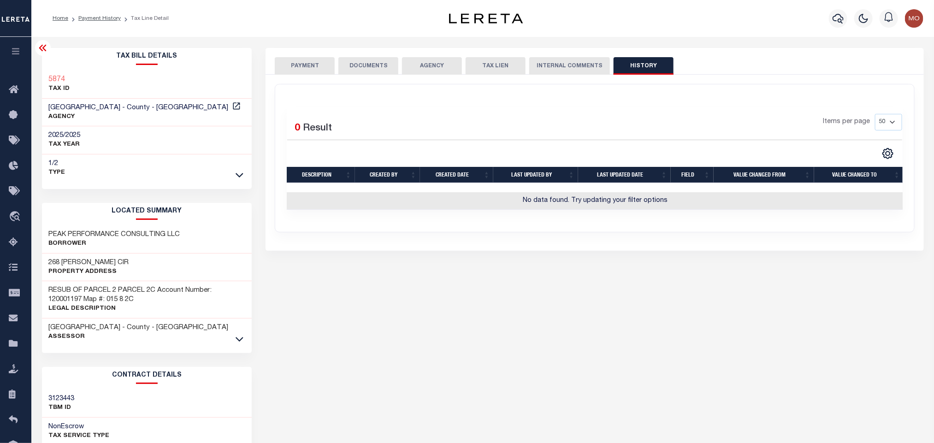
click at [366, 70] on button "DOCUMENTS" at bounding box center [368, 66] width 60 height 18
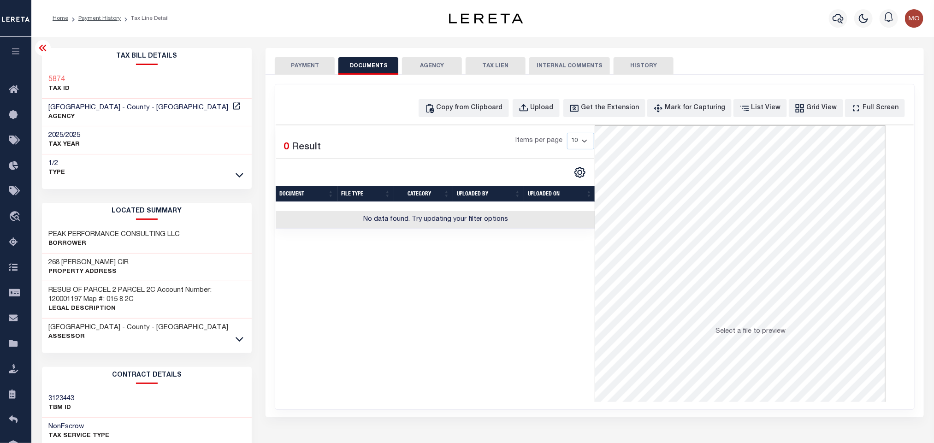
click at [315, 72] on button "PAYMENT" at bounding box center [305, 66] width 60 height 18
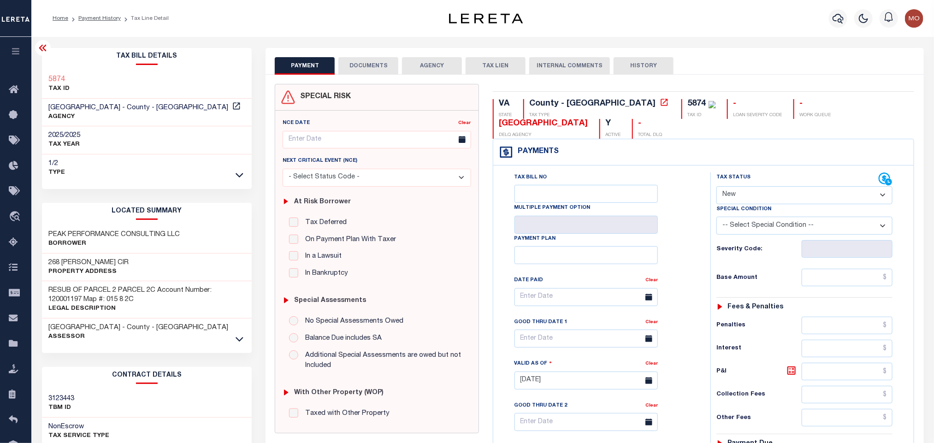
click at [772, 198] on select "- Select Status Code - Open Due/Unpaid Paid Incomplete No Tax Due Internal Refu…" at bounding box center [805, 195] width 176 height 18
select select "PYD"
click at [717, 187] on select "- Select Status Code - Open Due/Unpaid Paid Incomplete No Tax Due Internal Refu…" at bounding box center [805, 195] width 176 height 18
type input "[DATE]"
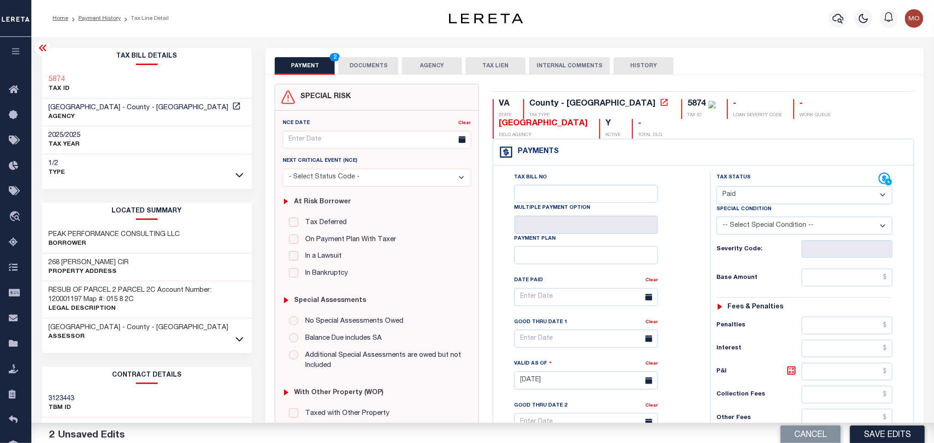
click at [667, 238] on div "Tax Bill No Multiple Payment Option Payment Plan Clear" at bounding box center [600, 301] width 194 height 259
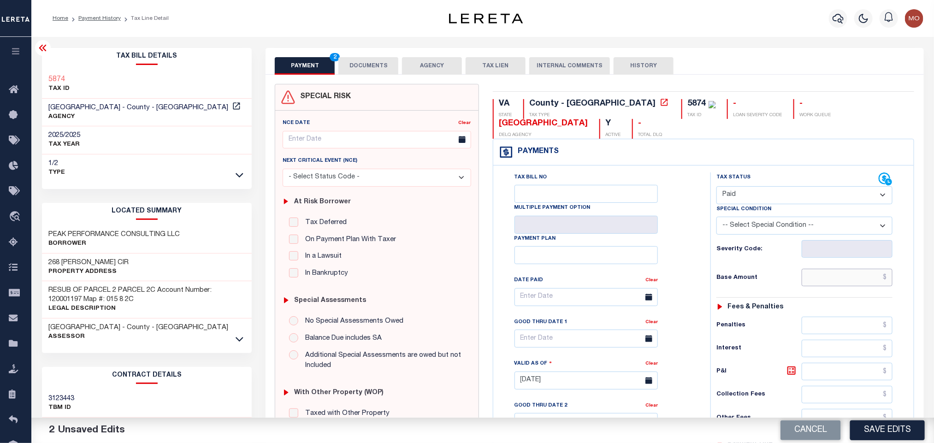
click at [845, 281] on input "text" at bounding box center [847, 278] width 91 height 18
paste input "1,508.52"
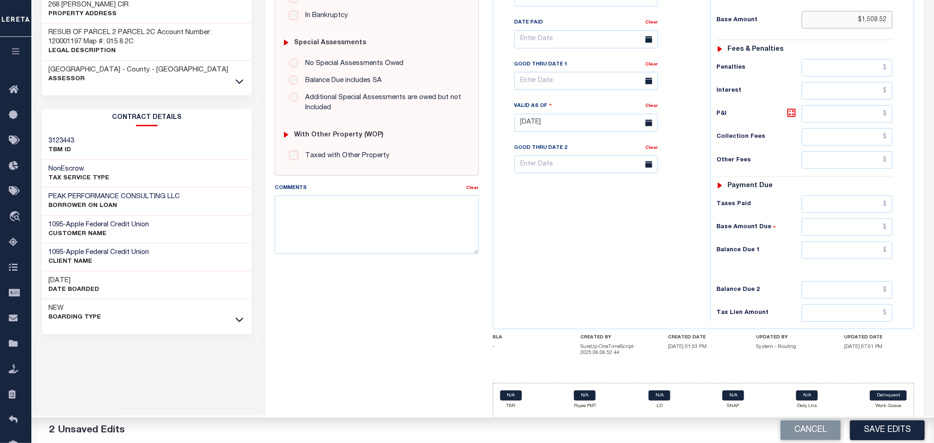
type input "$1,508.52"
click at [827, 255] on input "text" at bounding box center [847, 251] width 91 height 18
type input "$0.00"
click at [648, 257] on div "Tax Bill No Multiple Payment Option Payment Plan Clear" at bounding box center [600, 118] width 208 height 407
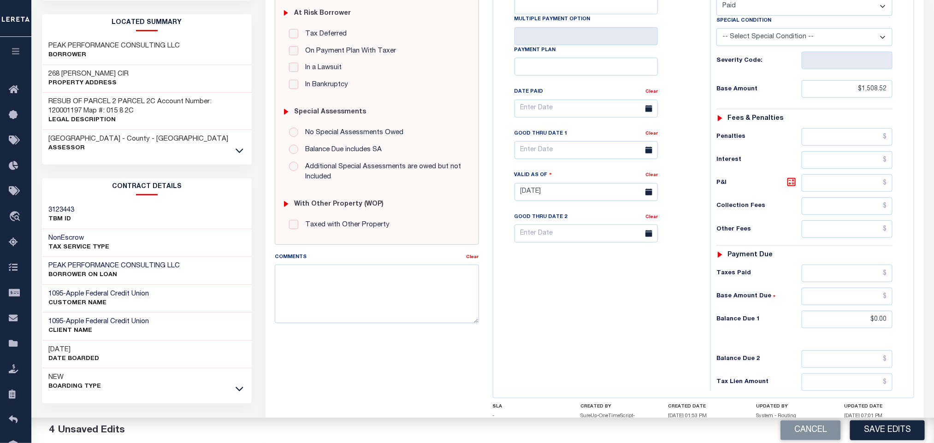
scroll to position [0, 0]
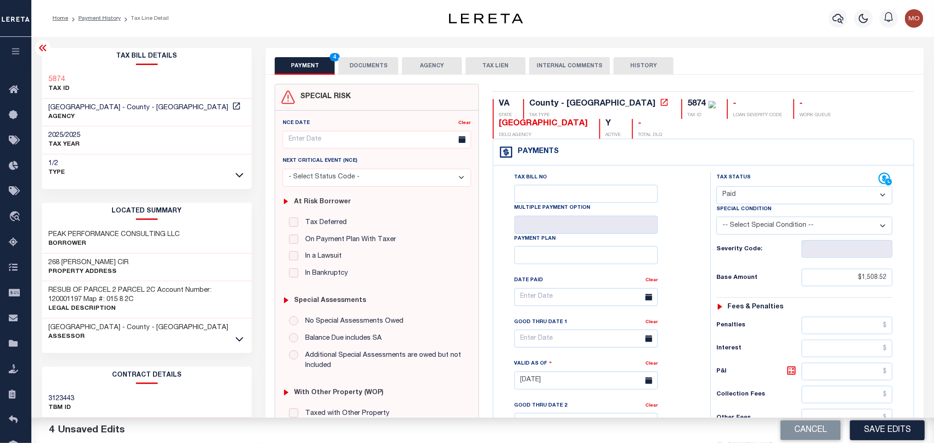
click at [696, 205] on div "Tax Bill No Multiple Payment Option Payment Plan Clear" at bounding box center [600, 301] width 194 height 259
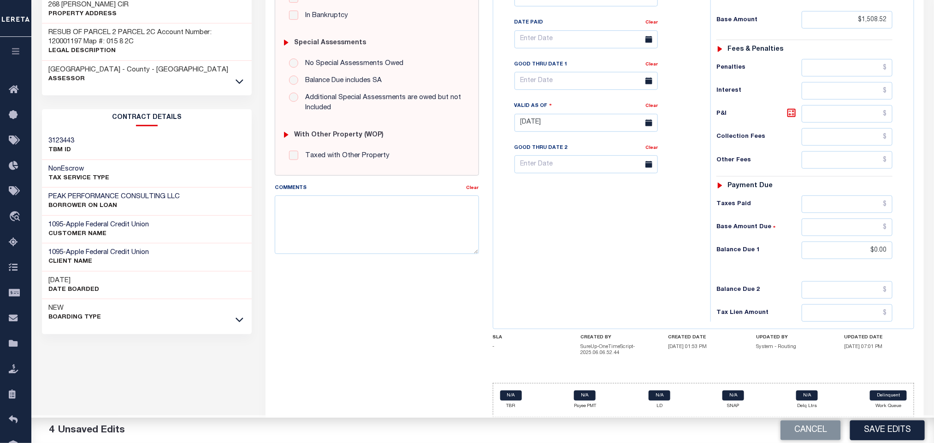
click div "Tax Bill No Multiple Payment Option Payment Plan Clear"
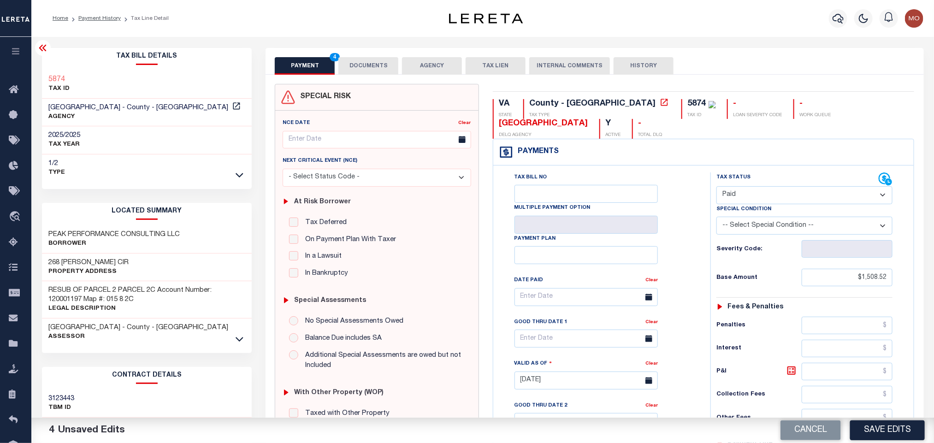
click button "DOCUMENTS"
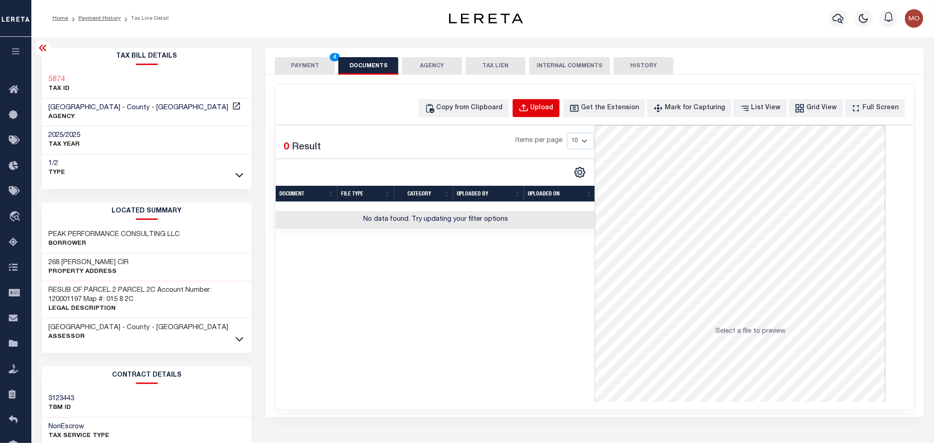
click div "Upload"
select select "POP"
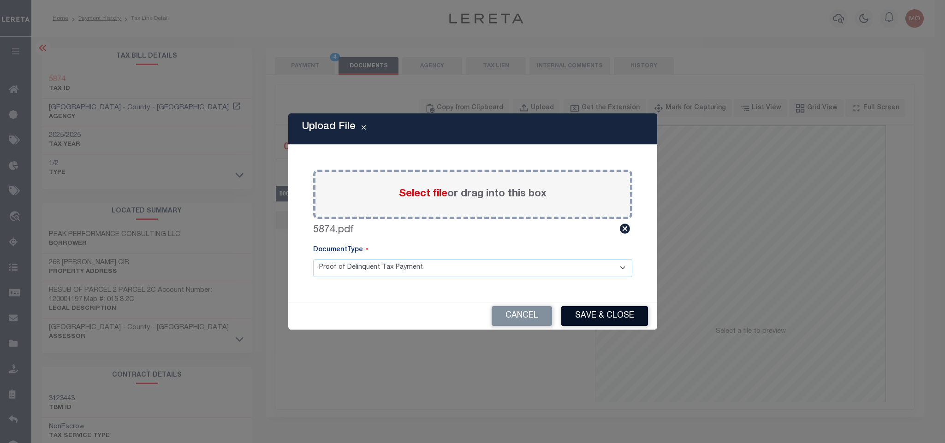
click button "Save & Close"
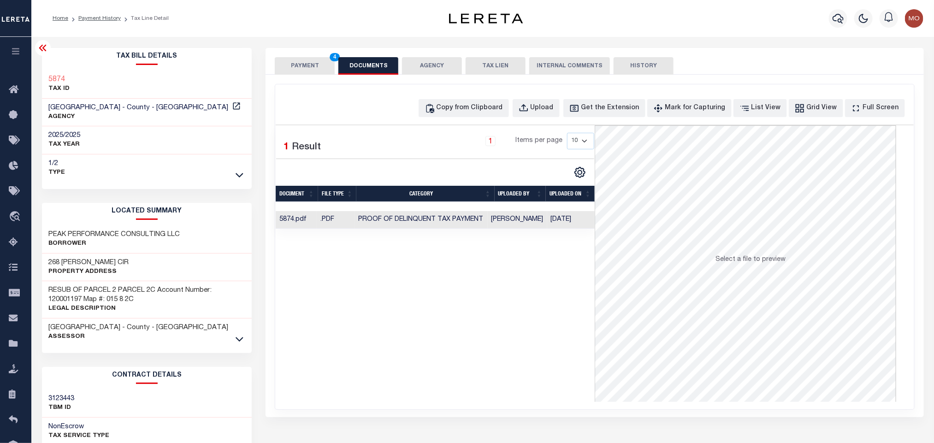
click div "Selected 1 Result 1 Items per page 10 25 50 100"
click button "PAYMENT 4"
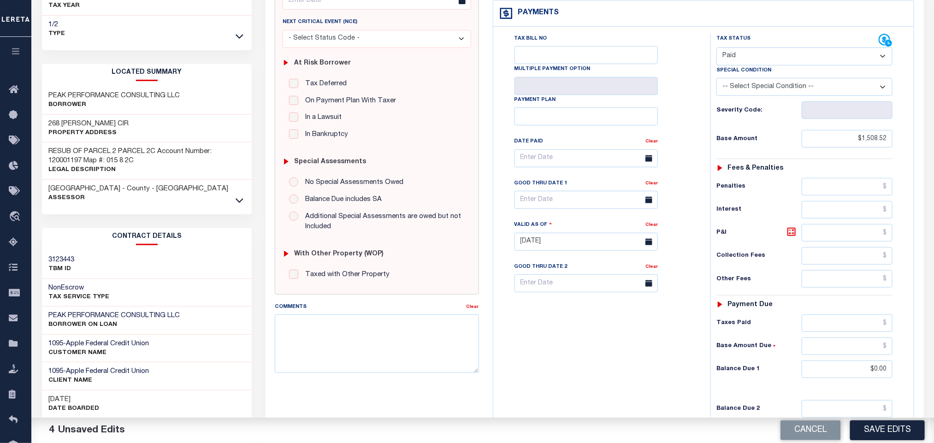
scroll to position [266, 0]
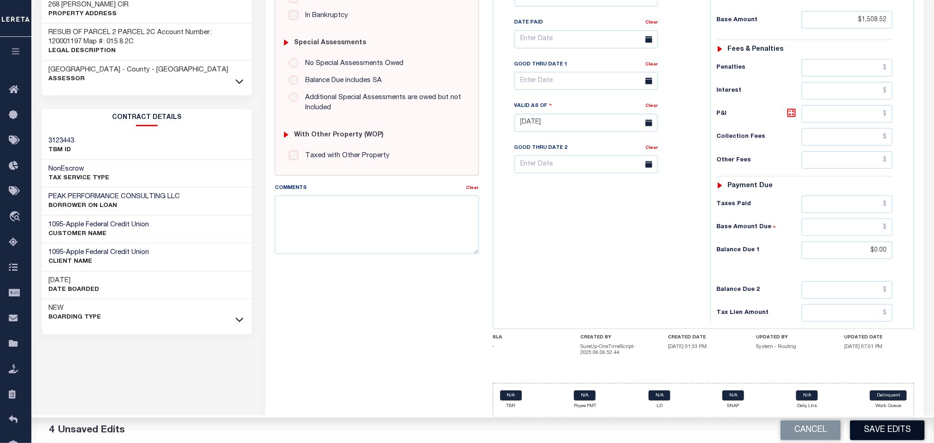
click button "Save Edits"
checkbox input "false"
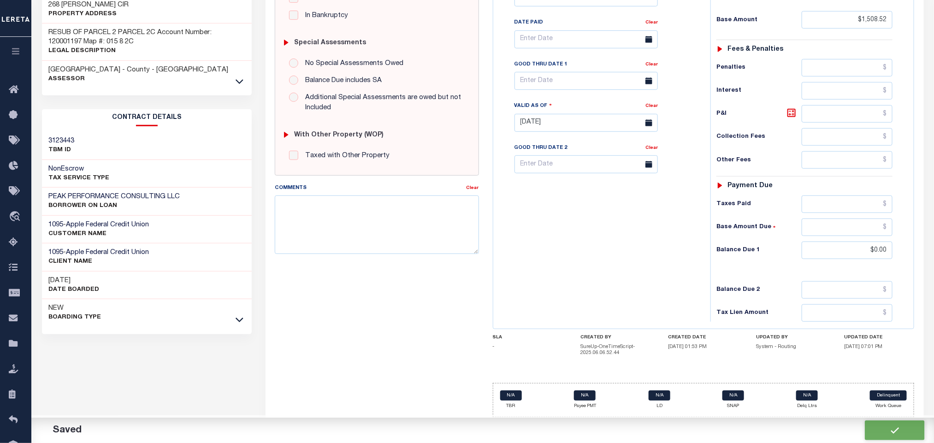
type input "$1,508.52"
type input "$0"
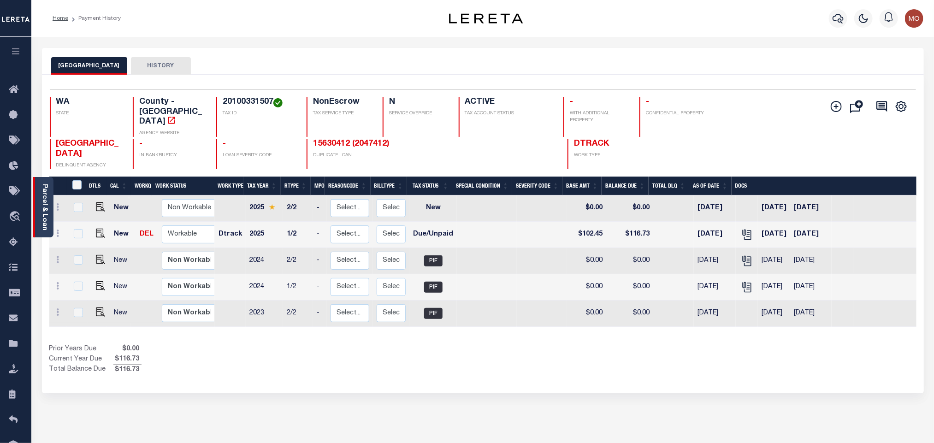
click at [46, 206] on link "Parcel & Loan" at bounding box center [44, 207] width 6 height 47
click at [50, 223] on div "Parcel & Loan" at bounding box center [43, 207] width 21 height 60
click at [46, 219] on link "Parcel & Loan" at bounding box center [44, 207] width 6 height 47
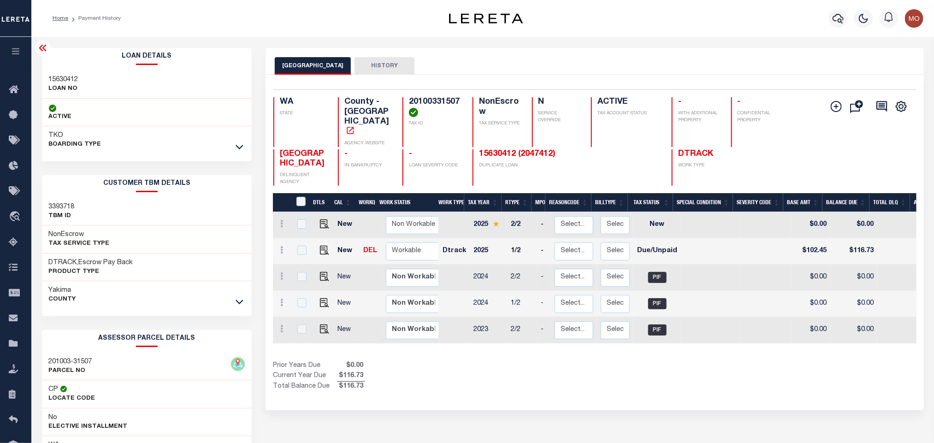
click at [64, 77] on h3 "15630412" at bounding box center [64, 79] width 30 height 9
copy h3 "15630412"
click at [435, 104] on h4 "20100331507" at bounding box center [435, 107] width 53 height 20
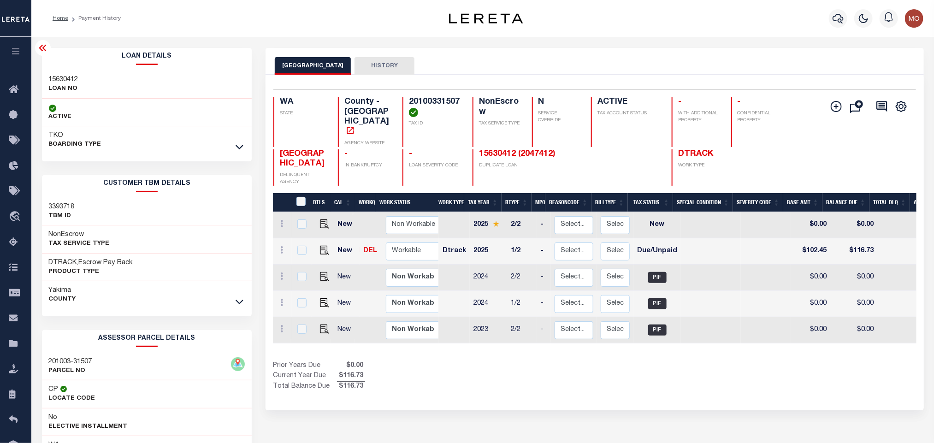
copy h4 "20100331507"
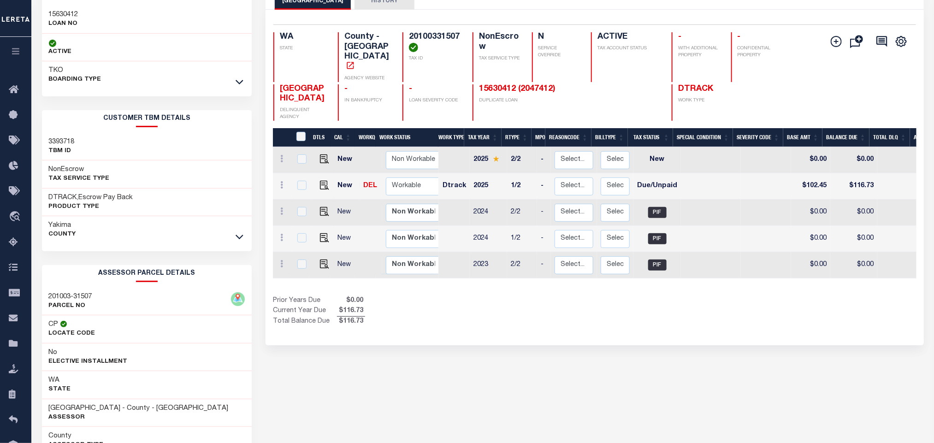
scroll to position [129, 0]
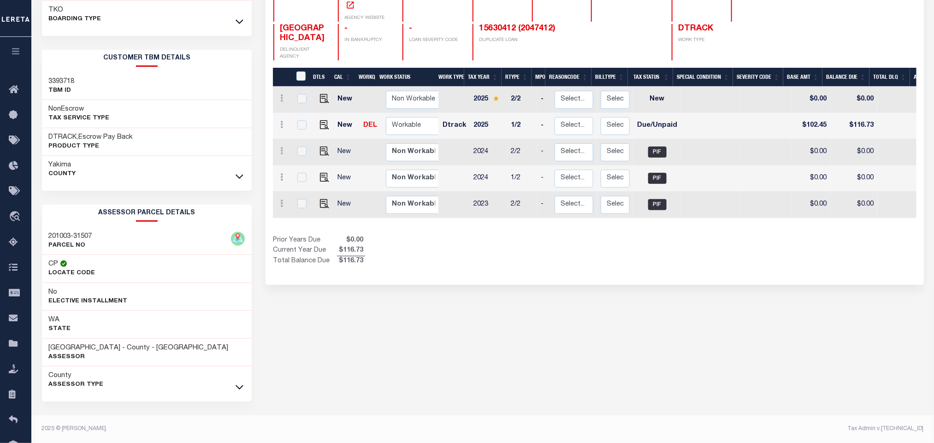
click at [462, 359] on div "YAKIMA COUNTY HISTORY Selected 5 Results" at bounding box center [595, 183] width 672 height 521
drag, startPoint x: 49, startPoint y: 345, endPoint x: 104, endPoint y: 346, distance: 54.9
click at [104, 346] on h3 "[GEOGRAPHIC_DATA] - County - [GEOGRAPHIC_DATA]" at bounding box center [139, 348] width 180 height 9
copy h3 "[GEOGRAPHIC_DATA]"
click at [594, 288] on div "YAKIMA COUNTY HISTORY Selected 5 Results" at bounding box center [595, 183] width 672 height 521
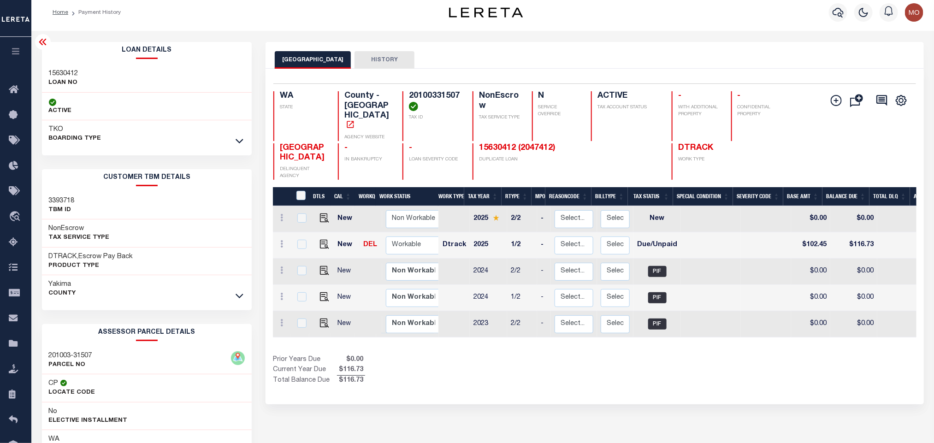
scroll to position [0, 0]
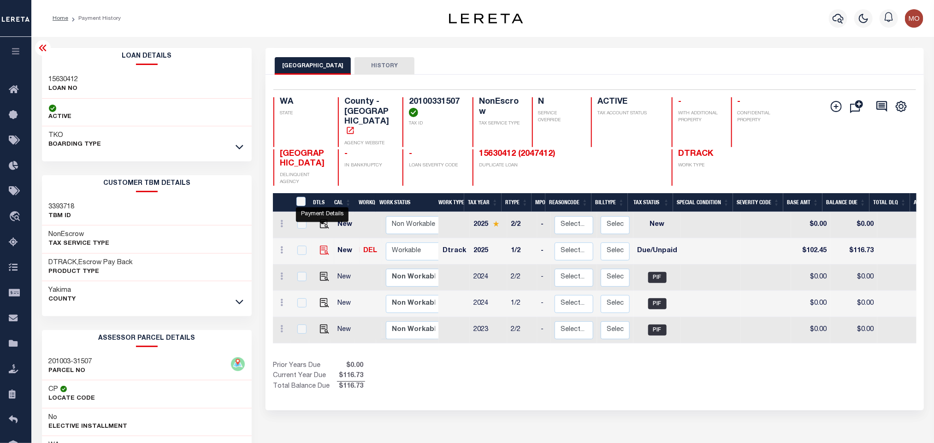
click at [320, 246] on img "" at bounding box center [324, 250] width 9 height 9
checkbox input "true"
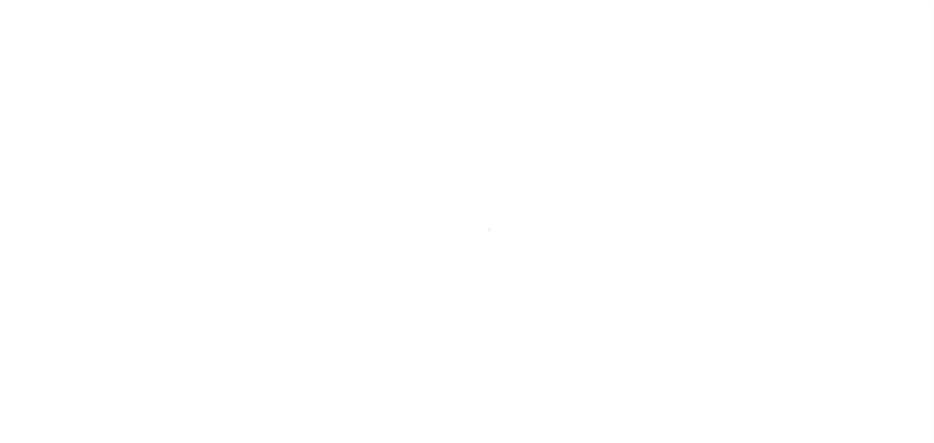
select select "DUE"
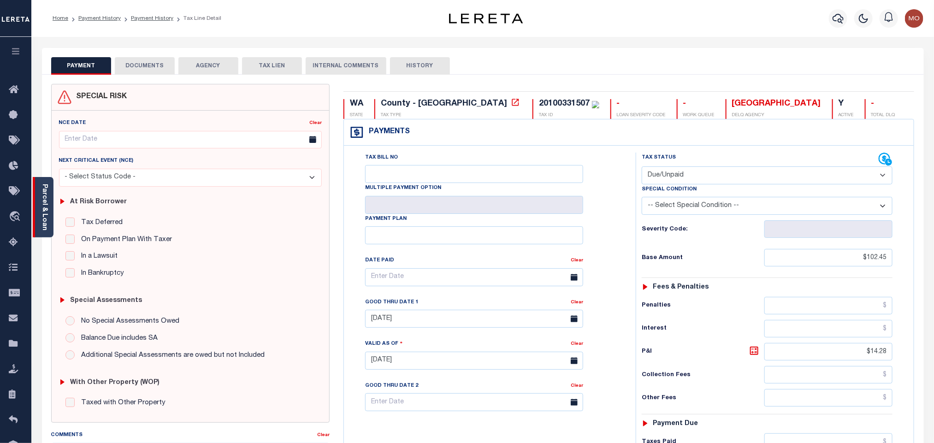
click at [39, 199] on div "Parcel & Loan" at bounding box center [43, 207] width 21 height 60
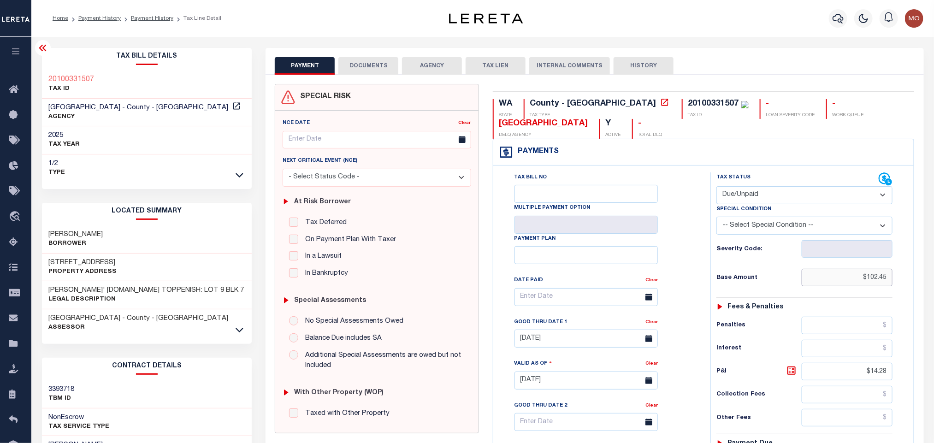
drag, startPoint x: 854, startPoint y: 282, endPoint x: 970, endPoint y: 294, distance: 117.2
click at [934, 294] on html "Home Payment History Payment History Tax Line Detail Profile Sign out" at bounding box center [467, 348] width 934 height 697
paste input "101.95"
drag, startPoint x: 978, startPoint y: 291, endPoint x: 1075, endPoint y: 308, distance: 98.4
click at [934, 308] on html "Home Payment History Payment History Tax Line Detail Profile Sign out" at bounding box center [467, 348] width 934 height 697
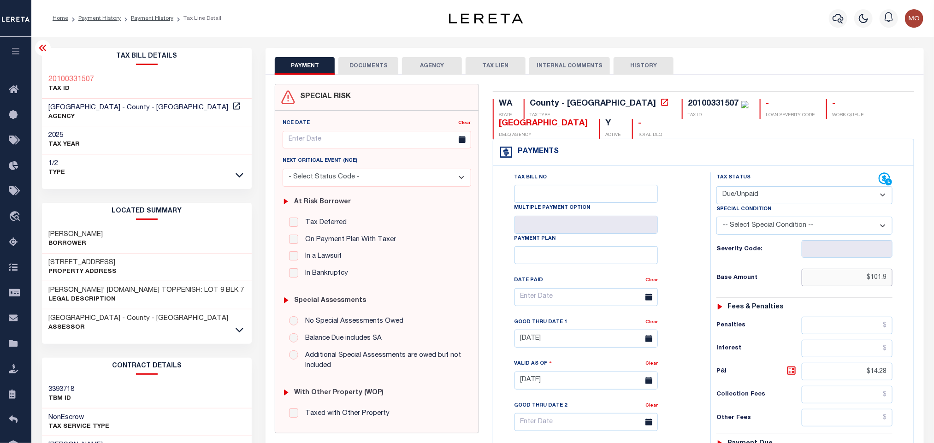
paste input "101.95"
type input "$101.95"
type input "[DATE]"
click at [692, 267] on div "Tax Bill No Multiple Payment Option Payment Plan Clear" at bounding box center [600, 301] width 194 height 259
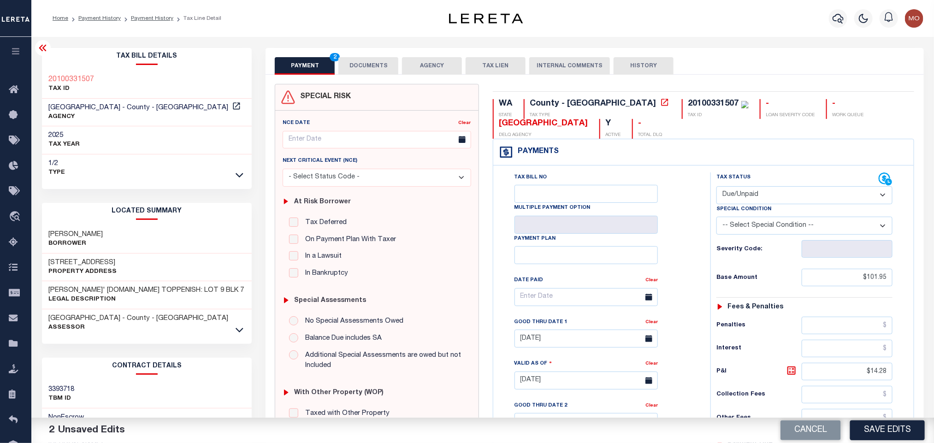
click at [694, 240] on div "Tax Bill No Multiple Payment Option Payment Plan Clear" at bounding box center [600, 301] width 194 height 259
click at [765, 196] on select "- Select Status Code - Open Due/Unpaid Paid Incomplete No Tax Due Internal Refu…" at bounding box center [805, 195] width 176 height 18
select select "PYD"
click at [717, 187] on select "- Select Status Code - Open Due/Unpaid Paid Incomplete No Tax Due Internal Refu…" at bounding box center [805, 195] width 176 height 18
click at [699, 239] on div "Tax Bill No Multiple Payment Option Payment Plan Clear" at bounding box center [600, 375] width 208 height 407
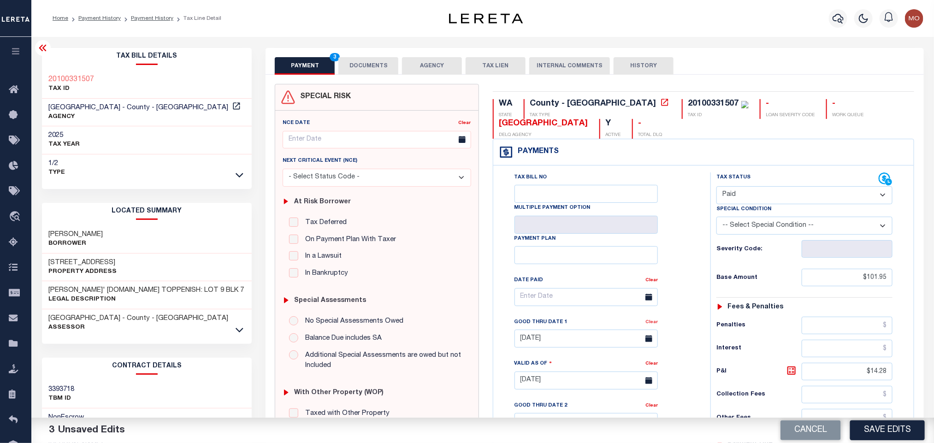
click at [653, 325] on link "Clear" at bounding box center [652, 322] width 12 height 5
click at [686, 261] on div "Tax Bill No Multiple Payment Option Payment Plan Clear" at bounding box center [600, 301] width 194 height 259
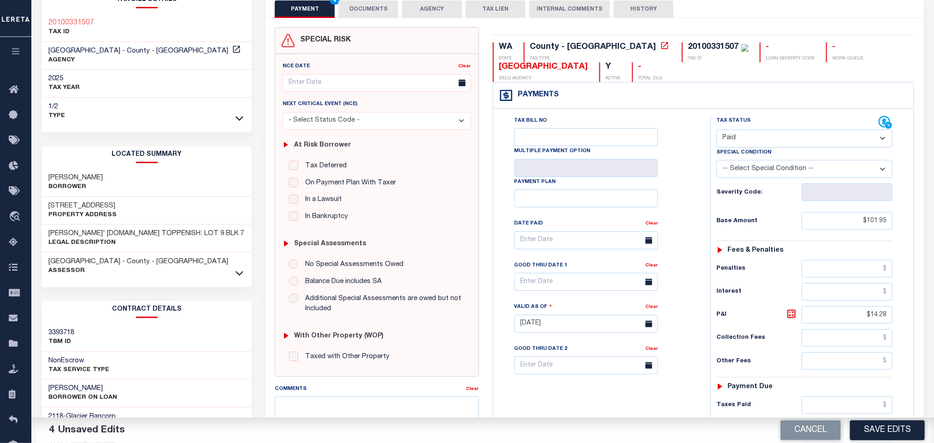
scroll to position [138, 0]
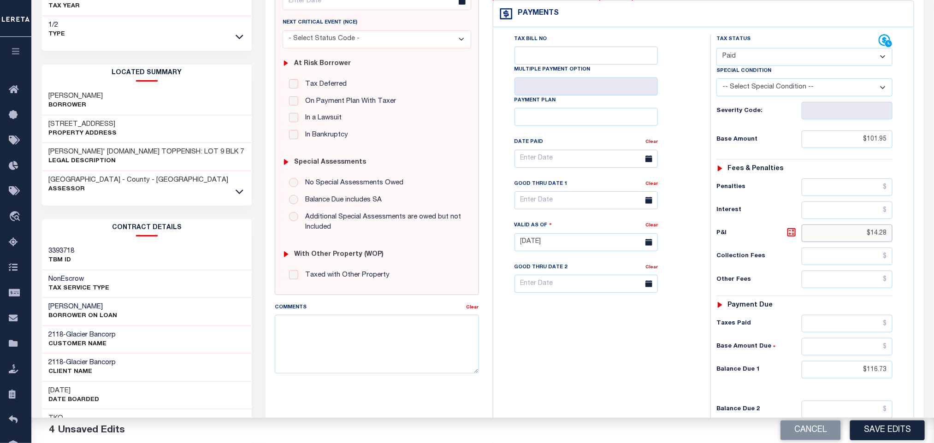
drag, startPoint x: 830, startPoint y: 243, endPoint x: 974, endPoint y: 256, distance: 144.0
click at [934, 256] on html "Home Payment History Payment History Tax Line Detail Profile Sign out" at bounding box center [467, 210] width 934 height 697
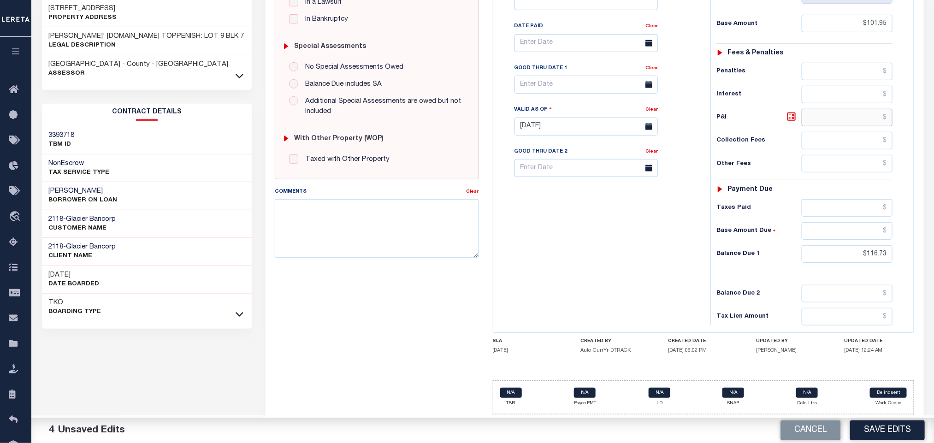
scroll to position [263, 0]
drag, startPoint x: 839, startPoint y: 254, endPoint x: 996, endPoint y: 259, distance: 157.3
click at [934, 259] on html "Home Payment History Payment History Tax Line Detail Profile Sign out" at bounding box center [467, 94] width 934 height 697
type input "$0.00"
click at [669, 277] on div "Tax Bill No Multiple Payment Option Payment Plan Clear" at bounding box center [600, 121] width 208 height 407
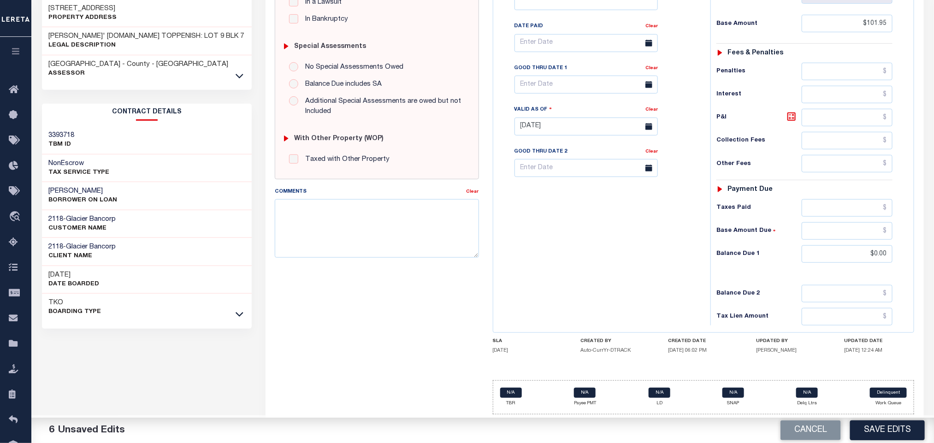
click at [621, 288] on div "Tax Bill No Multiple Payment Option Payment Plan Clear" at bounding box center [600, 121] width 208 height 407
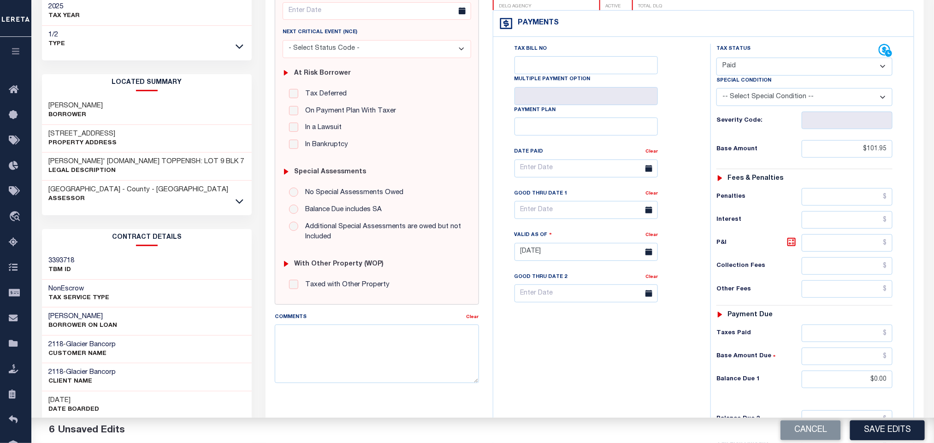
scroll to position [125, 0]
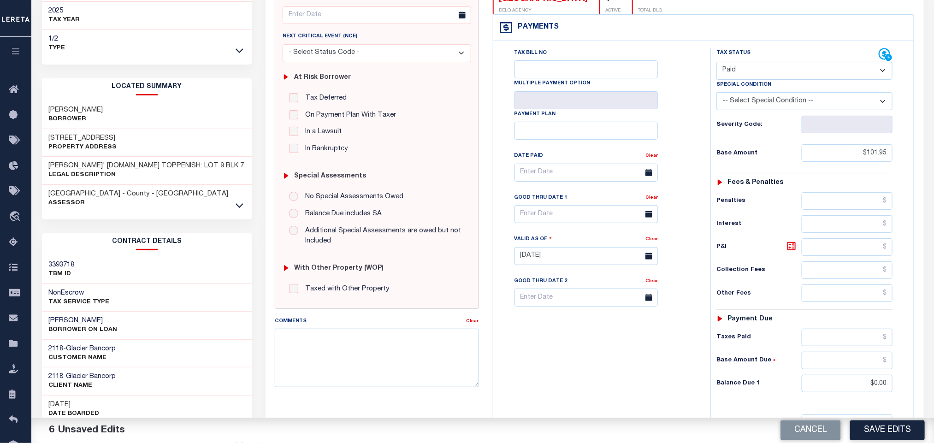
click at [689, 143] on div "Tax Bill No Multiple Payment Option Payment Plan Clear" at bounding box center [600, 177] width 194 height 259
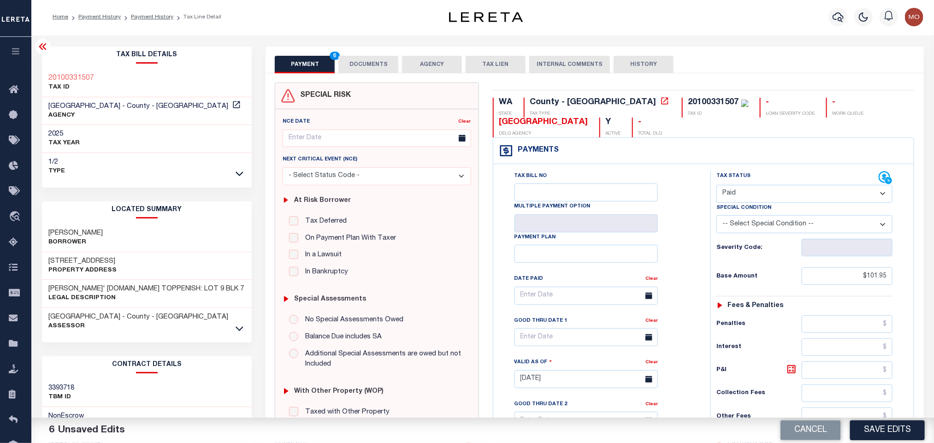
scroll to position [0, 0]
click at [692, 217] on div "Tax Bill No Multiple Payment Option Payment Plan Clear" at bounding box center [600, 301] width 194 height 259
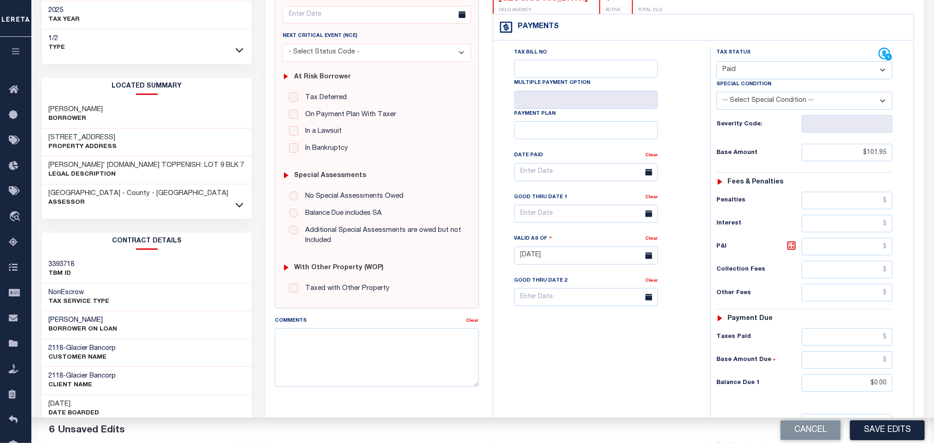
scroll to position [263, 0]
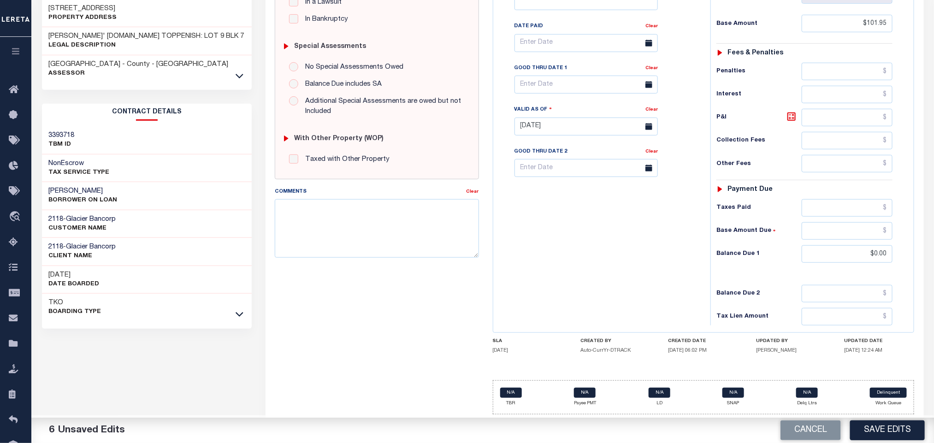
click at [617, 288] on div "Tax Bill No Multiple Payment Option Payment Plan Clear" at bounding box center [600, 121] width 208 height 407
click at [547, 291] on div "Tax Bill No Multiple Payment Option Payment Plan Clear" at bounding box center [600, 121] width 208 height 407
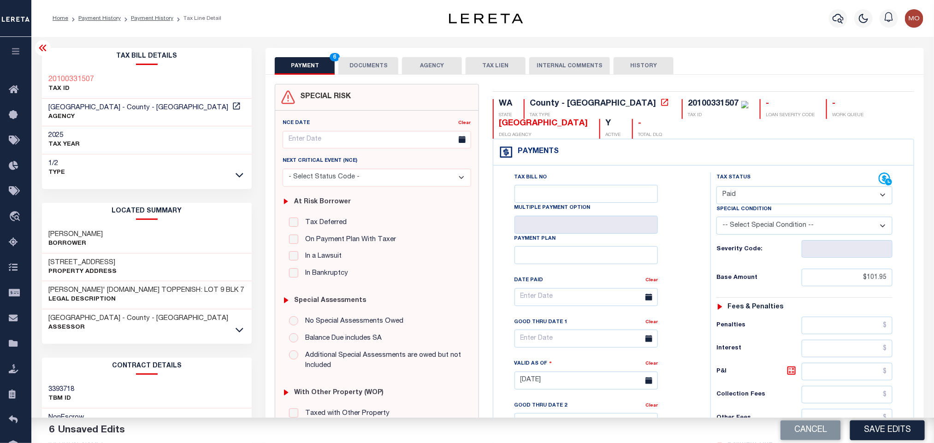
click at [361, 70] on button "DOCUMENTS" at bounding box center [368, 66] width 60 height 18
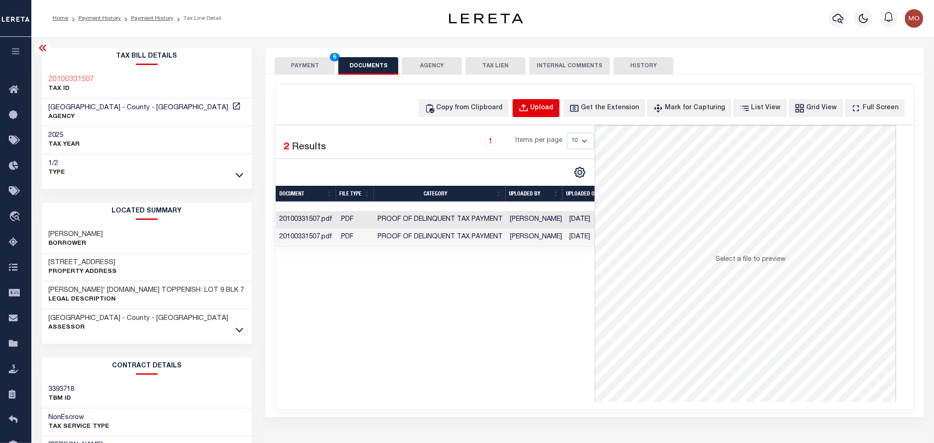
click at [554, 113] on div "Upload" at bounding box center [542, 108] width 23 height 10
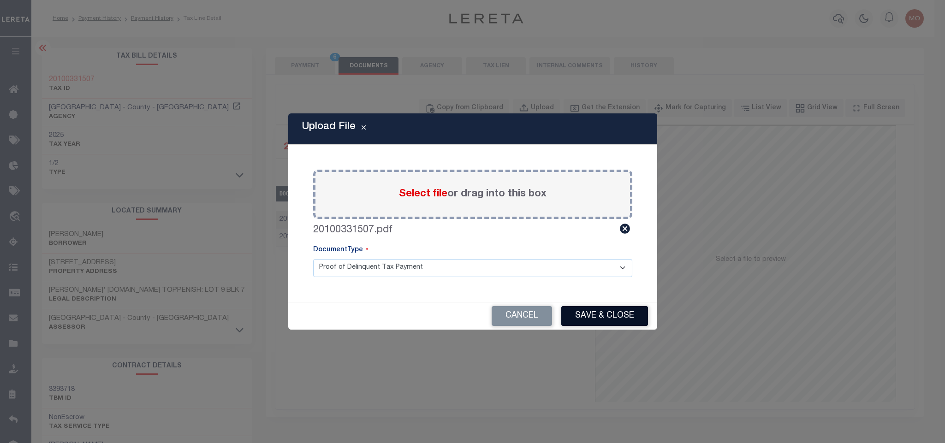
click at [603, 314] on button "Save & Close" at bounding box center [604, 316] width 87 height 20
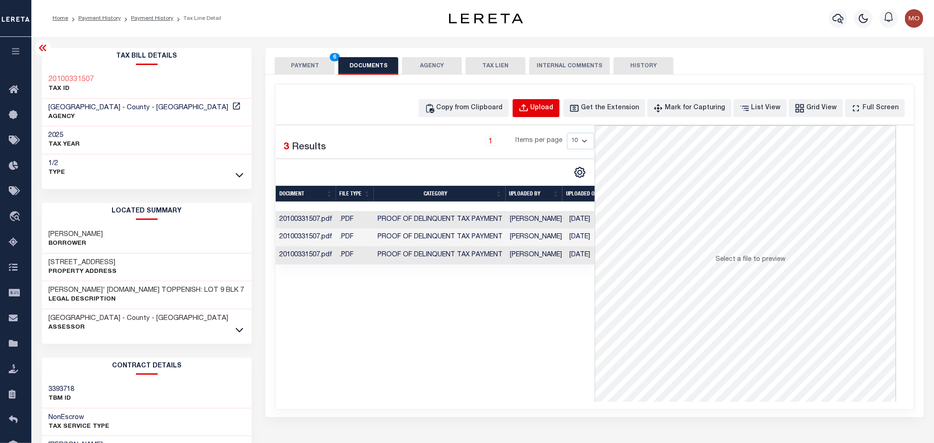
click at [560, 115] on button "Upload" at bounding box center [536, 108] width 47 height 18
select select "POP"
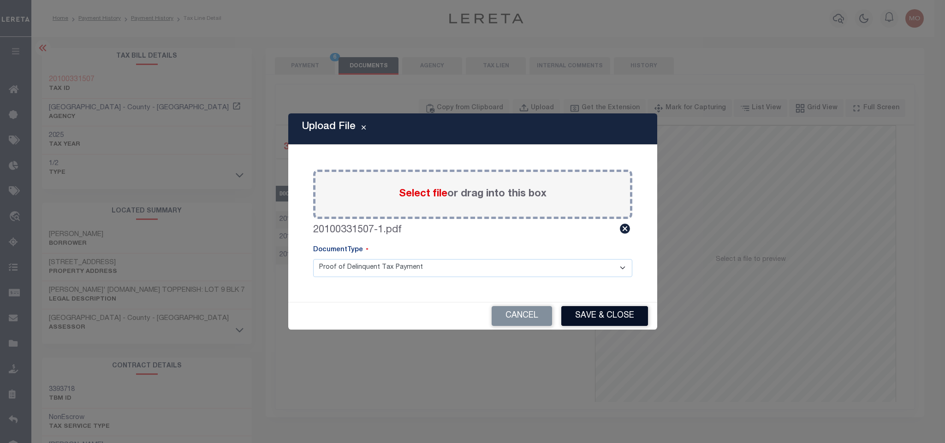
click at [609, 314] on button "Save & Close" at bounding box center [604, 316] width 87 height 20
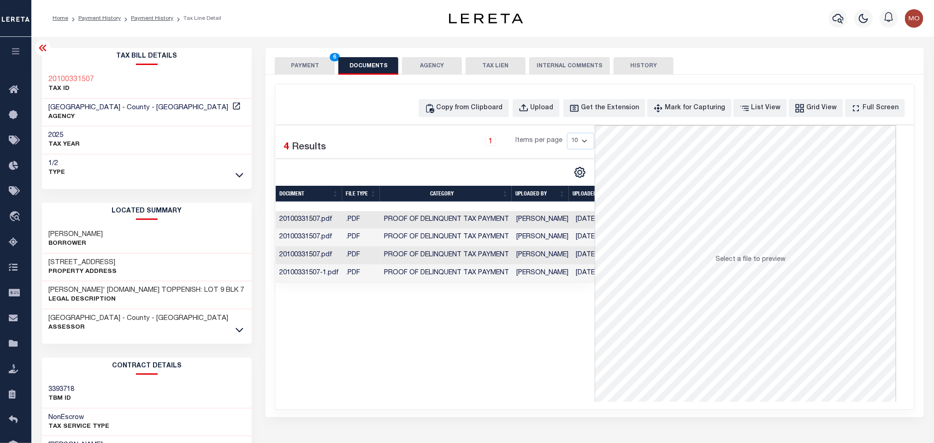
drag, startPoint x: 446, startPoint y: 336, endPoint x: 427, endPoint y: 321, distance: 24.6
click at [446, 336] on div "Selected 4 Results 1 Items per page 10 25 50 100" at bounding box center [435, 263] width 319 height 277
click at [310, 68] on button "PAYMENT 6" at bounding box center [305, 66] width 60 height 18
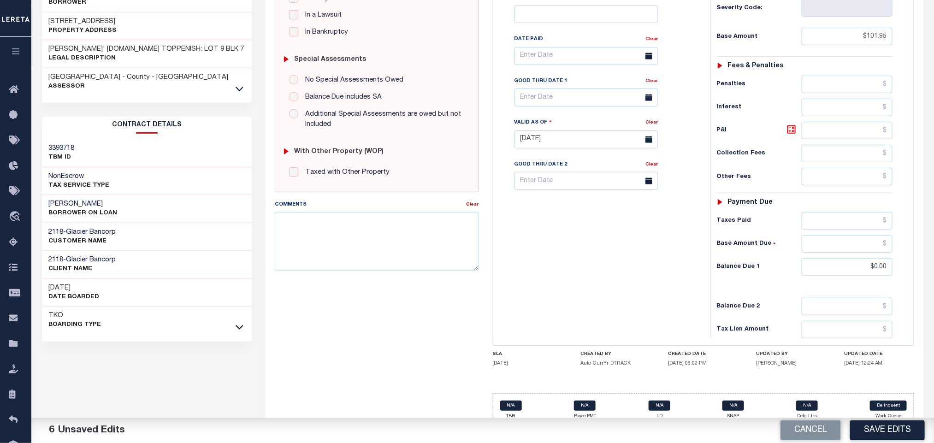
scroll to position [260, 0]
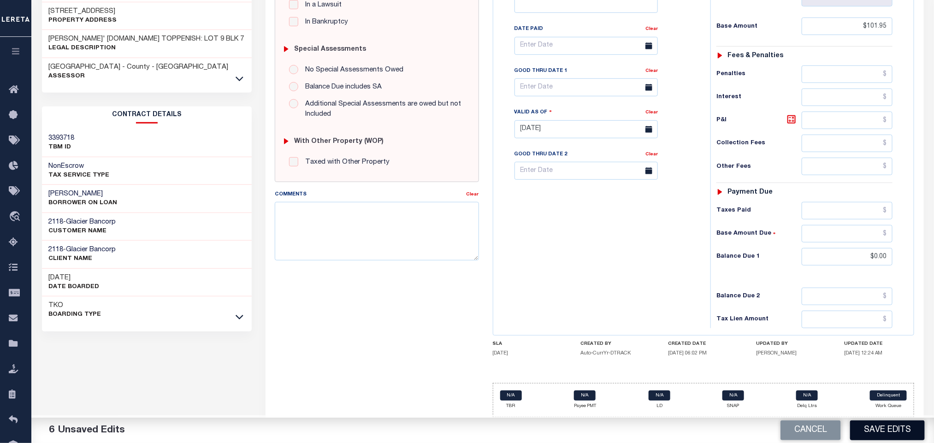
click at [881, 431] on button "Save Edits" at bounding box center [887, 431] width 75 height 20
checkbox input "false"
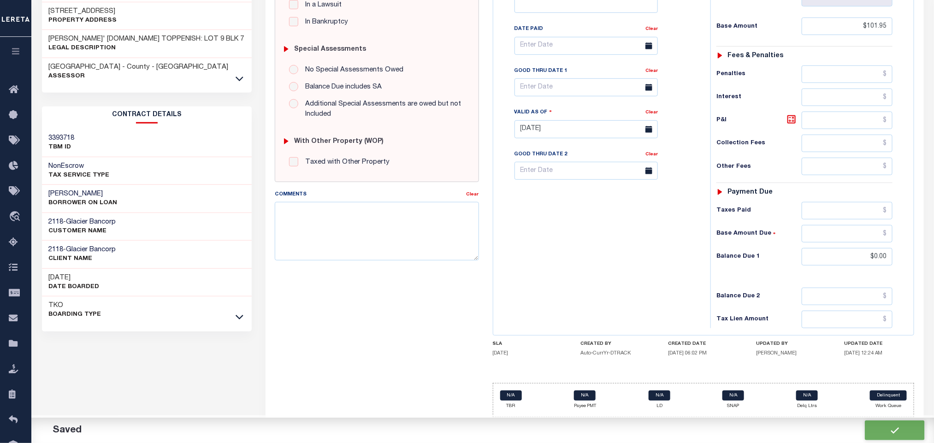
type input "$101.95"
type input "$0"
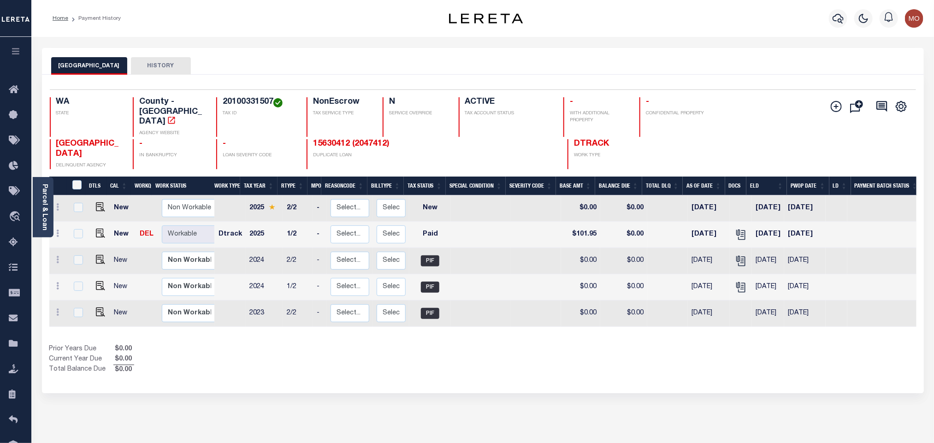
click at [245, 104] on h4 "20100331507" at bounding box center [259, 102] width 73 height 10
copy h4 "20100331507"
click at [462, 376] on div "Selected 5 Results 1 Items per page 25 50 100 WA STATE TAX ID N" at bounding box center [483, 234] width 882 height 319
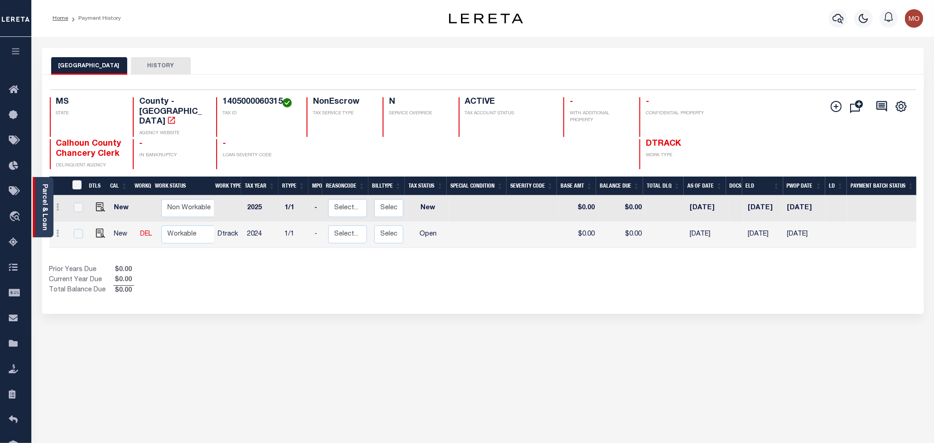
click at [48, 198] on div "Parcel & Loan" at bounding box center [43, 207] width 21 height 60
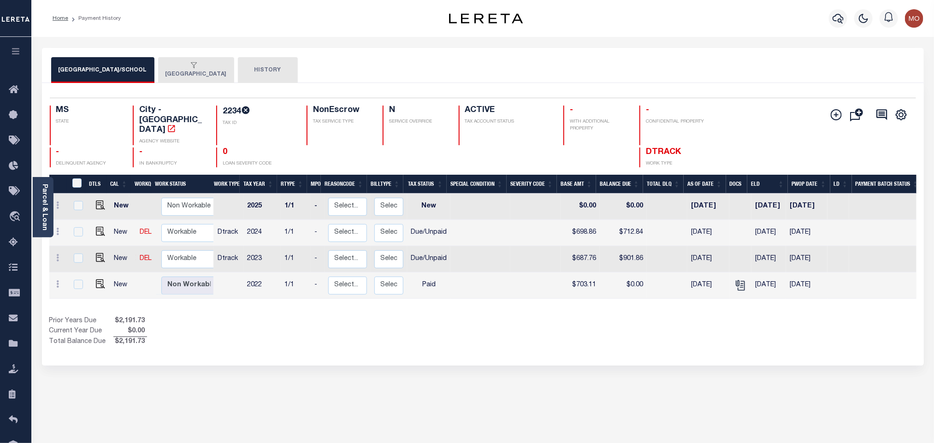
click at [486, 338] on div "Selected 4 Results 1 Items per page 25 50 100 MS STATE City - [GEOGRAPHIC_DATA]" at bounding box center [483, 224] width 882 height 283
click at [47, 210] on link "Parcel & Loan" at bounding box center [44, 207] width 6 height 47
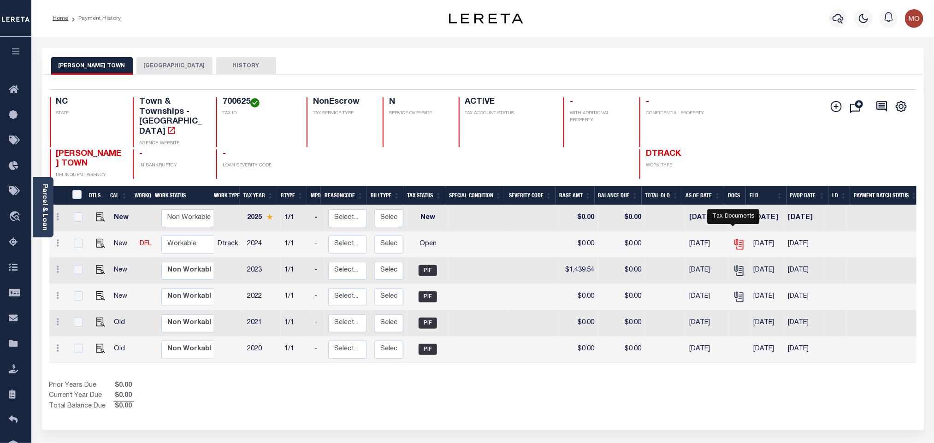
click at [734, 238] on icon "" at bounding box center [739, 244] width 12 height 12
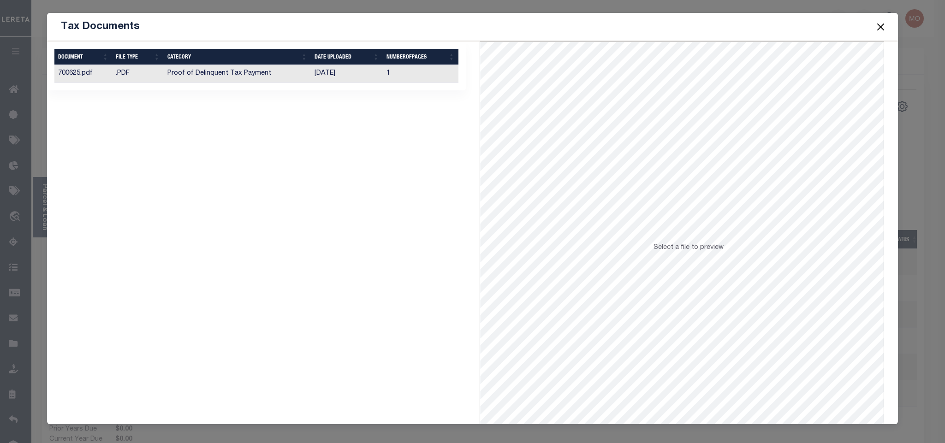
click at [226, 77] on td "Proof of Delinquent Tax Payment" at bounding box center [237, 74] width 147 height 18
click at [883, 25] on button "Close" at bounding box center [880, 27] width 12 height 12
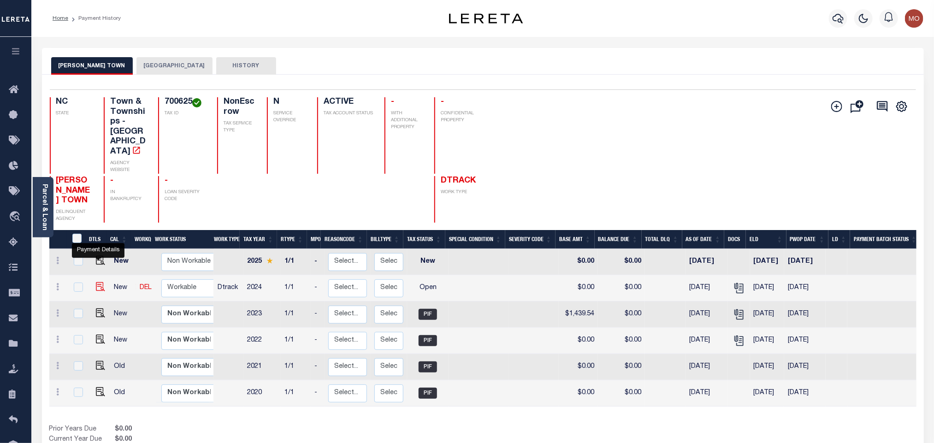
click at [96, 282] on img "" at bounding box center [100, 286] width 9 height 9
checkbox input "true"
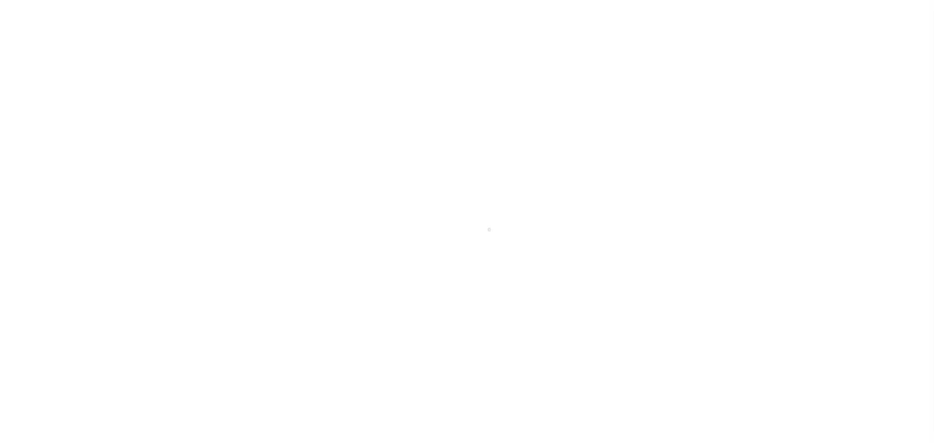
select select "OP2"
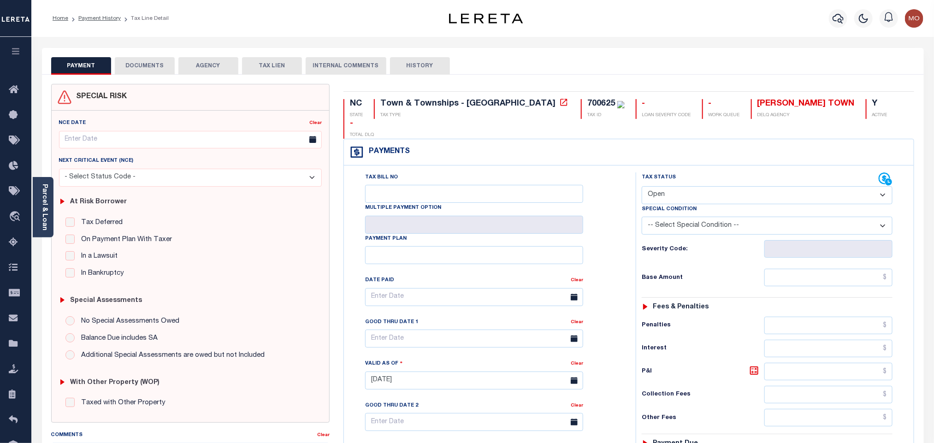
click at [137, 61] on button "DOCUMENTS" at bounding box center [145, 66] width 60 height 18
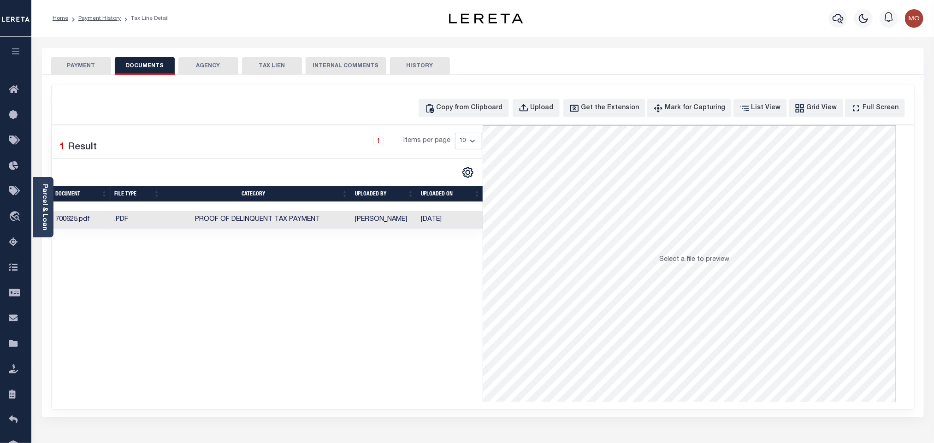
click at [367, 223] on td "Shobha Rani" at bounding box center [384, 220] width 66 height 18
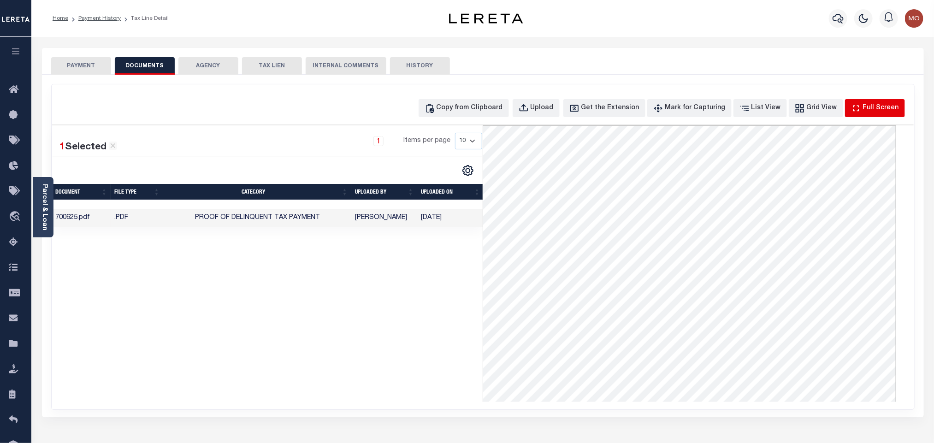
click at [878, 107] on div "Full Screen" at bounding box center [881, 108] width 36 height 10
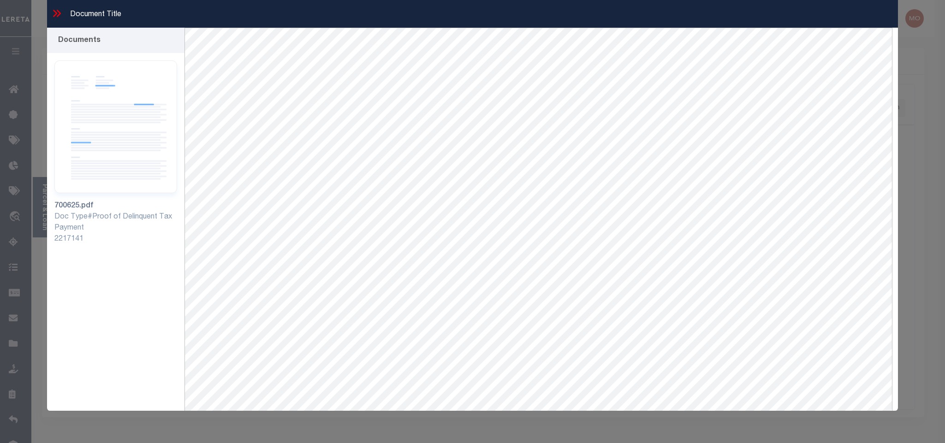
click at [54, 12] on icon at bounding box center [57, 13] width 12 height 12
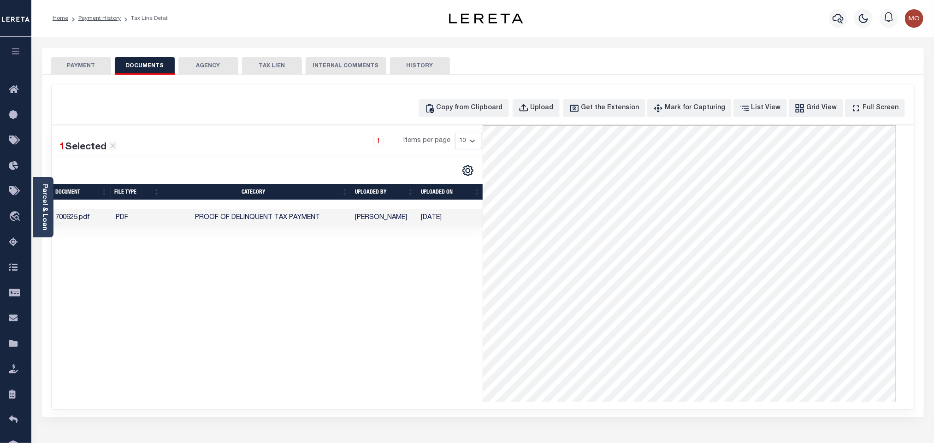
click at [79, 68] on button "PAYMENT" at bounding box center [81, 66] width 60 height 18
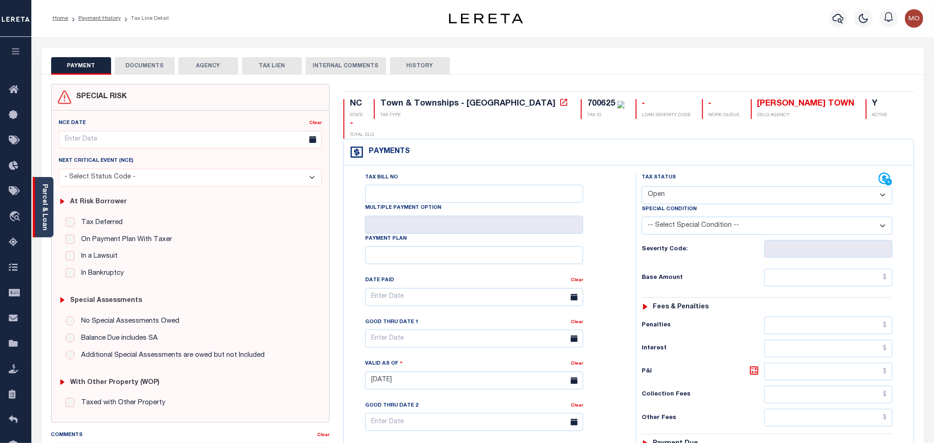
click at [52, 209] on div "Parcel & Loan" at bounding box center [43, 207] width 21 height 60
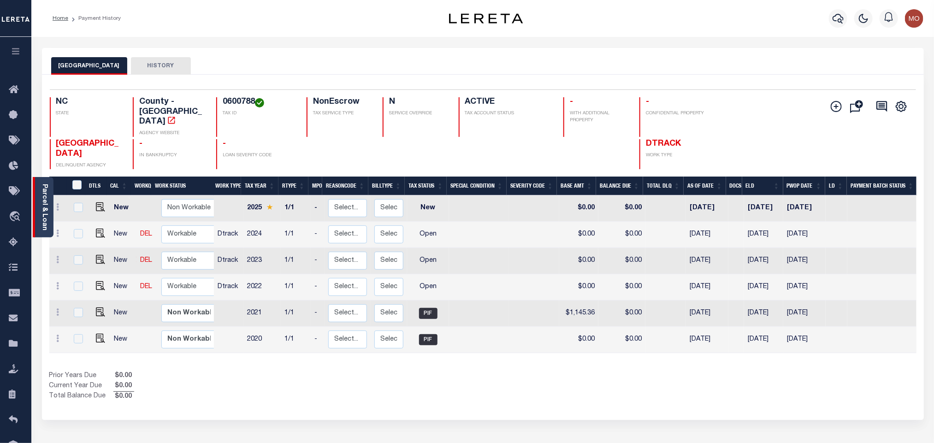
click at [46, 208] on link "Parcel & Loan" at bounding box center [44, 207] width 6 height 47
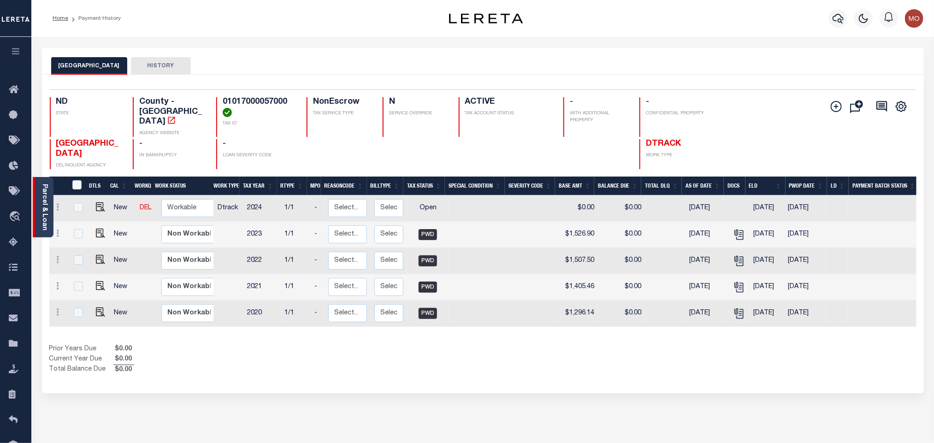
click at [42, 205] on link "Parcel & Loan" at bounding box center [44, 207] width 6 height 47
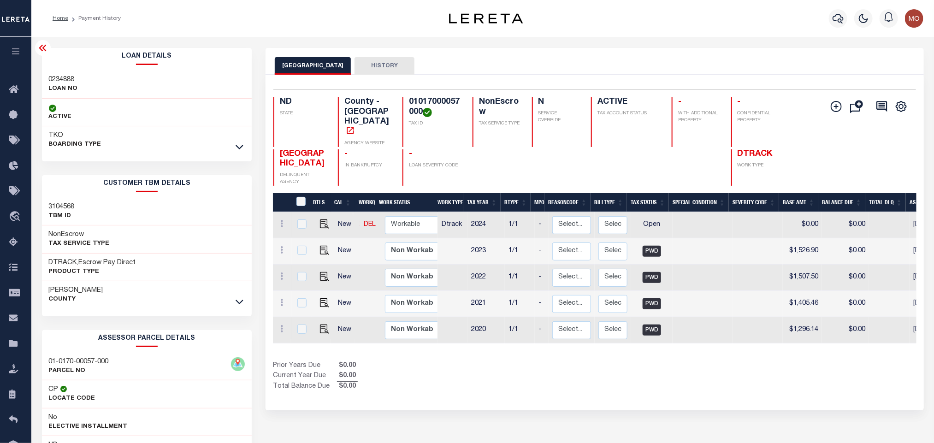
click at [58, 82] on h3 "0234888" at bounding box center [63, 79] width 29 height 9
copy h3 "0234888"
click at [410, 103] on h4 "01017000057000" at bounding box center [435, 107] width 53 height 20
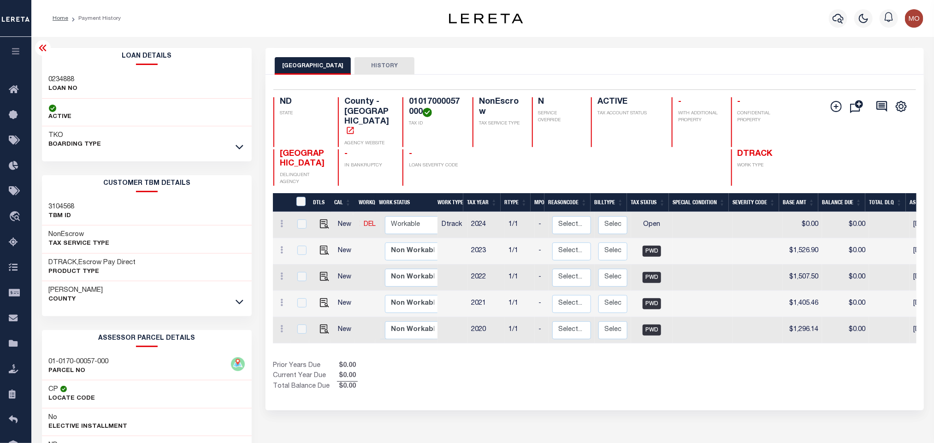
copy h4 "01017000057000"
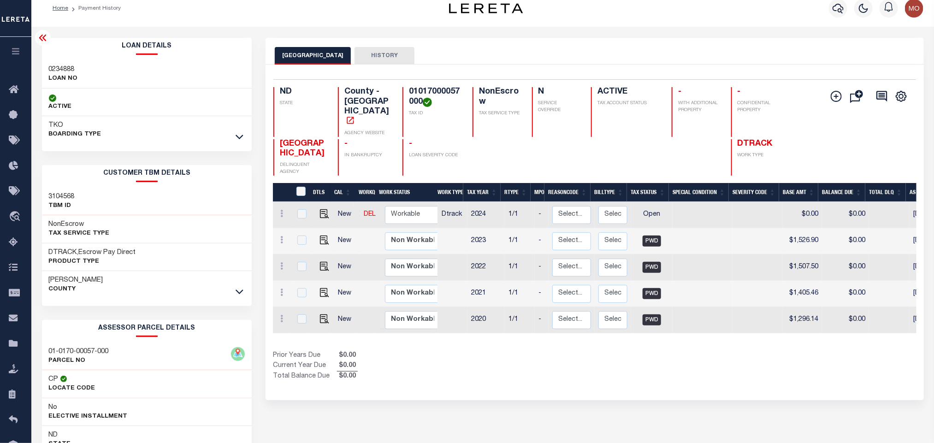
scroll to position [129, 0]
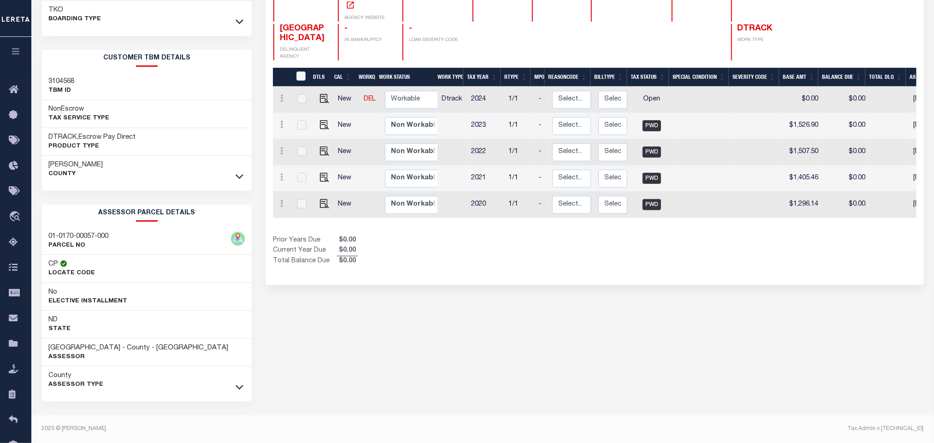
drag, startPoint x: 396, startPoint y: 318, endPoint x: 391, endPoint y: 320, distance: 5.7
click at [396, 318] on div "CASS COUNTY HISTORY Selected 5 Results" at bounding box center [595, 183] width 672 height 521
drag, startPoint x: 47, startPoint y: 349, endPoint x: 100, endPoint y: 348, distance: 52.6
click at [100, 348] on div "CASS COUNTY - County - [GEOGRAPHIC_DATA] Assessor" at bounding box center [147, 353] width 210 height 28
copy h3 "[GEOGRAPHIC_DATA]"
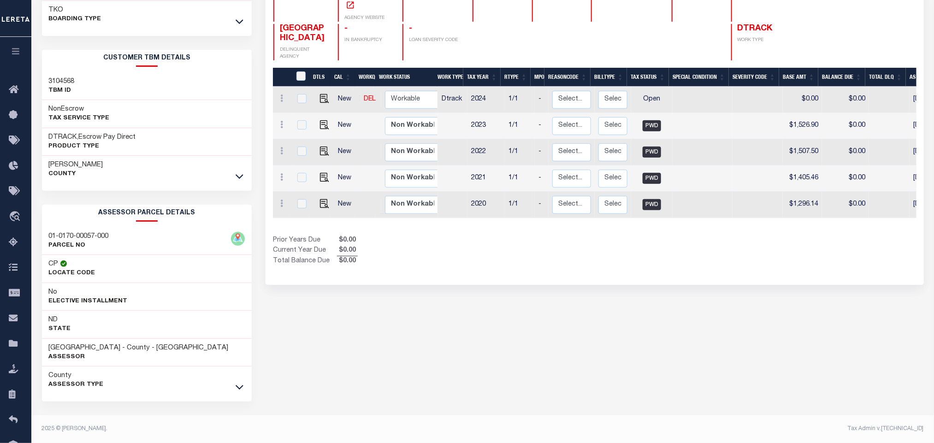
click at [563, 306] on div "CASS COUNTY HISTORY Selected 5 Results" at bounding box center [595, 183] width 672 height 521
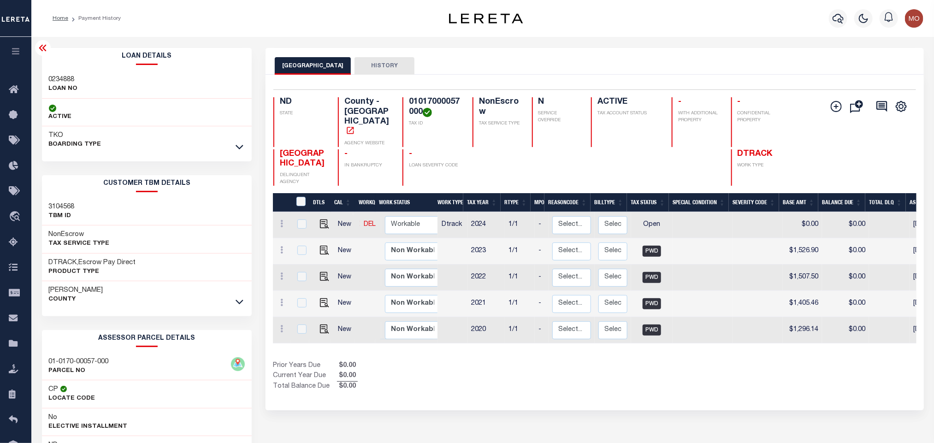
click at [581, 361] on div "Prior Years Due $0.00 Current Year Due $0.00 Total Balance Due $0.00" at bounding box center [434, 376] width 322 height 31
click at [323, 219] on img "" at bounding box center [324, 223] width 9 height 9
checkbox input "true"
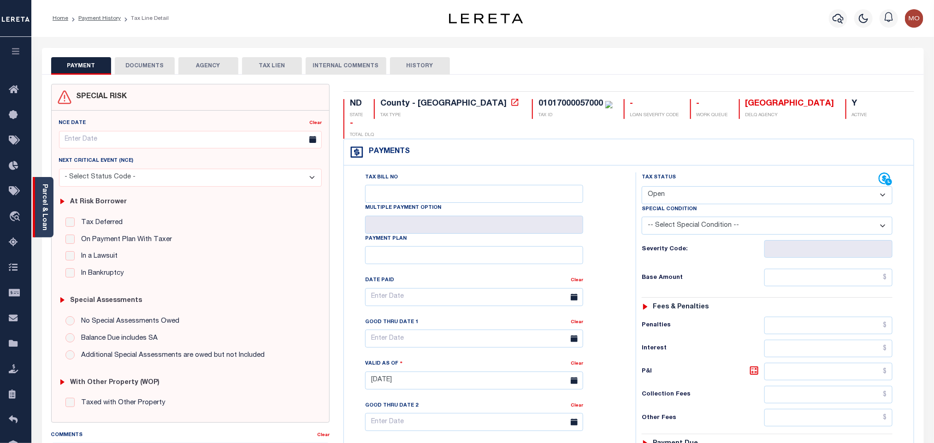
click at [48, 200] on div "Parcel & Loan" at bounding box center [43, 207] width 21 height 60
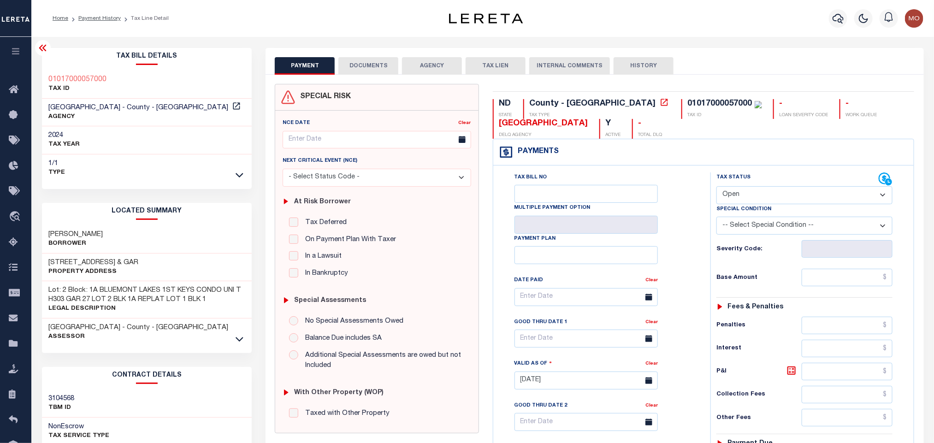
click at [739, 194] on select "- Select Status Code - Open Due/Unpaid Paid Incomplete No Tax Due Internal Refu…" at bounding box center [805, 195] width 176 height 18
select select "PYD"
click at [717, 187] on select "- Select Status Code - Open Due/Unpaid Paid Incomplete No Tax Due Internal Refu…" at bounding box center [805, 195] width 176 height 18
type input "[DATE]"
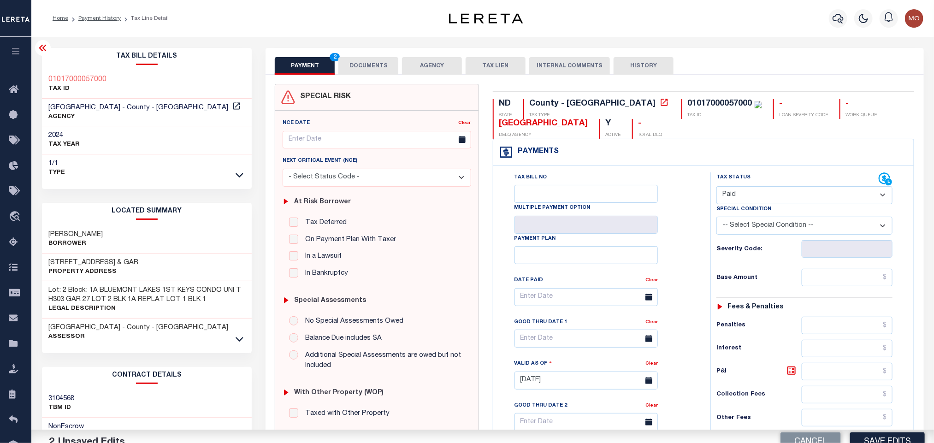
click at [678, 246] on div "Tax Bill No Multiple Payment Option Payment Plan Clear" at bounding box center [600, 301] width 194 height 259
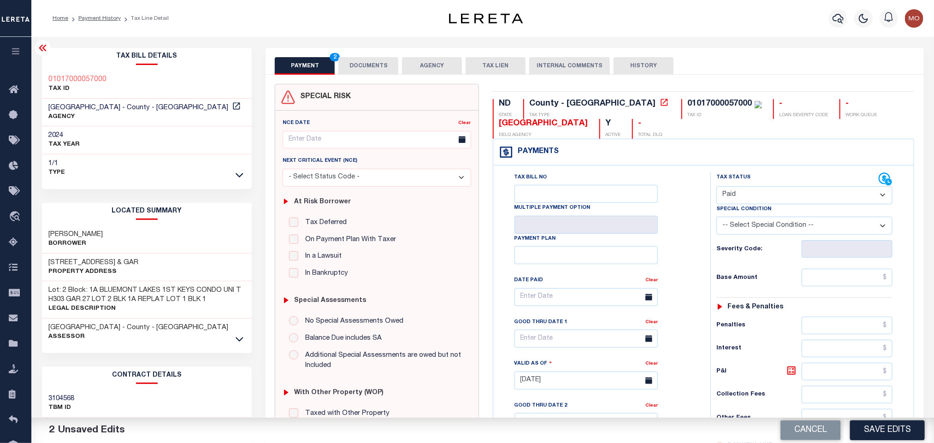
click at [710, 197] on div "Tax Status Status - Select Status Code - Open" at bounding box center [805, 188] width 190 height 32
click at [818, 282] on input "text" at bounding box center [847, 278] width 91 height 18
paste input "1,265.81"
type input "$1,265.81"
click at [687, 240] on div "Tax Bill No Multiple Payment Option Payment Plan Clear" at bounding box center [600, 301] width 194 height 259
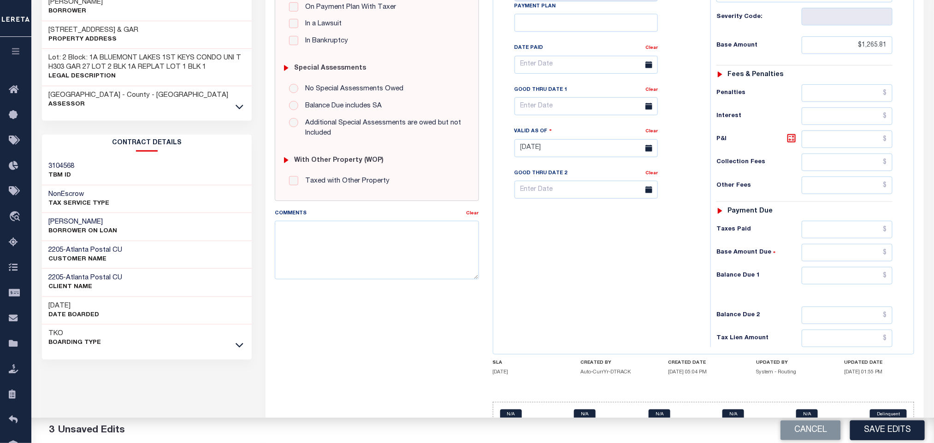
scroll to position [263, 0]
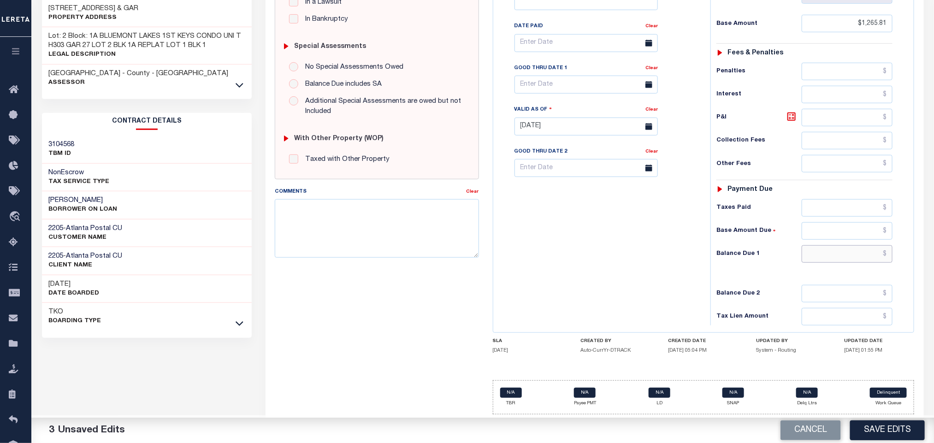
click at [822, 257] on input "text" at bounding box center [847, 254] width 91 height 18
type input "$0.00"
click at [598, 236] on div "Tax Bill No Multiple Payment Option Payment Plan Clear" at bounding box center [600, 121] width 208 height 407
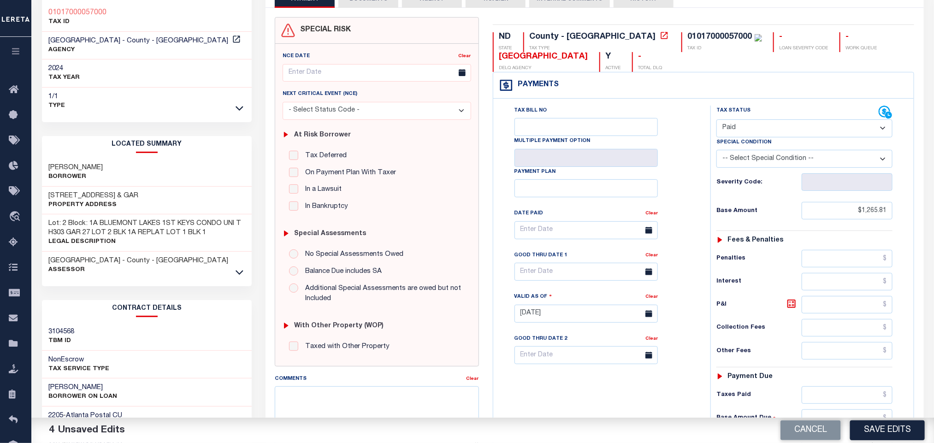
scroll to position [55, 0]
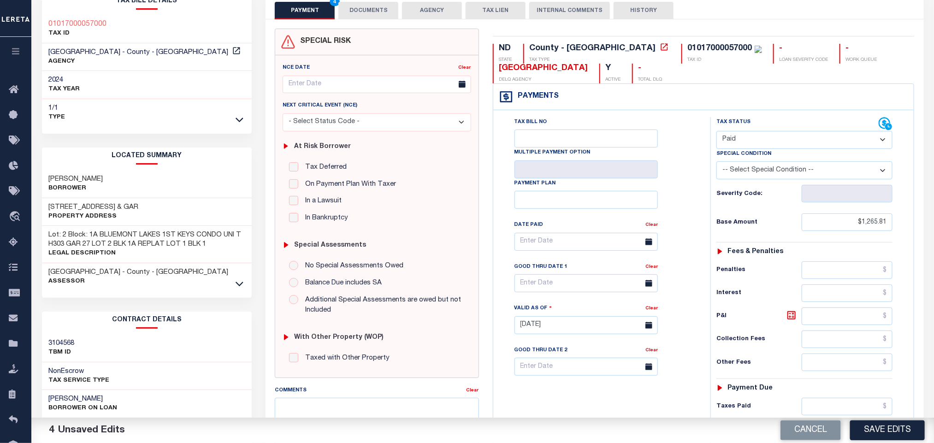
click at [684, 205] on div "Tax Bill No Multiple Payment Option Payment Plan Clear" at bounding box center [600, 246] width 194 height 259
click at [688, 191] on div "Tax Bill No Multiple Payment Option Payment Plan Clear" at bounding box center [600, 246] width 194 height 259
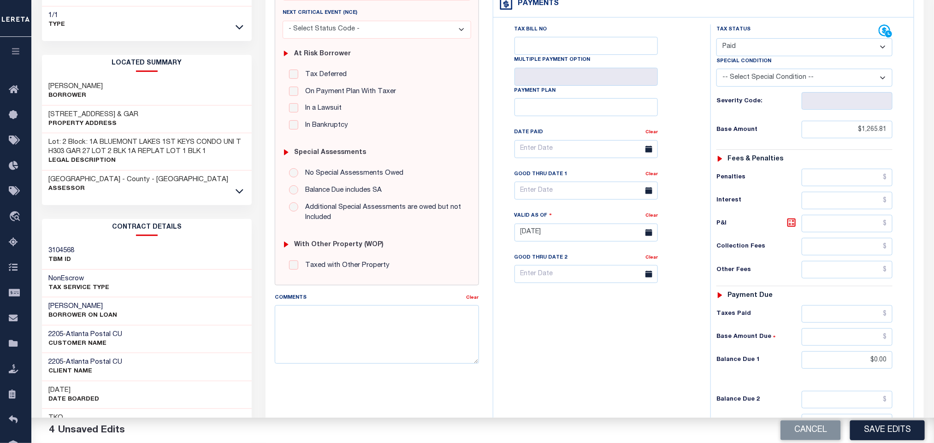
scroll to position [263, 0]
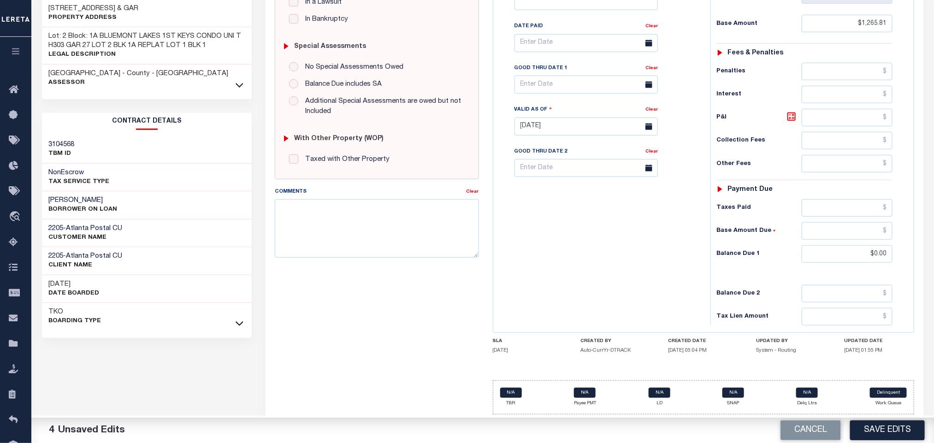
click at [666, 247] on div "Tax Bill No Multiple Payment Option Payment Plan Clear" at bounding box center [600, 121] width 208 height 407
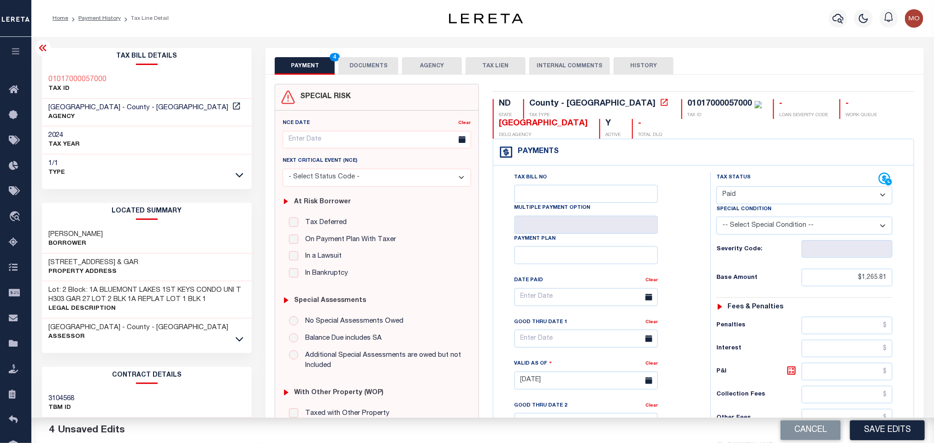
click at [364, 70] on button "DOCUMENTS" at bounding box center [368, 66] width 60 height 18
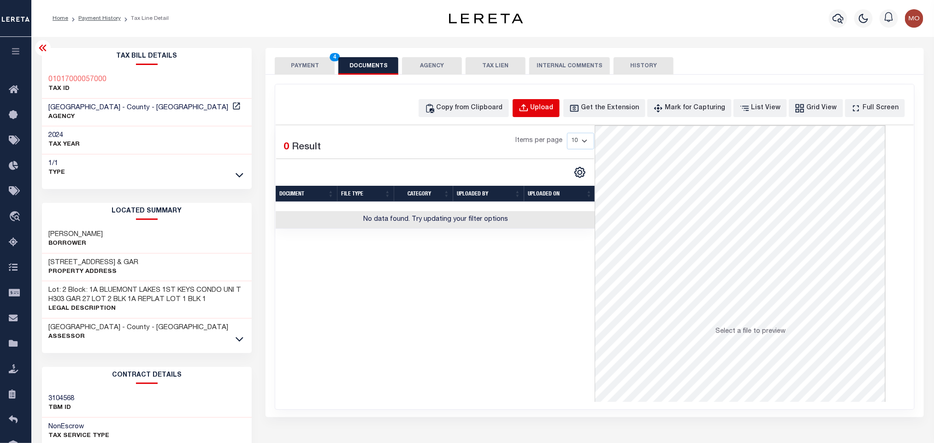
click at [554, 113] on div "Upload" at bounding box center [542, 108] width 23 height 10
select select "POP"
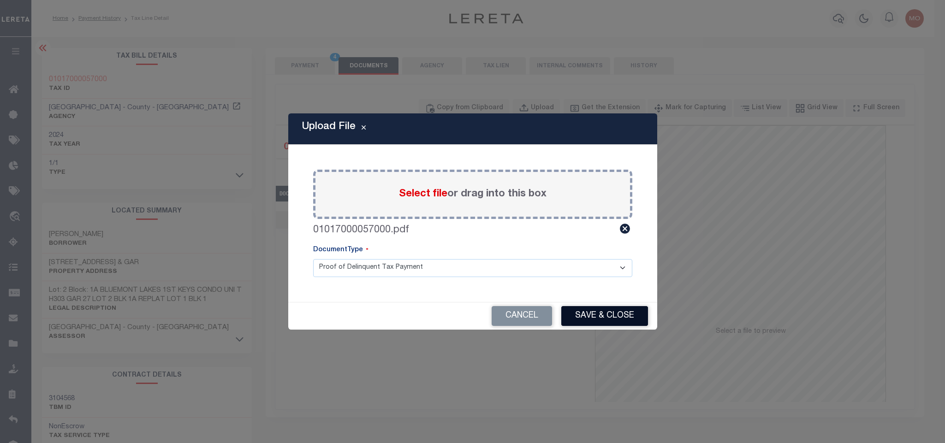
click at [602, 312] on button "Save & Close" at bounding box center [604, 316] width 87 height 20
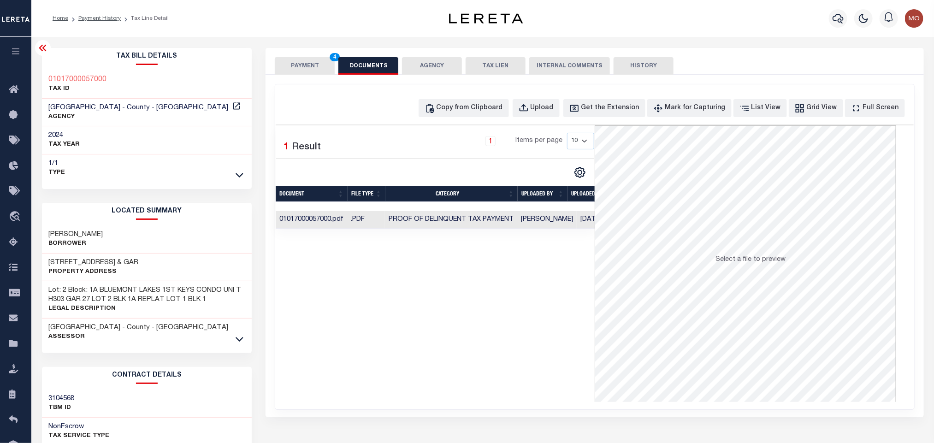
click at [405, 308] on div "Selected 1 Result 1 Items per page 10 25 50 100" at bounding box center [435, 263] width 319 height 277
click at [301, 69] on button "PAYMENT 4" at bounding box center [305, 66] width 60 height 18
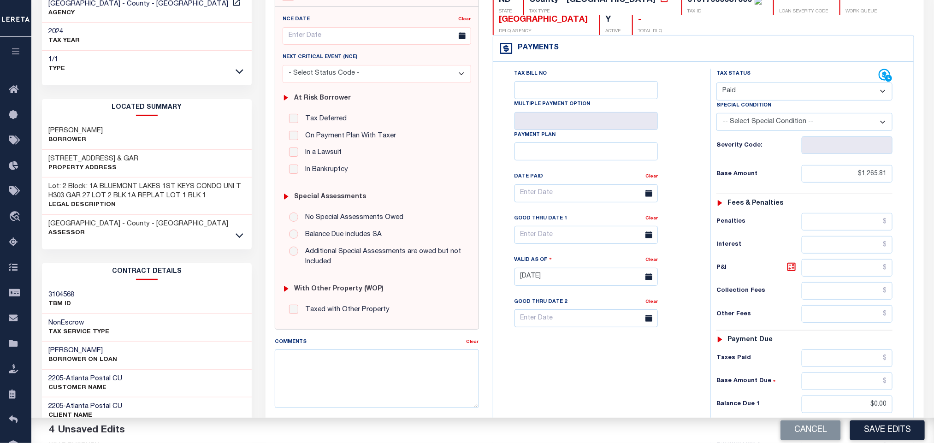
scroll to position [260, 0]
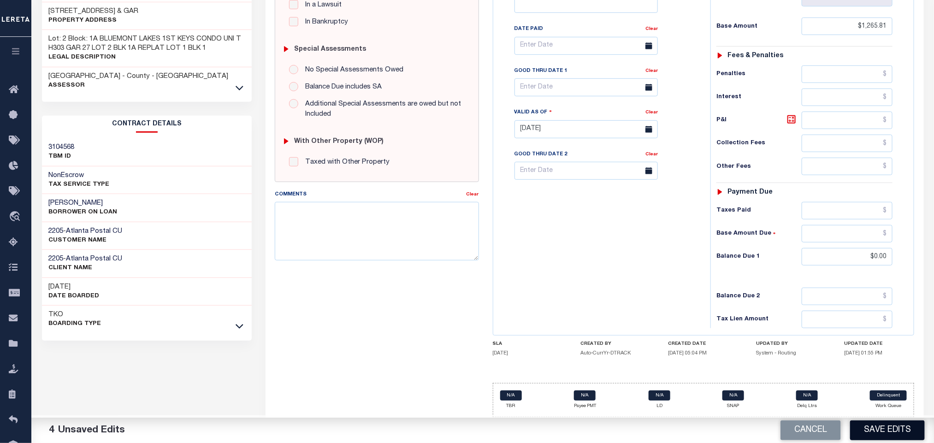
click at [873, 430] on button "Save Edits" at bounding box center [887, 431] width 75 height 20
checkbox input "false"
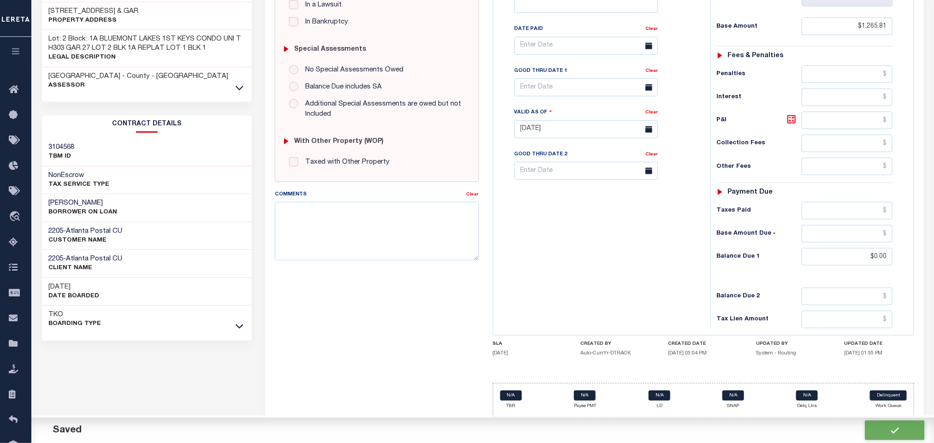
type input "$1,265.81"
type input "$0"
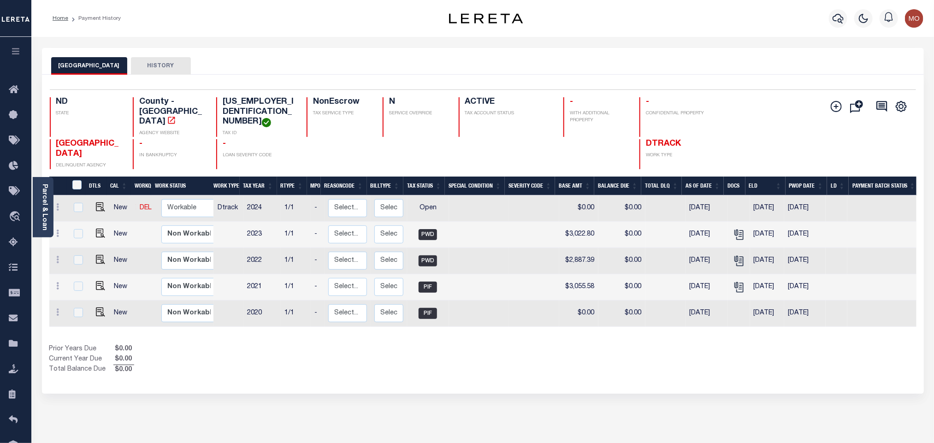
click at [250, 101] on h4 "[US_EMPLOYER_IDENTIFICATION_NUMBER]" at bounding box center [259, 112] width 73 height 30
copy div "[US_EMPLOYER_IDENTIFICATION_NUMBER]"
click at [48, 204] on div "Parcel & Loan" at bounding box center [43, 207] width 21 height 60
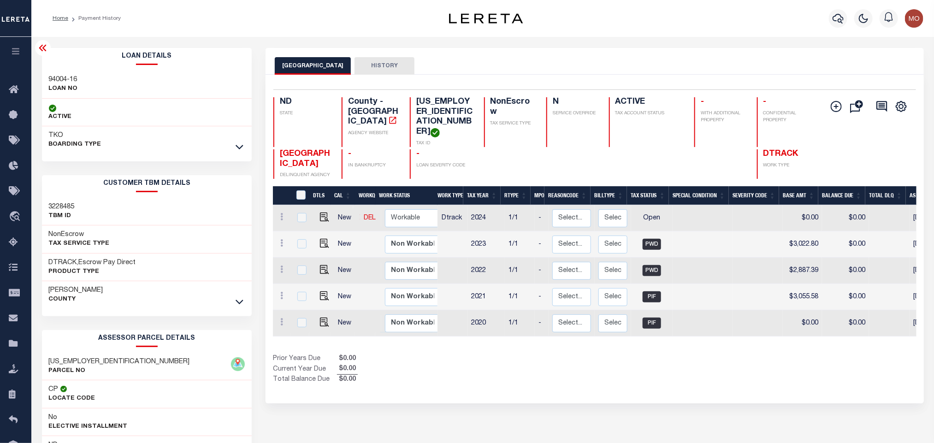
click at [500, 385] on div "Selected 5 Results 1 Items per page 25 50 100 ND STATE TAX ID N" at bounding box center [595, 239] width 658 height 329
click at [58, 78] on h3 "94004-16" at bounding box center [63, 79] width 29 height 9
copy div "94004-16"
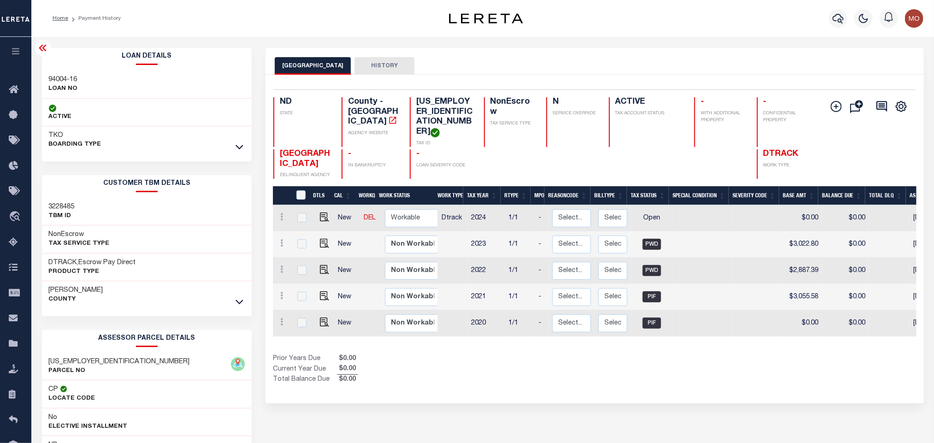
click at [432, 104] on h4 "65-3737000" at bounding box center [444, 117] width 56 height 40
copy div "65-3737000"
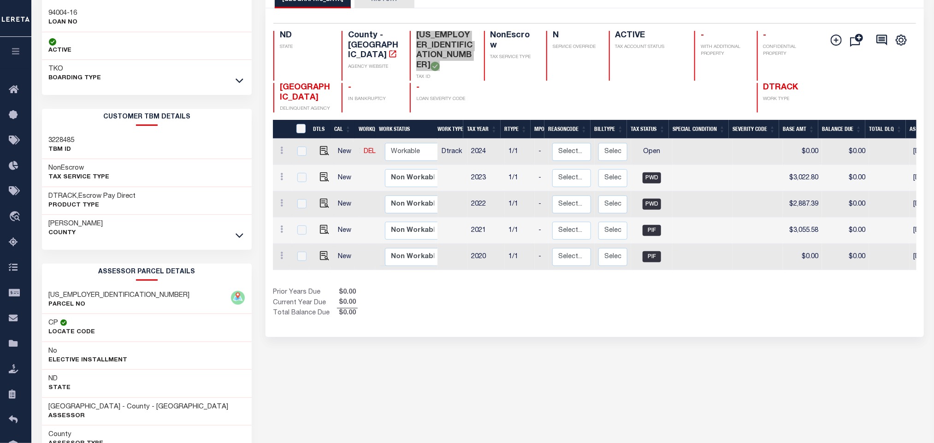
scroll to position [129, 0]
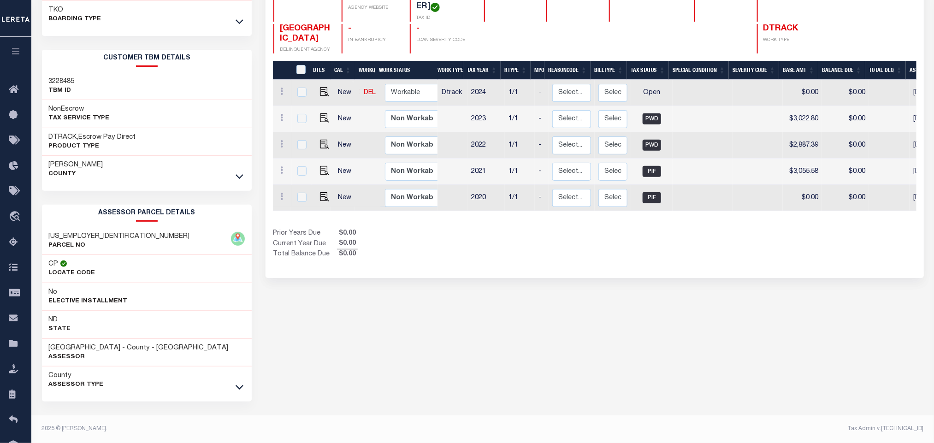
click at [457, 296] on div "MORTON COUNTY HISTORY Selected 5 Results" at bounding box center [595, 183] width 672 height 521
drag, startPoint x: 74, startPoint y: 348, endPoint x: 109, endPoint y: 347, distance: 35.5
click at [109, 347] on div "MORTON COUNTY - County - ND Assessor" at bounding box center [147, 353] width 210 height 28
copy h3 "MORTON COUNTY"
click at [541, 326] on div "MORTON COUNTY HISTORY Selected 5 Results" at bounding box center [595, 183] width 672 height 521
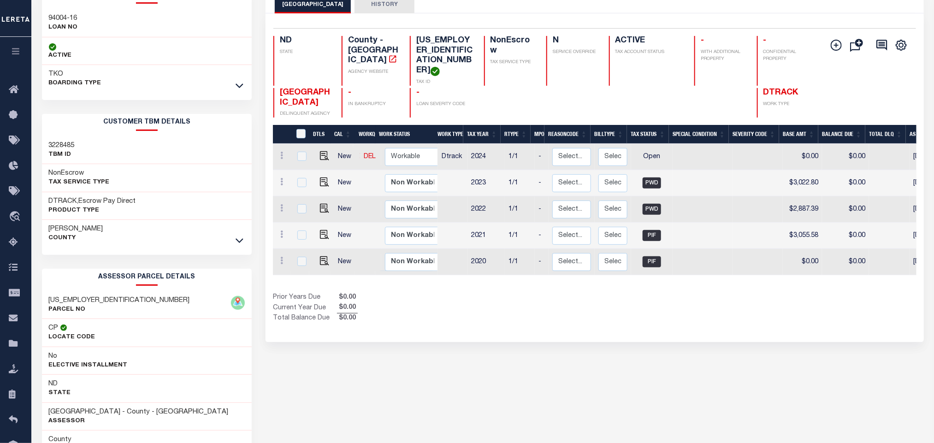
scroll to position [0, 0]
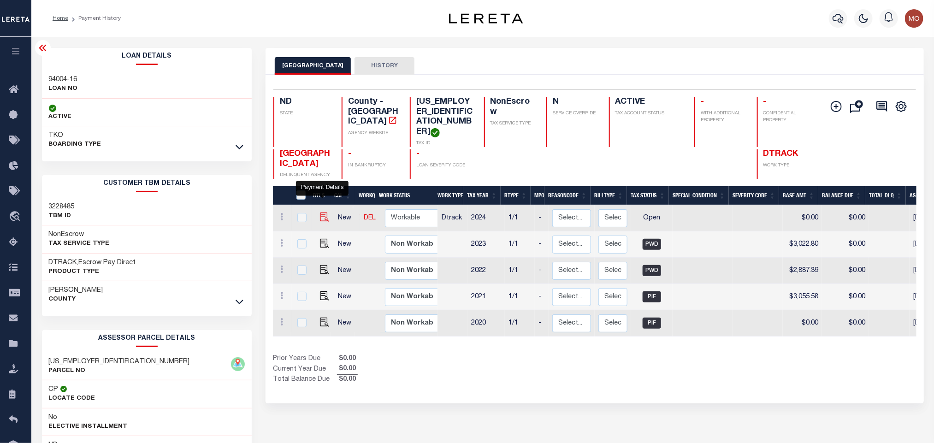
click at [324, 213] on img "" at bounding box center [324, 217] width 9 height 9
checkbox input "true"
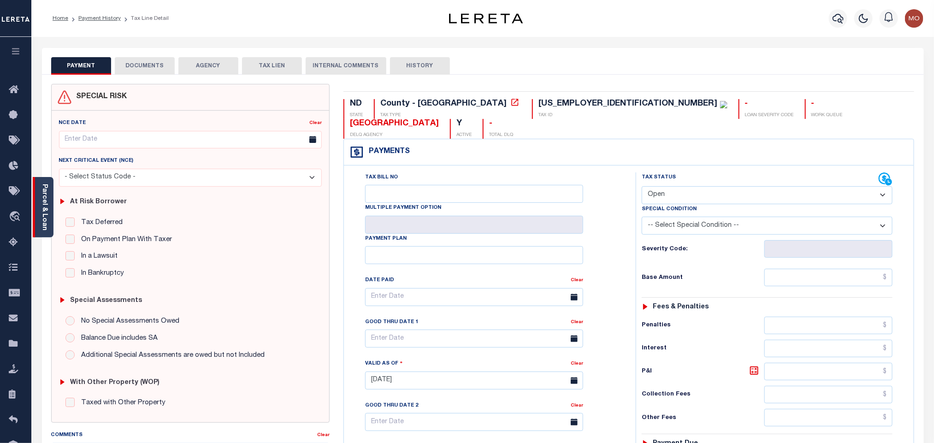
click at [46, 203] on link "Parcel & Loan" at bounding box center [44, 207] width 6 height 47
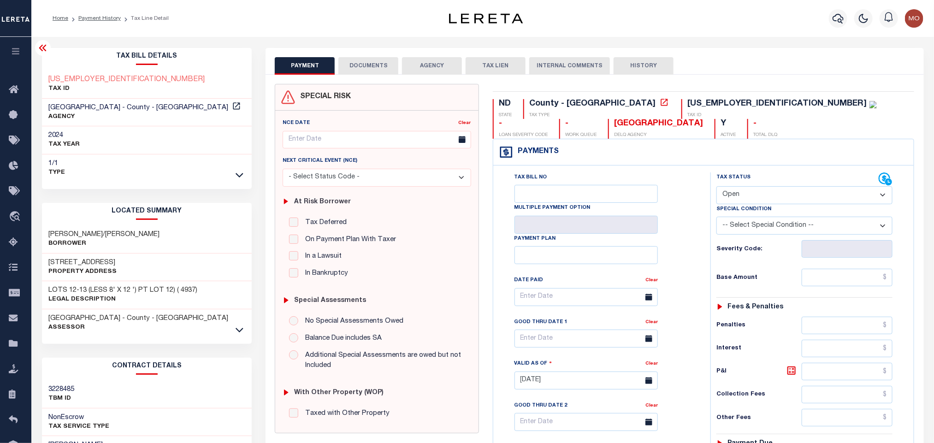
click at [746, 198] on select "- Select Status Code - Open Due/Unpaid Paid Incomplete No Tax Due Internal Refu…" at bounding box center [805, 195] width 176 height 18
select select "PYD"
click at [717, 187] on select "- Select Status Code - Open Due/Unpaid Paid Incomplete No Tax Due Internal Refu…" at bounding box center [805, 195] width 176 height 18
type input "[DATE]"
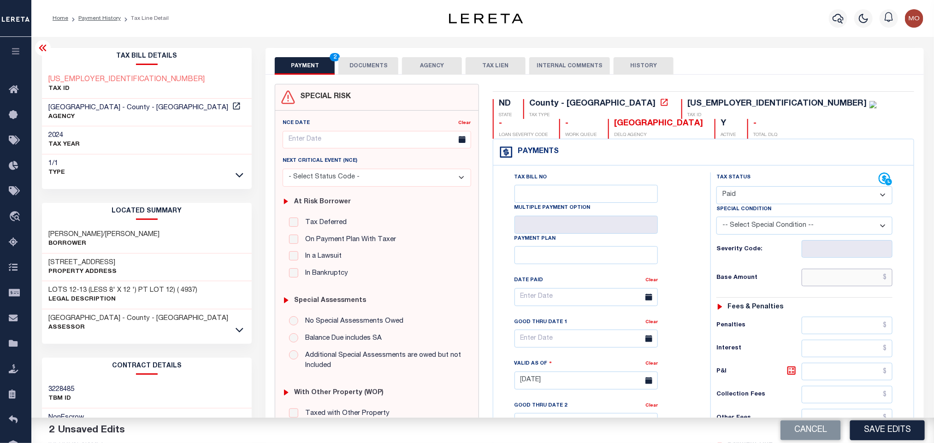
click at [818, 284] on input "text" at bounding box center [847, 278] width 91 height 18
paste input "3,249.17"
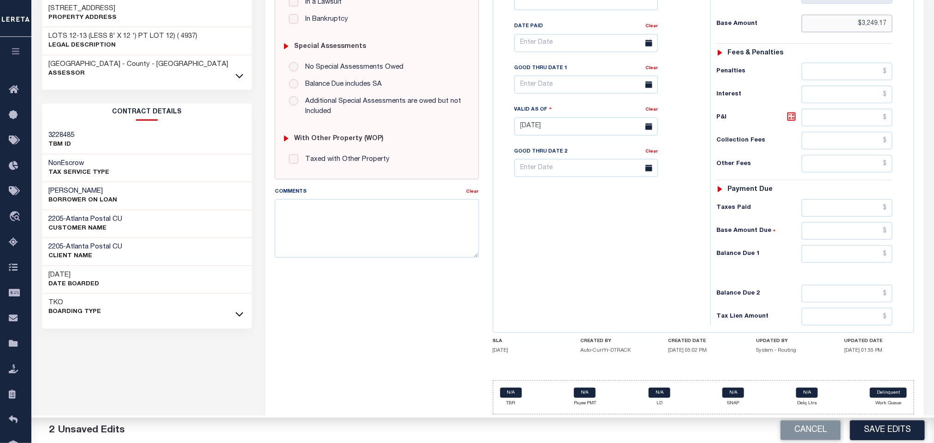
type input "$3,249.17"
click at [818, 256] on input "0" at bounding box center [847, 254] width 91 height 18
type input "$0.00"
click at [640, 295] on div "Tax Bill No Multiple Payment Option Payment Plan Clear" at bounding box center [600, 121] width 208 height 407
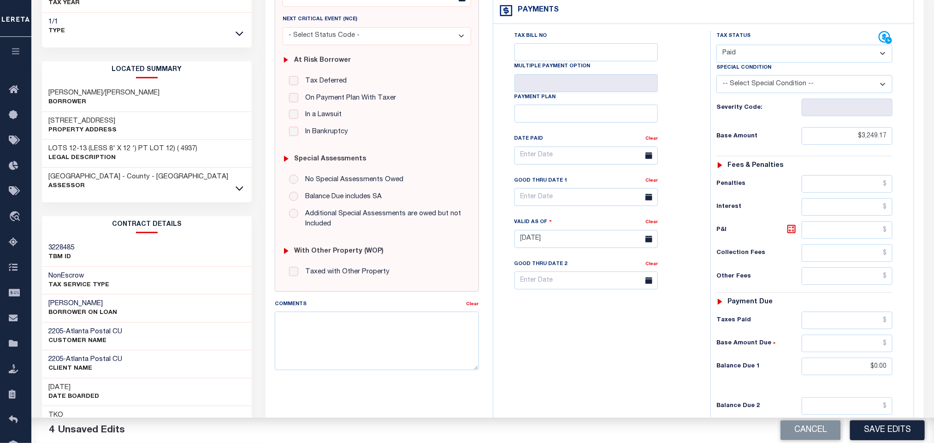
scroll to position [0, 0]
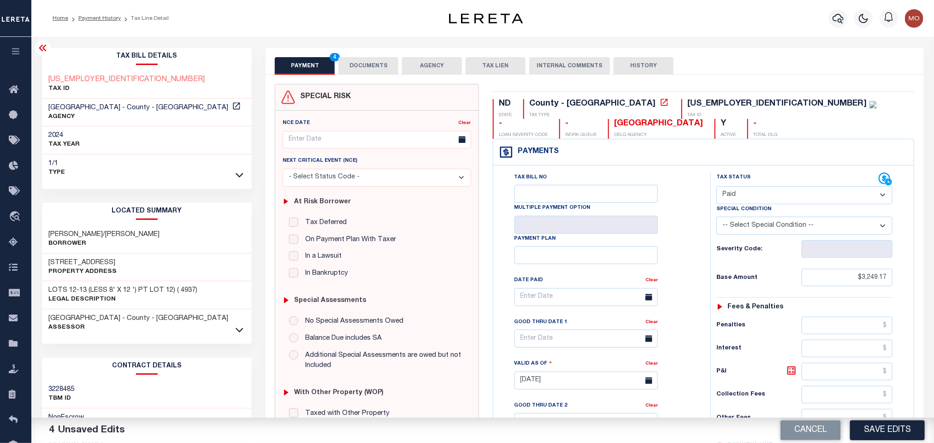
click at [677, 229] on div "Tax Bill No Multiple Payment Option Payment Plan Clear" at bounding box center [600, 301] width 194 height 259
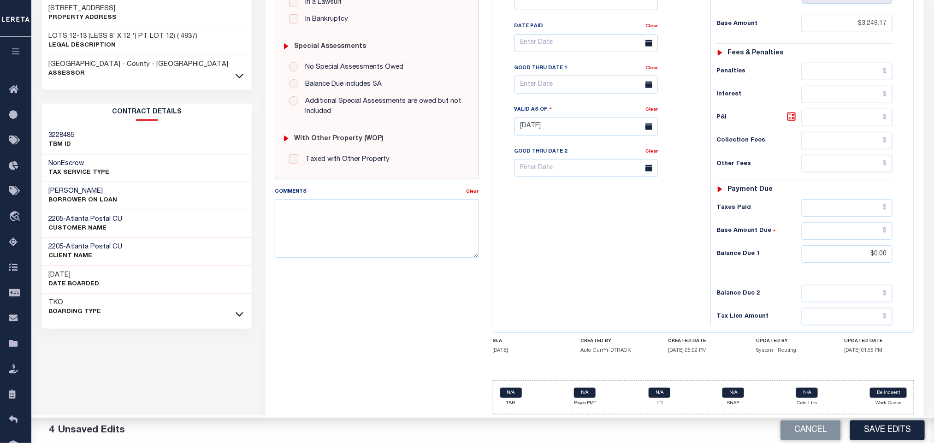
click at [583, 279] on div "Tax Bill No Multiple Payment Option Payment Plan Clear" at bounding box center [600, 121] width 208 height 407
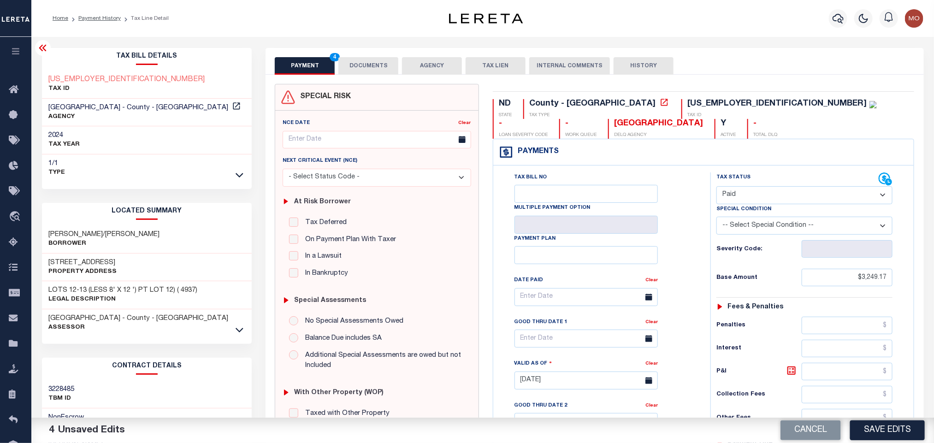
click at [349, 71] on button "DOCUMENTS" at bounding box center [368, 66] width 60 height 18
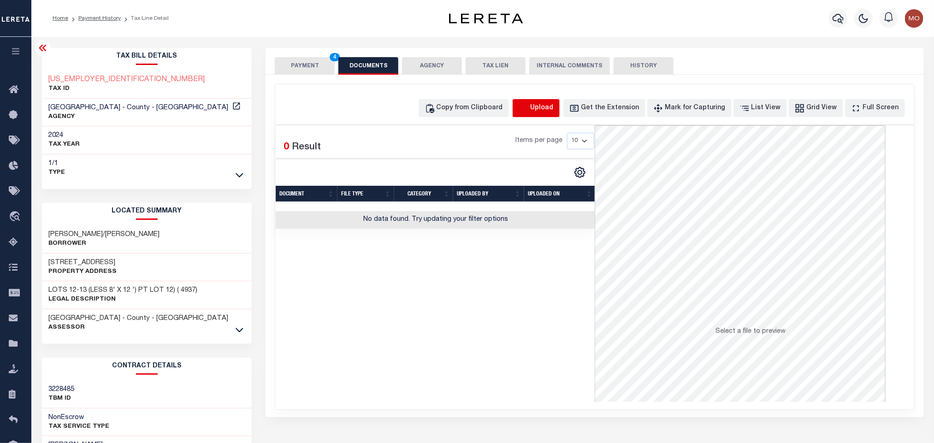
click at [529, 107] on icon "button" at bounding box center [524, 108] width 10 height 10
select select "POP"
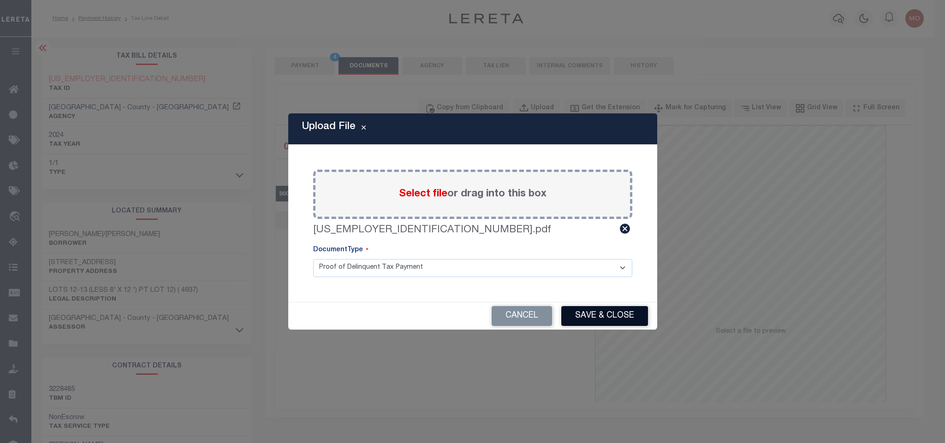
click at [583, 318] on button "Save & Close" at bounding box center [604, 316] width 87 height 20
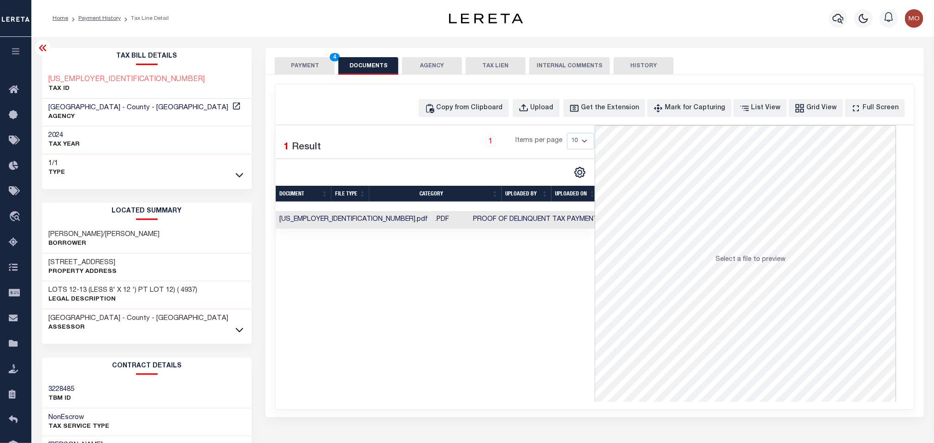
click at [313, 61] on button "PAYMENT 4" at bounding box center [305, 66] width 60 height 18
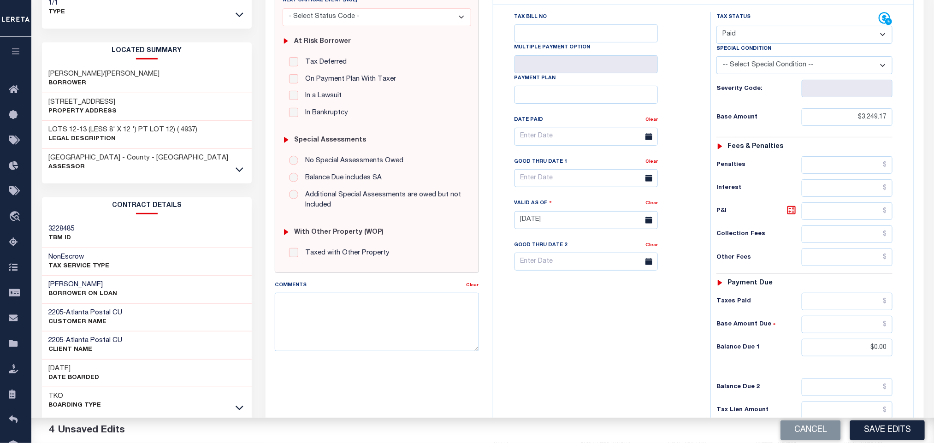
scroll to position [260, 0]
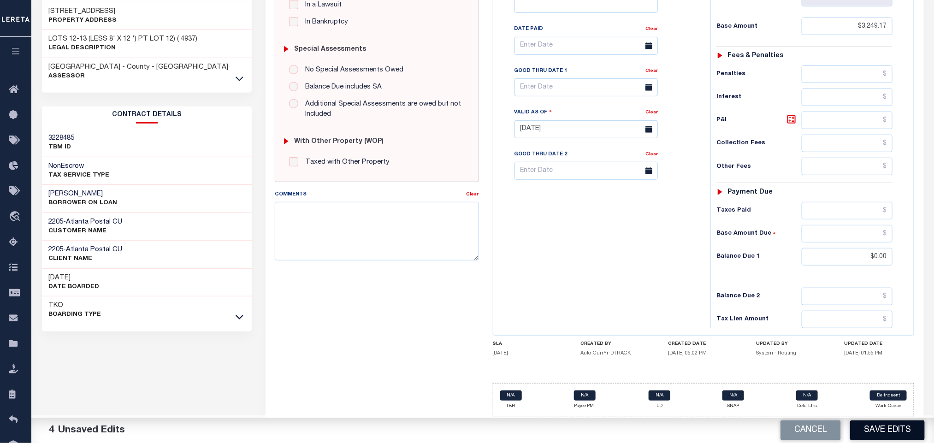
click at [872, 429] on button "Save Edits" at bounding box center [887, 431] width 75 height 20
checkbox input "false"
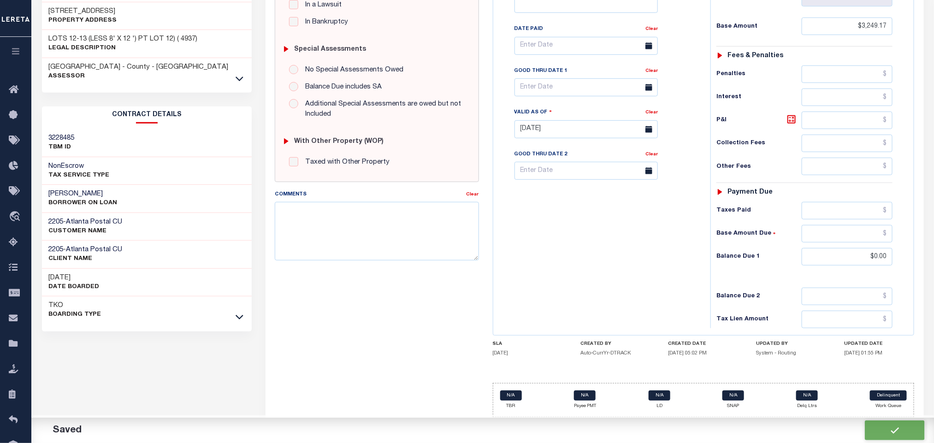
type input "$3,249.17"
type input "$0"
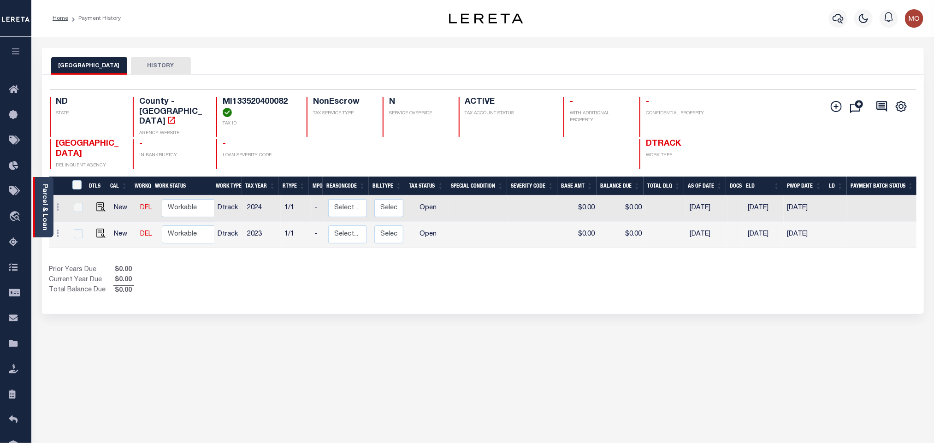
click at [41, 191] on link "Parcel & Loan" at bounding box center [44, 207] width 6 height 47
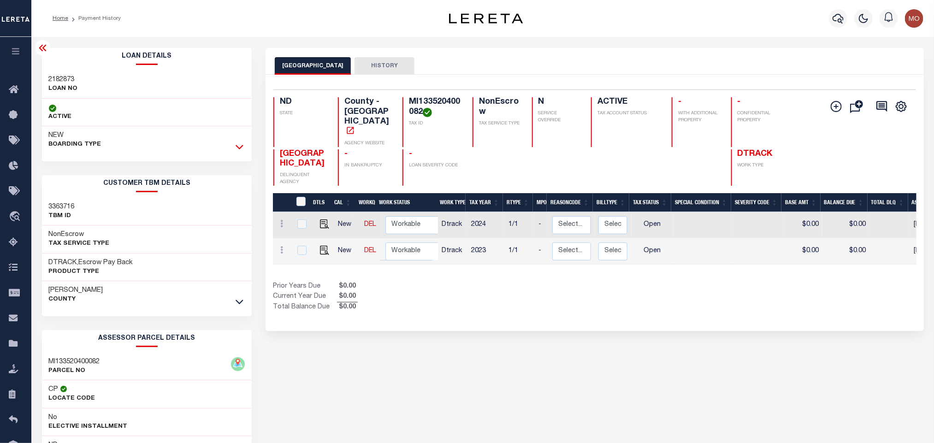
click at [239, 147] on icon at bounding box center [240, 147] width 8 height 10
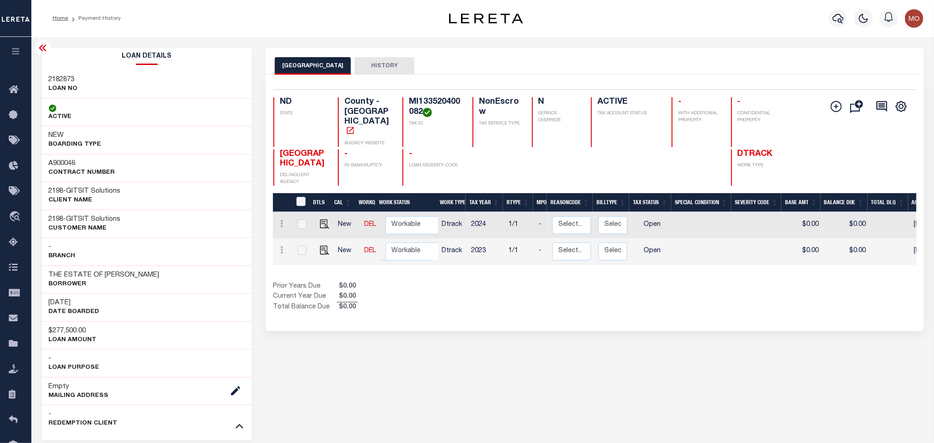
click at [59, 81] on h3 "2182873" at bounding box center [63, 79] width 29 height 9
copy h3 "2182873"
click at [429, 97] on h4 "MI133520400082" at bounding box center [435, 107] width 53 height 20
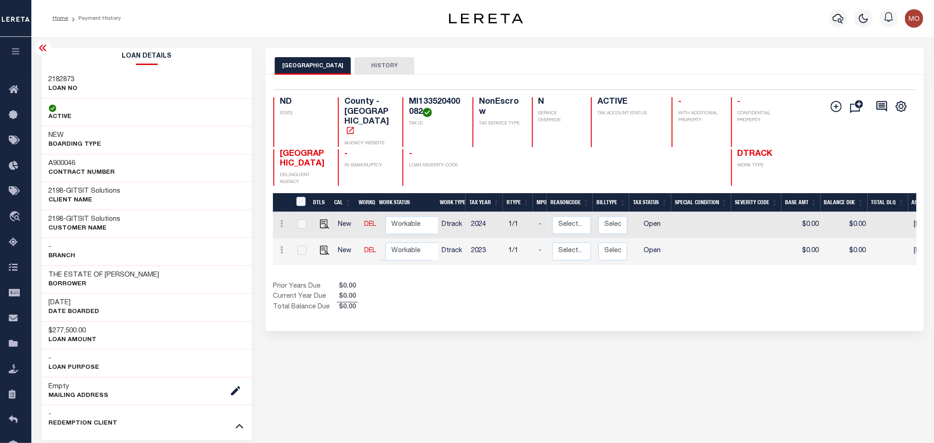
copy h4 "MI133520400082"
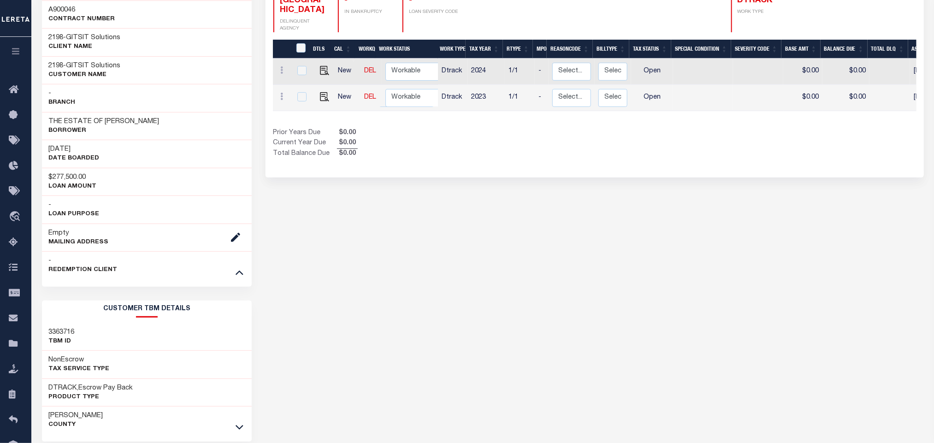
scroll to position [409, 0]
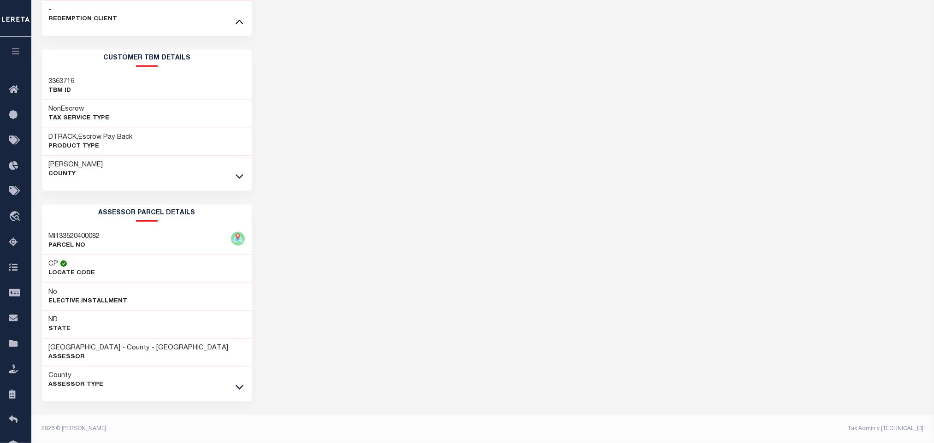
click at [593, 281] on div "WARD COUNTY HISTORY Selected 2 Results" at bounding box center [595, 44] width 672 height 800
drag, startPoint x: 48, startPoint y: 346, endPoint x: 98, endPoint y: 350, distance: 49.9
click at [98, 350] on h3 "[GEOGRAPHIC_DATA] - County - [GEOGRAPHIC_DATA]" at bounding box center [139, 348] width 180 height 9
copy h3 "[GEOGRAPHIC_DATA]"
click at [432, 284] on div "WARD COUNTY HISTORY Selected 2 Results" at bounding box center [595, 44] width 672 height 800
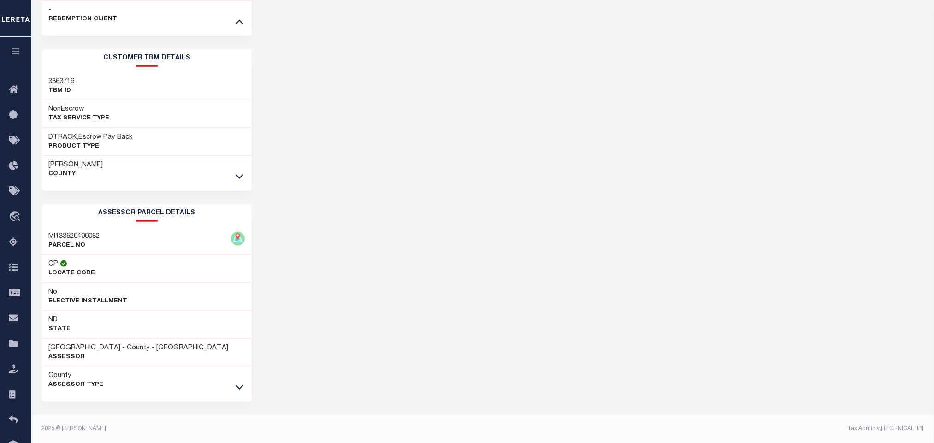
scroll to position [64, 0]
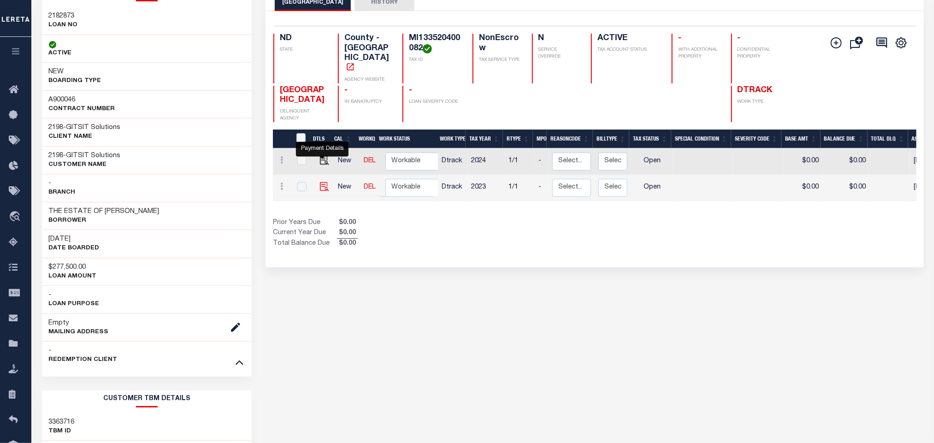
click at [320, 182] on img "" at bounding box center [324, 186] width 9 height 9
checkbox input "true"
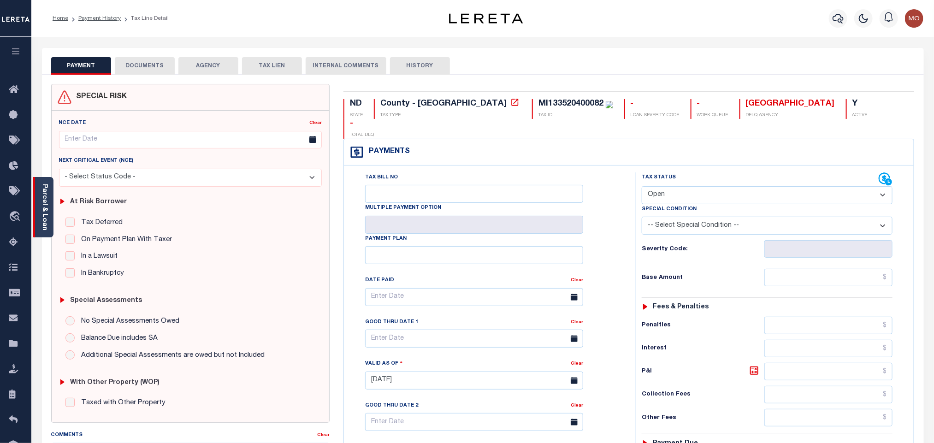
click at [44, 202] on link "Parcel & Loan" at bounding box center [44, 207] width 6 height 47
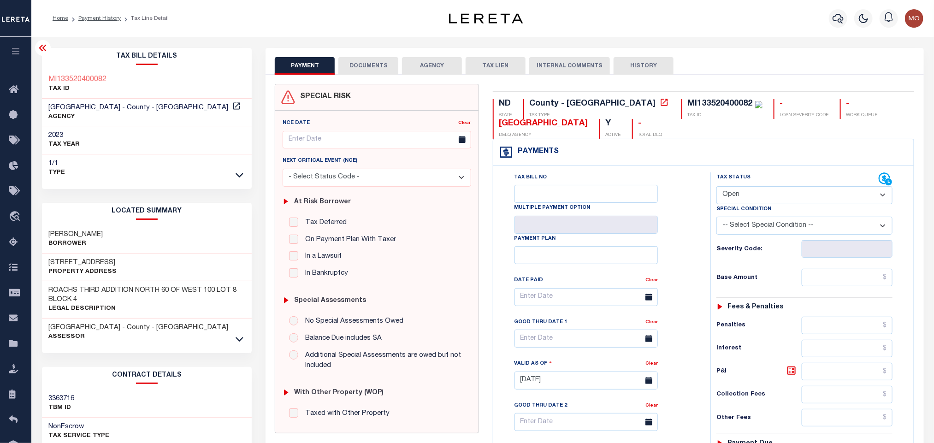
click at [750, 201] on select "- Select Status Code - Open Due/Unpaid Paid Incomplete No Tax Due Internal Refu…" at bounding box center [805, 195] width 176 height 18
select select "PYD"
click at [717, 187] on select "- Select Status Code - Open Due/Unpaid Paid Incomplete No Tax Due Internal Refu…" at bounding box center [805, 195] width 176 height 18
type input "[DATE]"
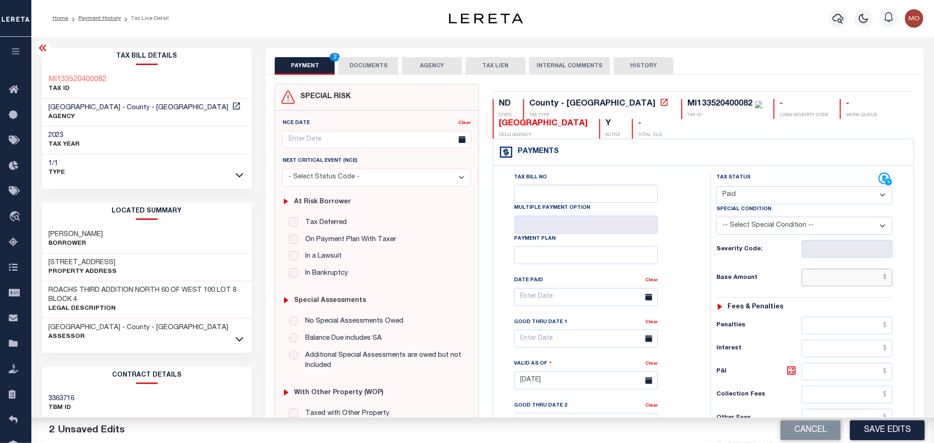
click at [820, 283] on input "text" at bounding box center [847, 278] width 91 height 18
paste input "3,584.58"
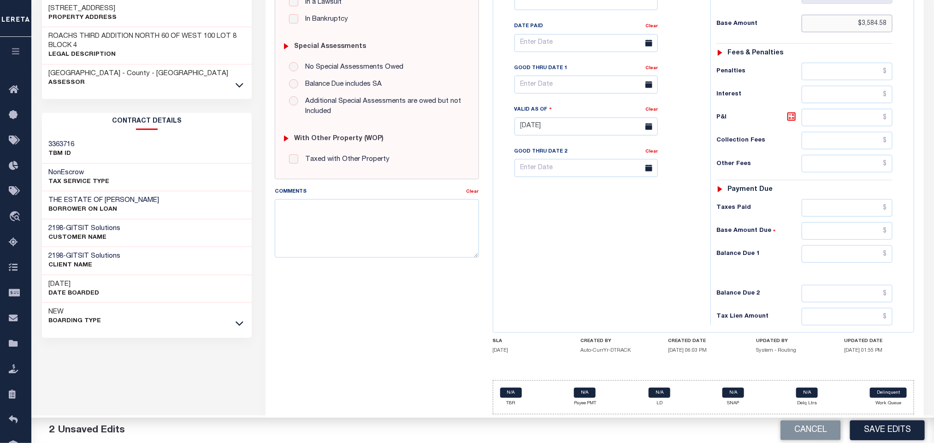
scroll to position [263, 0]
type input "$3,584.58"
click at [811, 254] on input "text" at bounding box center [847, 254] width 91 height 18
type input "$0.00"
click at [557, 226] on div "Tax Bill No Multiple Payment Option Payment Plan Clear" at bounding box center [600, 121] width 208 height 407
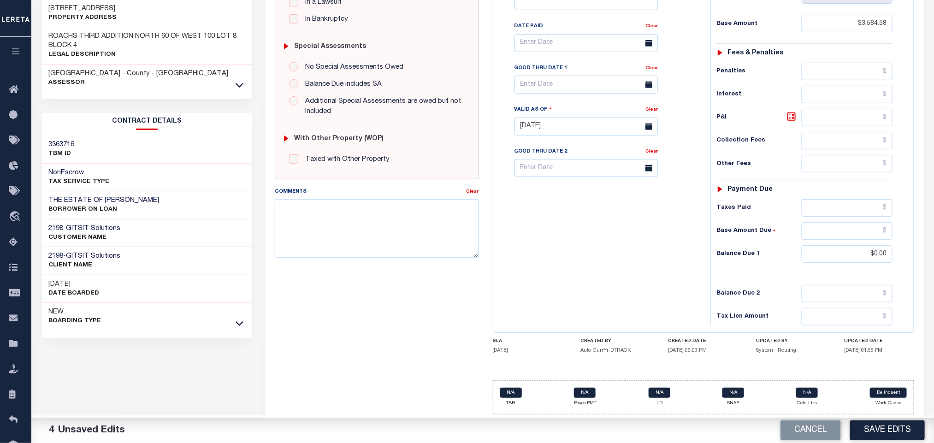
click at [628, 283] on div "Tax Bill No Multiple Payment Option Payment Plan Clear" at bounding box center [600, 121] width 208 height 407
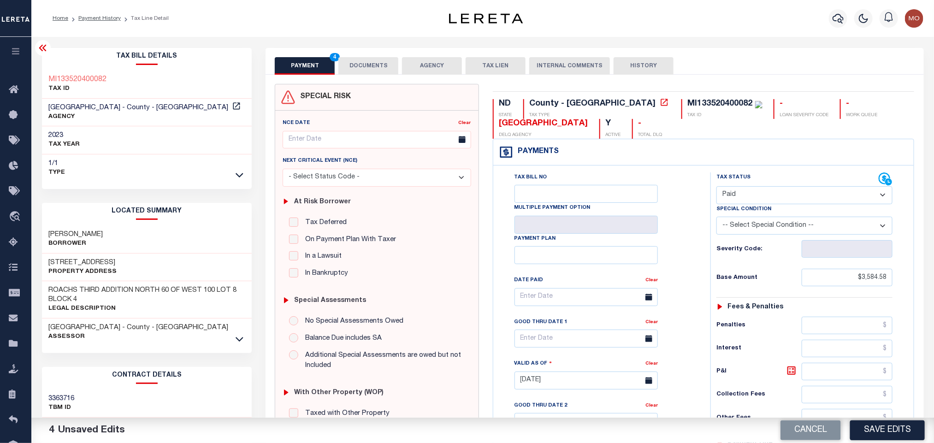
click at [375, 67] on button "DOCUMENTS" at bounding box center [368, 66] width 60 height 18
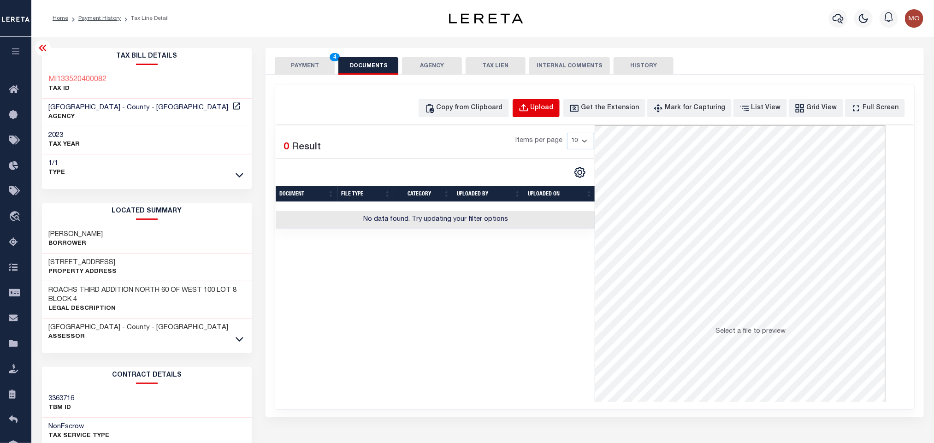
click at [545, 104] on button "Upload" at bounding box center [536, 108] width 47 height 18
select select "POP"
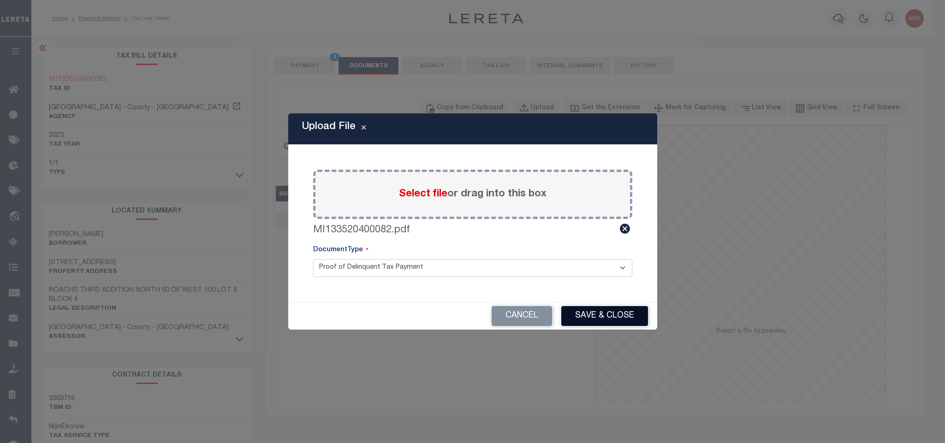
click at [592, 321] on button "Save & Close" at bounding box center [604, 316] width 87 height 20
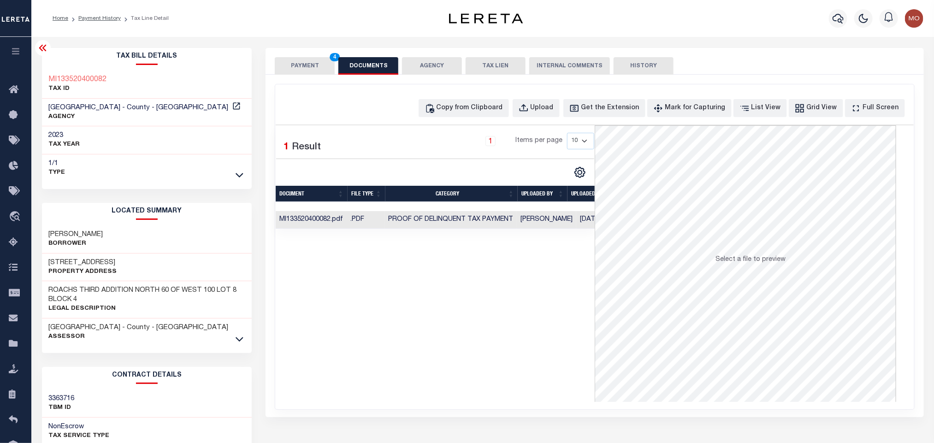
click at [310, 68] on button "PAYMENT 4" at bounding box center [305, 66] width 60 height 18
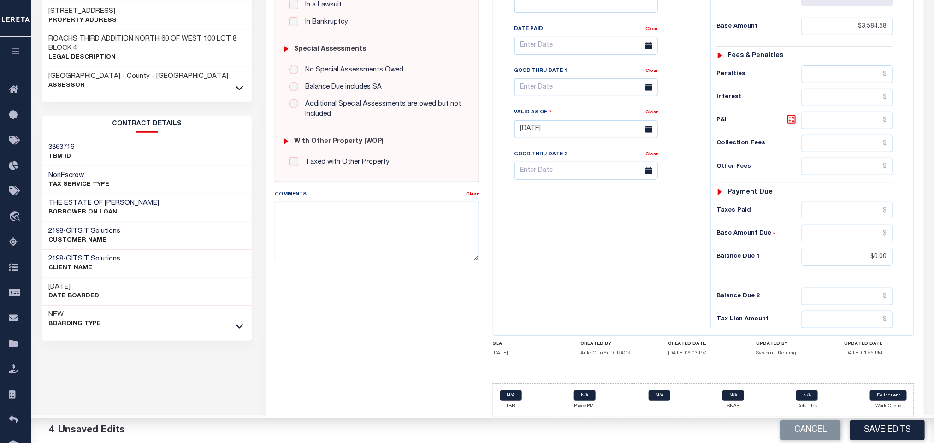
scroll to position [260, 0]
drag, startPoint x: 875, startPoint y: 429, endPoint x: 927, endPoint y: 370, distance: 78.7
click at [873, 429] on button "Save Edits" at bounding box center [887, 431] width 75 height 20
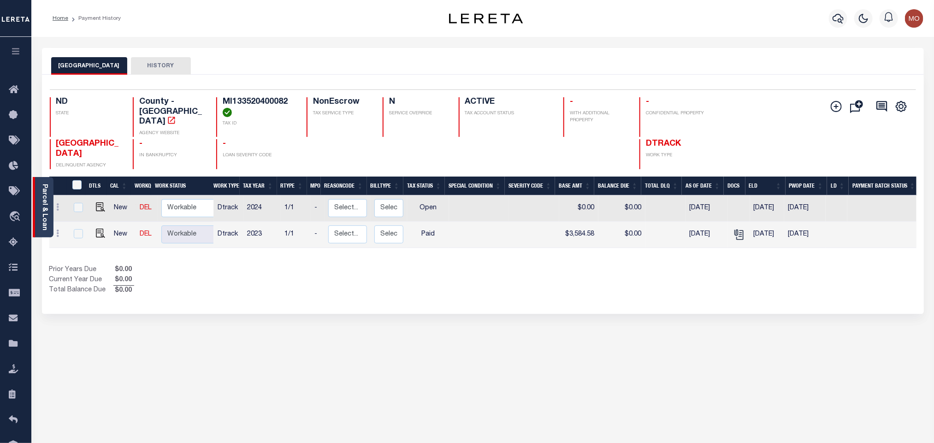
click at [43, 212] on link "Parcel & Loan" at bounding box center [44, 207] width 6 height 47
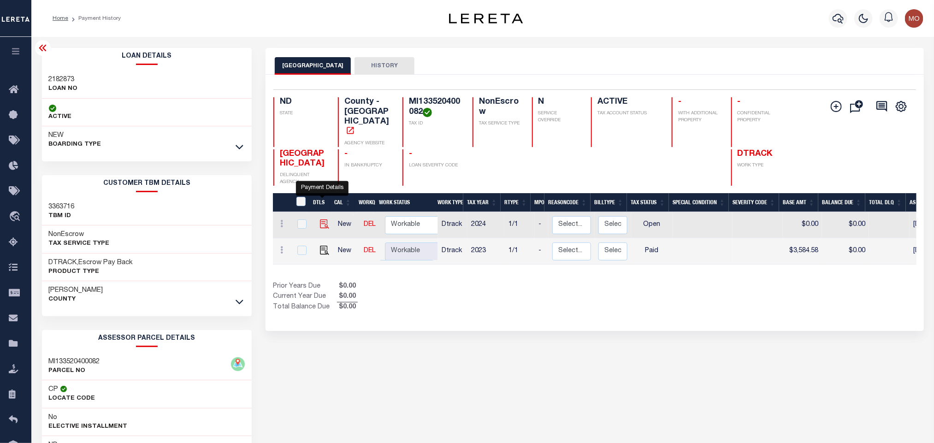
click at [320, 219] on img "" at bounding box center [324, 223] width 9 height 9
checkbox input "true"
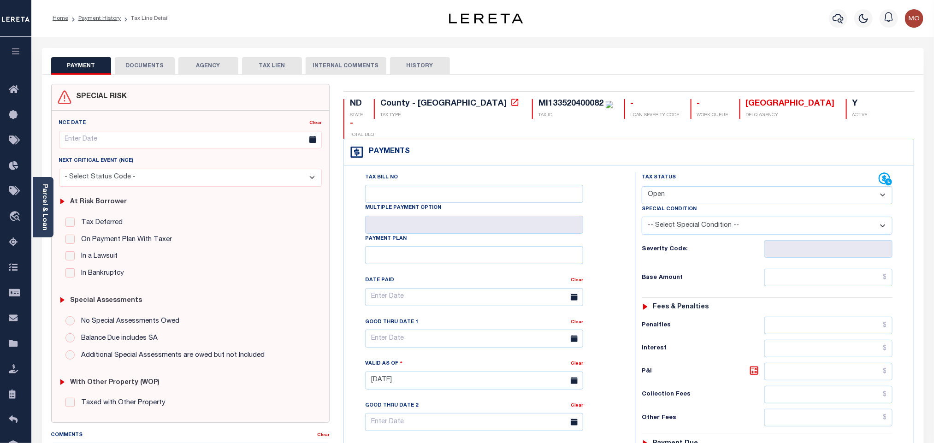
drag, startPoint x: 42, startPoint y: 190, endPoint x: 150, endPoint y: 183, distance: 108.6
click at [42, 190] on link "Parcel & Loan" at bounding box center [44, 207] width 6 height 47
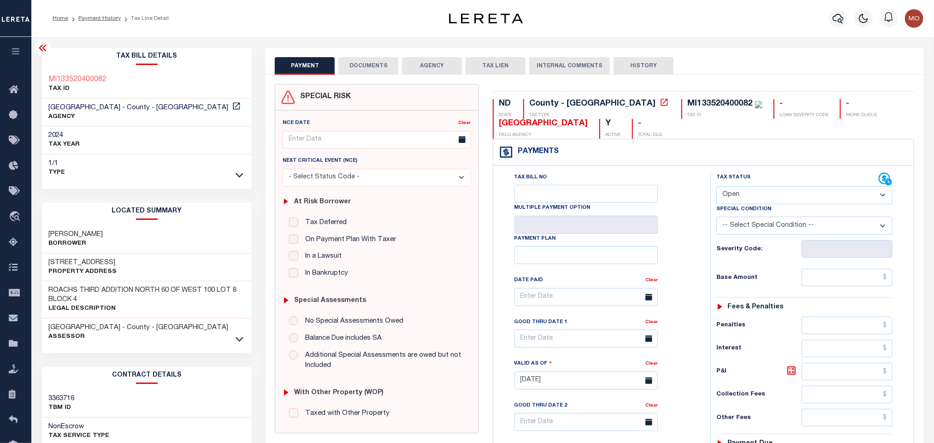
click at [736, 198] on select "- Select Status Code - Open Due/Unpaid Paid Incomplete No Tax Due Internal Refu…" at bounding box center [805, 195] width 176 height 18
select select "DUE"
click at [717, 187] on select "- Select Status Code - Open Due/Unpaid Paid Incomplete No Tax Due Internal Refu…" at bounding box center [805, 195] width 176 height 18
type input "[DATE]"
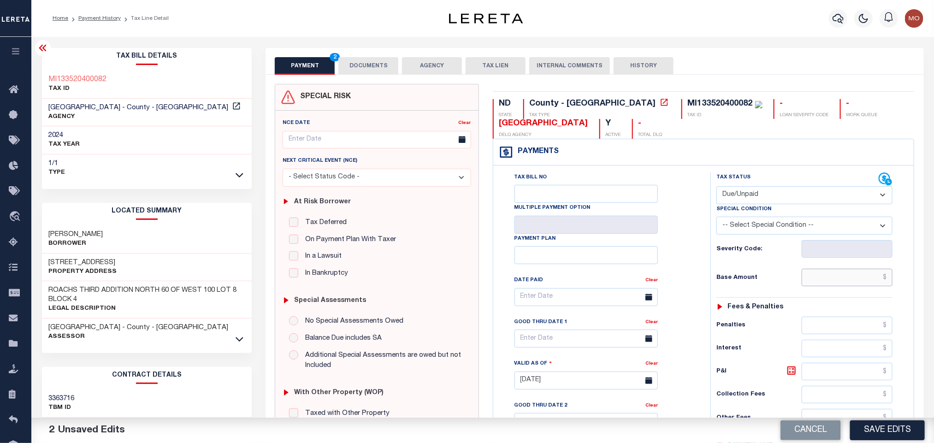
click at [826, 273] on input "text" at bounding box center [847, 278] width 91 height 18
paste input "3,414.18"
type input "$3,414.18"
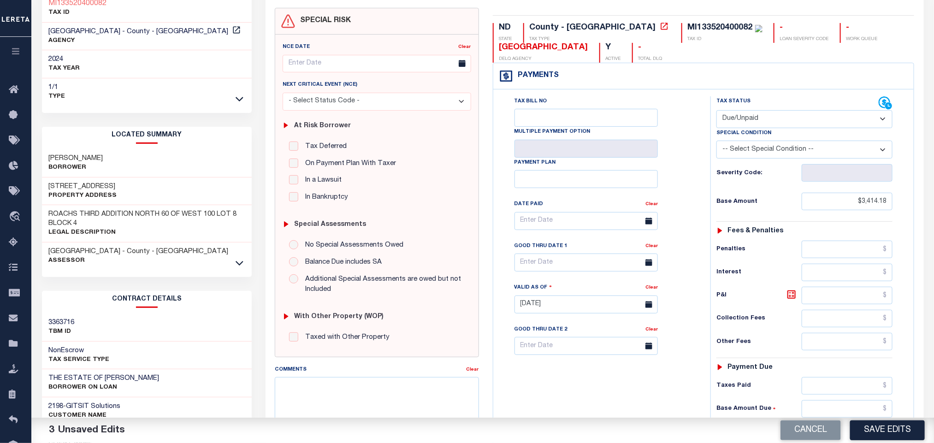
scroll to position [208, 0]
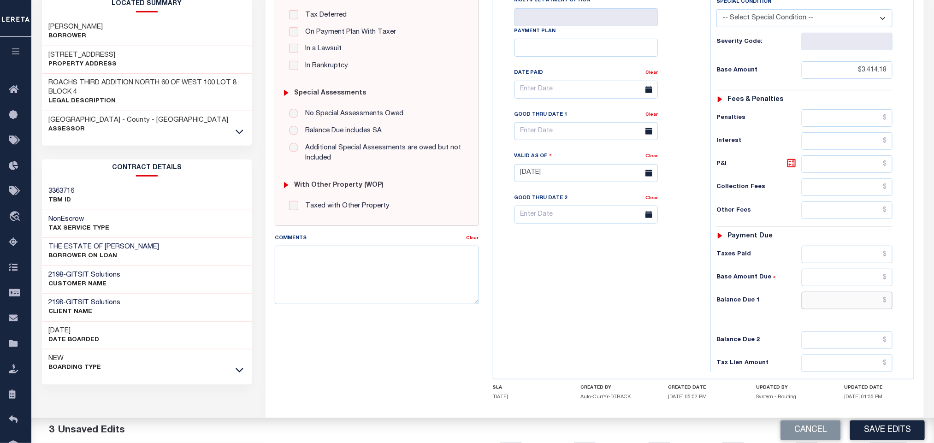
click at [821, 305] on input "text" at bounding box center [847, 301] width 91 height 18
paste input "3,567.82"
type input "$3,567.82"
click at [791, 167] on icon at bounding box center [792, 163] width 8 height 8
type input "$153.64"
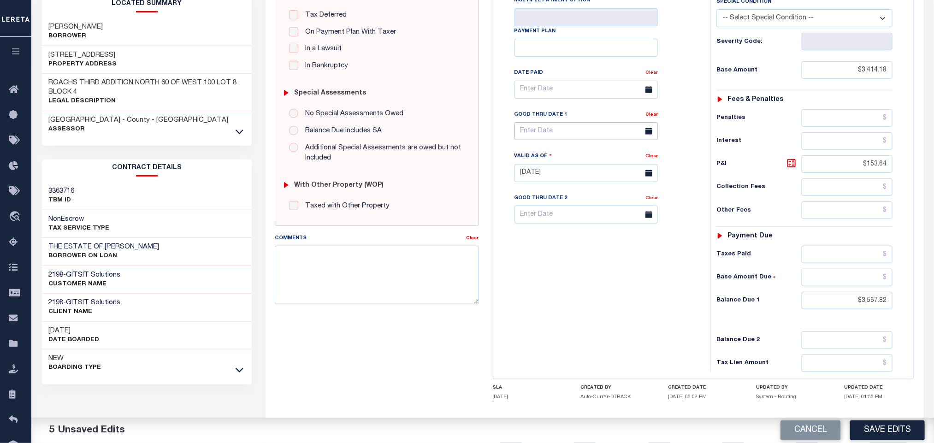
click at [545, 136] on input "text" at bounding box center [586, 131] width 143 height 18
click at [645, 209] on span "13" at bounding box center [647, 207] width 18 height 18
type input "[DATE]"
click at [623, 309] on div "Tax Bill No Multiple Payment Option Payment Plan Clear" at bounding box center [600, 168] width 208 height 407
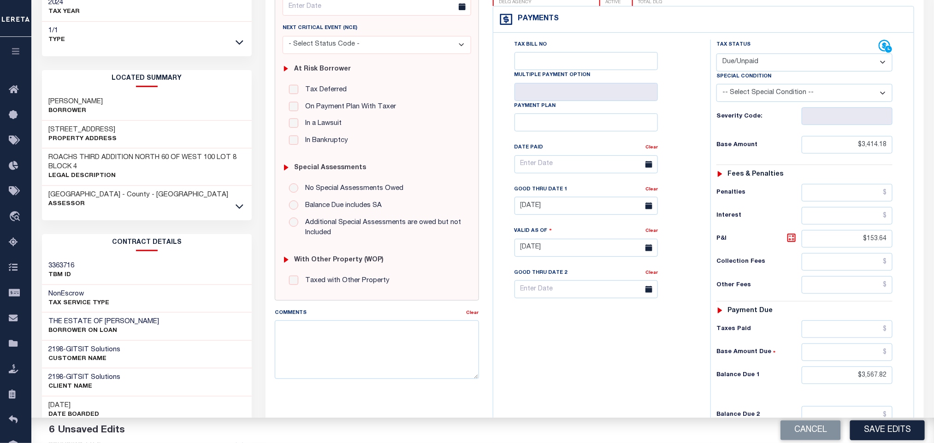
scroll to position [0, 0]
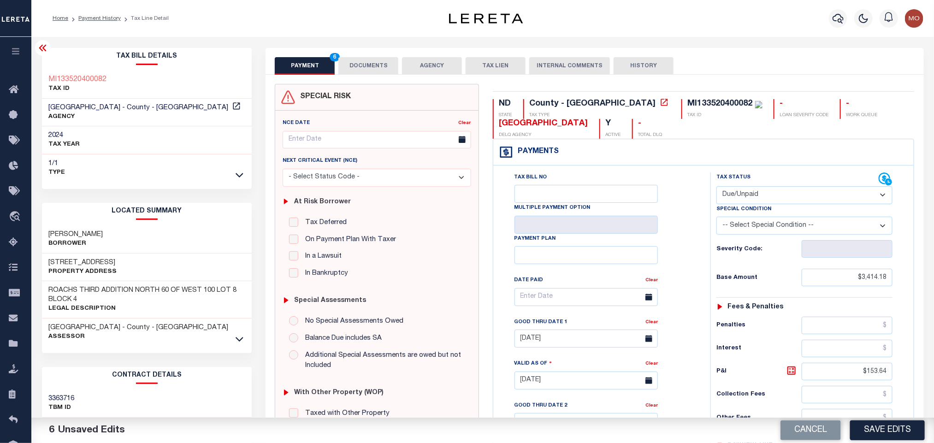
click at [369, 71] on button "DOCUMENTS" at bounding box center [368, 66] width 60 height 18
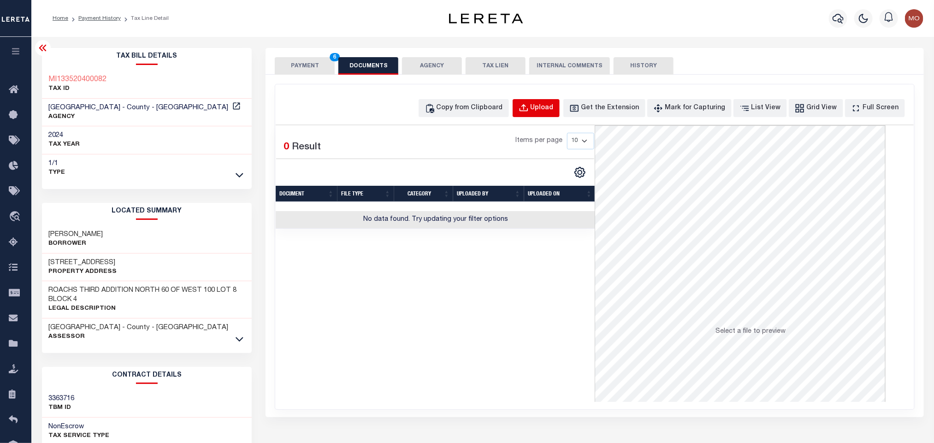
click at [554, 109] on div "Upload" at bounding box center [542, 108] width 23 height 10
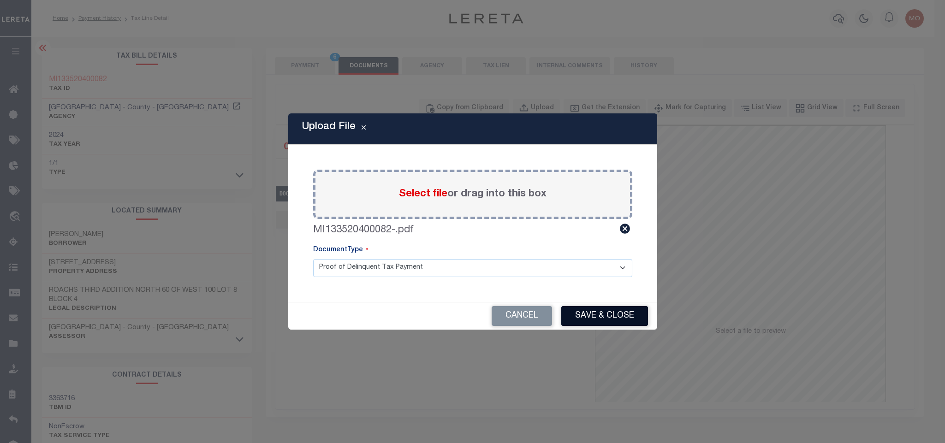
click at [580, 313] on button "Save & Close" at bounding box center [604, 316] width 87 height 20
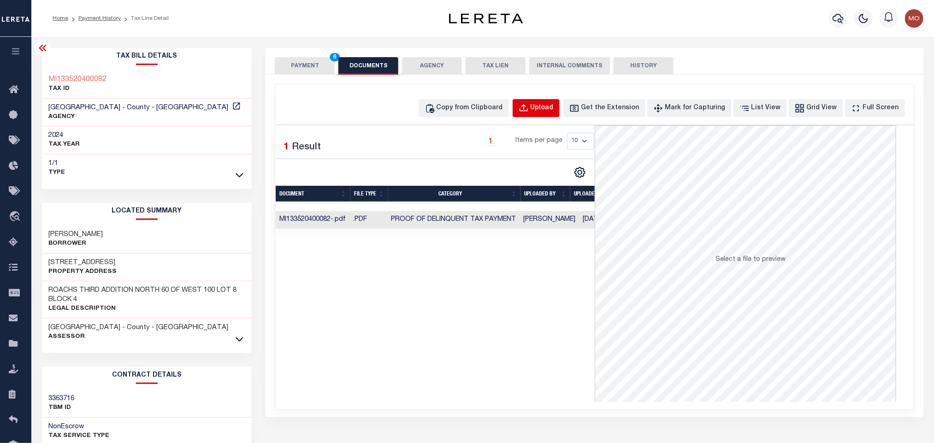
click at [554, 108] on div "Upload" at bounding box center [542, 108] width 23 height 10
select select "POP"
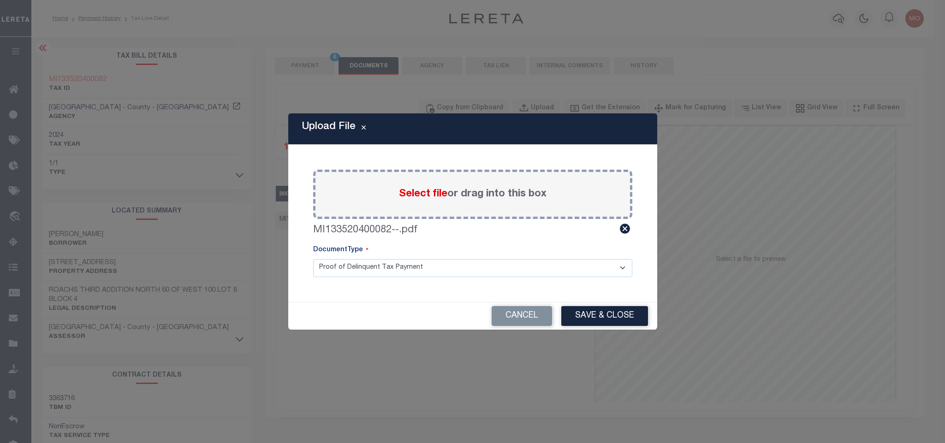
click at [606, 313] on button "Save & Close" at bounding box center [604, 316] width 87 height 20
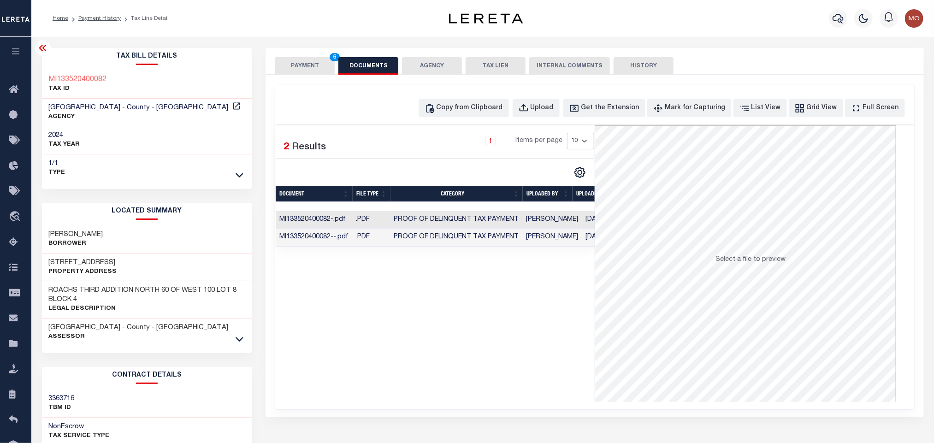
click at [303, 57] on button "PAYMENT 6" at bounding box center [305, 66] width 60 height 18
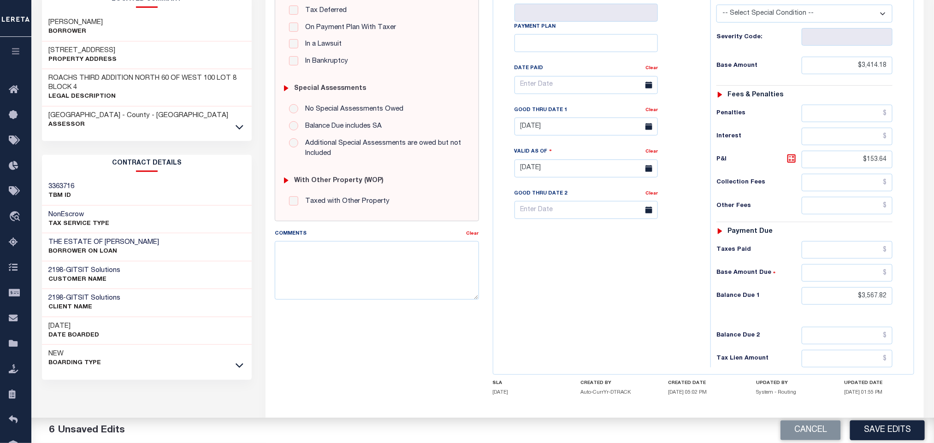
scroll to position [260, 0]
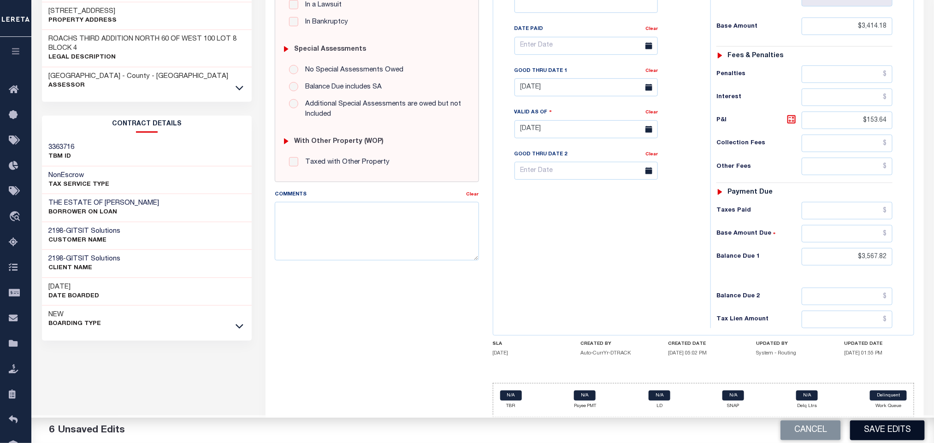
click at [865, 427] on button "Save Edits" at bounding box center [887, 431] width 75 height 20
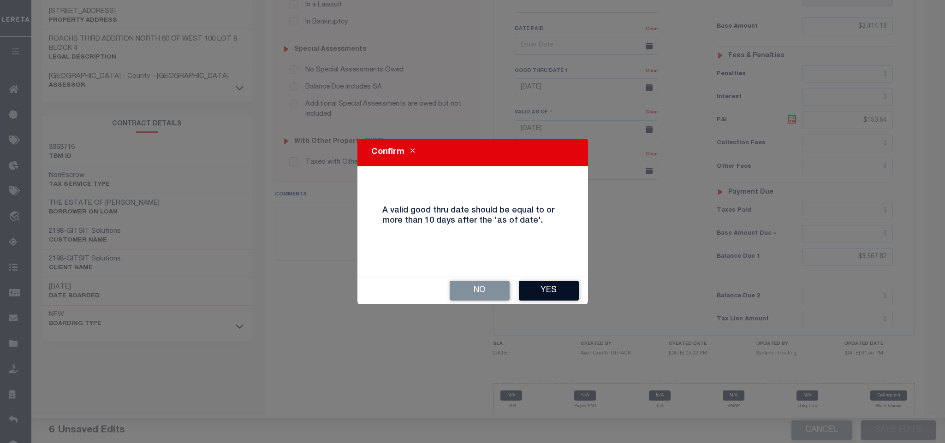
click at [555, 293] on button "Yes" at bounding box center [549, 291] width 60 height 20
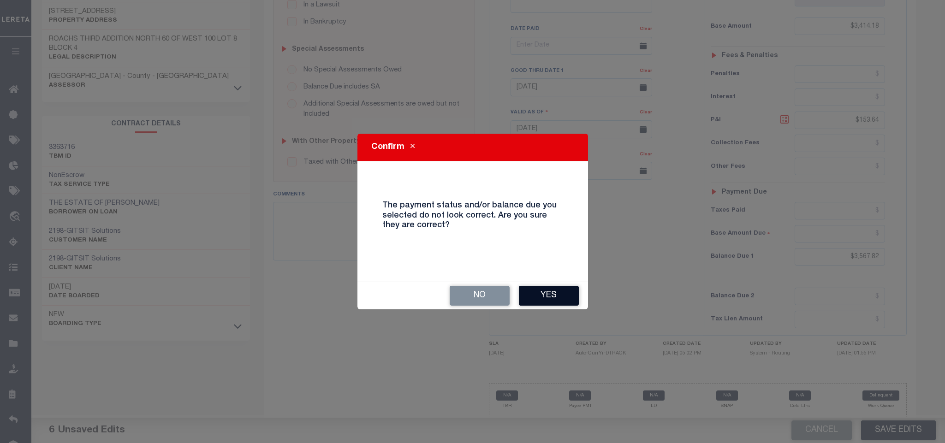
click at [537, 299] on button "Yes" at bounding box center [549, 296] width 60 height 20
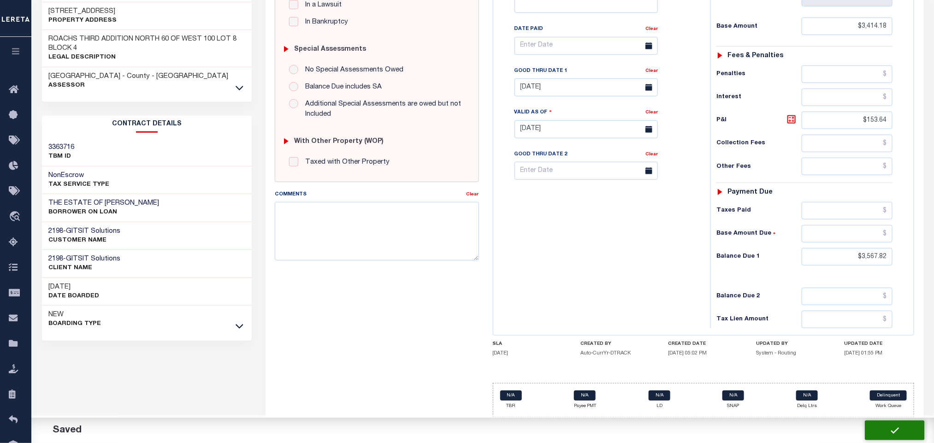
checkbox input "false"
type input "$3,414.18"
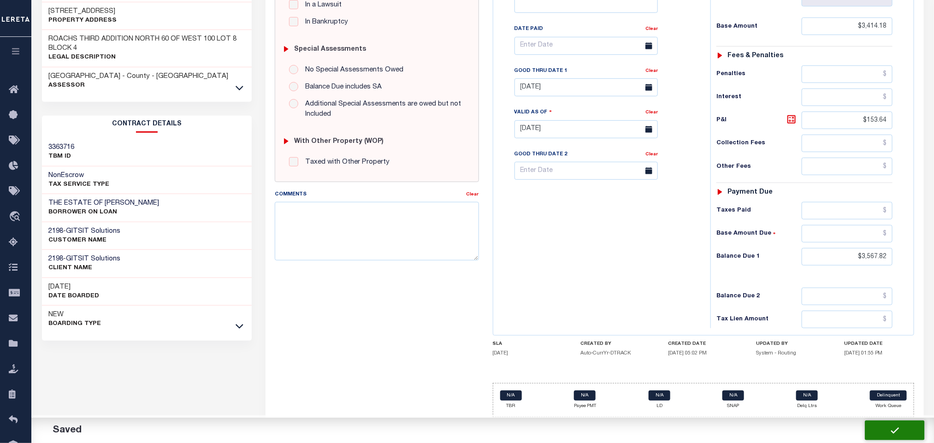
type input "$153.64"
type input "$3,567.82"
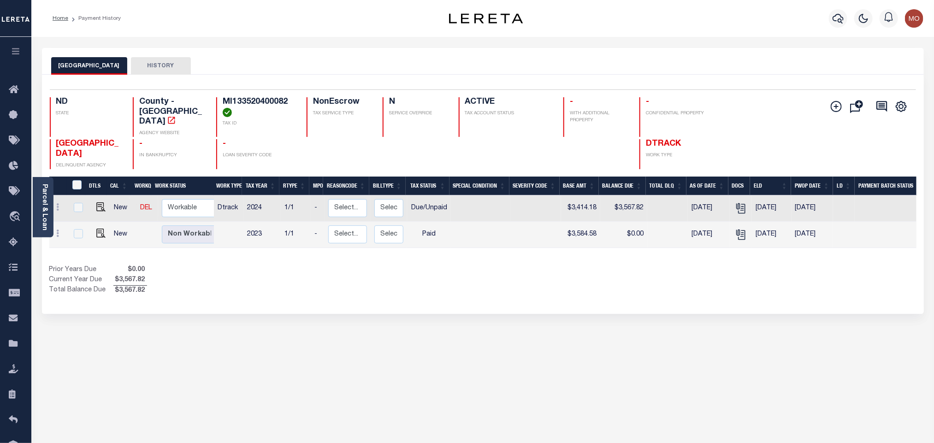
drag, startPoint x: 447, startPoint y: 285, endPoint x: 418, endPoint y: 252, distance: 43.8
click at [447, 285] on div "Selected 2 Results 1 Items per page 25 50 100 ND STATE TAX ID N" at bounding box center [483, 194] width 882 height 239
